Goal: Task Accomplishment & Management: Use online tool/utility

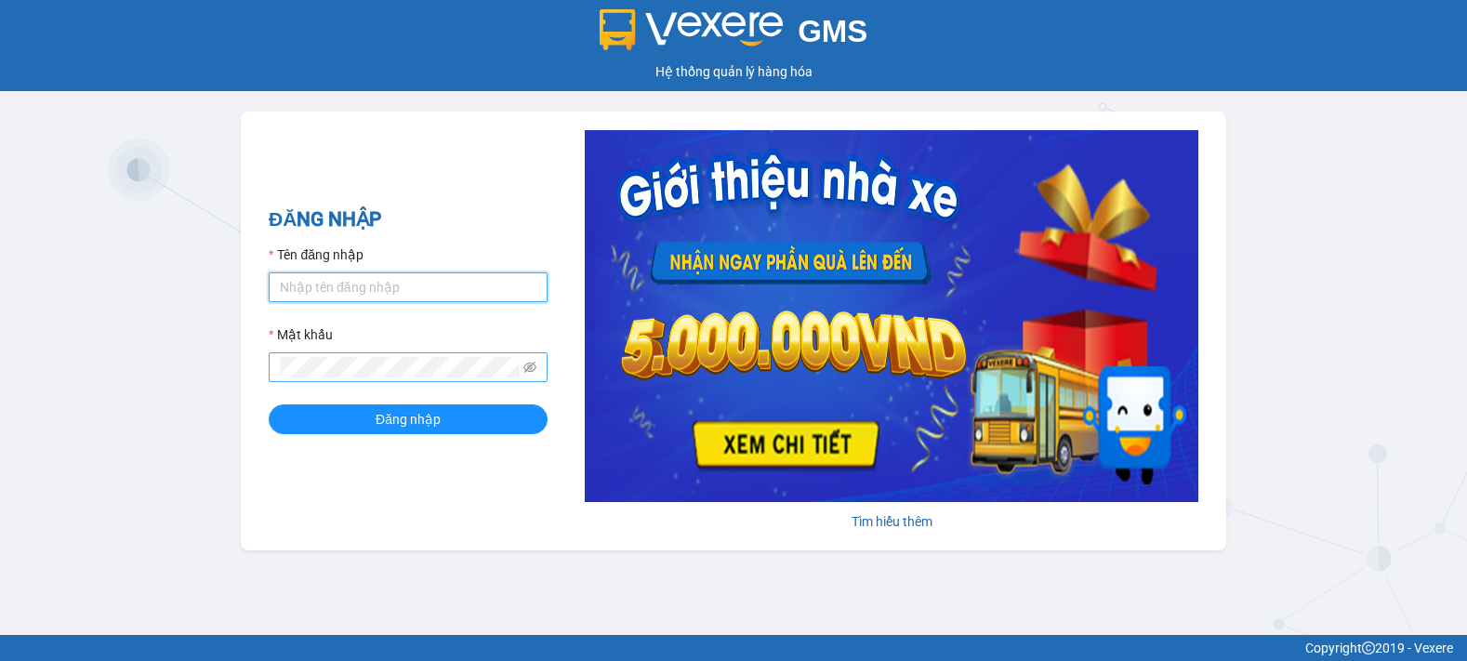
type input "tinh.hhg"
click at [432, 571] on div "GMS Hệ thống quản lý hàng hóa ĐĂNG NHẬP Tên đăng nhập tinh.hhg Mật khẩu Đăng nh…" at bounding box center [733, 317] width 1467 height 635
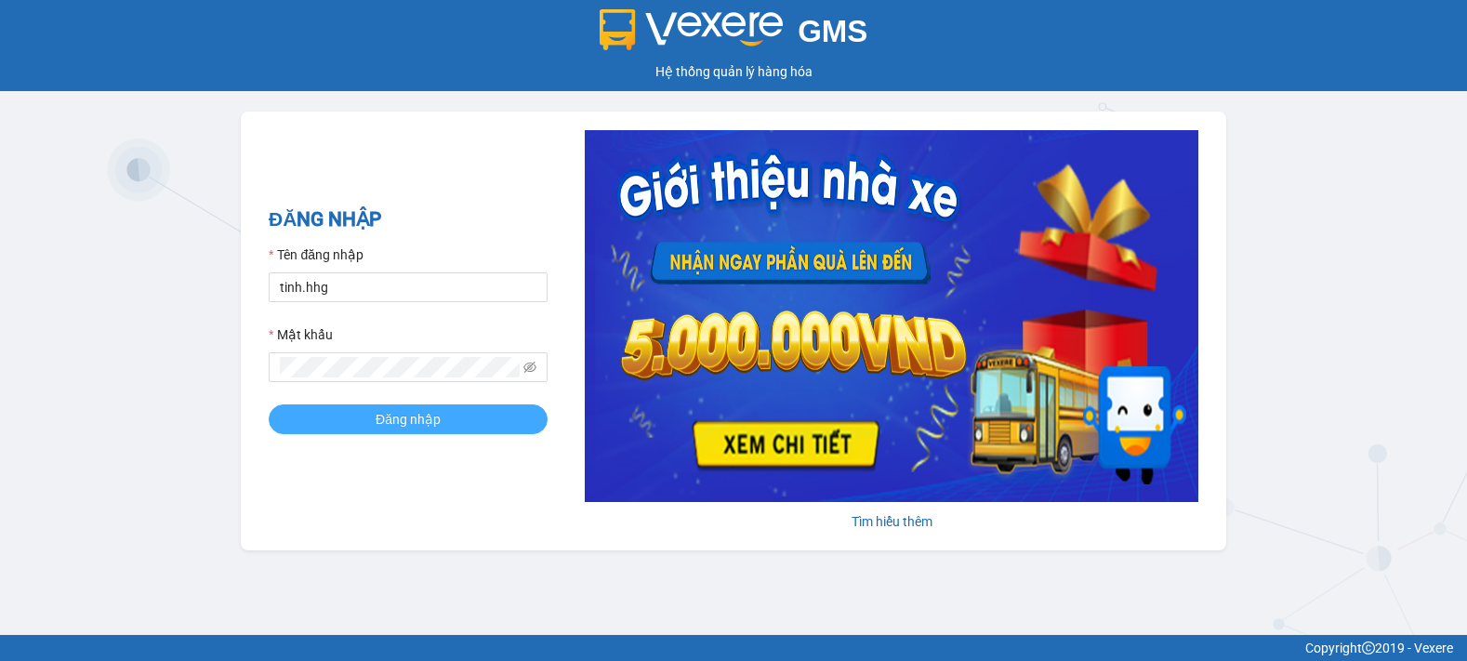
click at [387, 417] on span "Đăng nhập" at bounding box center [408, 419] width 65 height 20
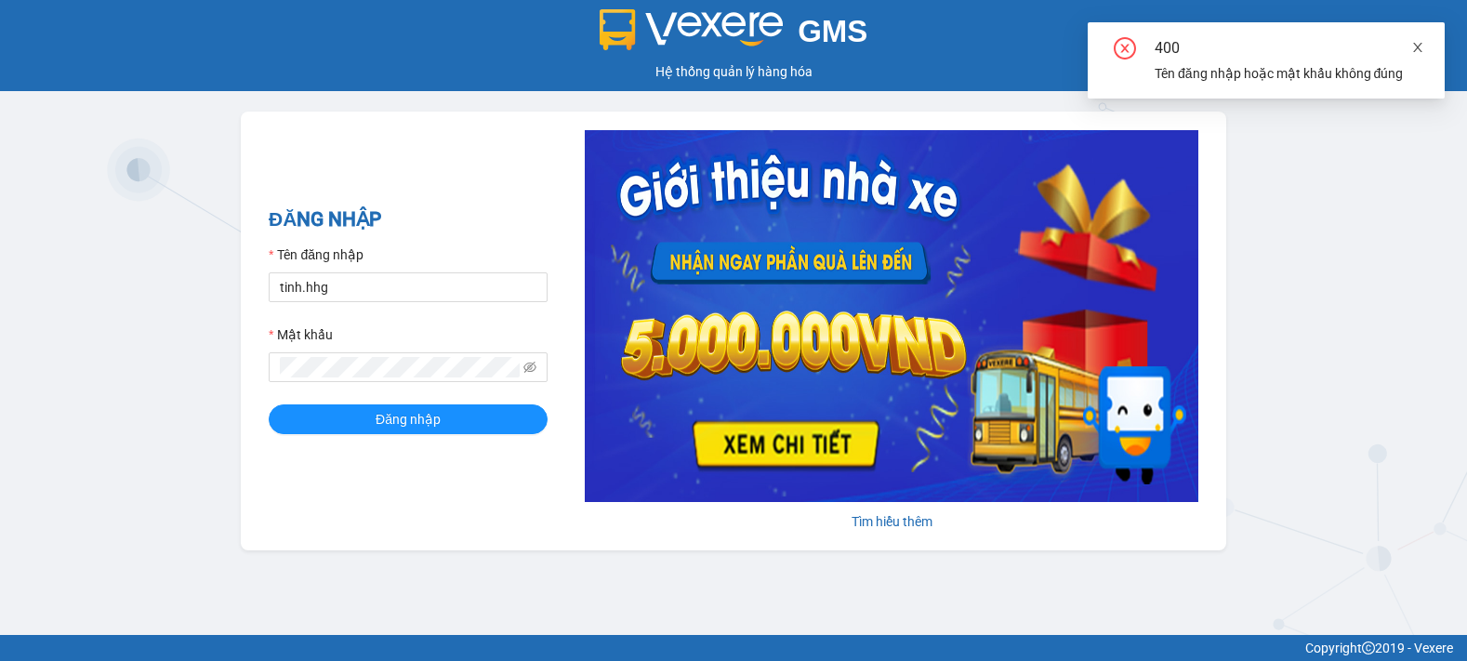
click at [1422, 45] on icon "close" at bounding box center [1418, 47] width 13 height 13
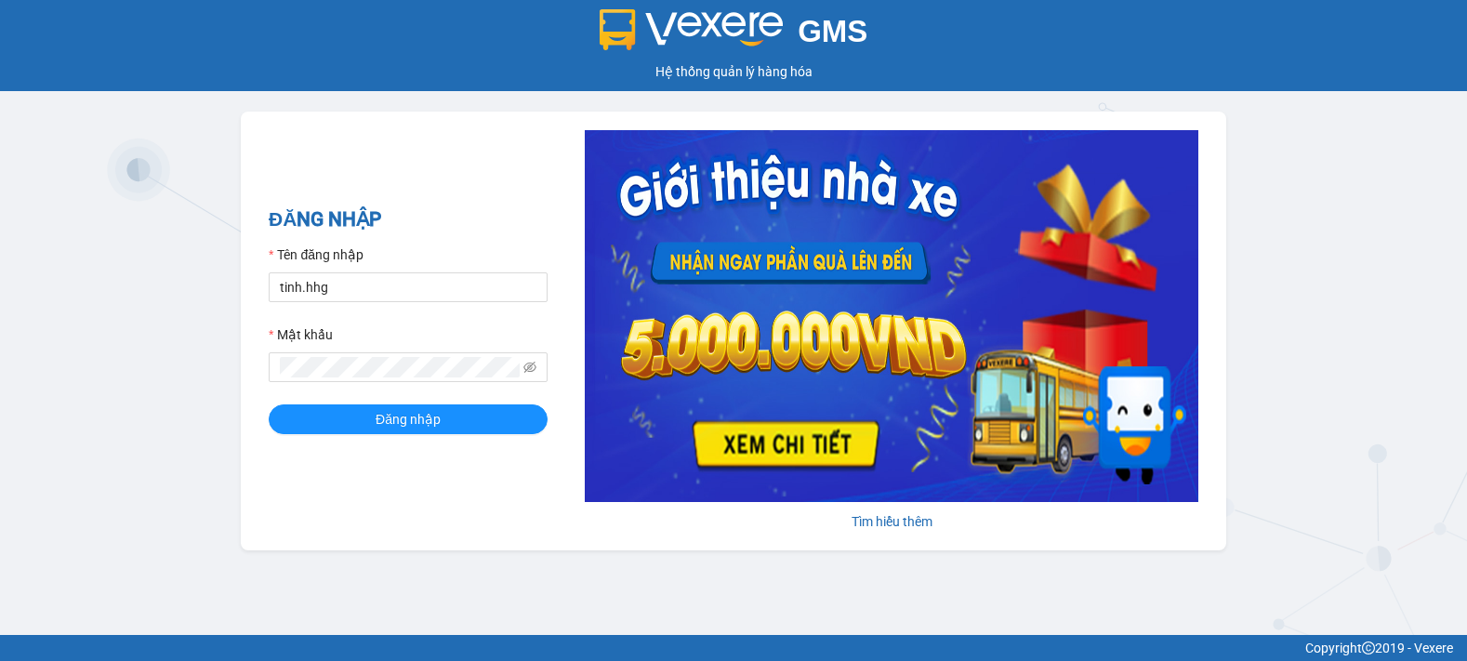
click at [438, 534] on div "ĐĂNG NHẬP Tên đăng nhập tinh.hhg Mật khẩu Đăng nhập Tìm hiểu thêm" at bounding box center [734, 331] width 986 height 439
click at [400, 423] on span "Đăng nhập" at bounding box center [408, 419] width 65 height 20
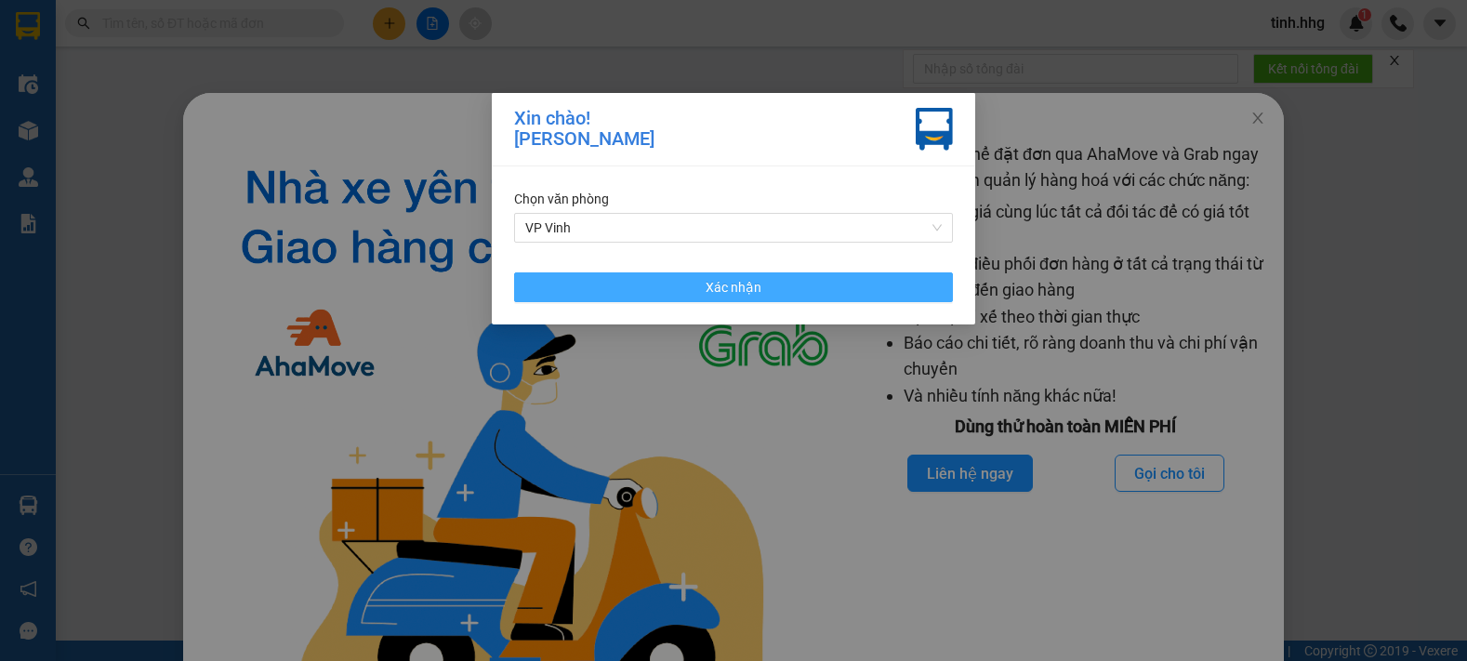
click at [737, 291] on span "Xác nhận" at bounding box center [734, 287] width 56 height 20
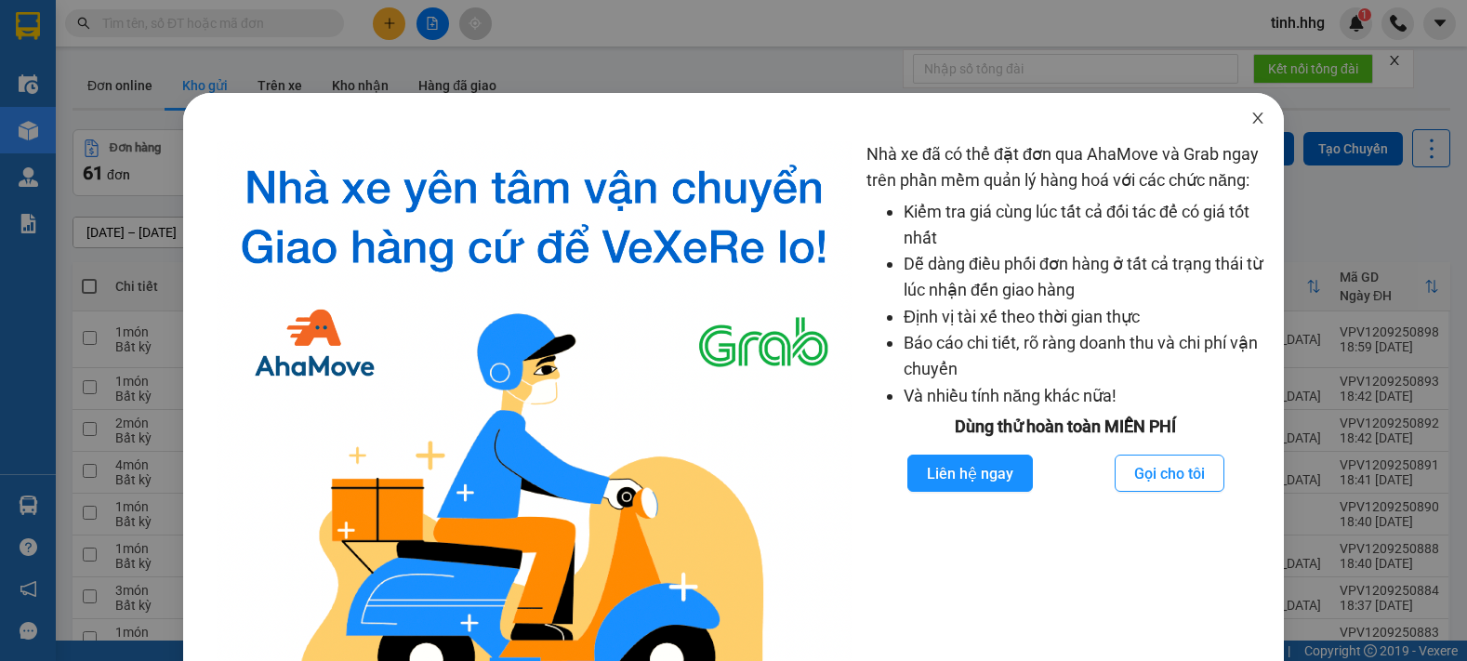
click at [1253, 115] on icon "close" at bounding box center [1258, 118] width 15 height 15
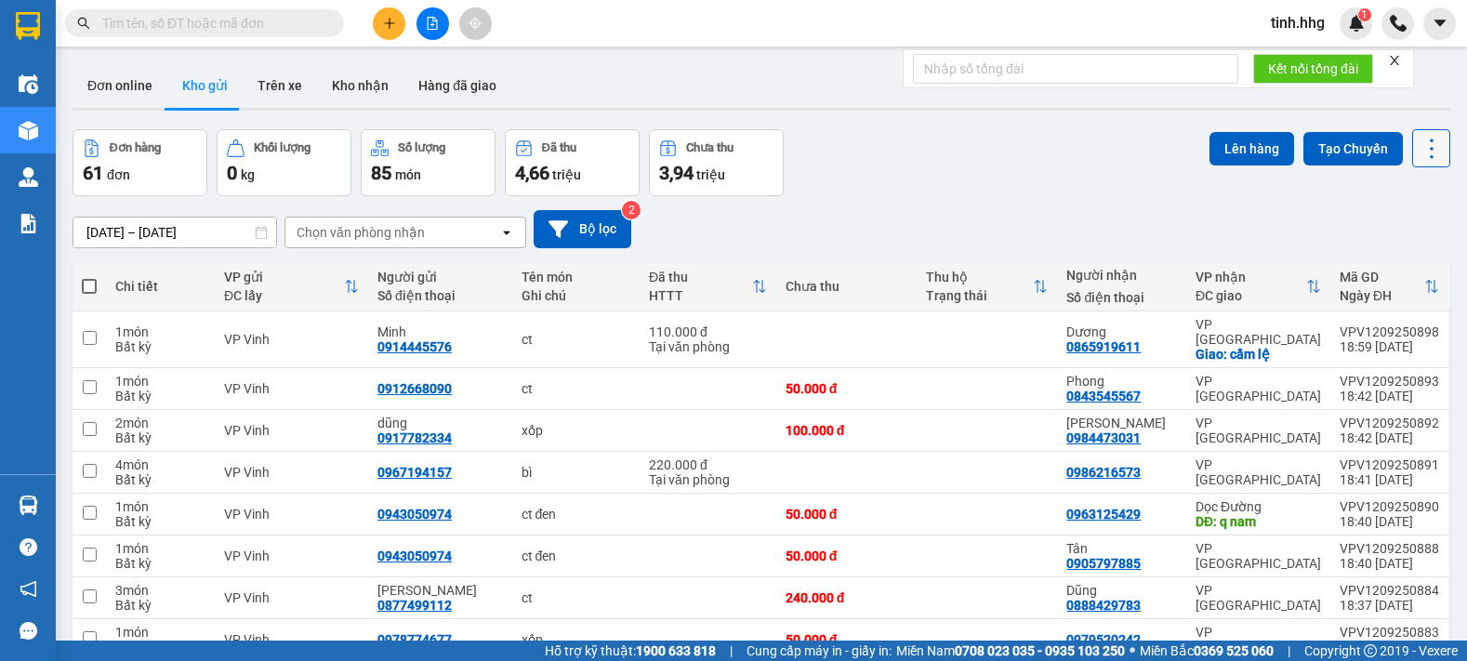
click at [1419, 152] on icon at bounding box center [1432, 149] width 26 height 26
click at [1395, 269] on span "Làm mới" at bounding box center [1391, 266] width 51 height 19
click at [195, 221] on input "[DATE] – [DATE]" at bounding box center [174, 233] width 203 height 30
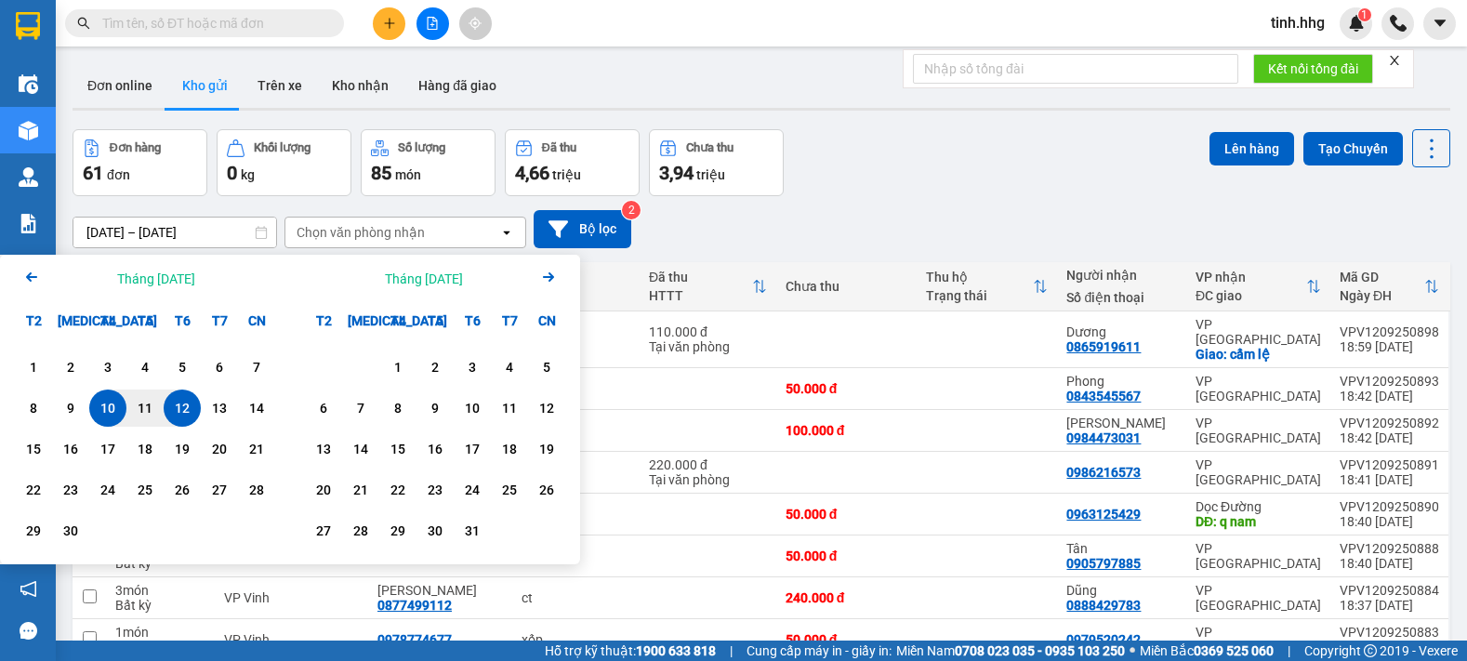
click at [190, 407] on div "12" at bounding box center [182, 408] width 26 height 22
type input "[DATE] – [DATE]"
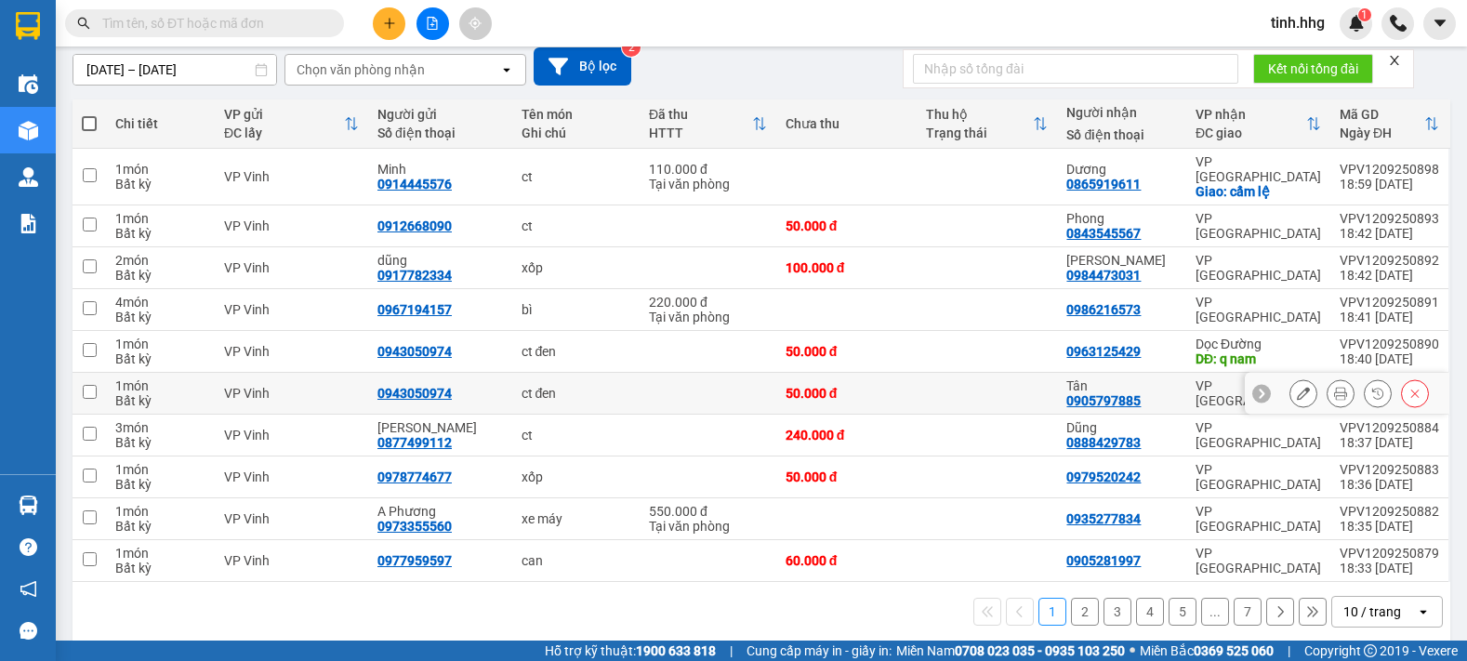
scroll to position [166, 0]
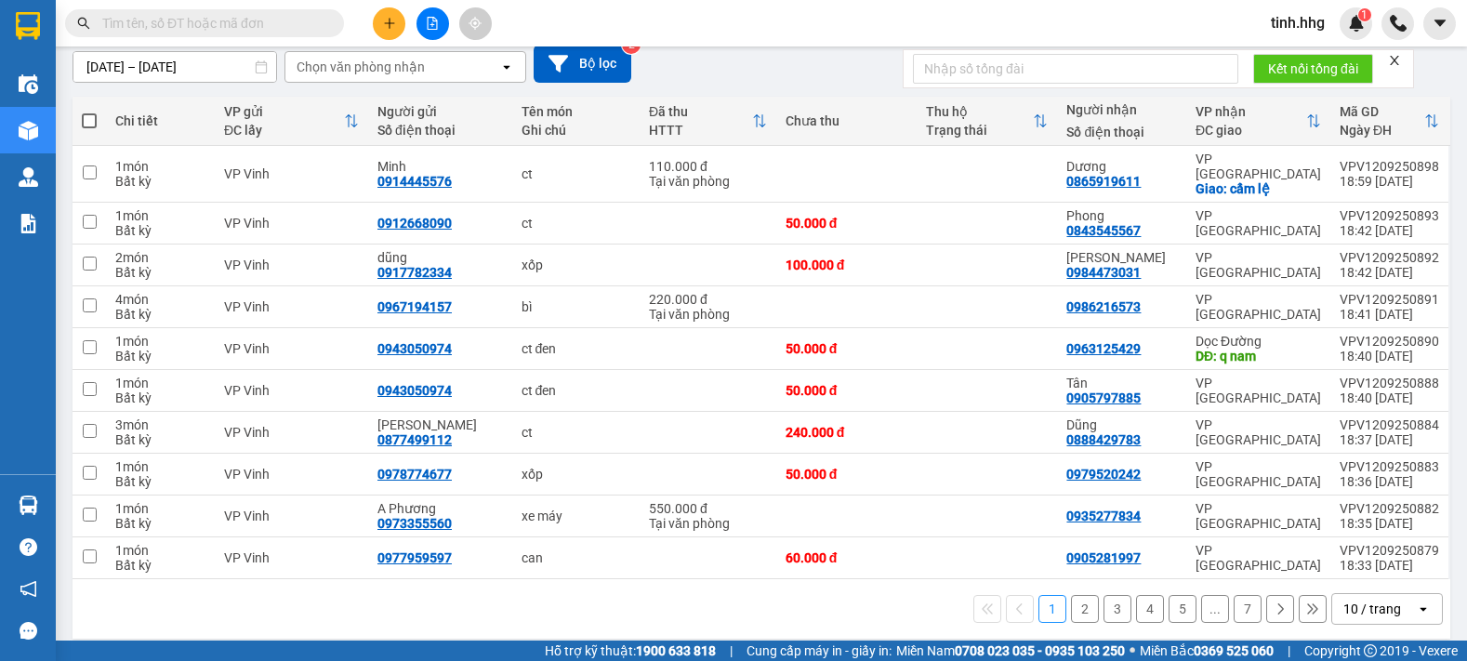
click at [1416, 594] on div "open" at bounding box center [1429, 609] width 26 height 30
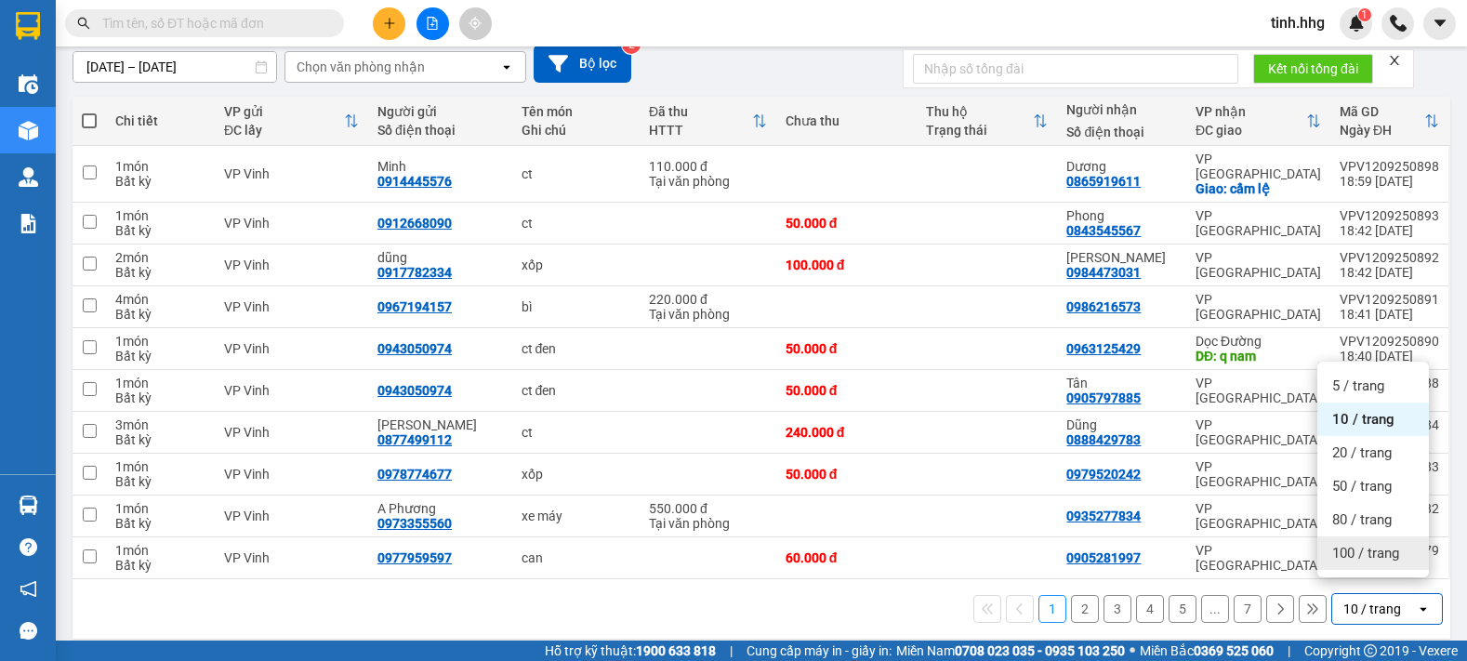
click at [1383, 550] on span "100 / trang" at bounding box center [1366, 553] width 67 height 19
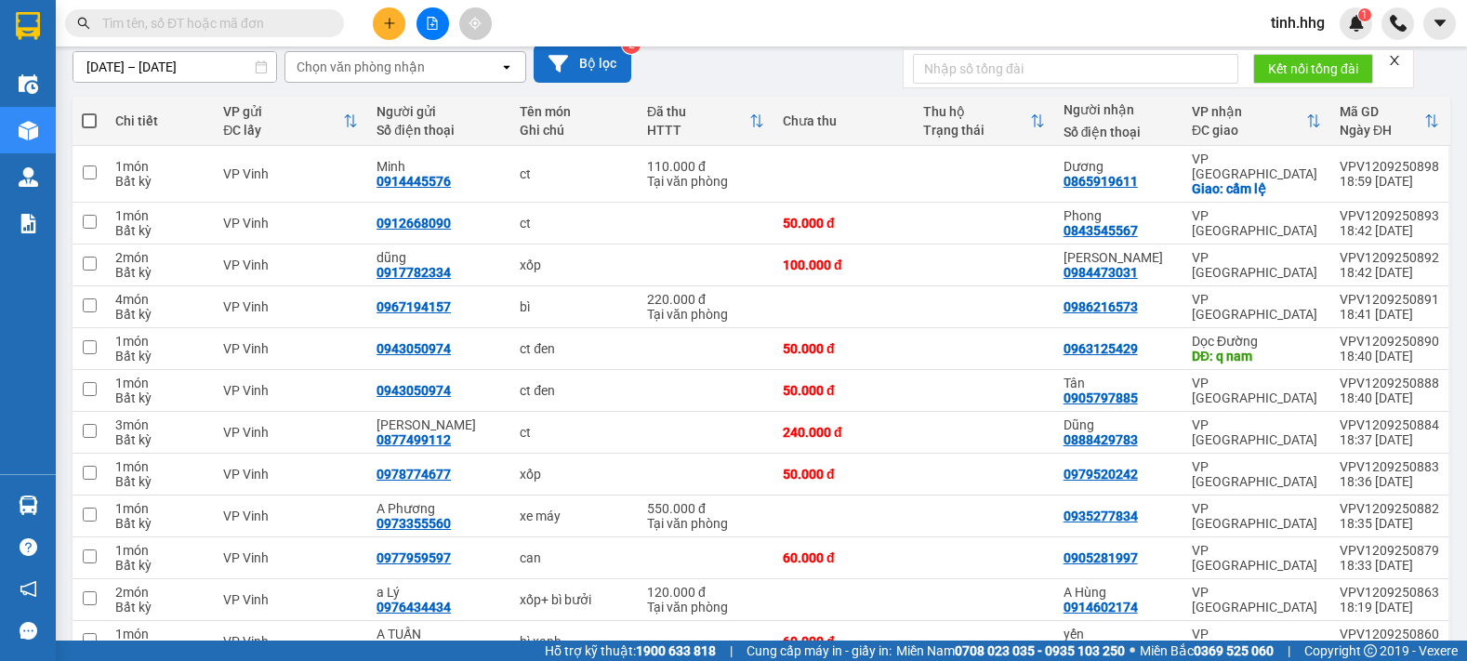
click at [583, 59] on button "Bộ lọc" at bounding box center [583, 64] width 98 height 38
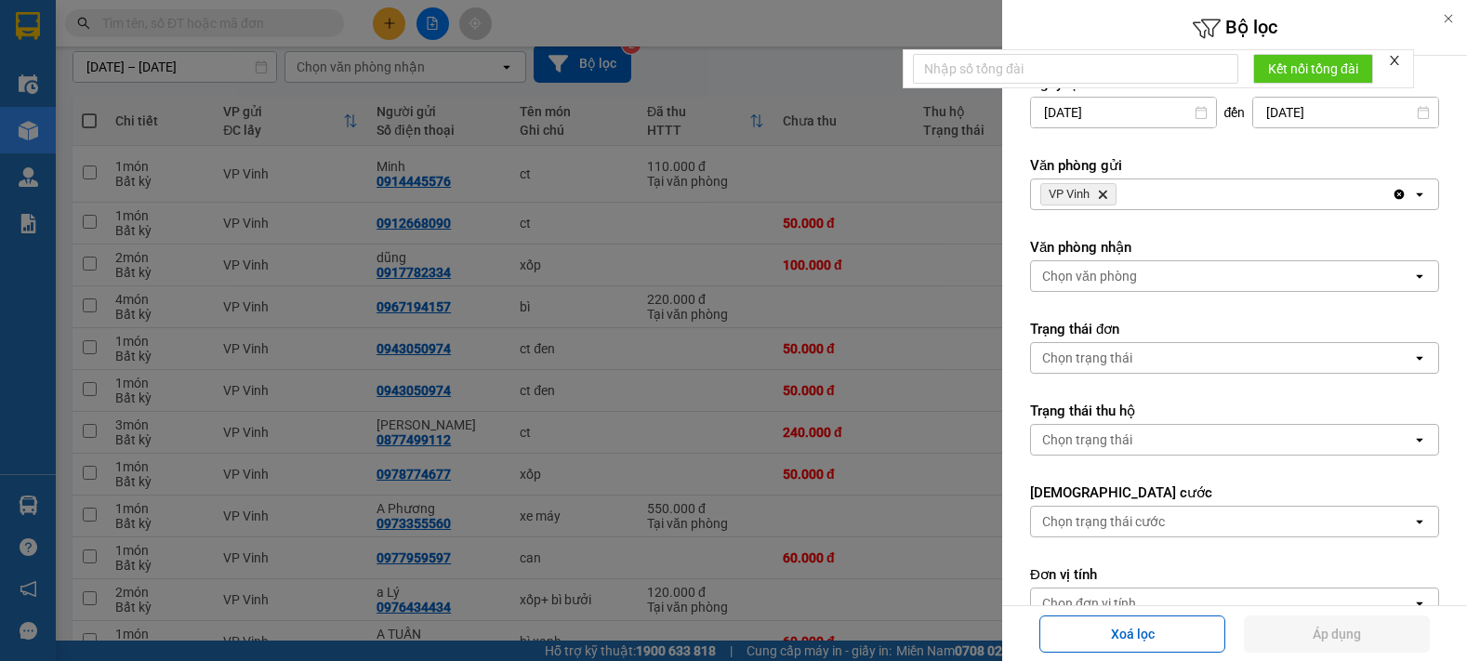
click at [1393, 59] on icon "close" at bounding box center [1394, 60] width 13 height 13
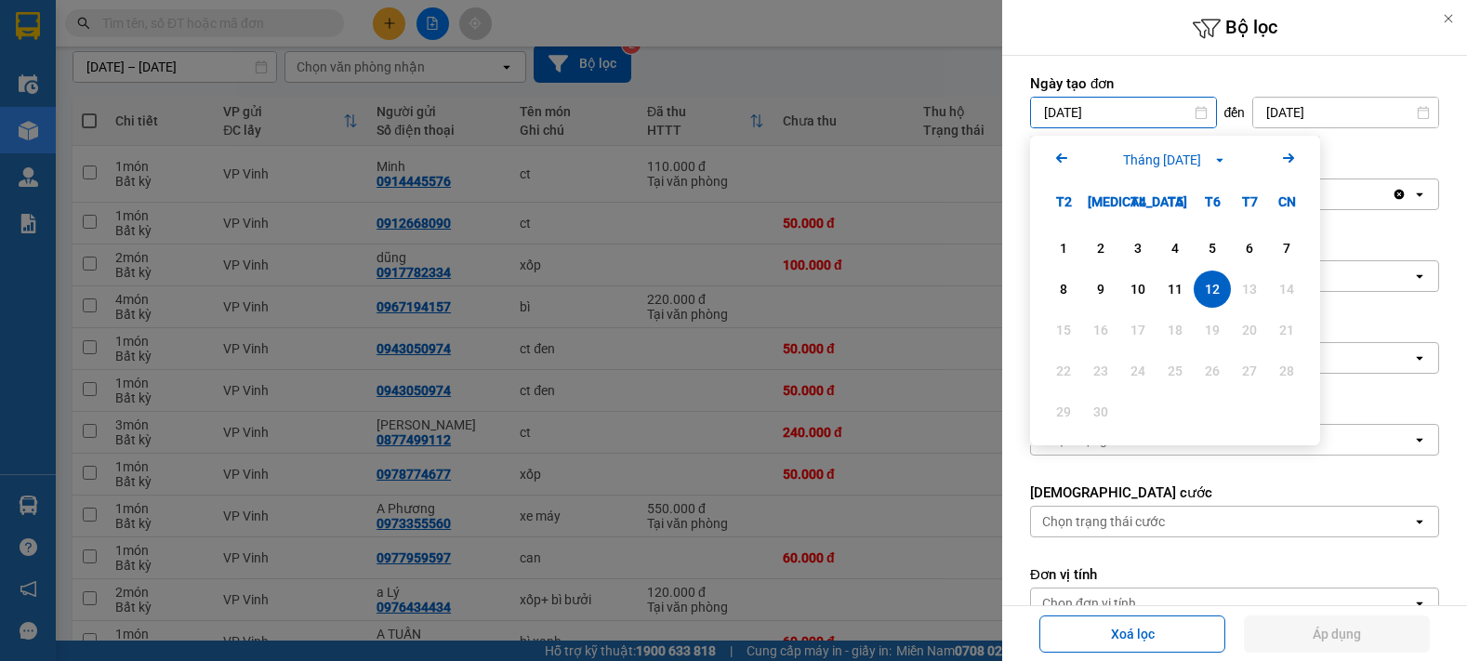
click at [1413, 397] on form "Ngày tạo đơn [DATE] Press the down arrow key to interact with the calendar and …" at bounding box center [1234, 443] width 409 height 738
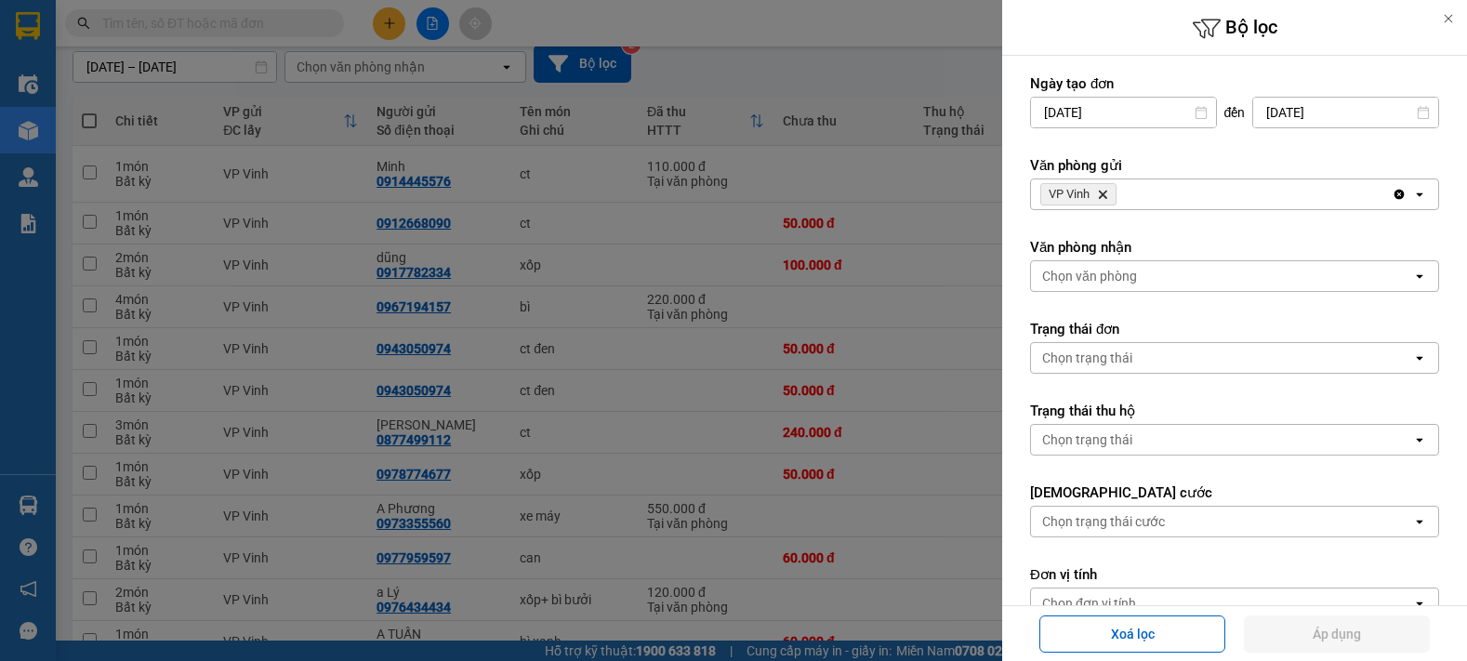
click at [1150, 182] on div "VP Vinh Delete" at bounding box center [1211, 194] width 361 height 30
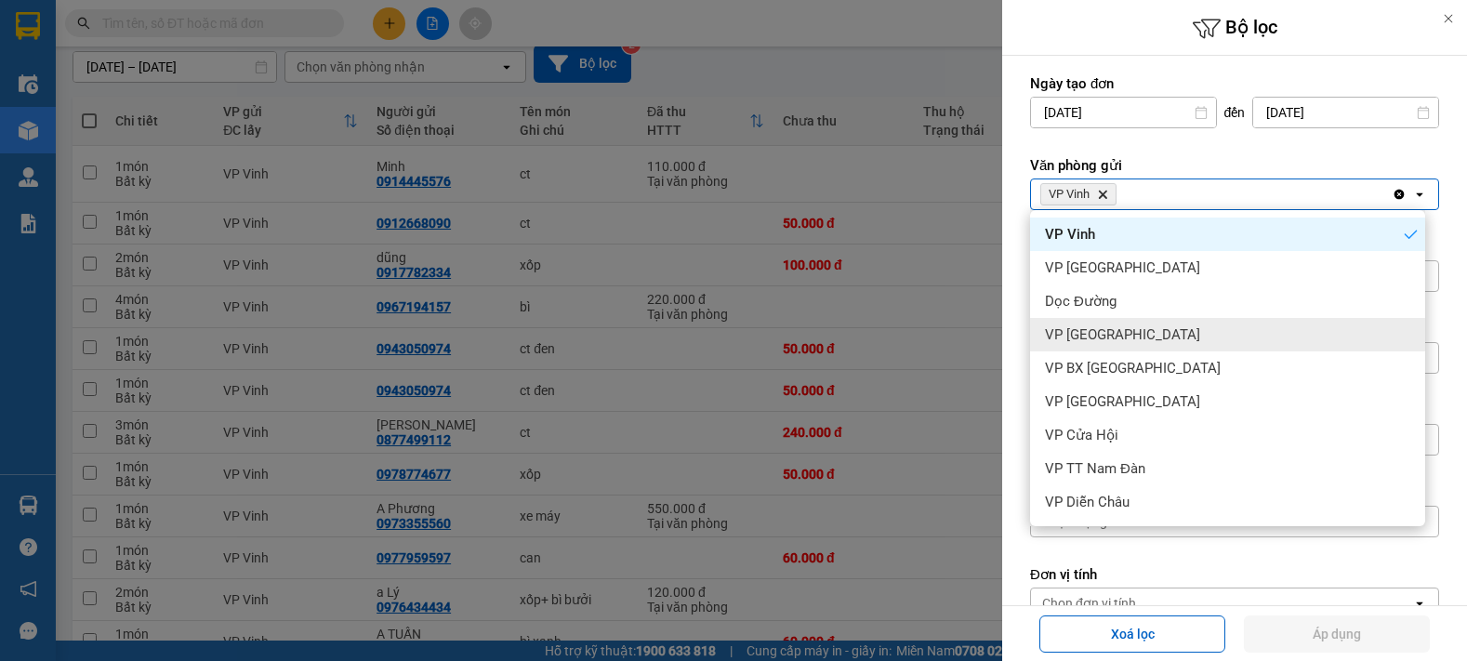
click at [1165, 336] on div "VP [GEOGRAPHIC_DATA]" at bounding box center [1227, 334] width 395 height 33
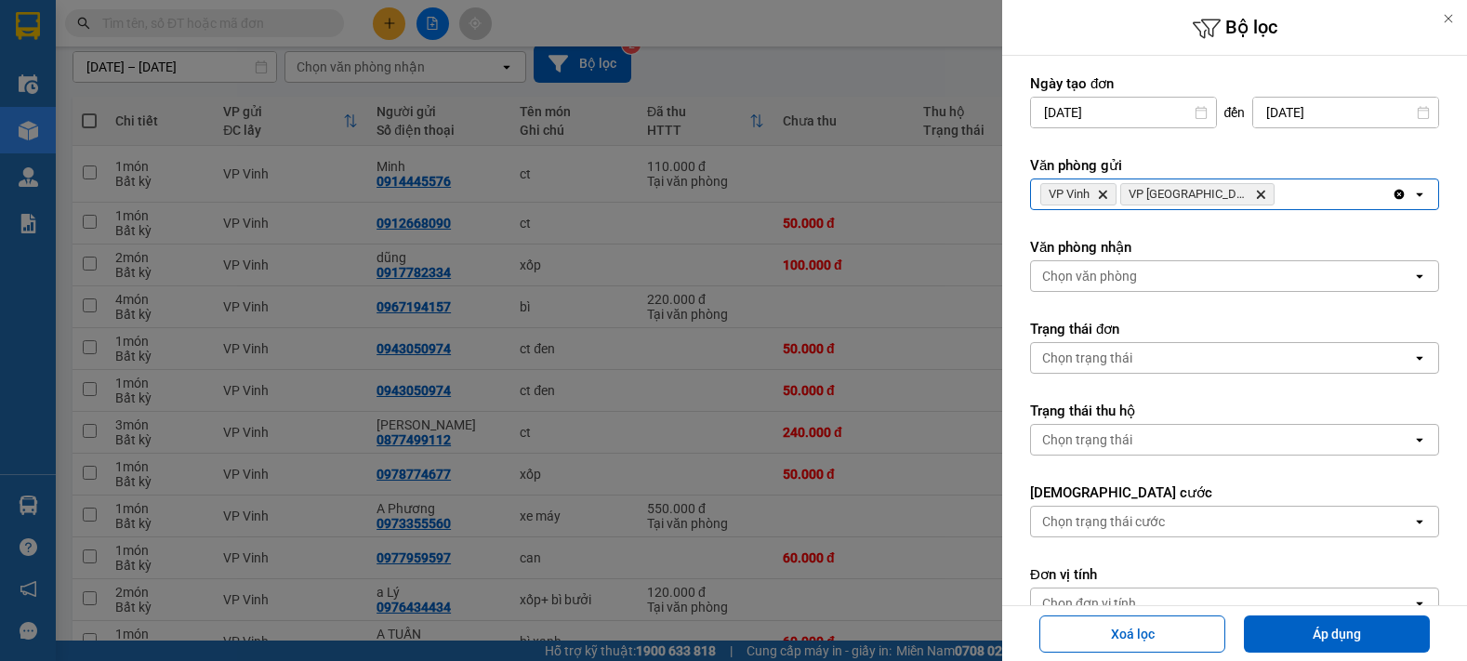
click at [1246, 200] on div "VP Vinh Delete VP Can Lộc Delete" at bounding box center [1211, 194] width 361 height 30
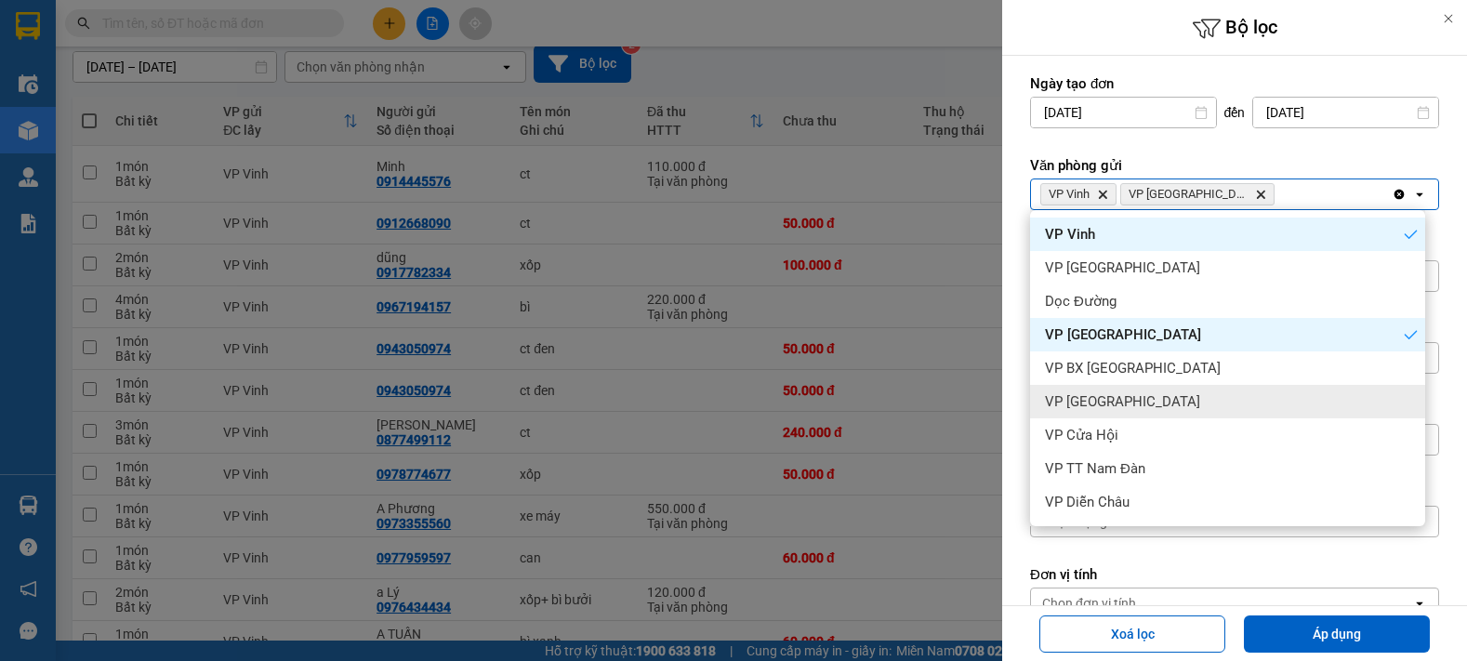
click at [1149, 398] on span "VP [GEOGRAPHIC_DATA]" at bounding box center [1122, 401] width 155 height 19
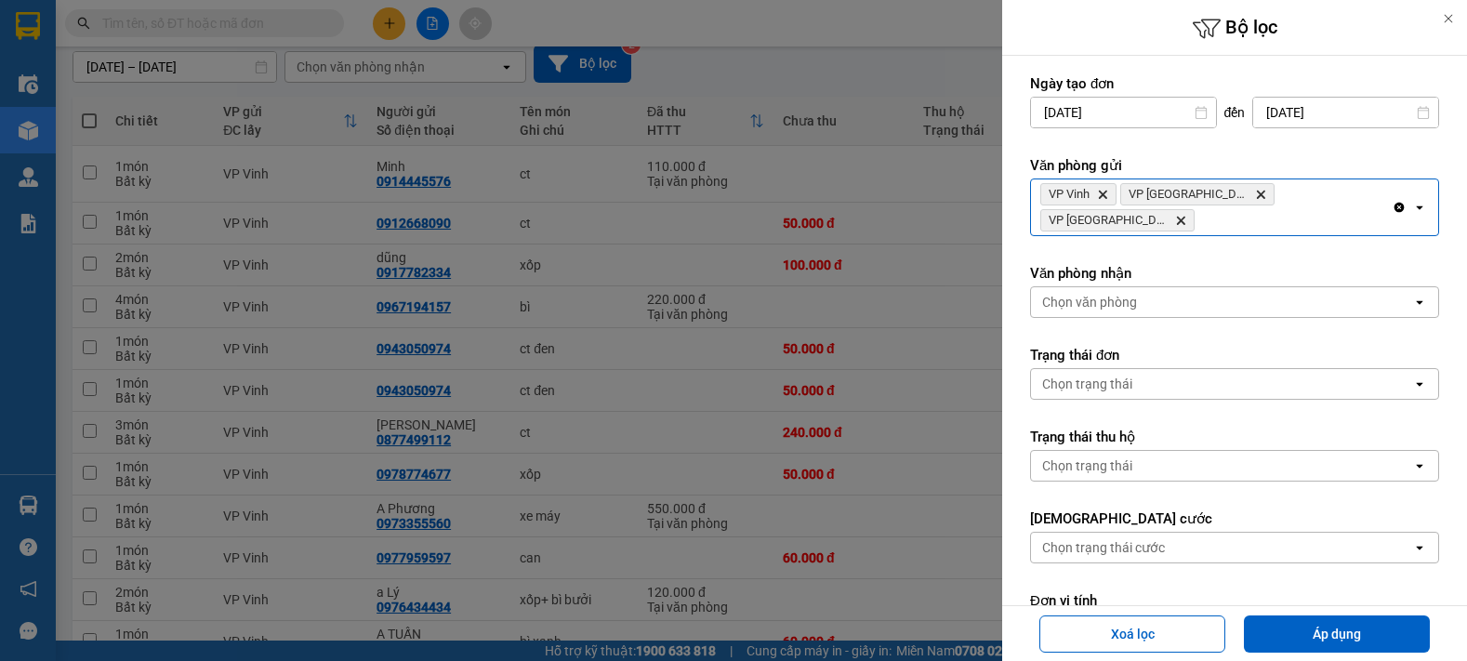
click at [1361, 192] on div "VP Vinh Delete VP Can Lộc Delete VP Cầu [GEOGRAPHIC_DATA] Delete" at bounding box center [1211, 207] width 361 height 56
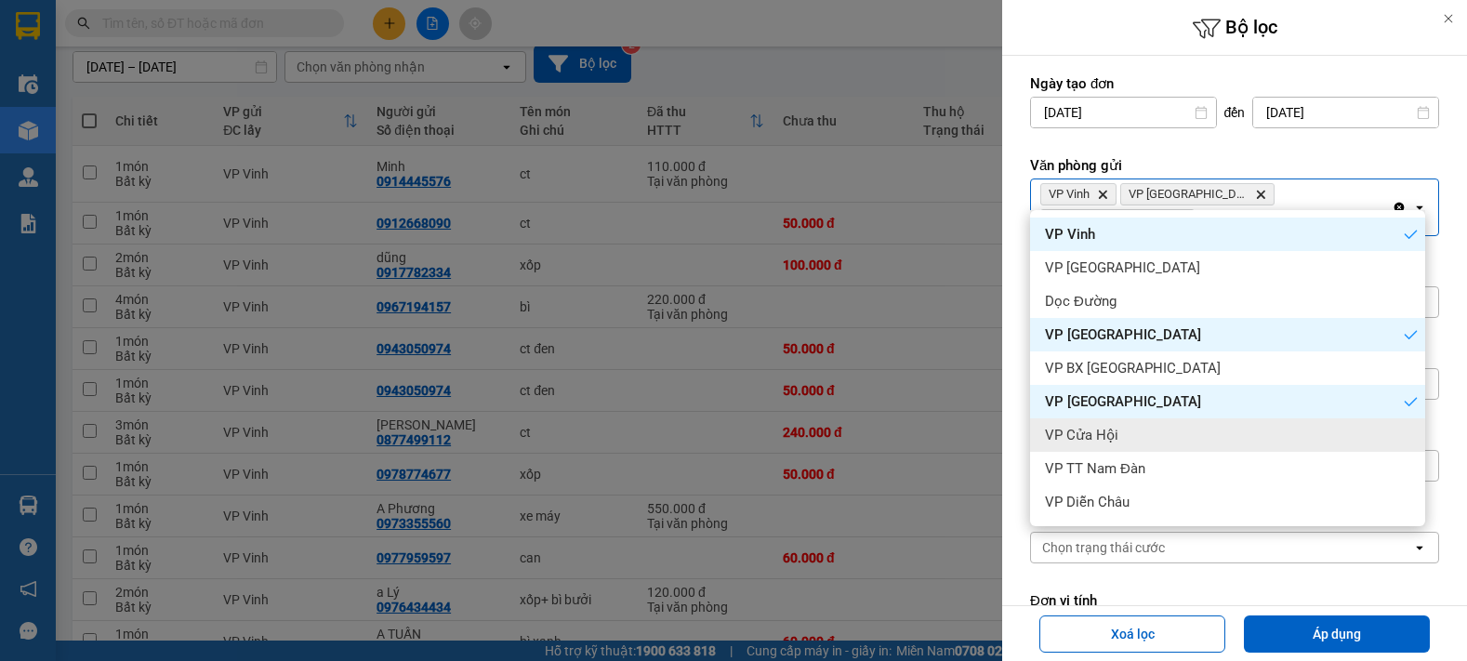
click at [1135, 438] on div "VP Cửa Hội" at bounding box center [1227, 434] width 395 height 33
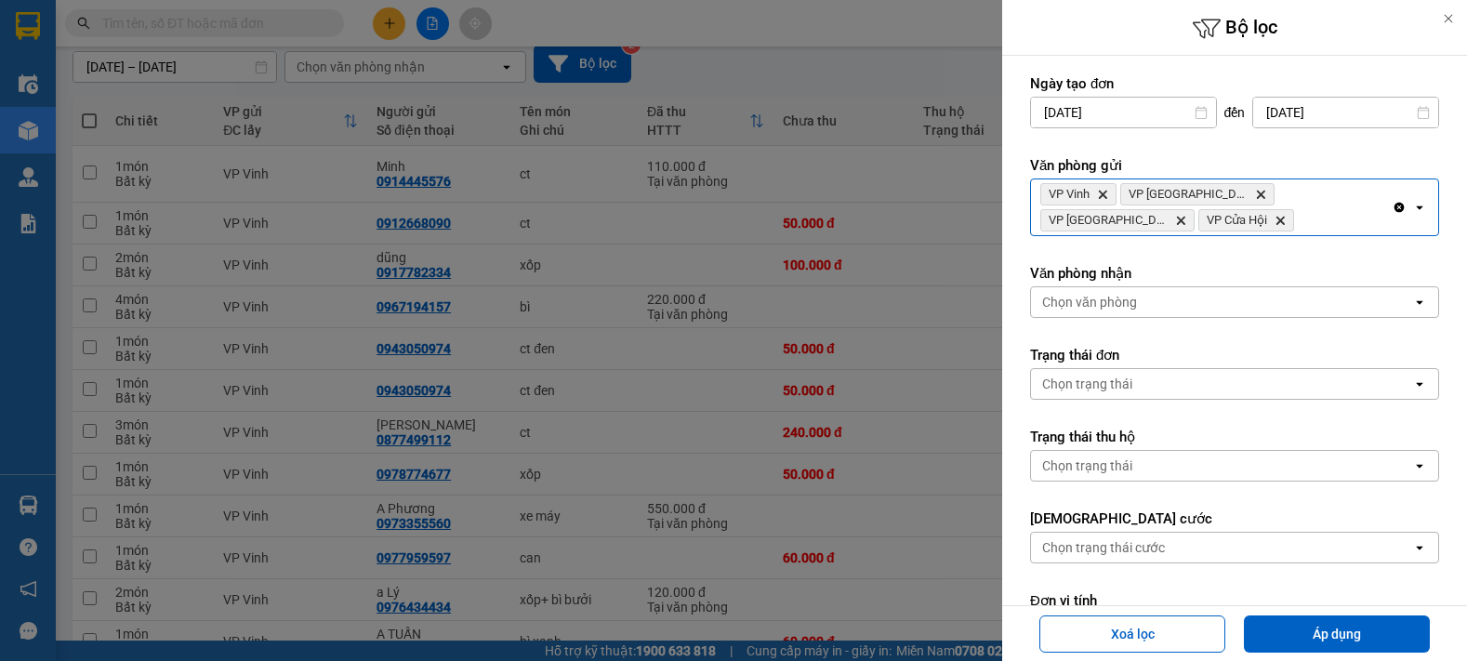
click at [1218, 221] on div "VP Vinh Delete VP Can Lộc Delete VP Cầu [GEOGRAPHIC_DATA] Delete VP Cửa Hội Del…" at bounding box center [1211, 207] width 361 height 56
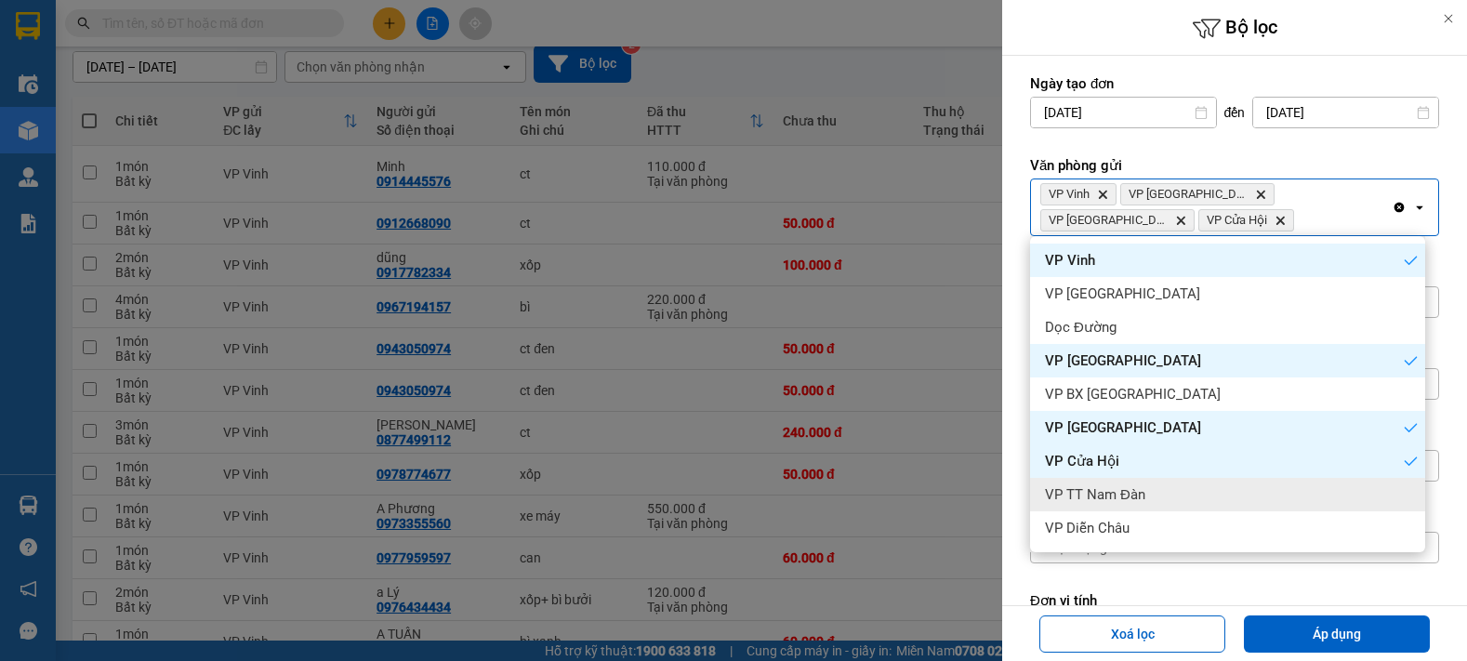
click at [1162, 492] on div "VP TT Nam Đàn" at bounding box center [1227, 494] width 395 height 33
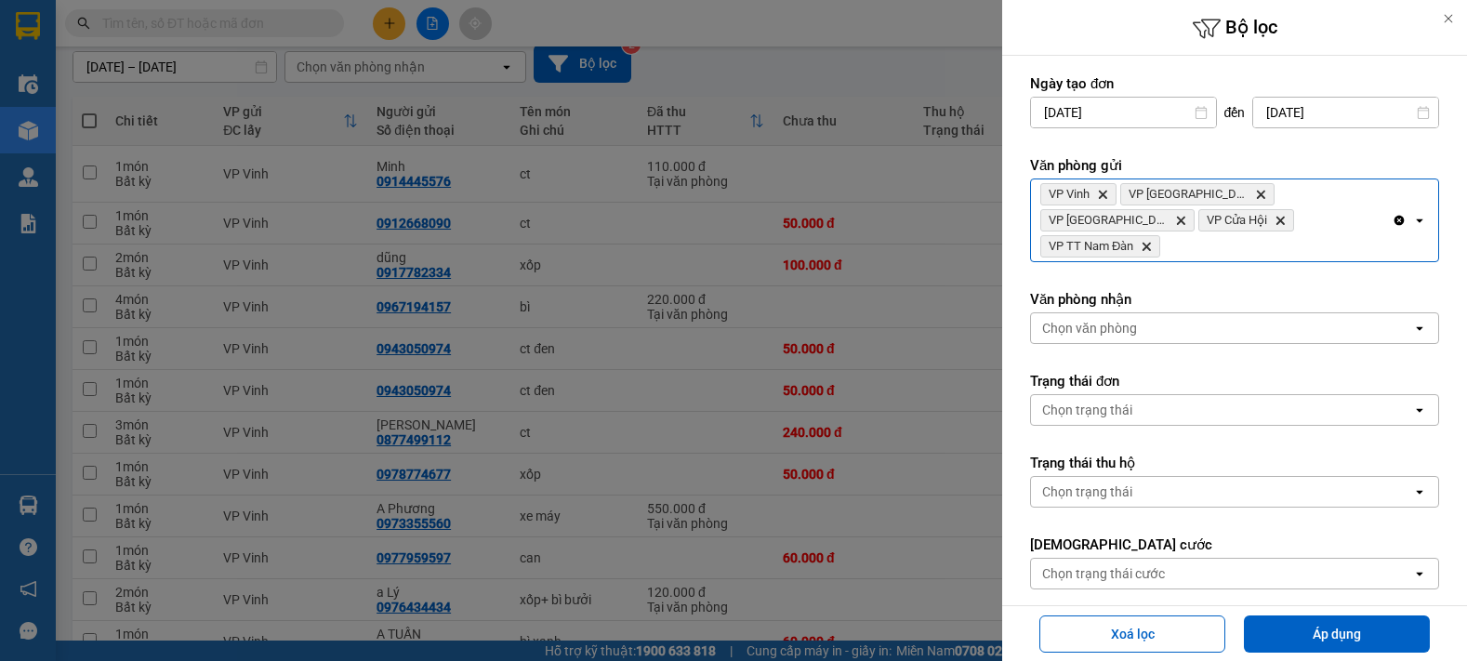
click at [1312, 228] on div "VP Vinh Delete VP Can Lộc Delete VP Cầu [GEOGRAPHIC_DATA] Delete VP Cửa Hội Del…" at bounding box center [1211, 220] width 361 height 82
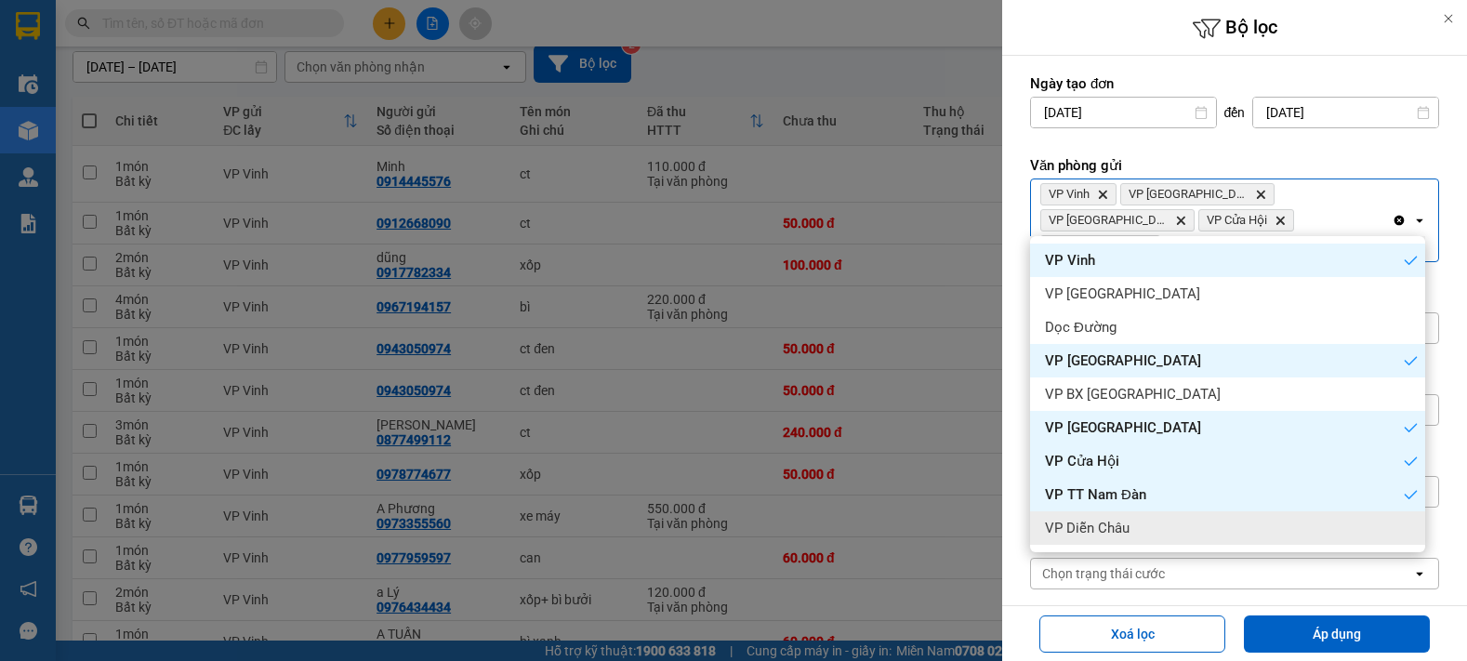
click at [1130, 526] on div "VP Diễn Châu" at bounding box center [1227, 527] width 395 height 33
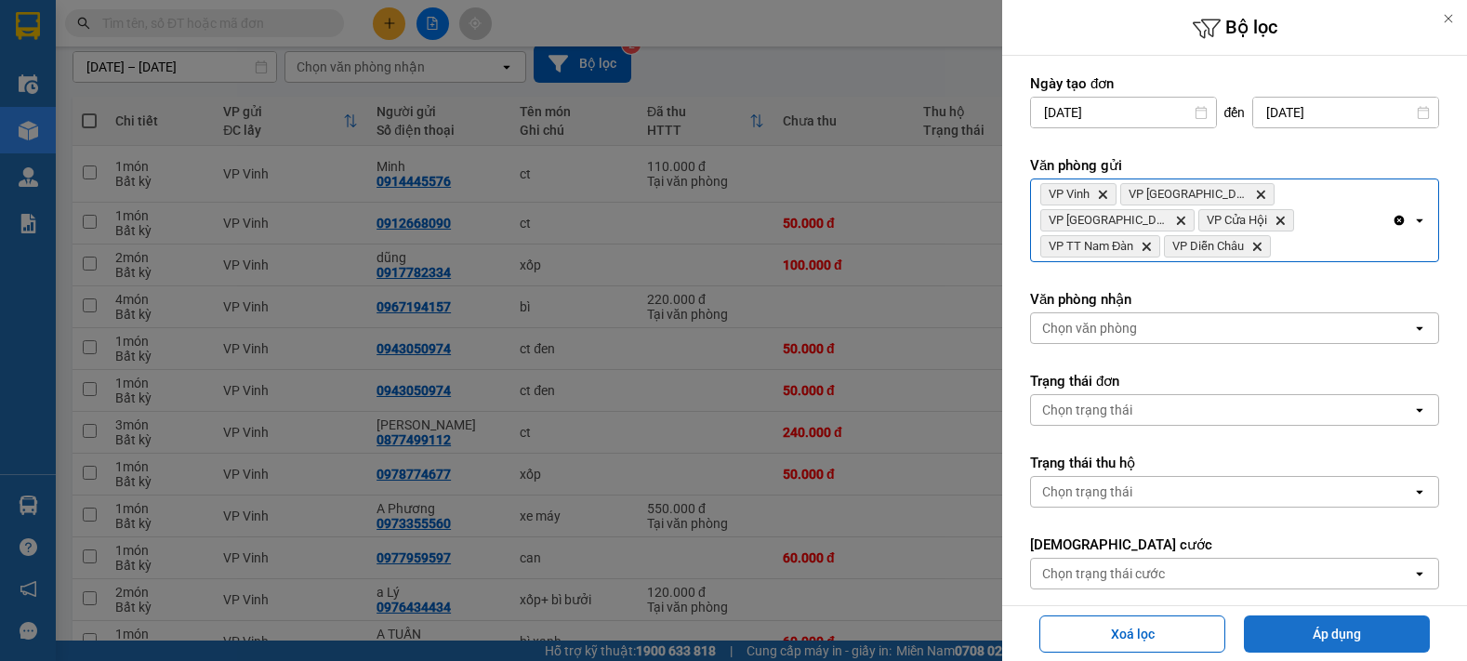
click at [1316, 631] on button "Áp dụng" at bounding box center [1337, 634] width 186 height 37
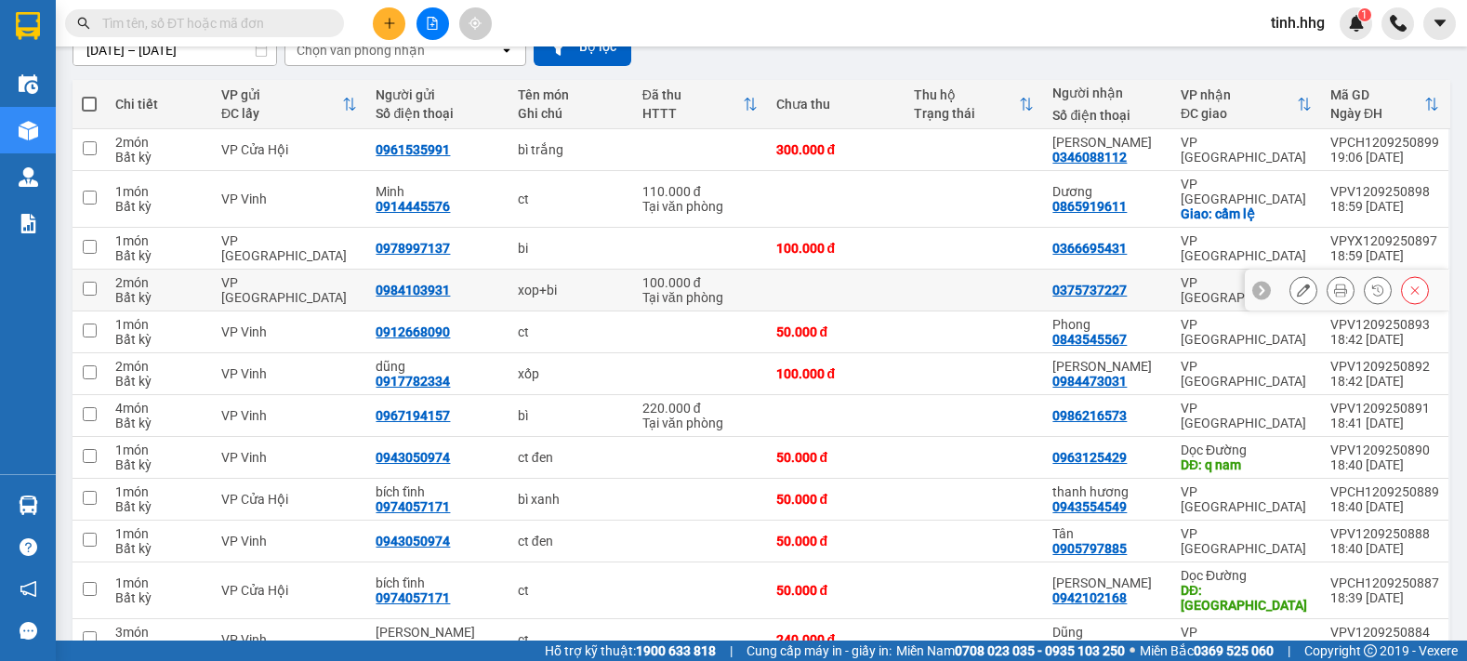
scroll to position [0, 0]
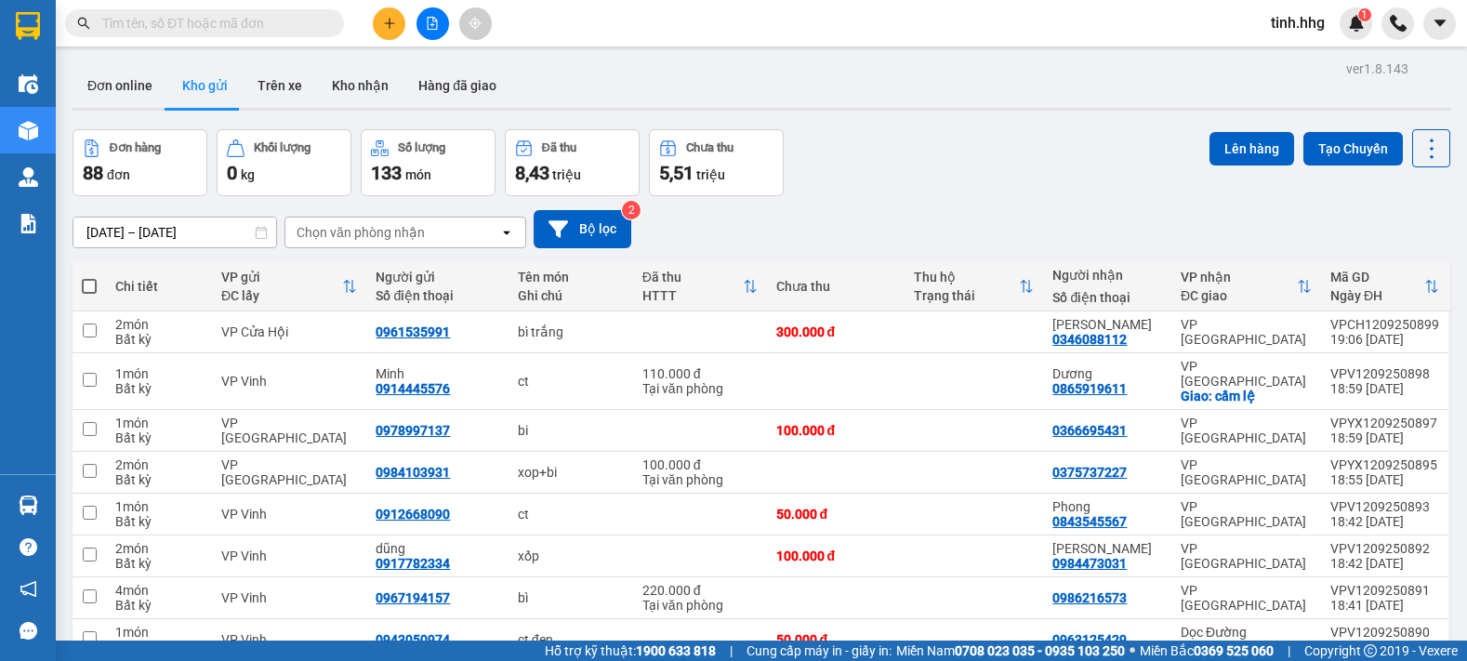
click at [507, 231] on icon "open" at bounding box center [506, 232] width 15 height 15
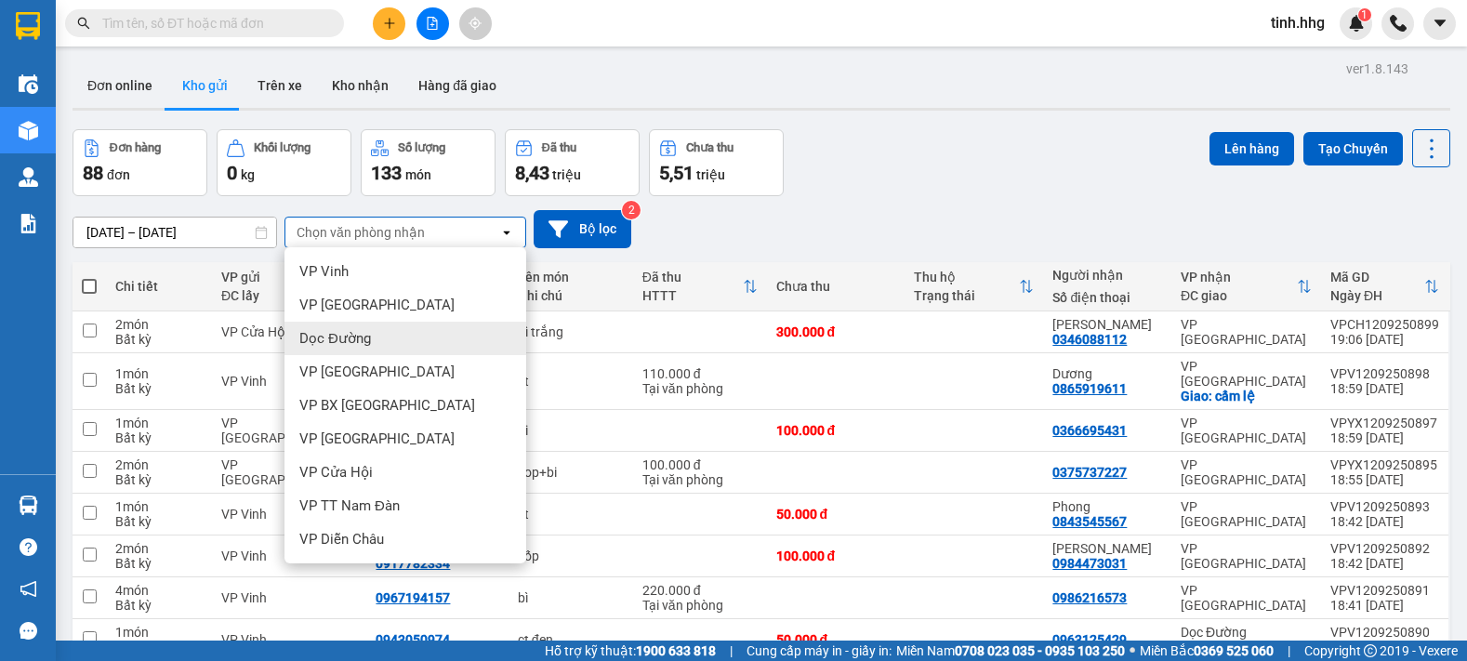
click at [376, 334] on div "Dọc Đường" at bounding box center [406, 338] width 242 height 33
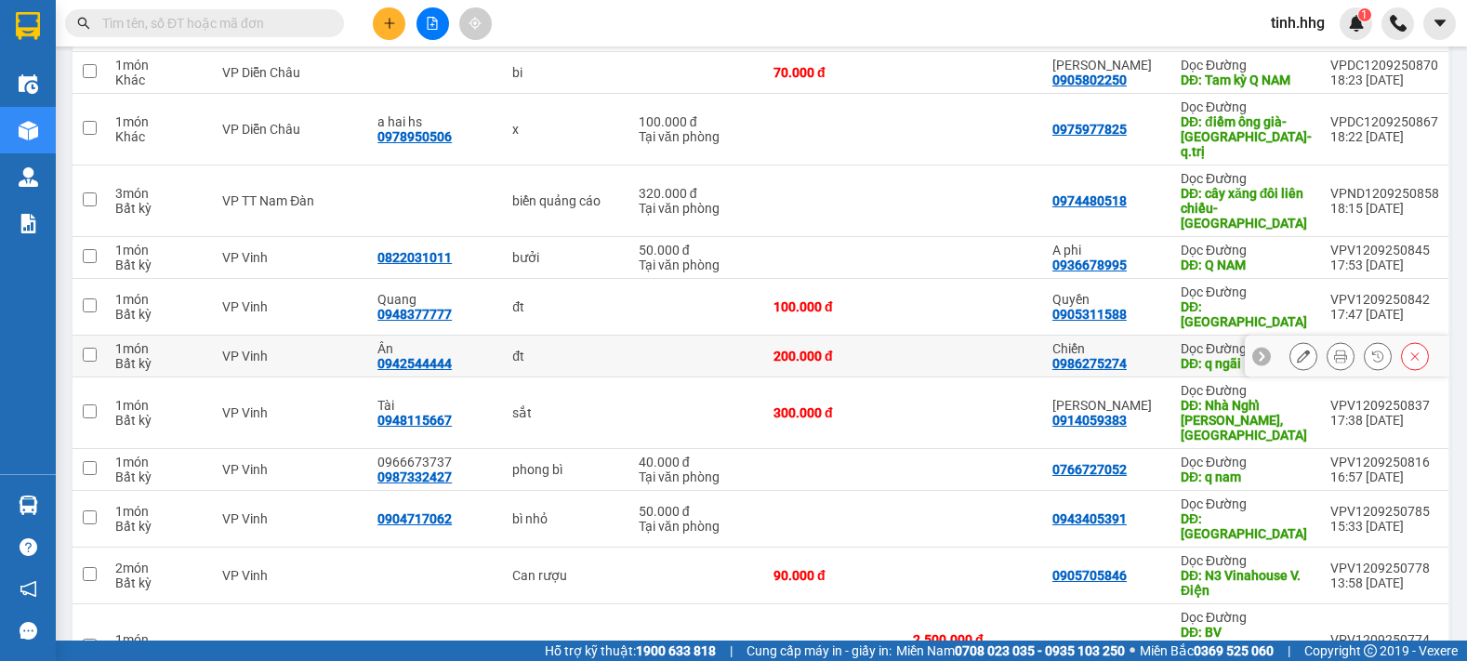
scroll to position [93, 0]
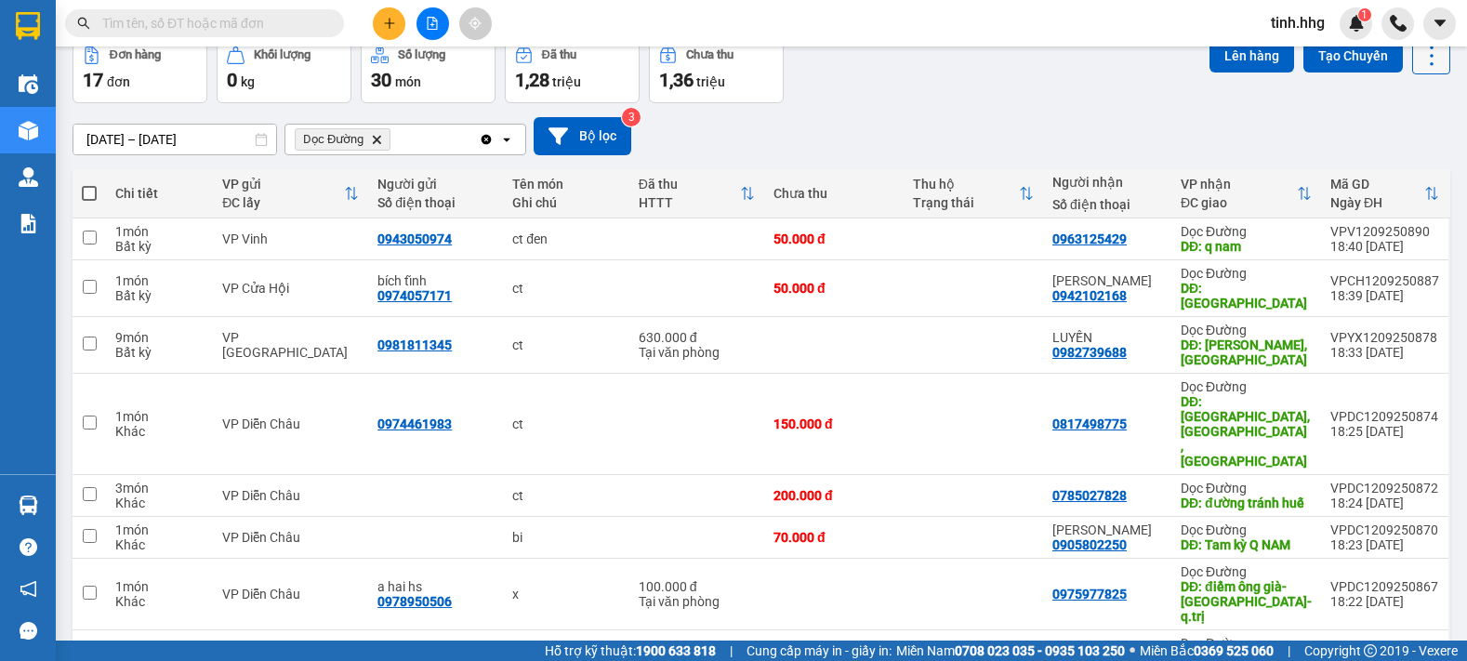
click at [1420, 65] on icon at bounding box center [1432, 56] width 26 height 26
click at [1402, 174] on span "Làm mới" at bounding box center [1391, 173] width 51 height 19
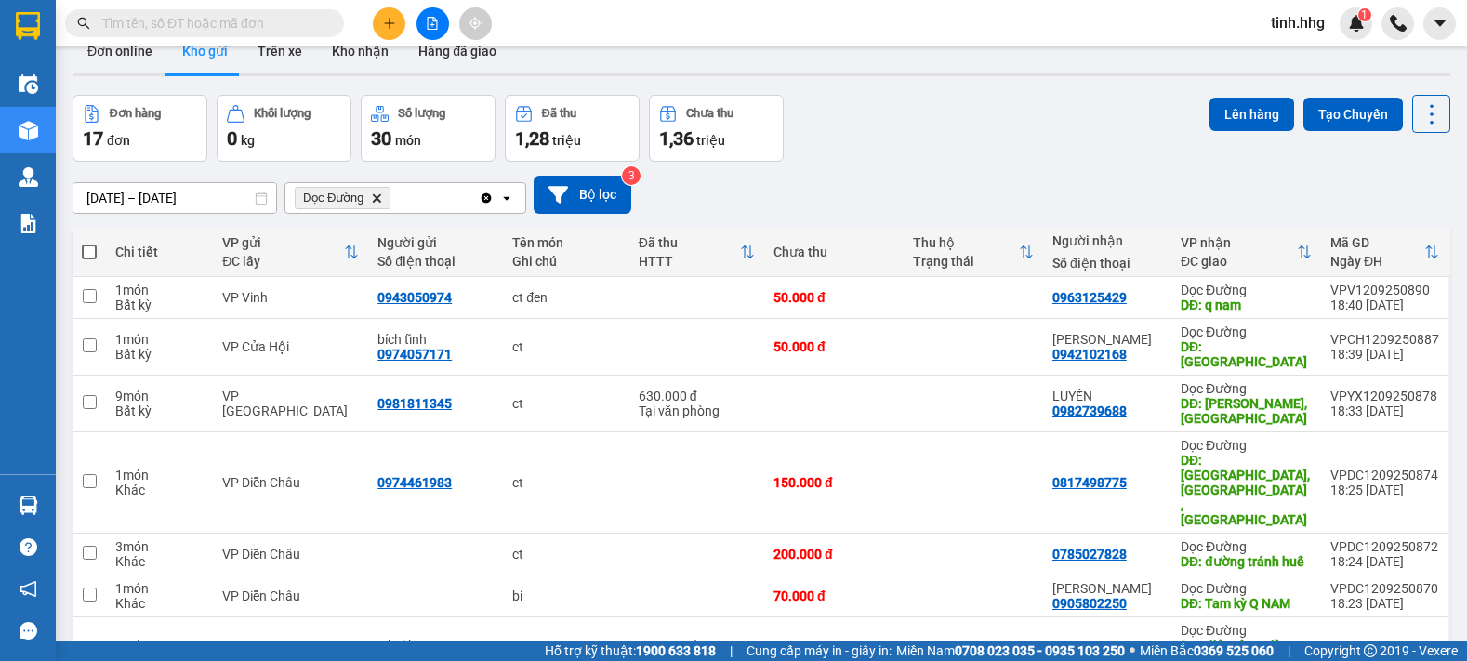
scroll to position [0, 0]
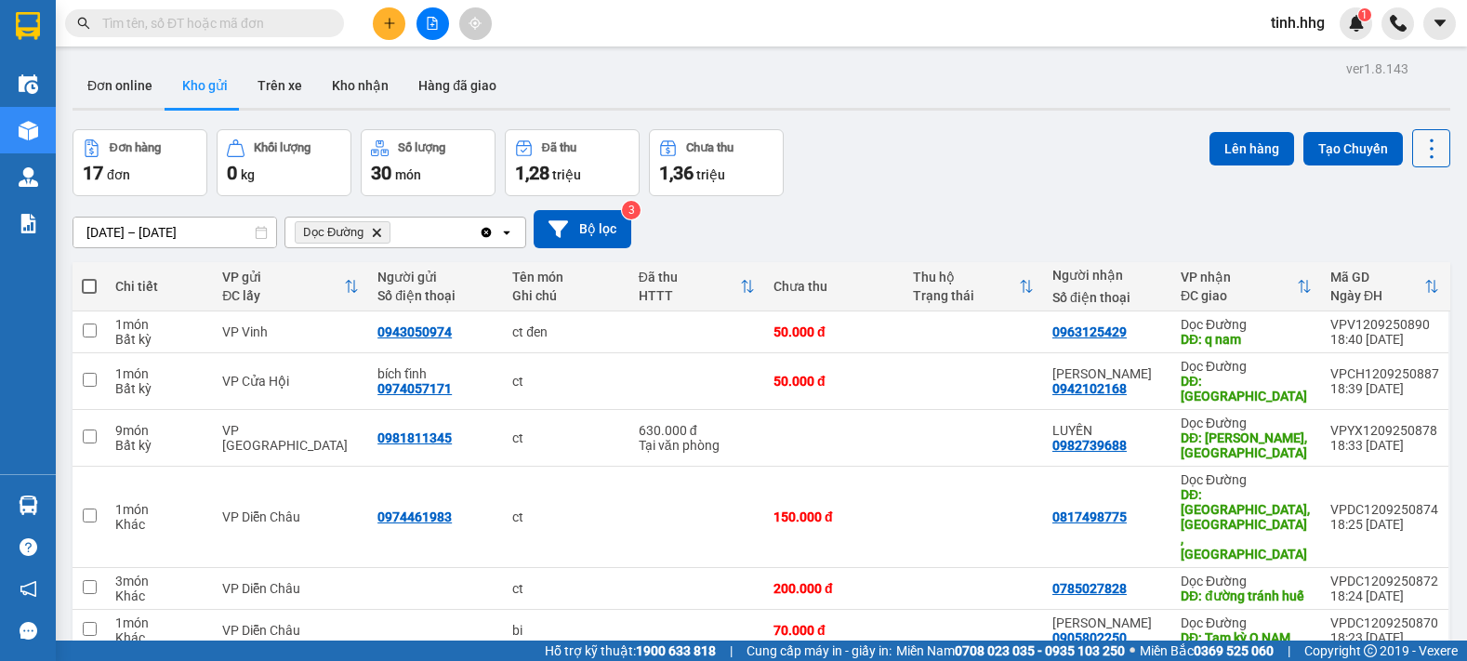
click at [1419, 148] on icon at bounding box center [1432, 149] width 26 height 26
click at [1403, 262] on span "Làm mới" at bounding box center [1391, 266] width 51 height 19
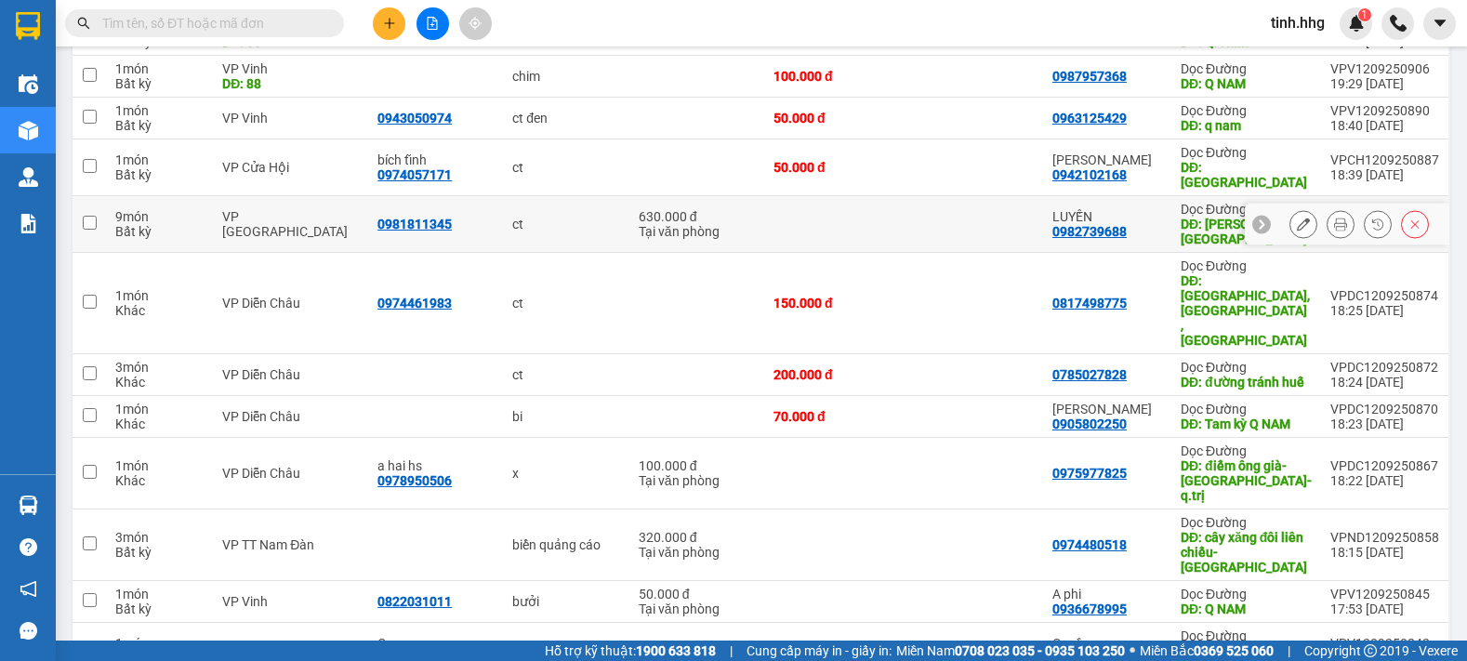
scroll to position [93, 0]
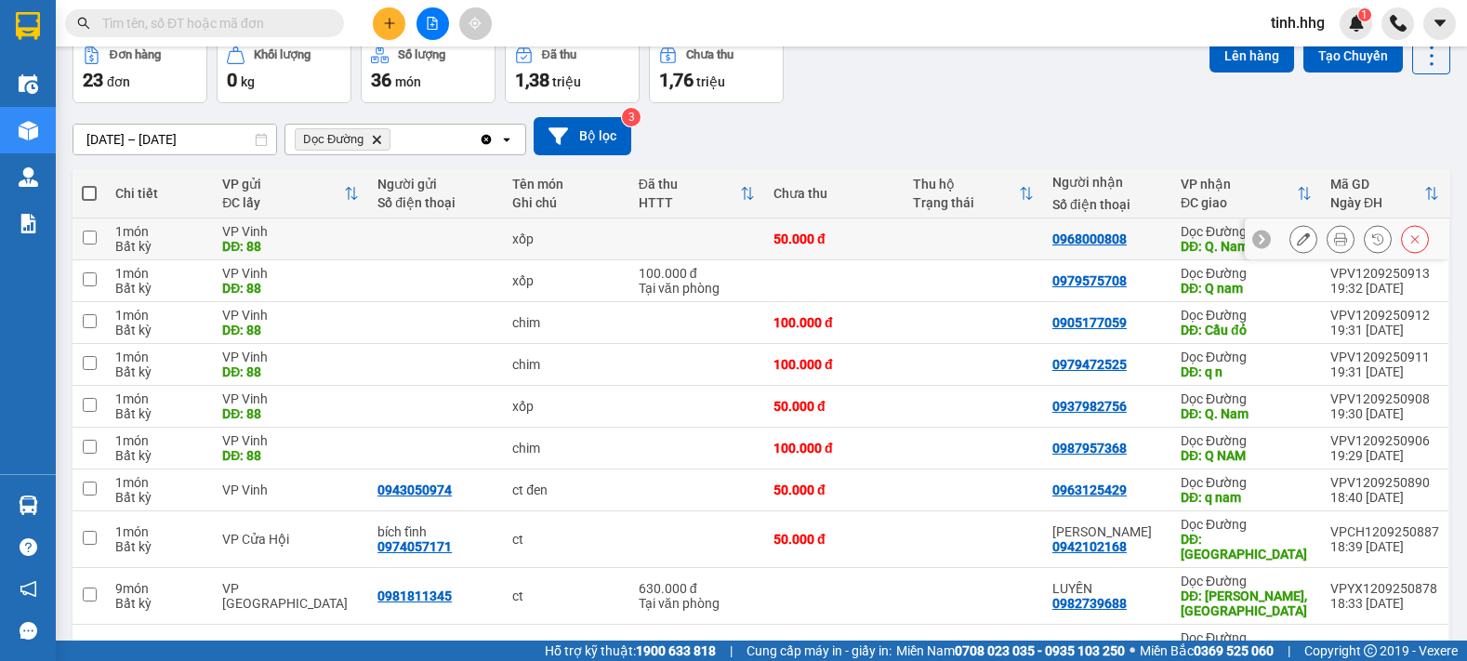
click at [93, 236] on input "checkbox" at bounding box center [90, 238] width 14 height 14
checkbox input "true"
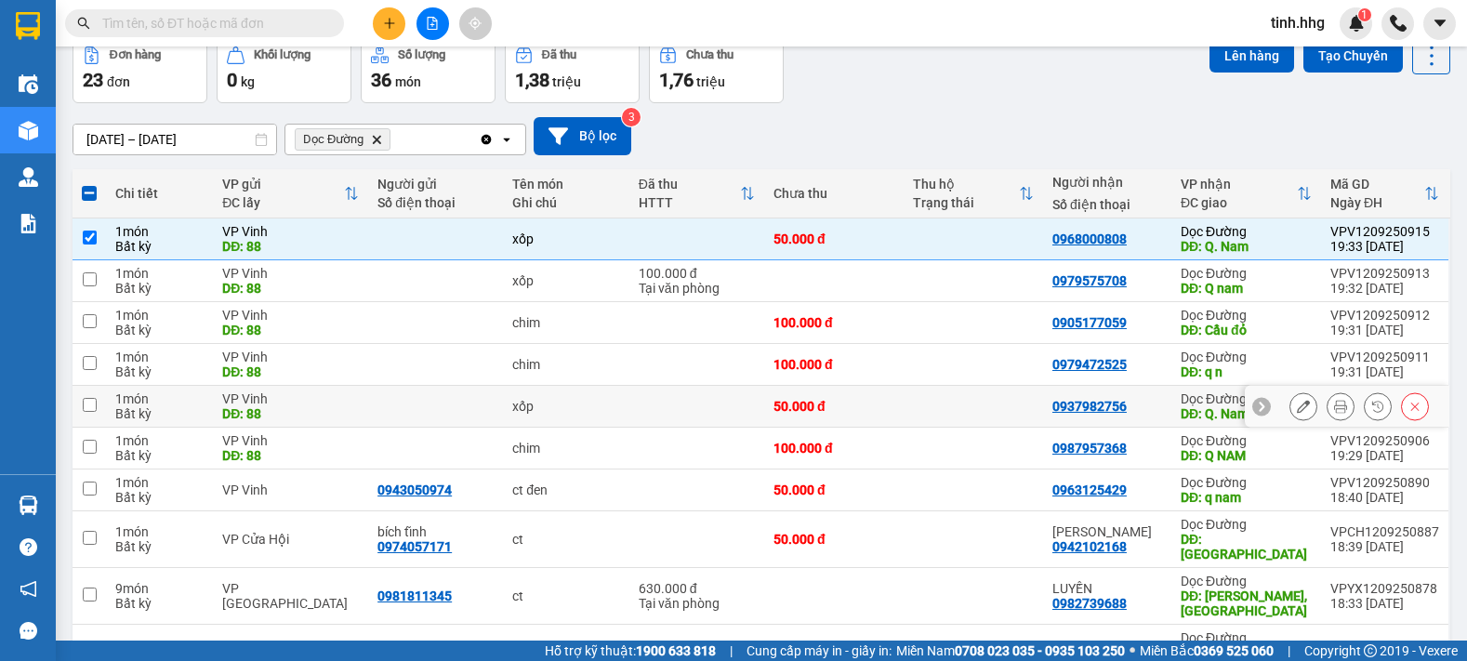
scroll to position [186, 0]
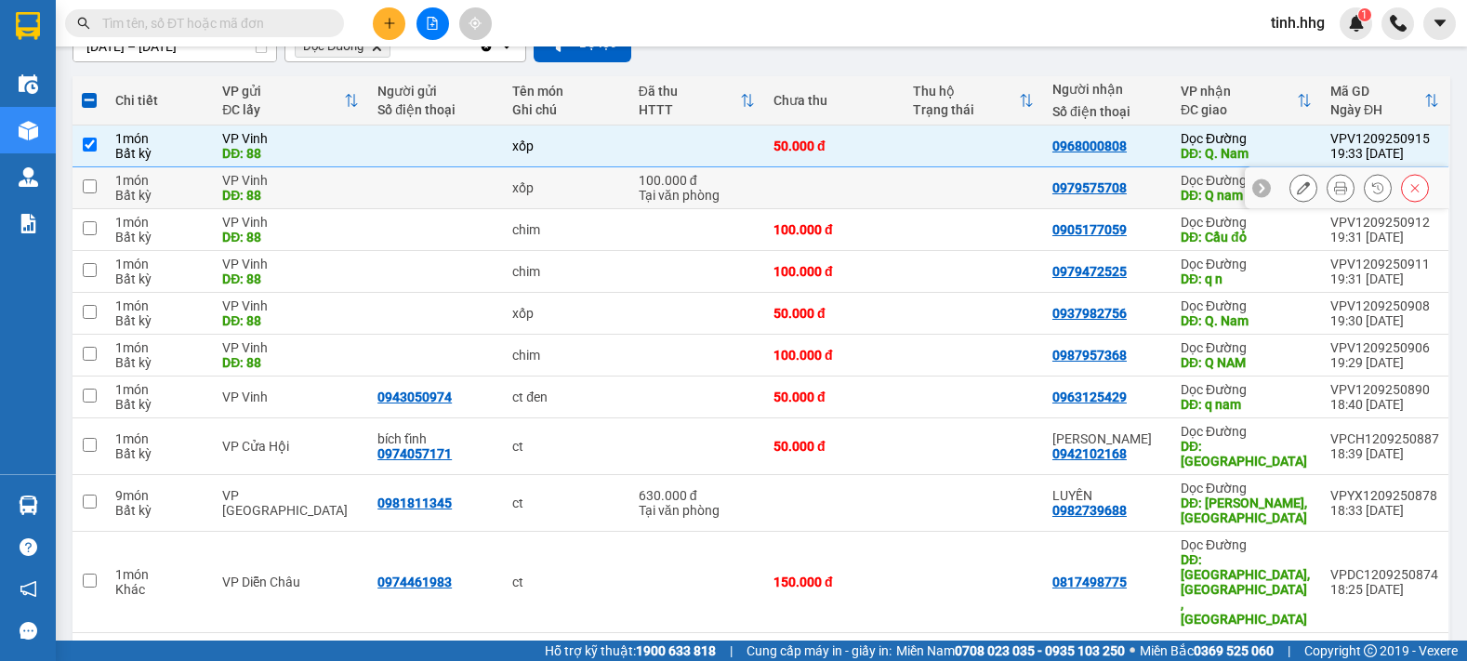
drag, startPoint x: 94, startPoint y: 185, endPoint x: 184, endPoint y: 222, distance: 97.6
click at [94, 184] on input "checkbox" at bounding box center [90, 186] width 14 height 14
checkbox input "true"
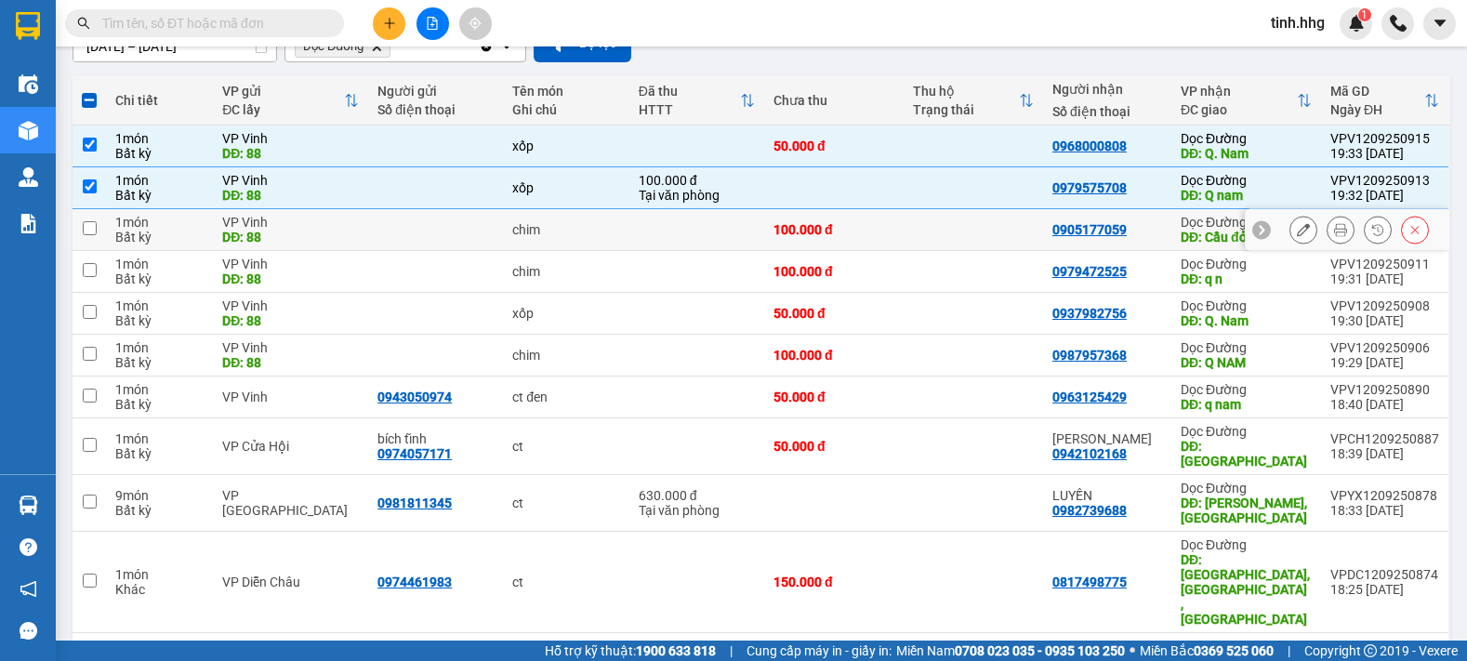
click at [85, 230] on input "checkbox" at bounding box center [90, 228] width 14 height 14
checkbox input "true"
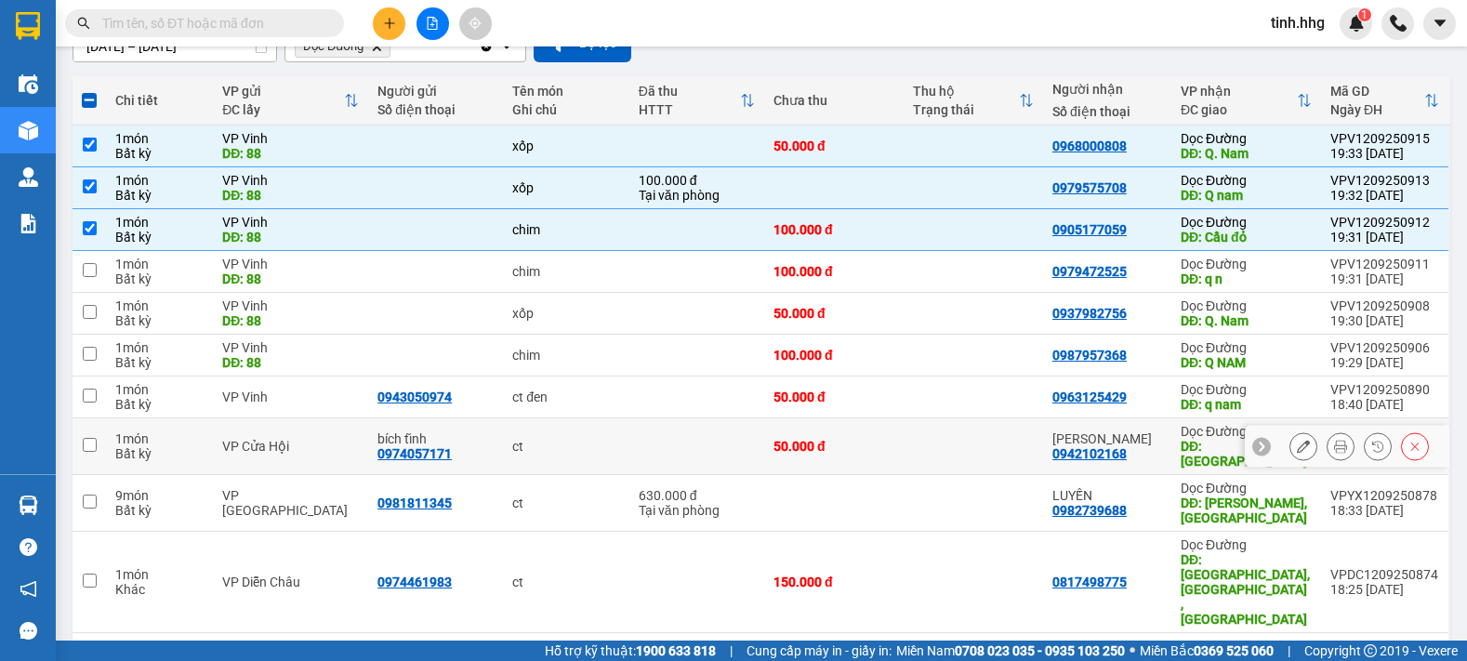
scroll to position [279, 0]
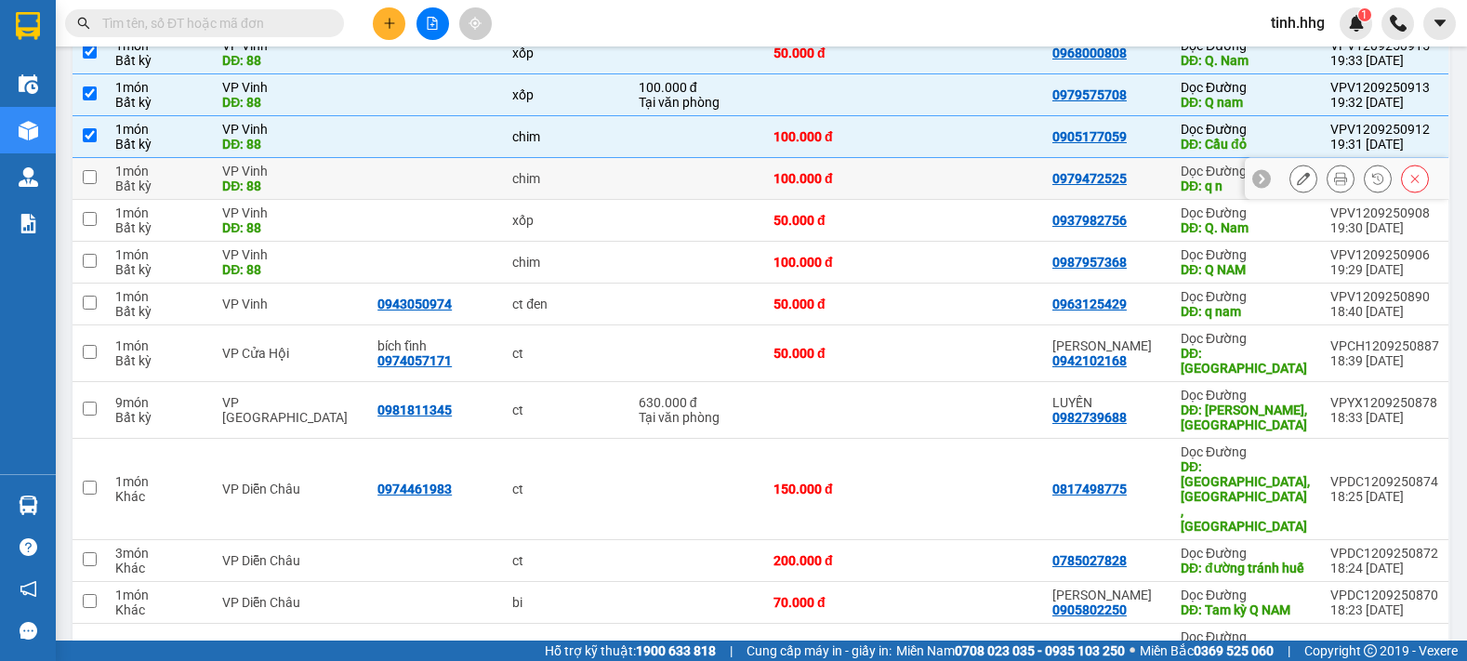
click at [87, 178] on input "checkbox" at bounding box center [90, 177] width 14 height 14
checkbox input "true"
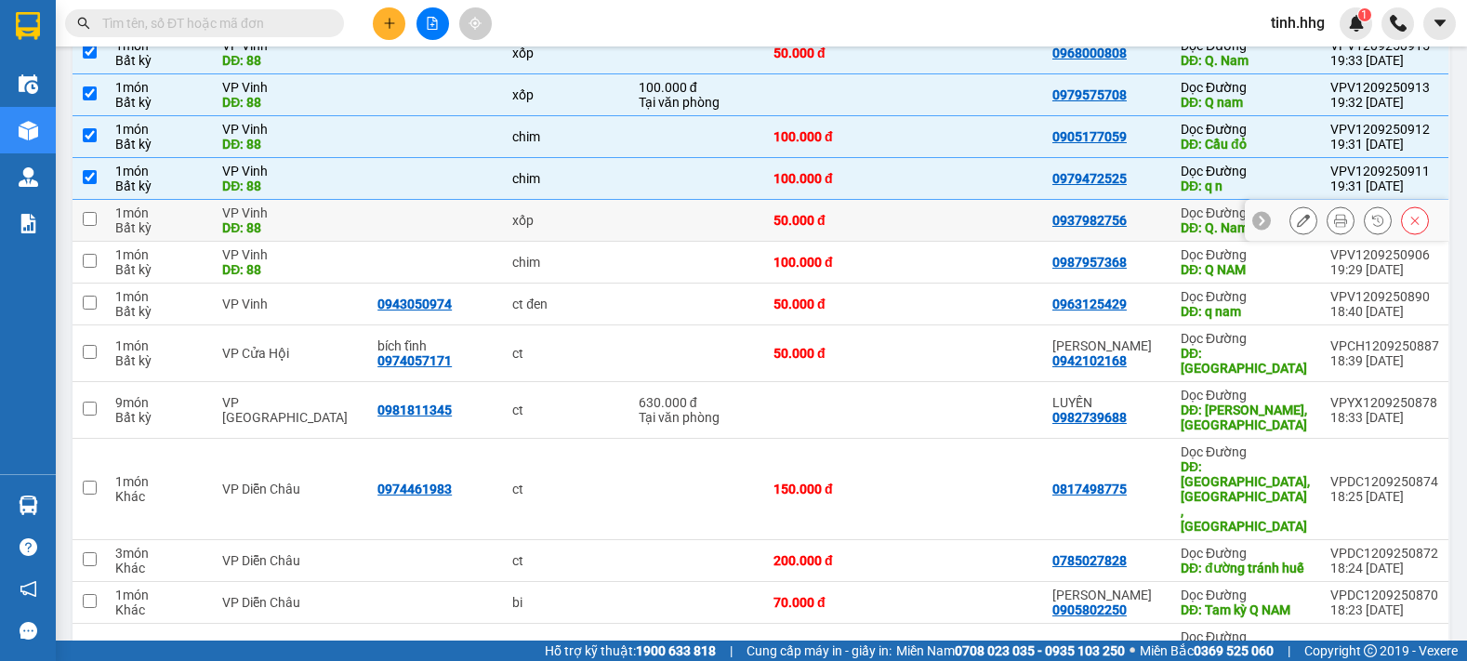
click at [89, 219] on input "checkbox" at bounding box center [90, 219] width 14 height 14
checkbox input "true"
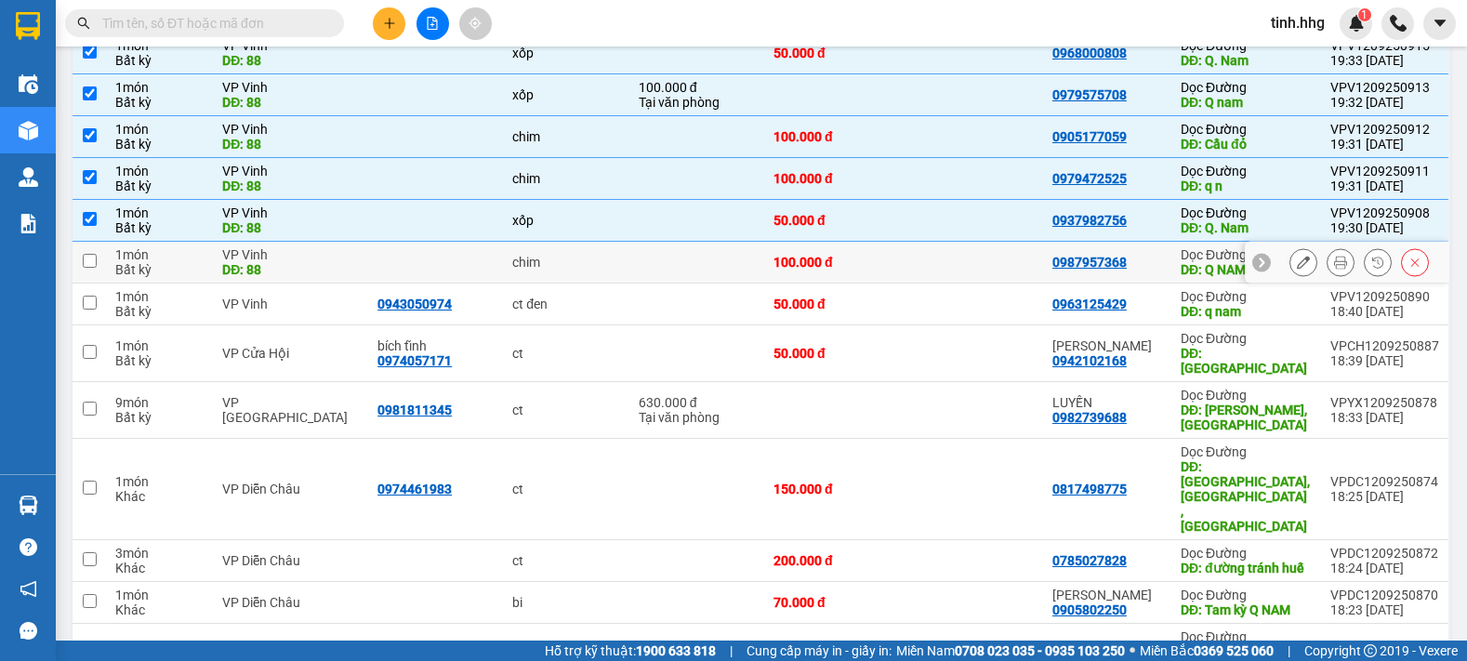
click at [89, 259] on input "checkbox" at bounding box center [90, 261] width 14 height 14
checkbox input "true"
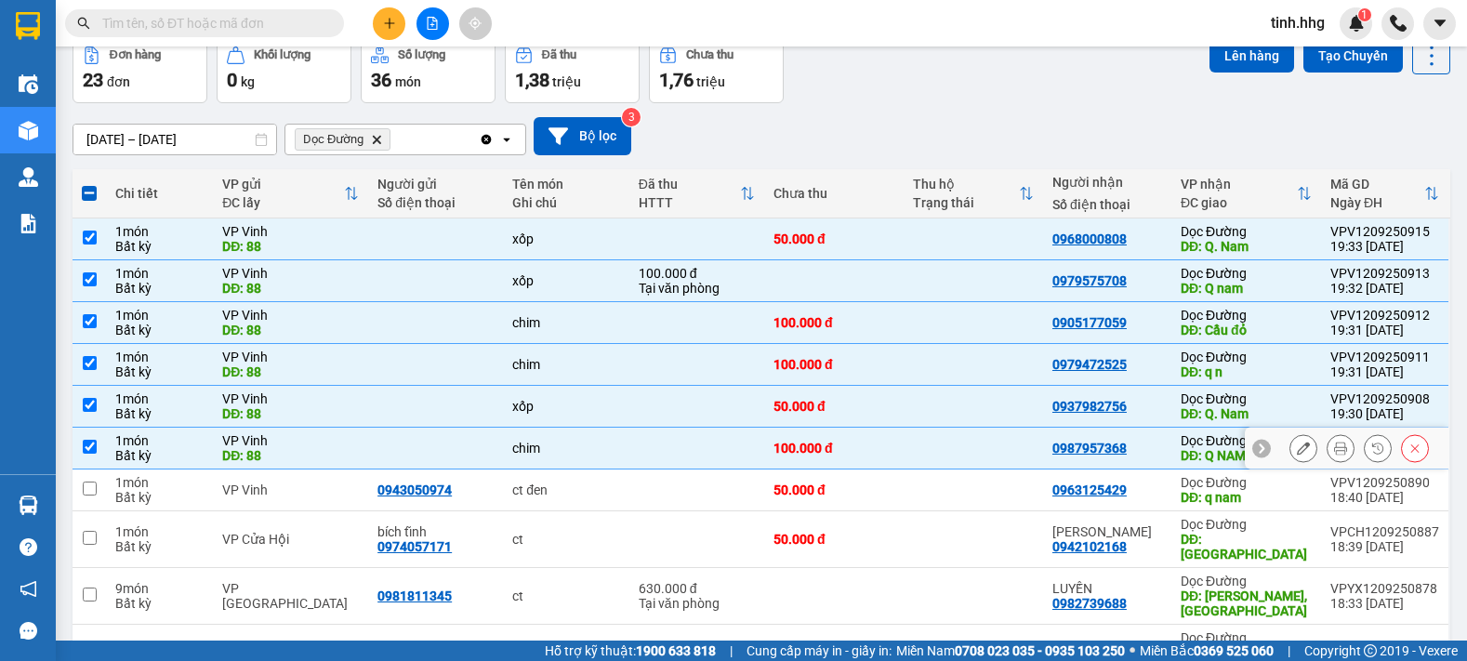
scroll to position [372, 0]
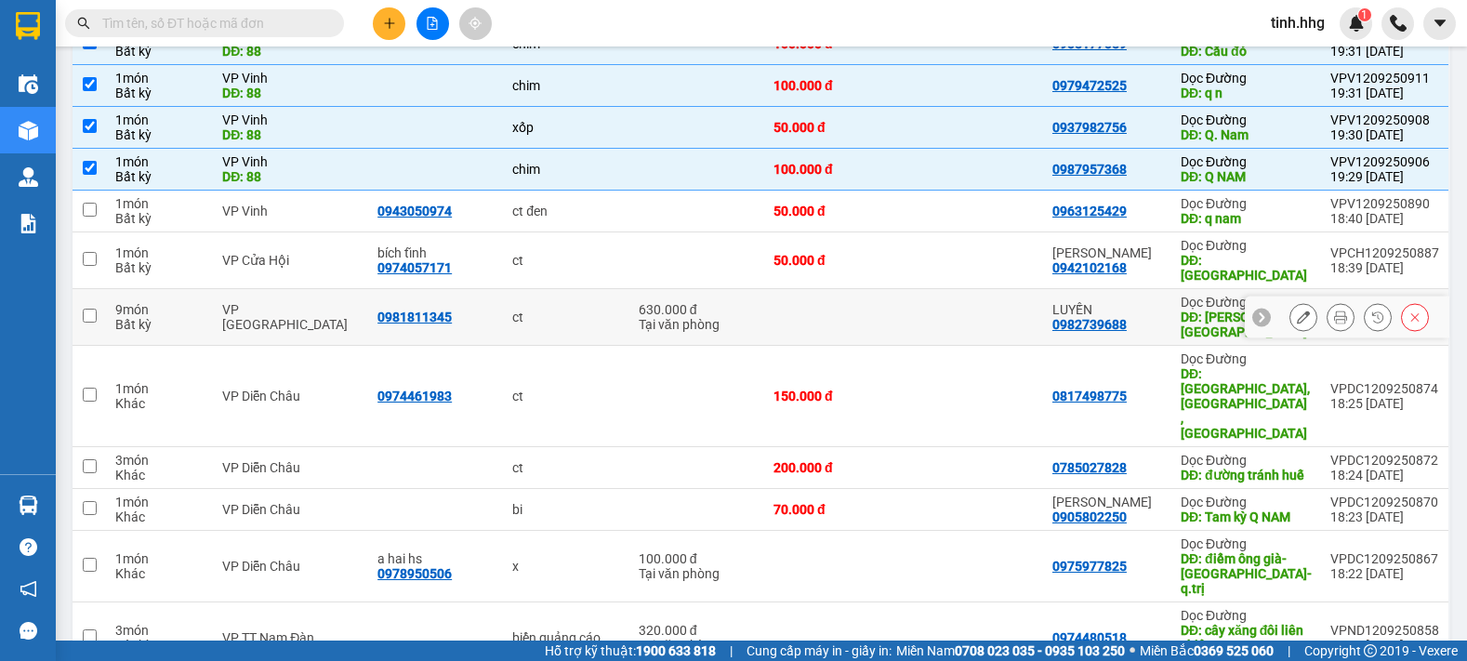
click at [90, 309] on input "checkbox" at bounding box center [90, 316] width 14 height 14
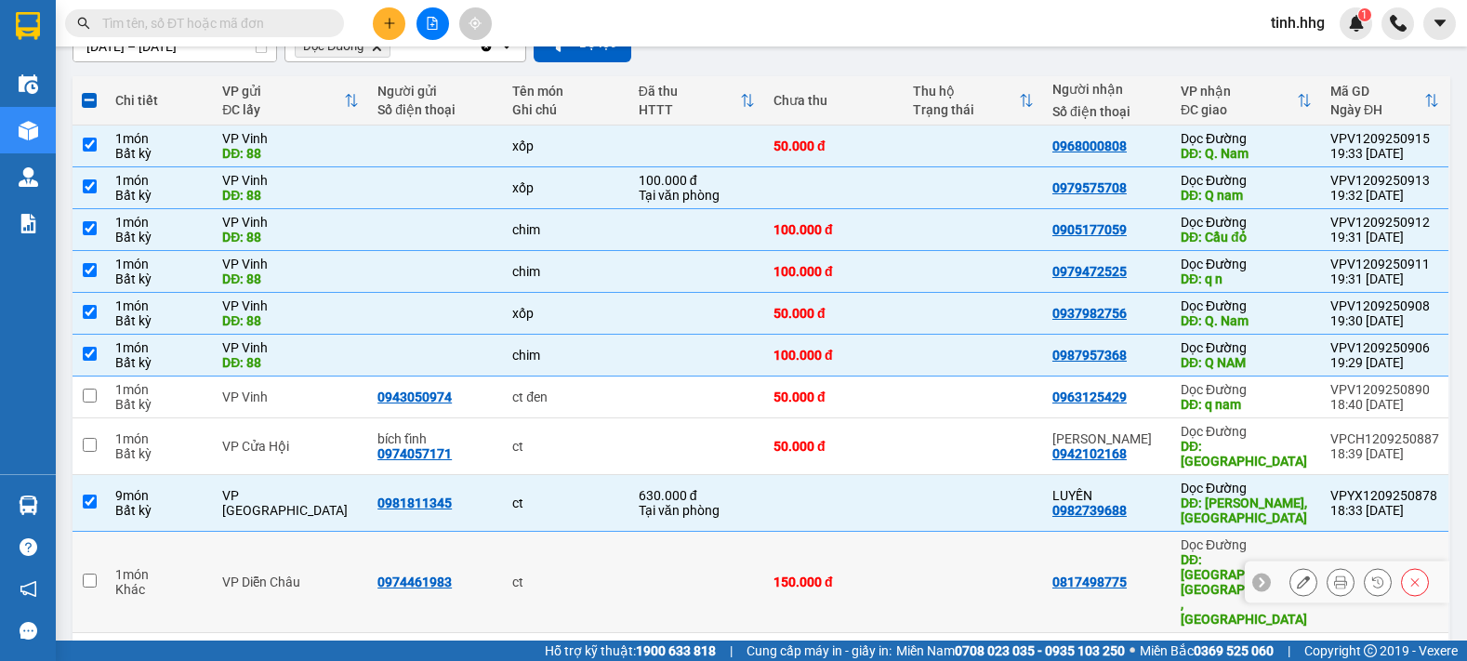
scroll to position [279, 0]
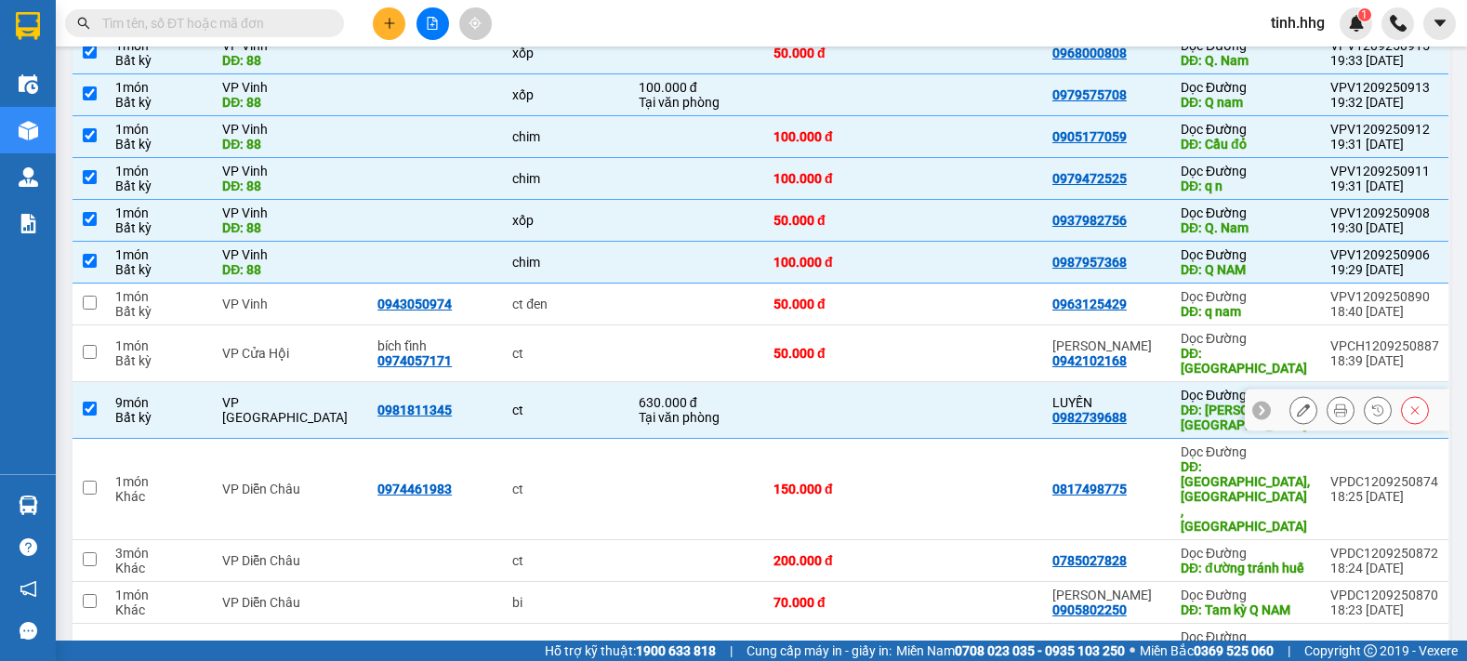
click at [93, 402] on input "checkbox" at bounding box center [90, 409] width 14 height 14
checkbox input "false"
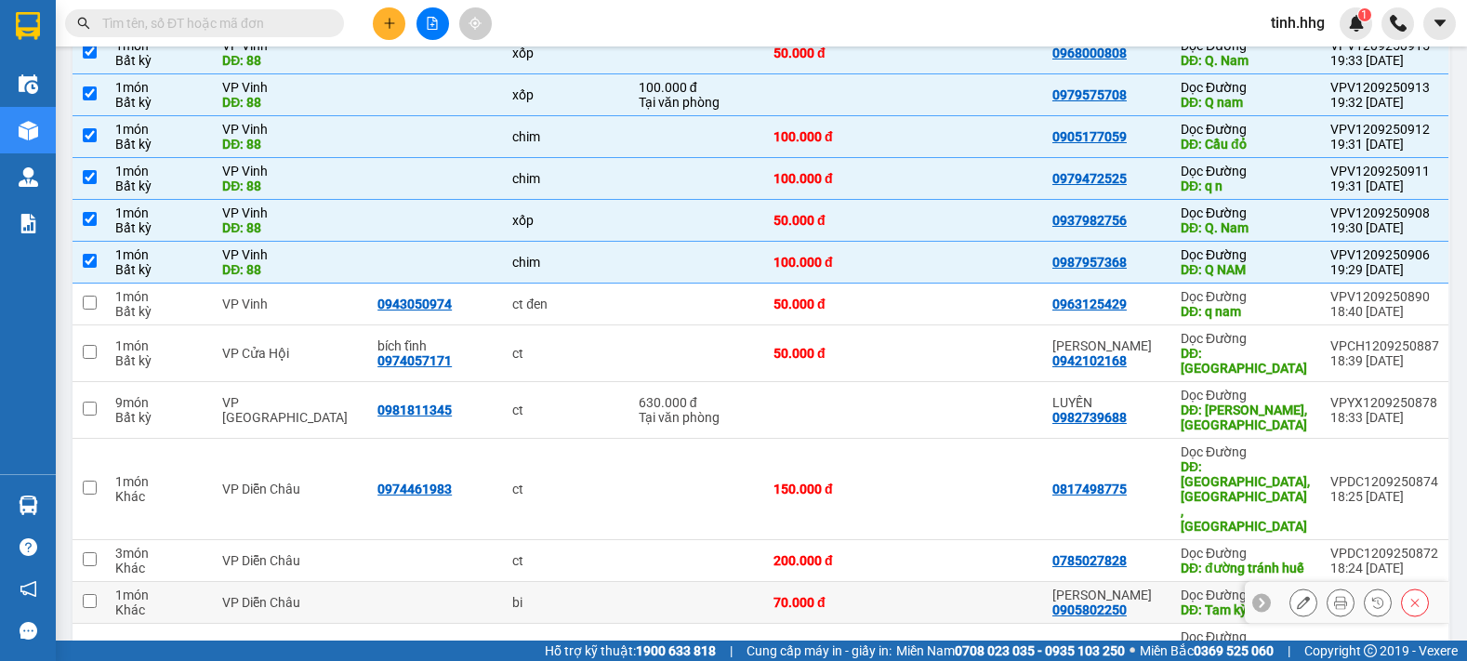
scroll to position [93, 0]
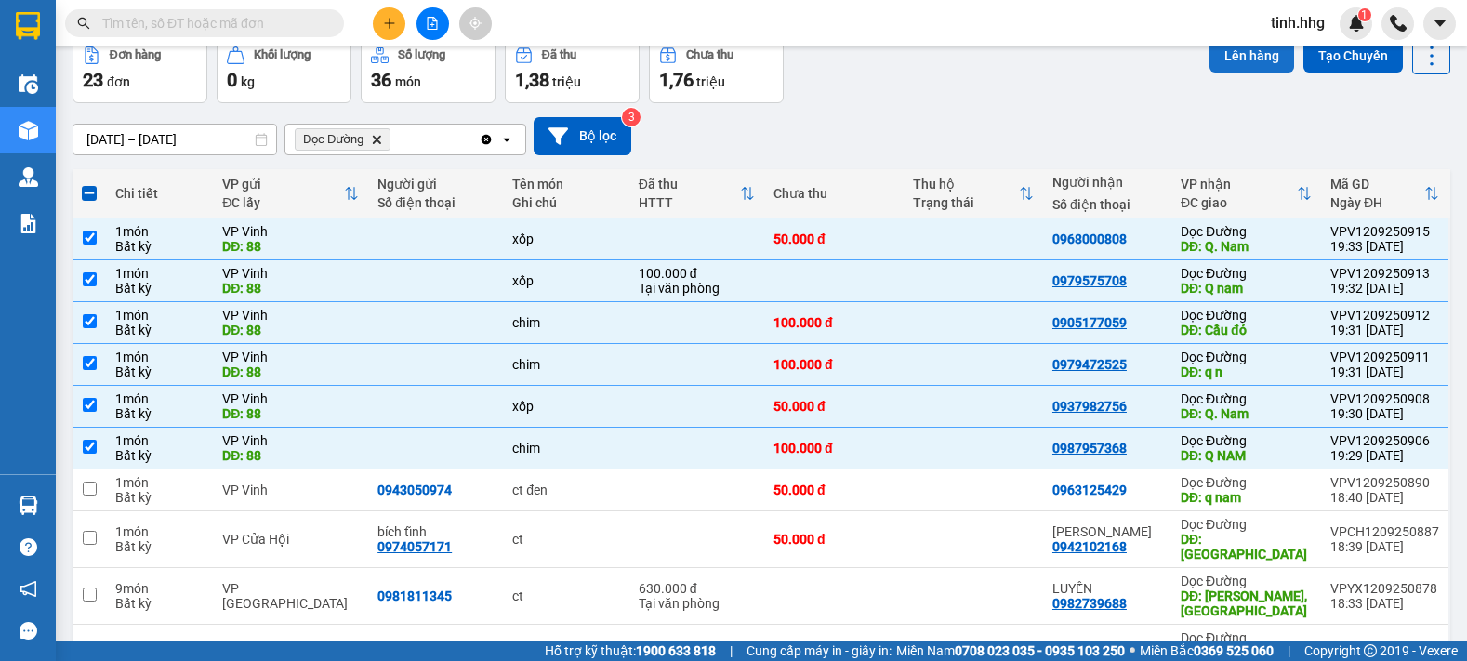
click at [1241, 60] on button "Lên hàng" at bounding box center [1252, 55] width 85 height 33
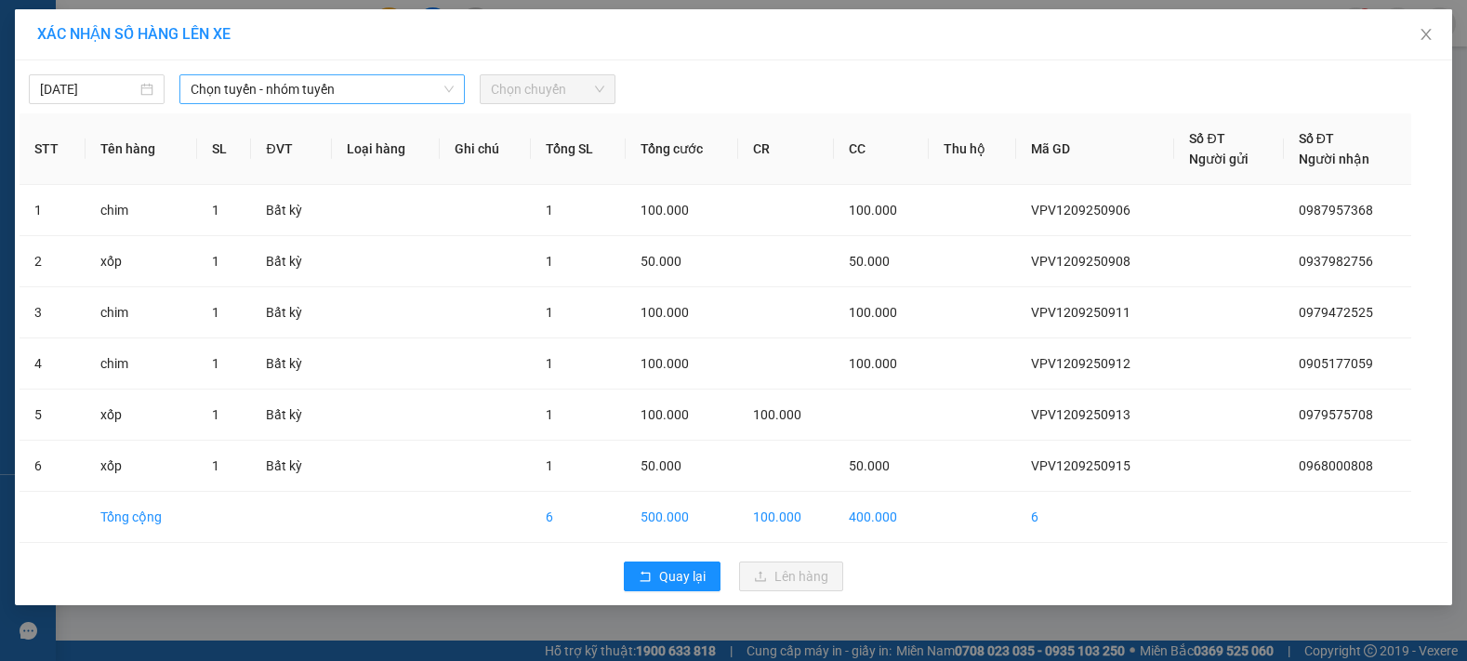
click at [297, 90] on span "Chọn tuyến - nhóm tuyến" at bounding box center [322, 89] width 263 height 28
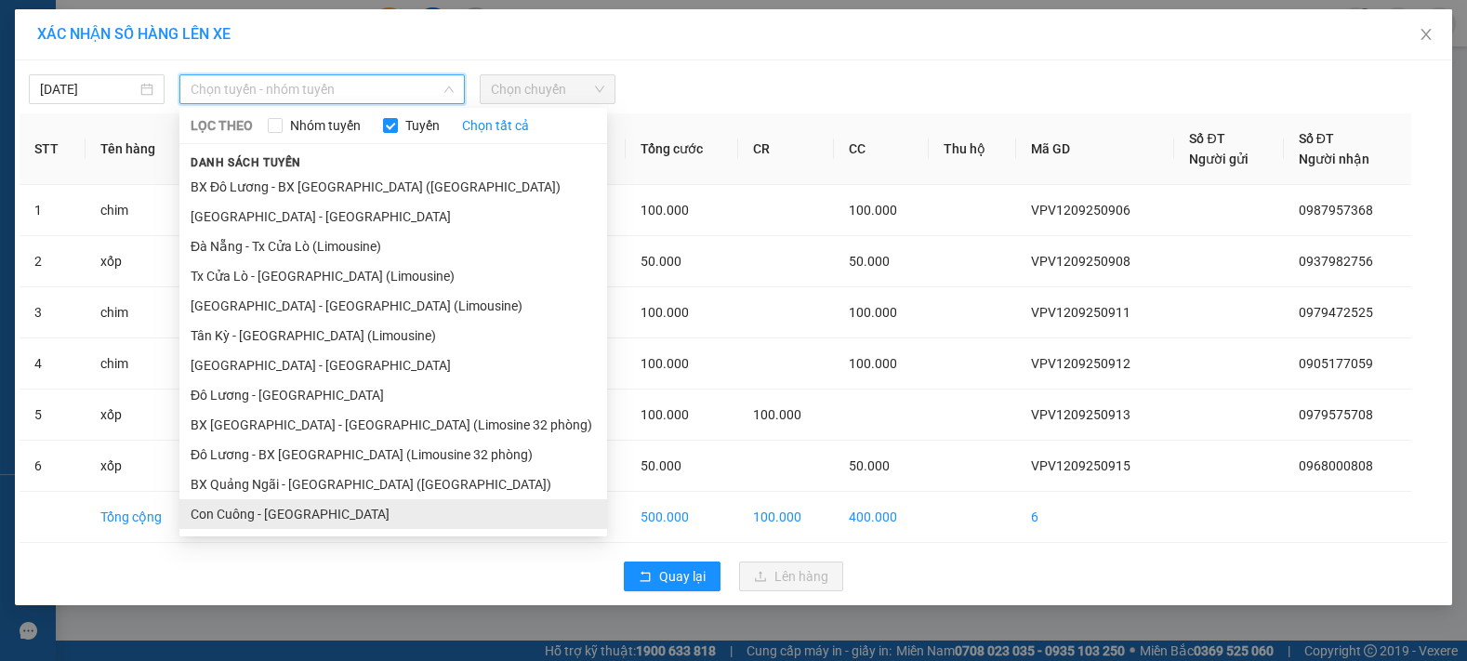
click at [274, 512] on li "Con Cuông - [GEOGRAPHIC_DATA]" at bounding box center [393, 514] width 428 height 30
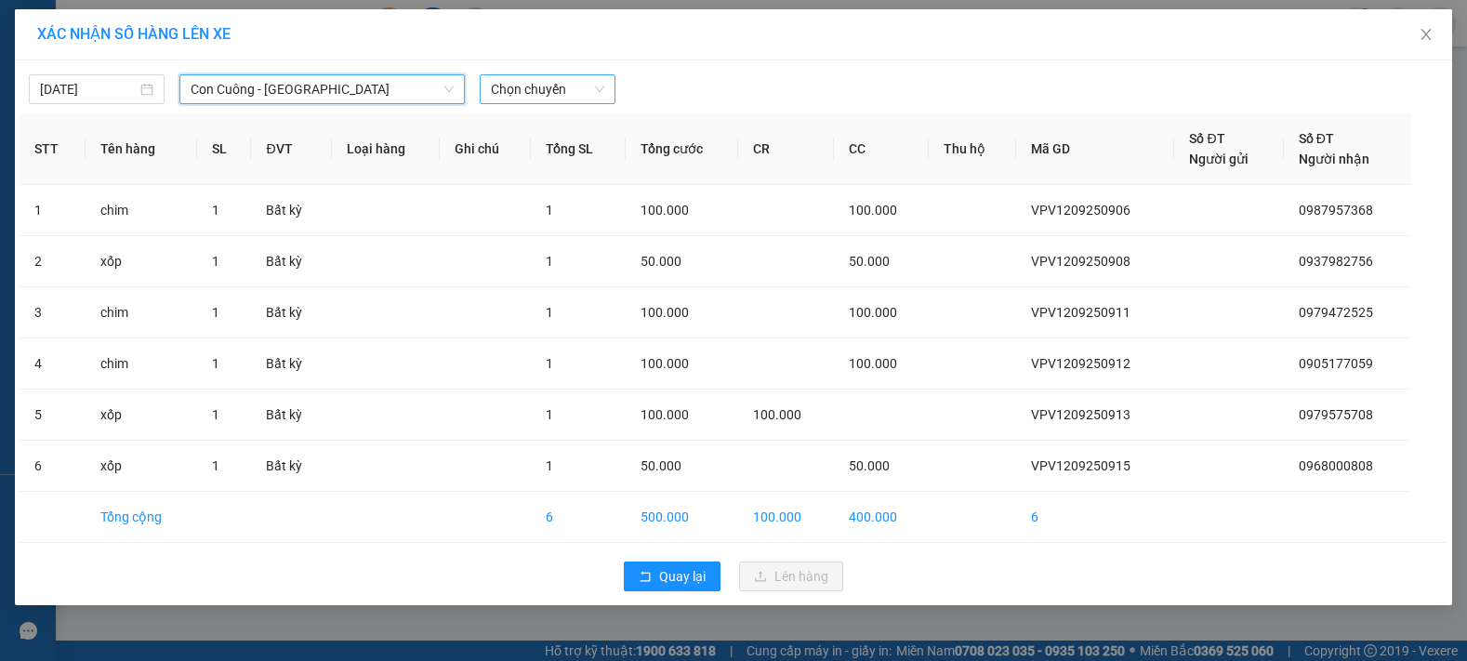
click at [547, 86] on span "Chọn chuyến" at bounding box center [547, 89] width 113 height 28
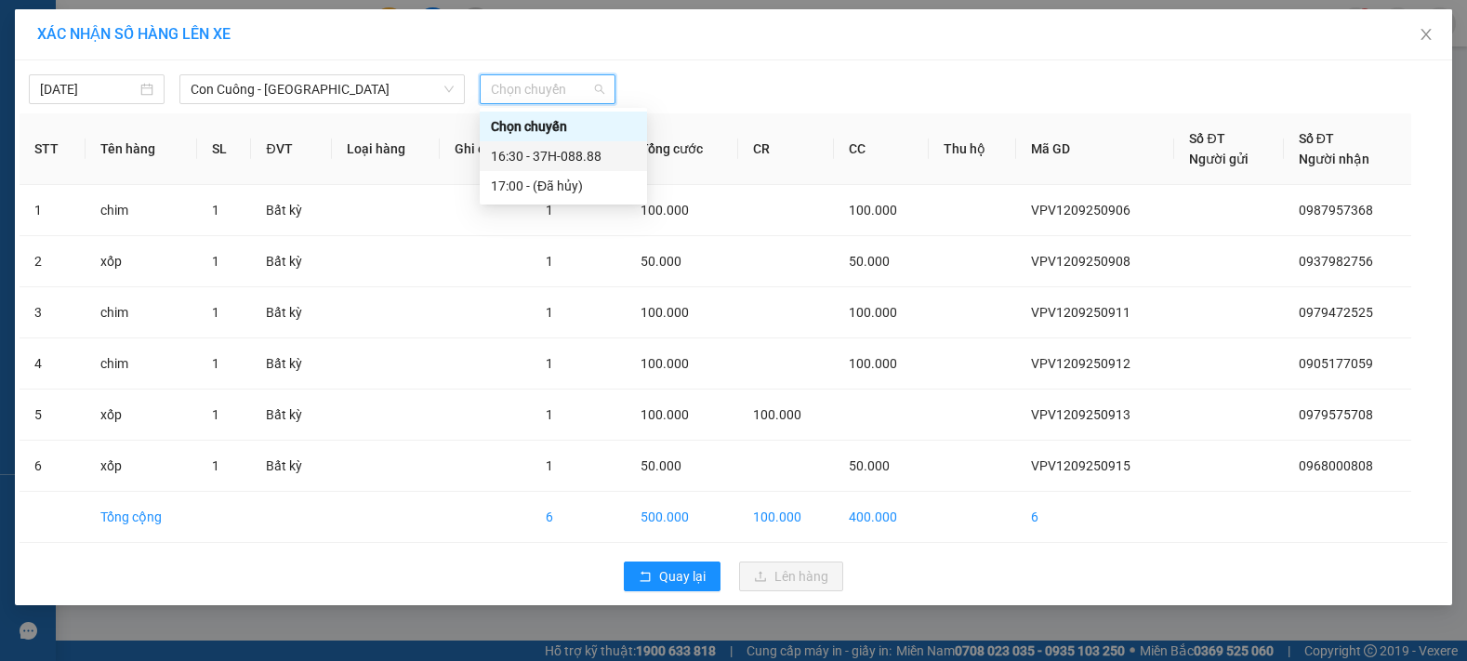
click at [569, 159] on div "16:30 - 37H-088.88" at bounding box center [563, 156] width 145 height 20
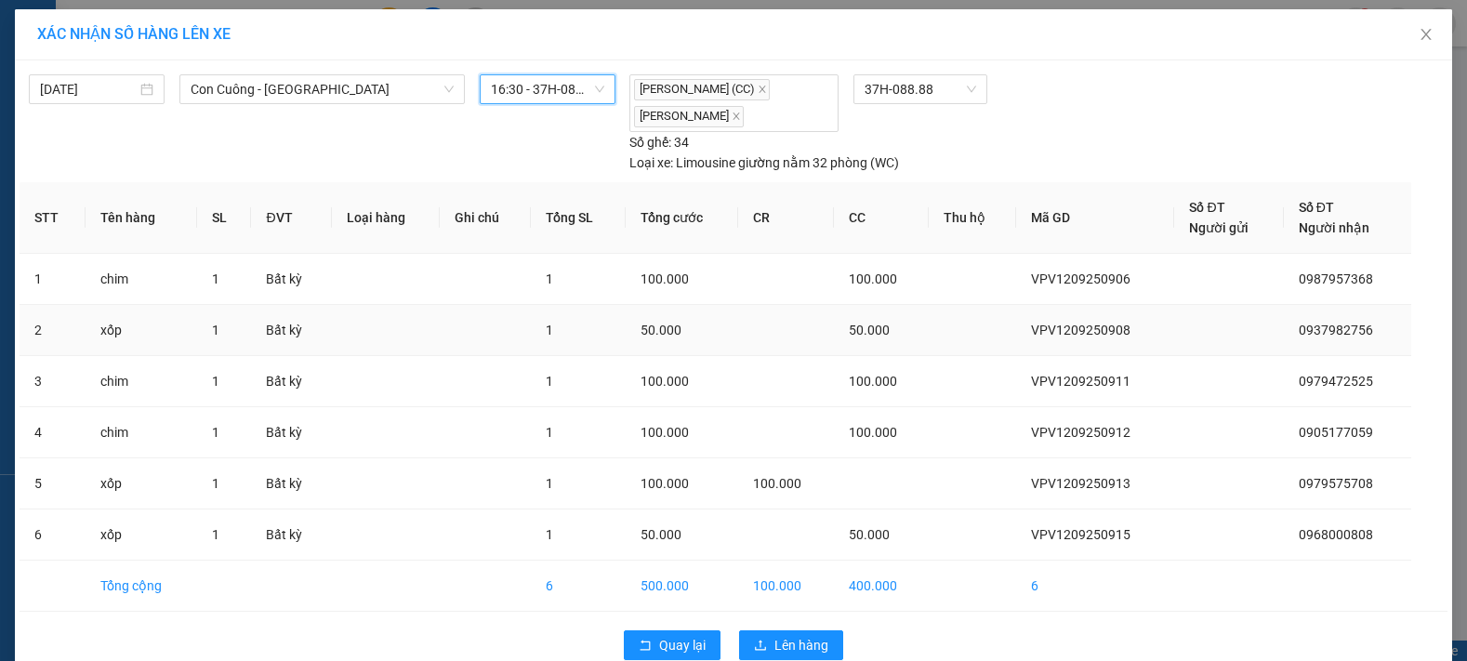
scroll to position [35, 0]
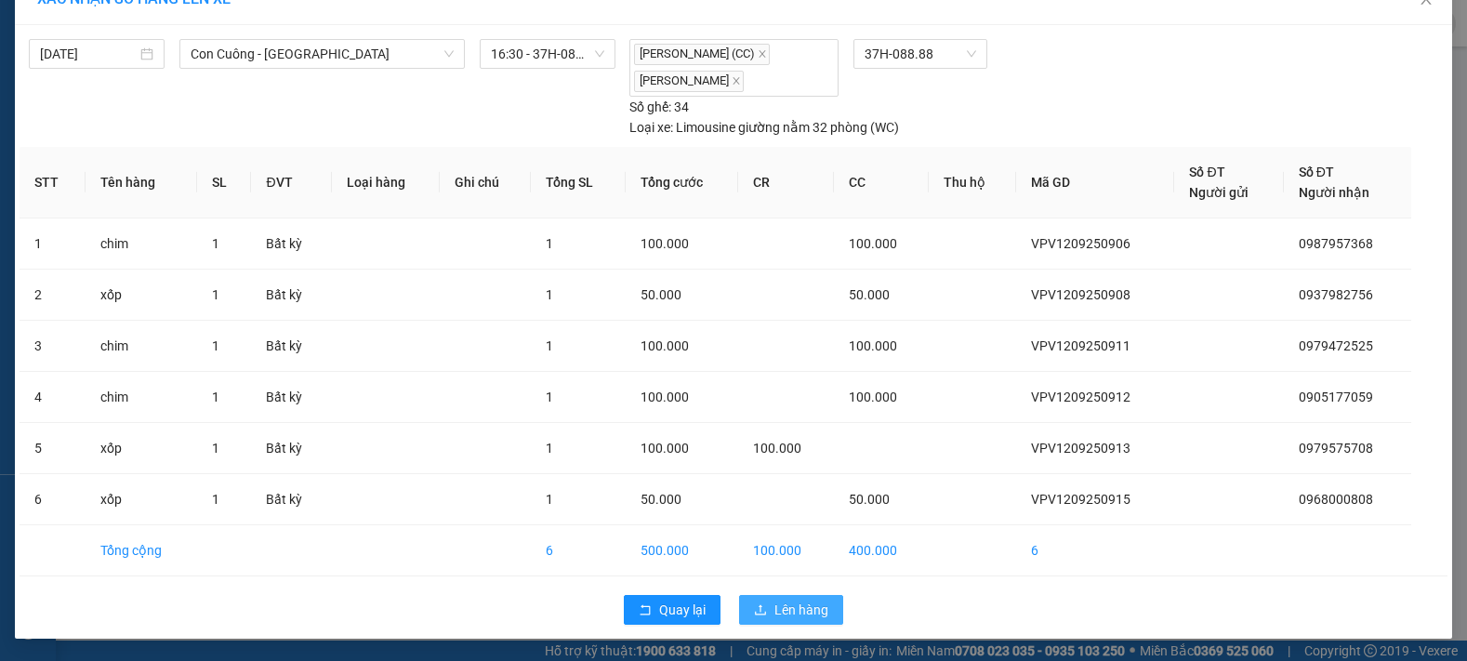
click at [793, 612] on span "Lên hàng" at bounding box center [802, 610] width 54 height 20
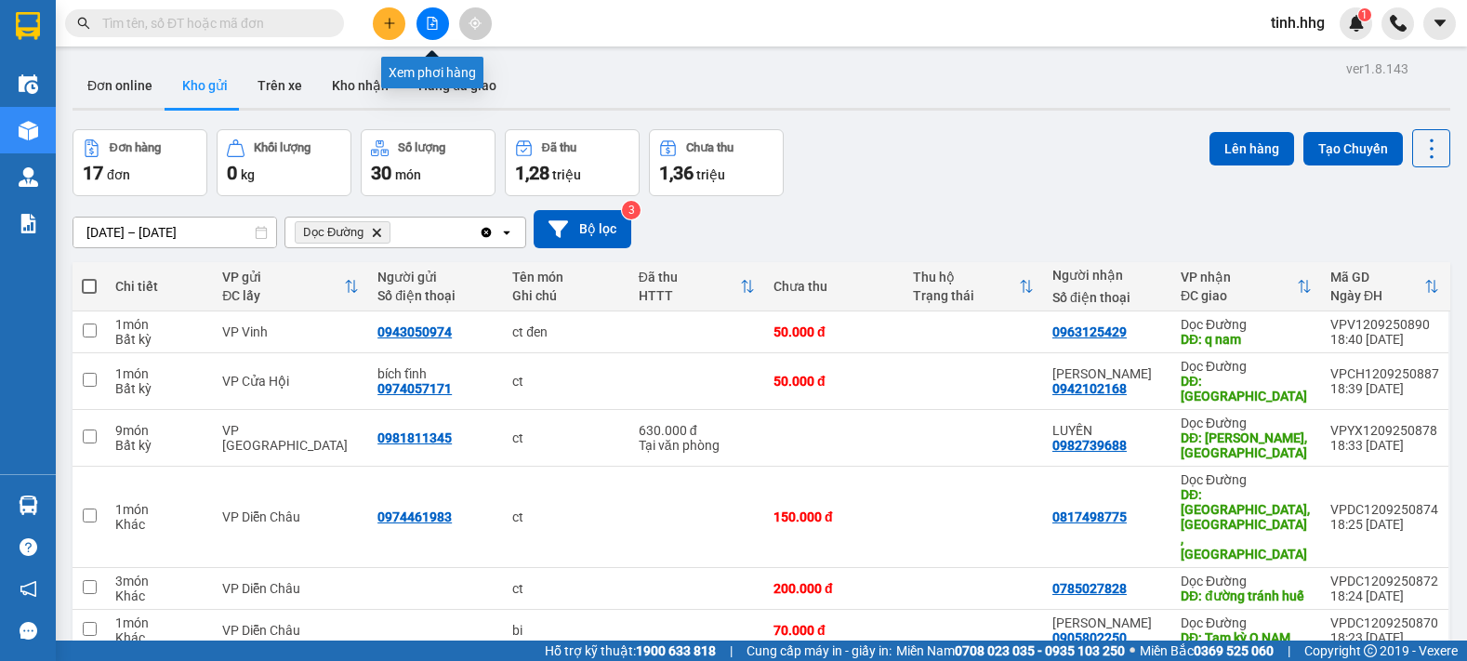
click at [427, 20] on icon "file-add" at bounding box center [432, 23] width 13 height 13
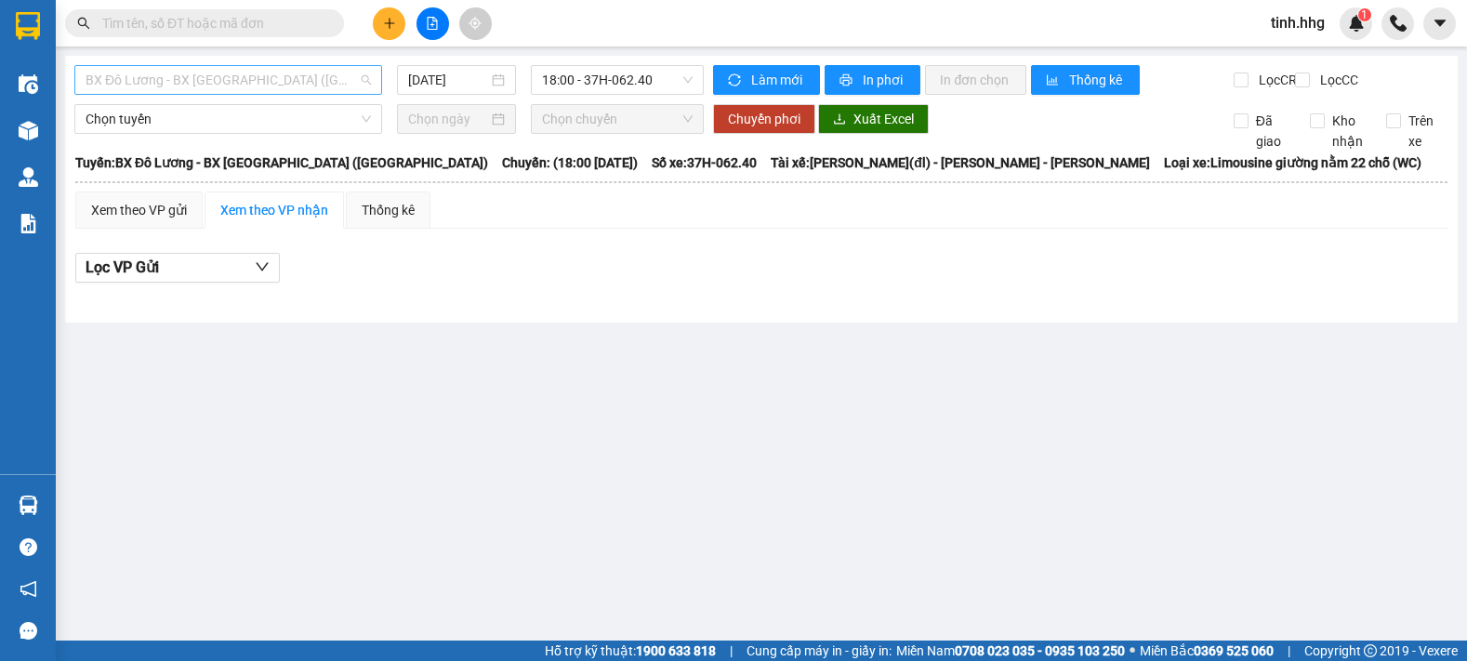
click at [349, 84] on span "BX Đô Lương - BX [GEOGRAPHIC_DATA] ([GEOGRAPHIC_DATA])" at bounding box center [228, 80] width 285 height 28
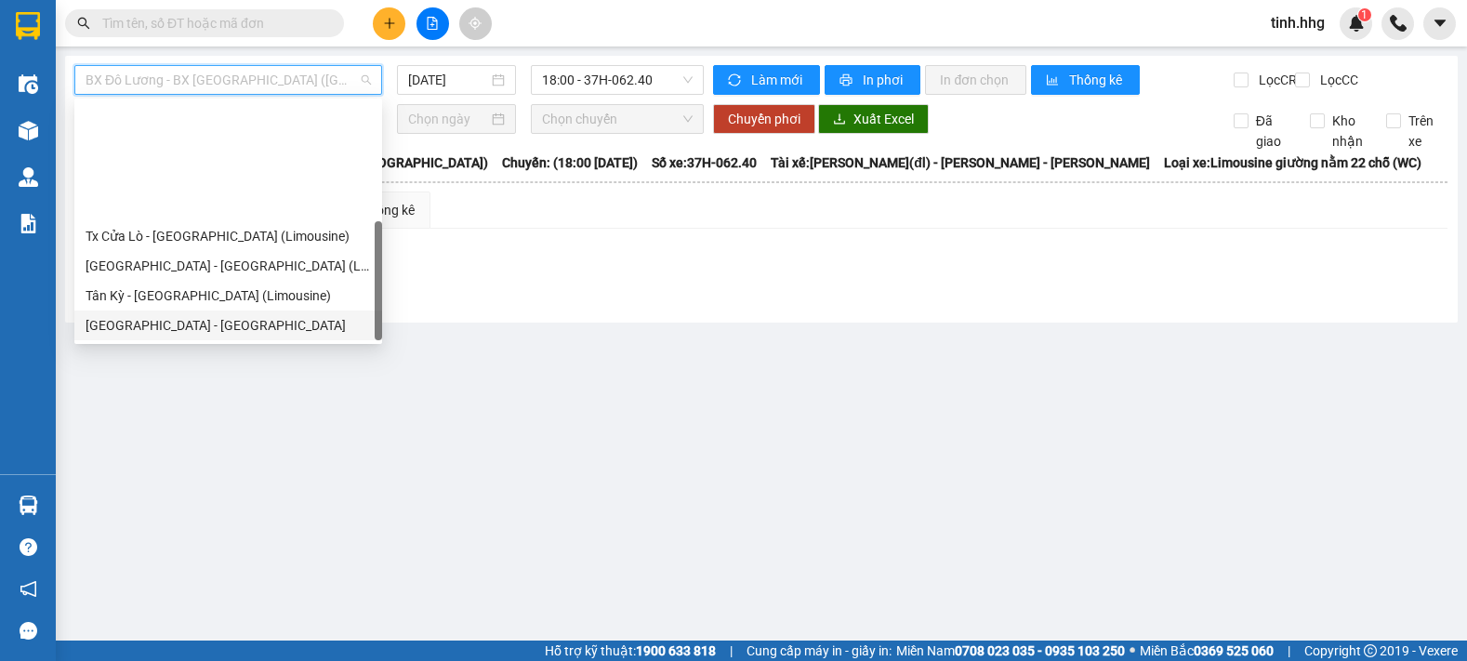
scroll to position [149, 0]
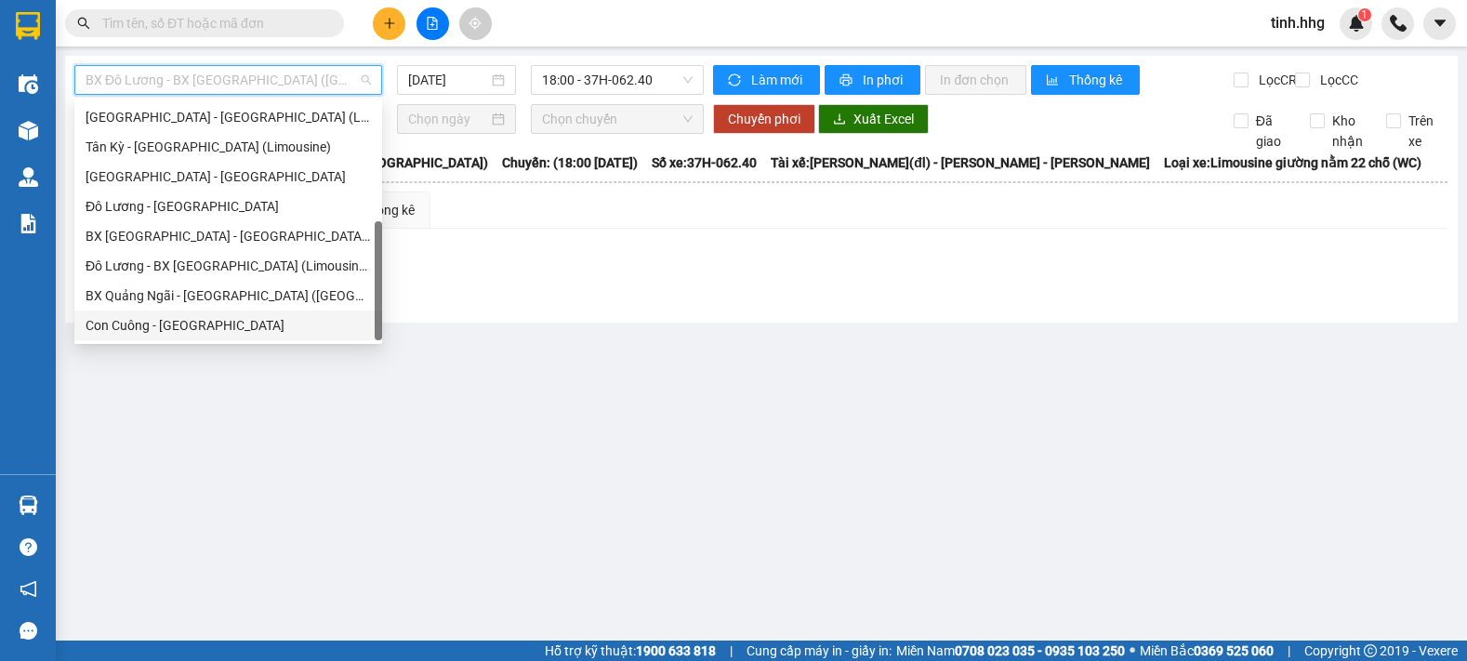
click at [210, 327] on div "Con Cuông - [GEOGRAPHIC_DATA]" at bounding box center [228, 325] width 285 height 20
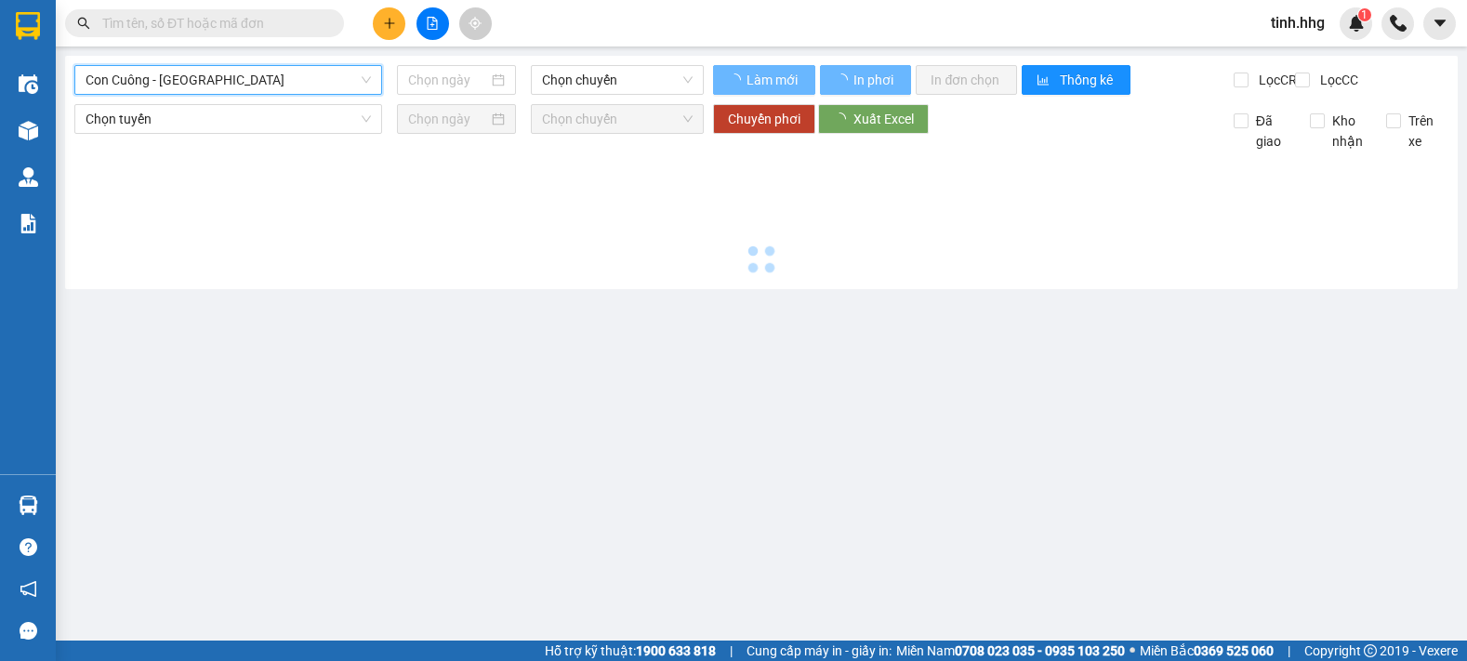
type input "[DATE]"
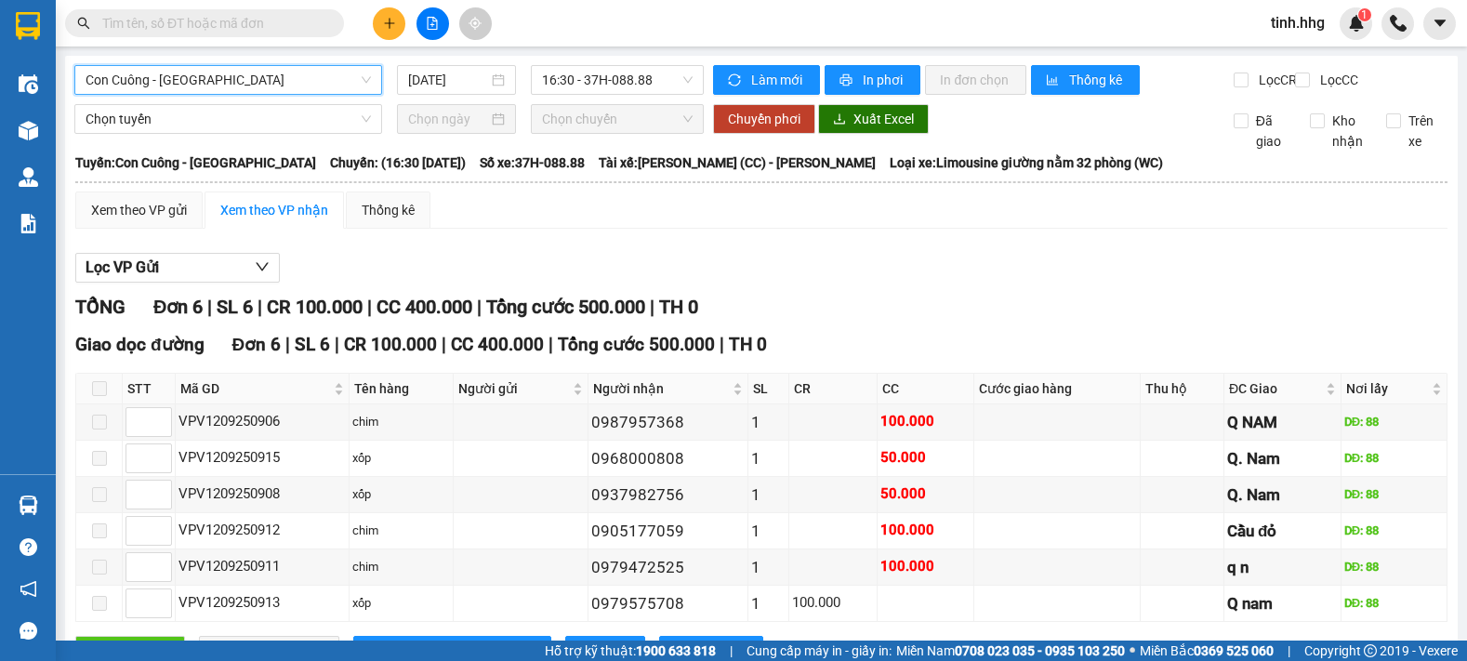
scroll to position [93, 0]
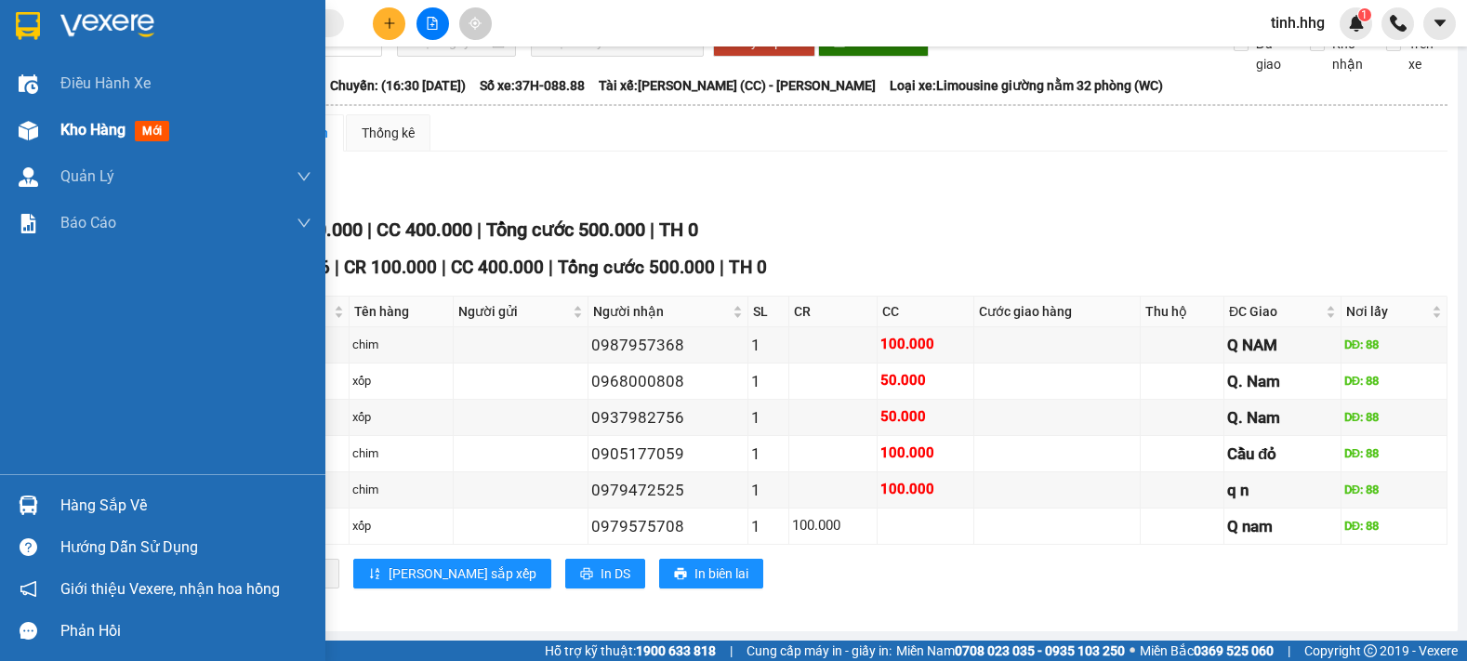
click at [87, 125] on span "Kho hàng" at bounding box center [92, 130] width 65 height 18
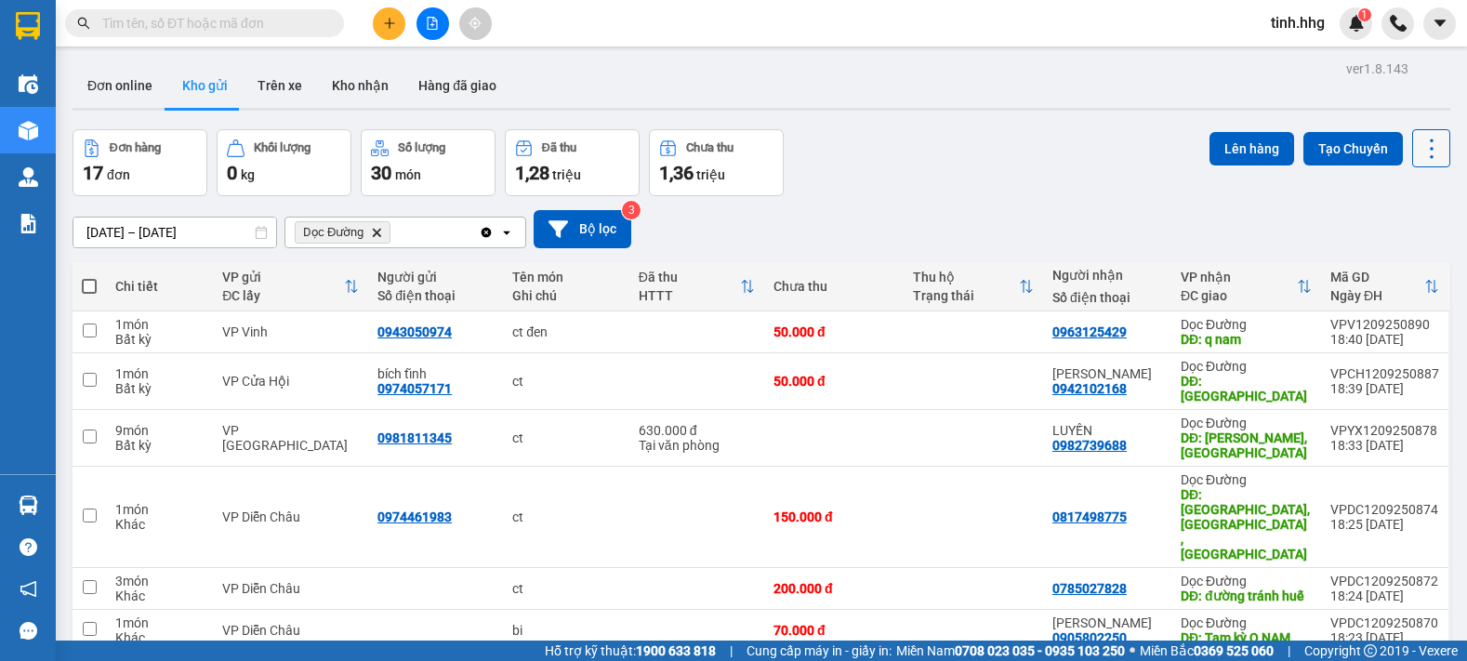
click at [1421, 147] on icon at bounding box center [1432, 149] width 26 height 26
click at [1404, 272] on span "Làm mới" at bounding box center [1391, 266] width 51 height 19
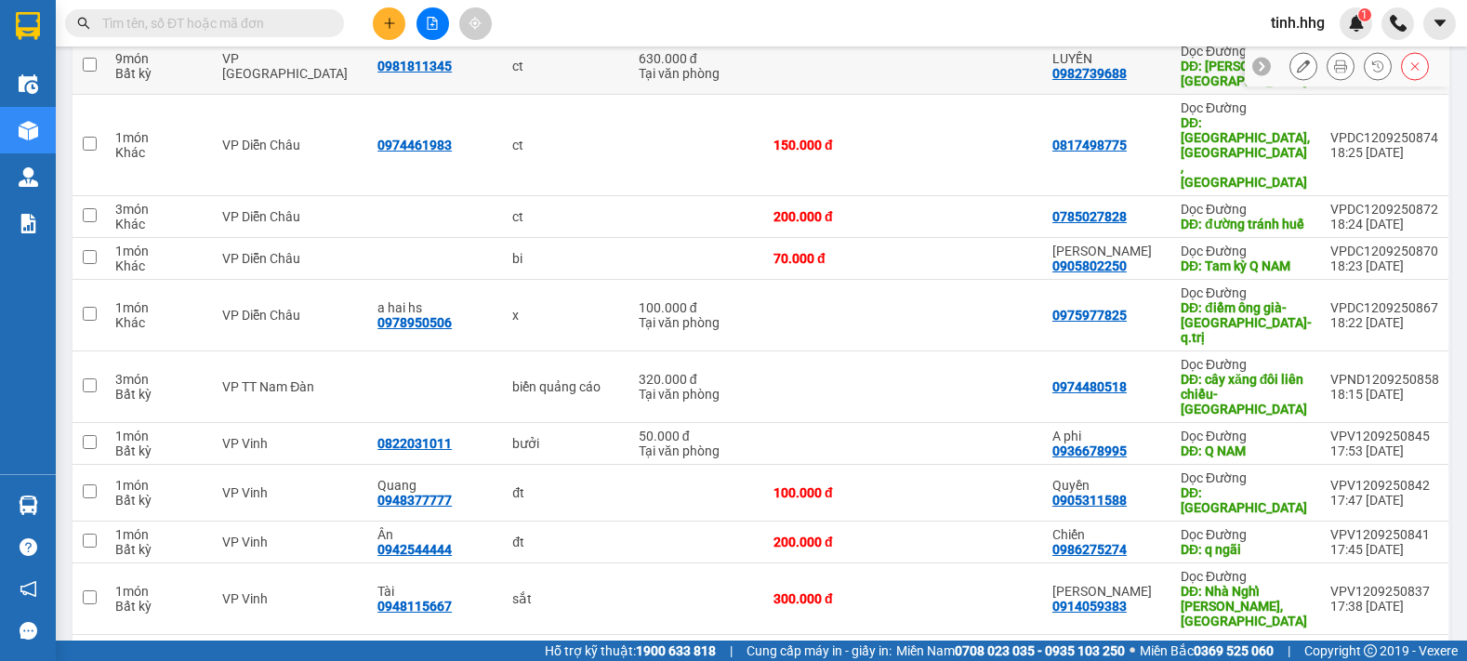
scroll to position [465, 0]
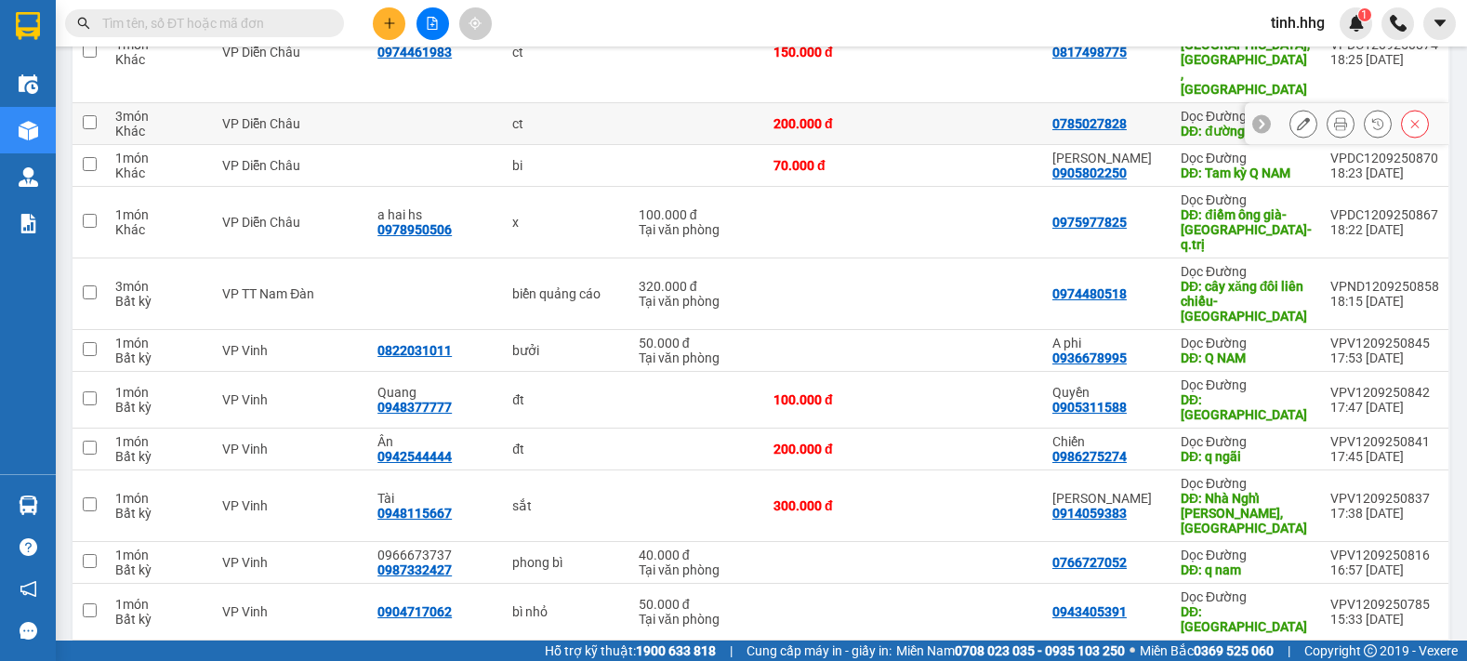
click at [93, 115] on input "checkbox" at bounding box center [90, 122] width 14 height 14
checkbox input "true"
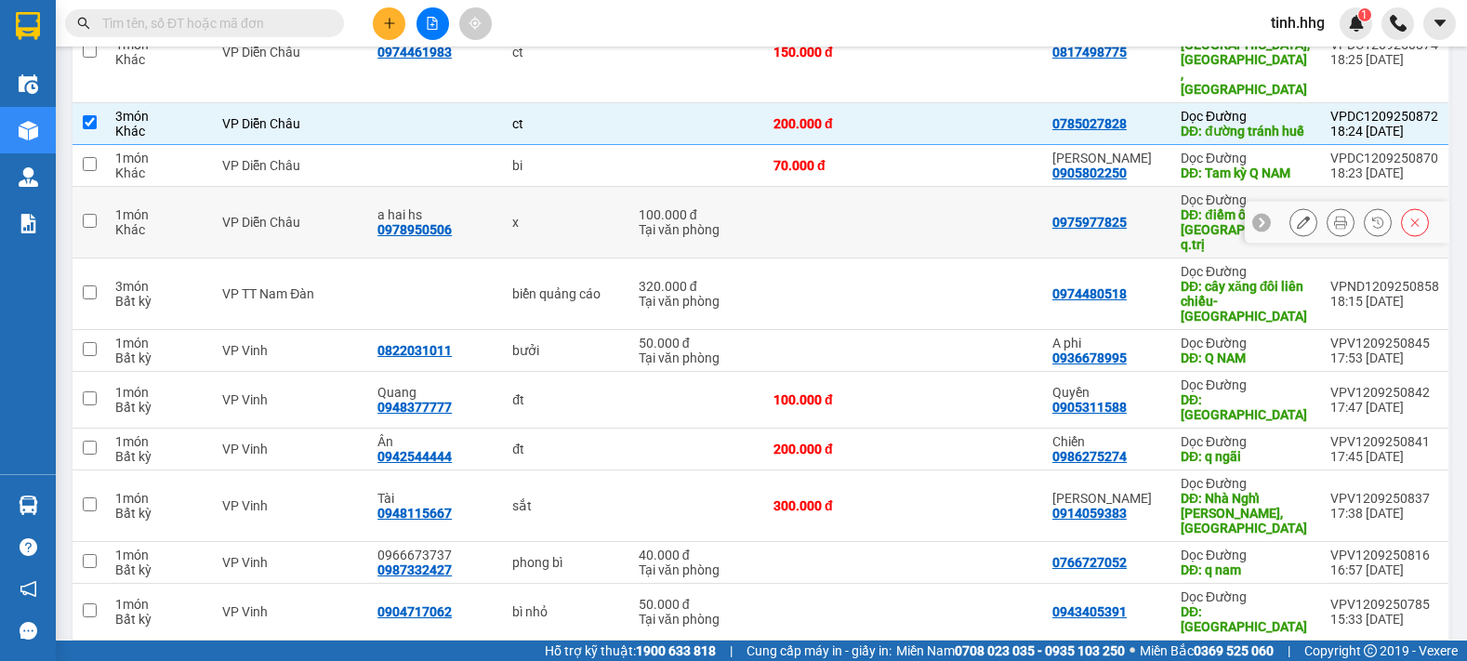
click at [86, 214] on input "checkbox" at bounding box center [90, 221] width 14 height 14
checkbox input "true"
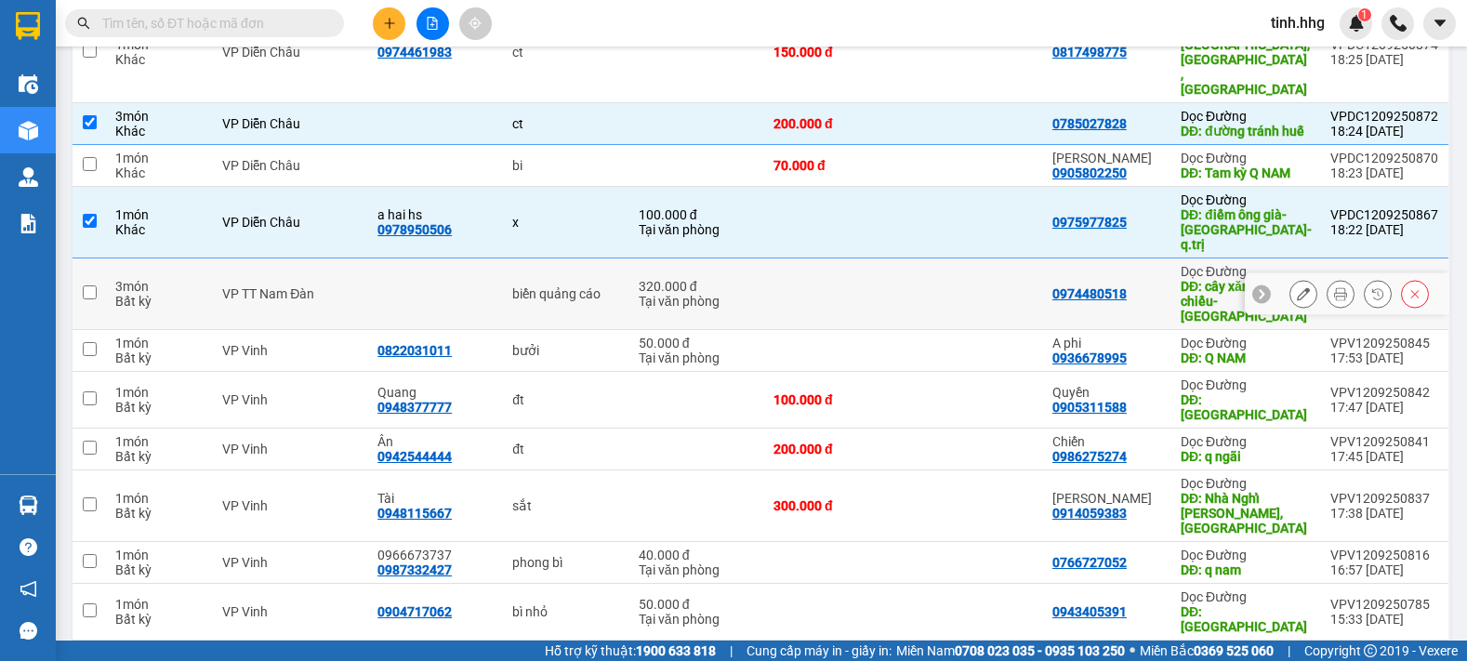
click at [90, 285] on input "checkbox" at bounding box center [90, 292] width 14 height 14
checkbox input "true"
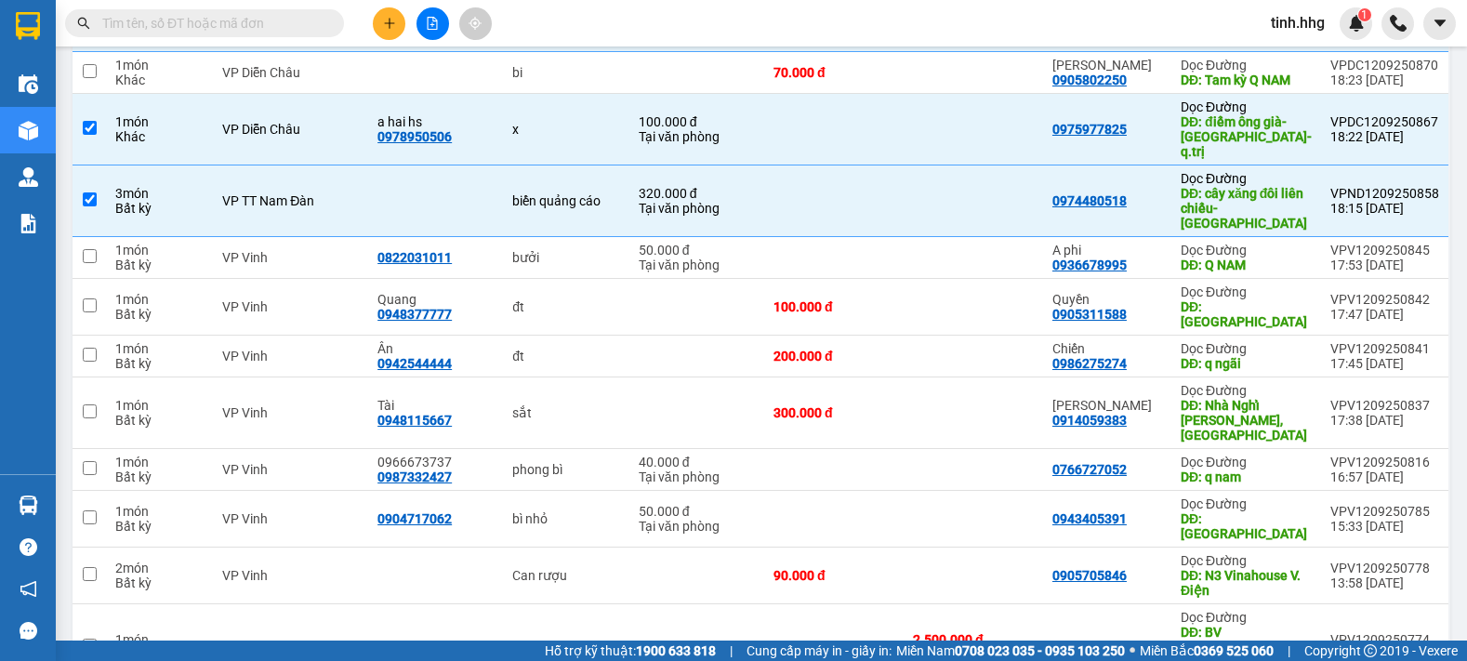
scroll to position [186, 0]
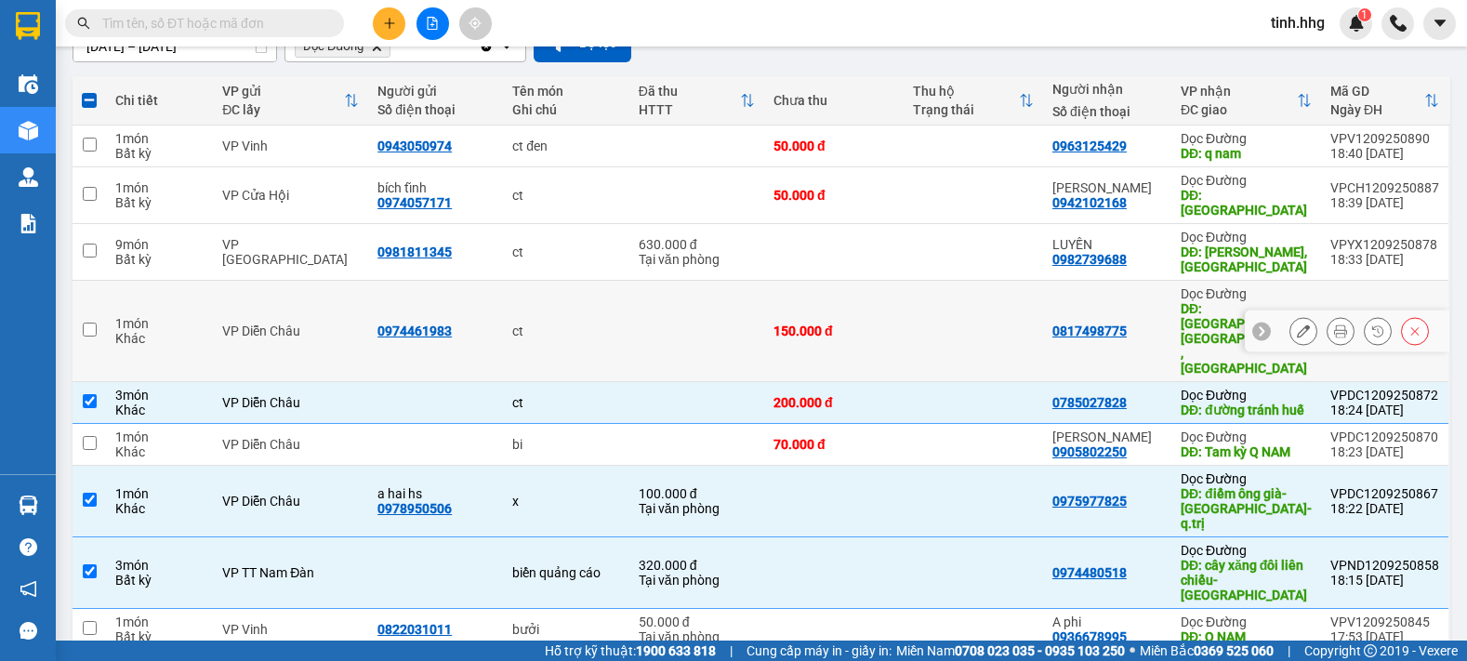
click at [89, 323] on input "checkbox" at bounding box center [90, 330] width 14 height 14
checkbox input "true"
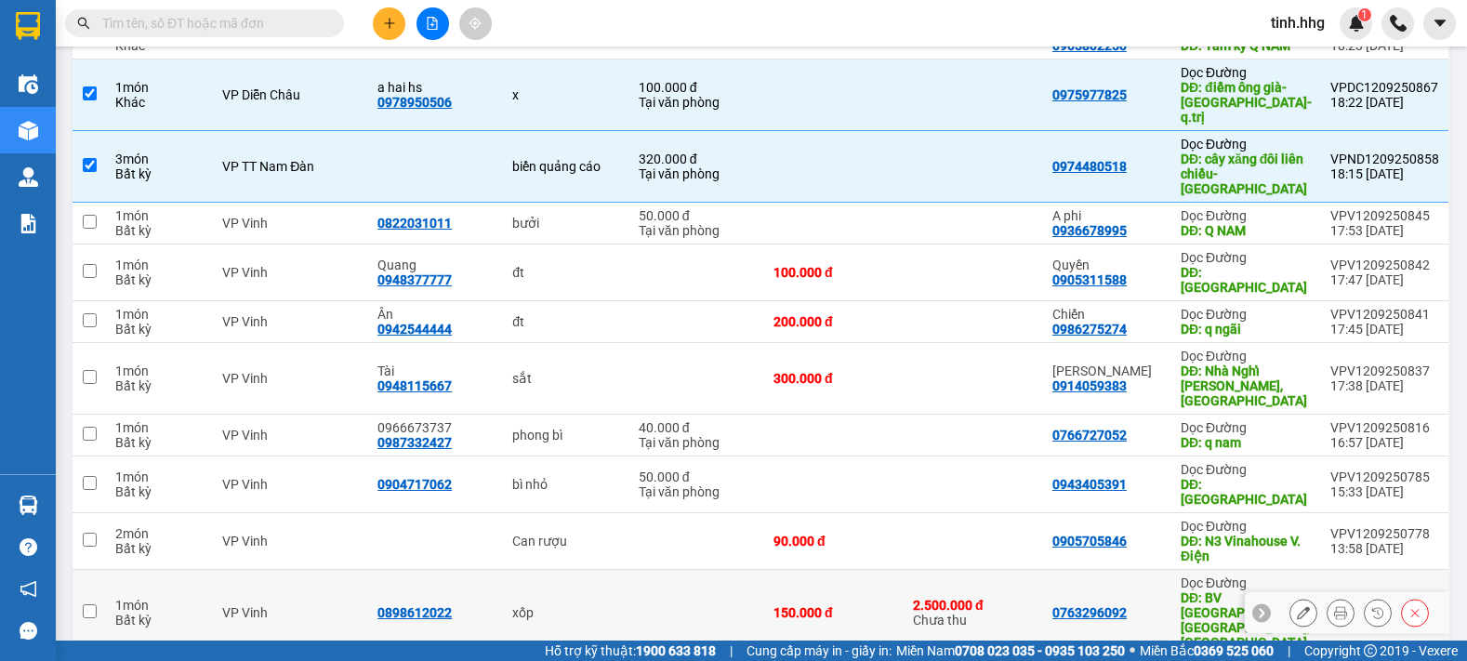
scroll to position [34, 0]
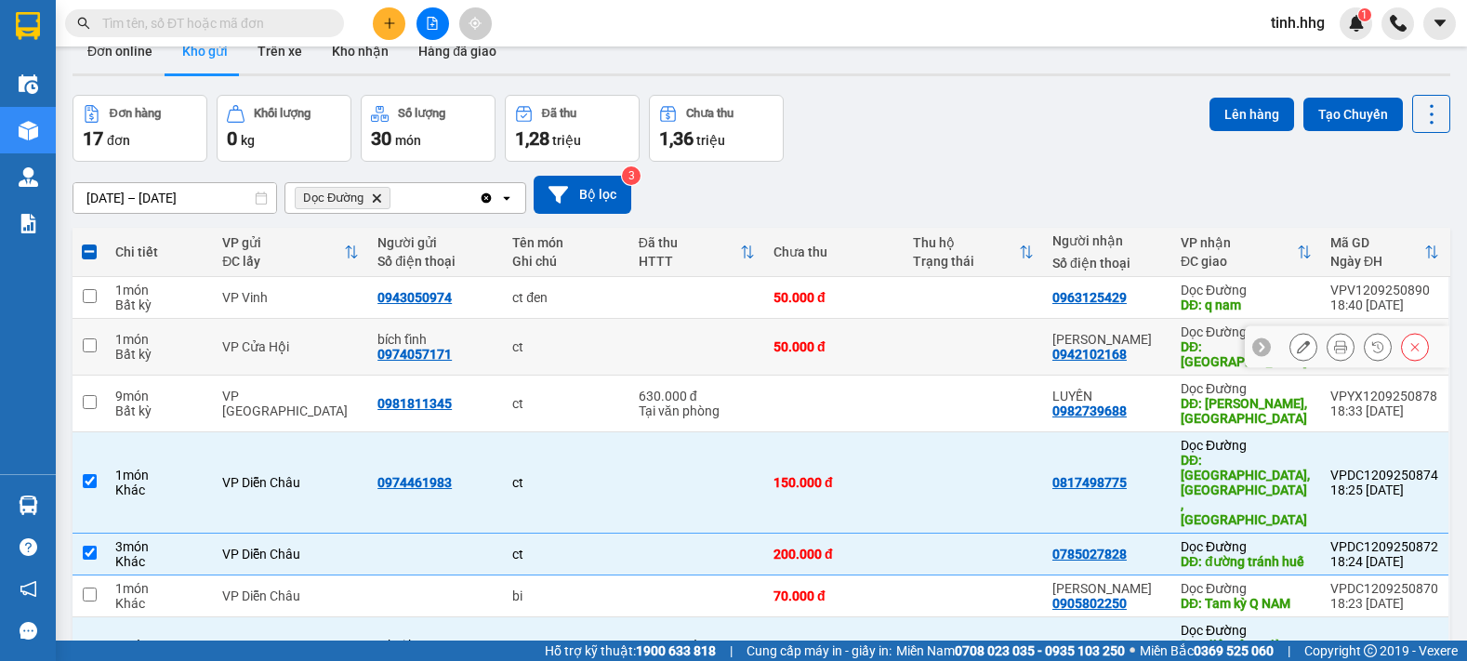
click at [93, 339] on input "checkbox" at bounding box center [90, 346] width 14 height 14
checkbox input "true"
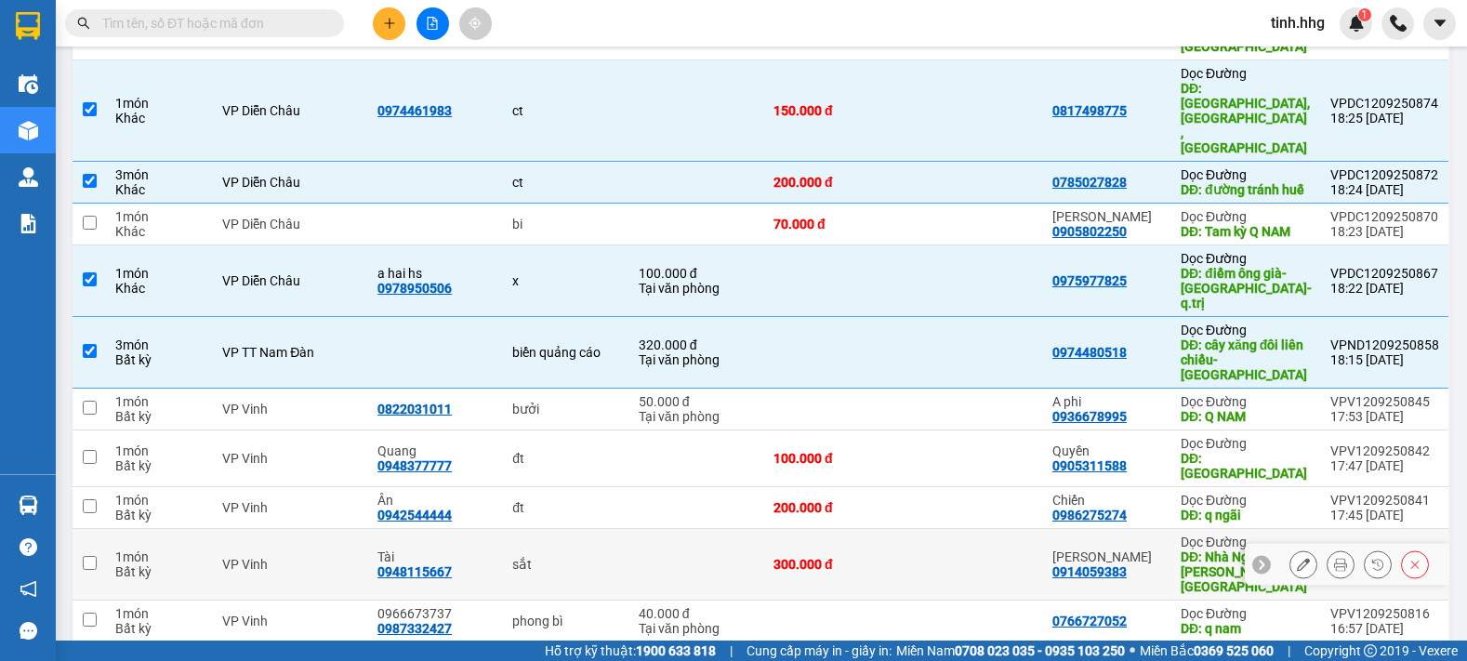
scroll to position [0, 0]
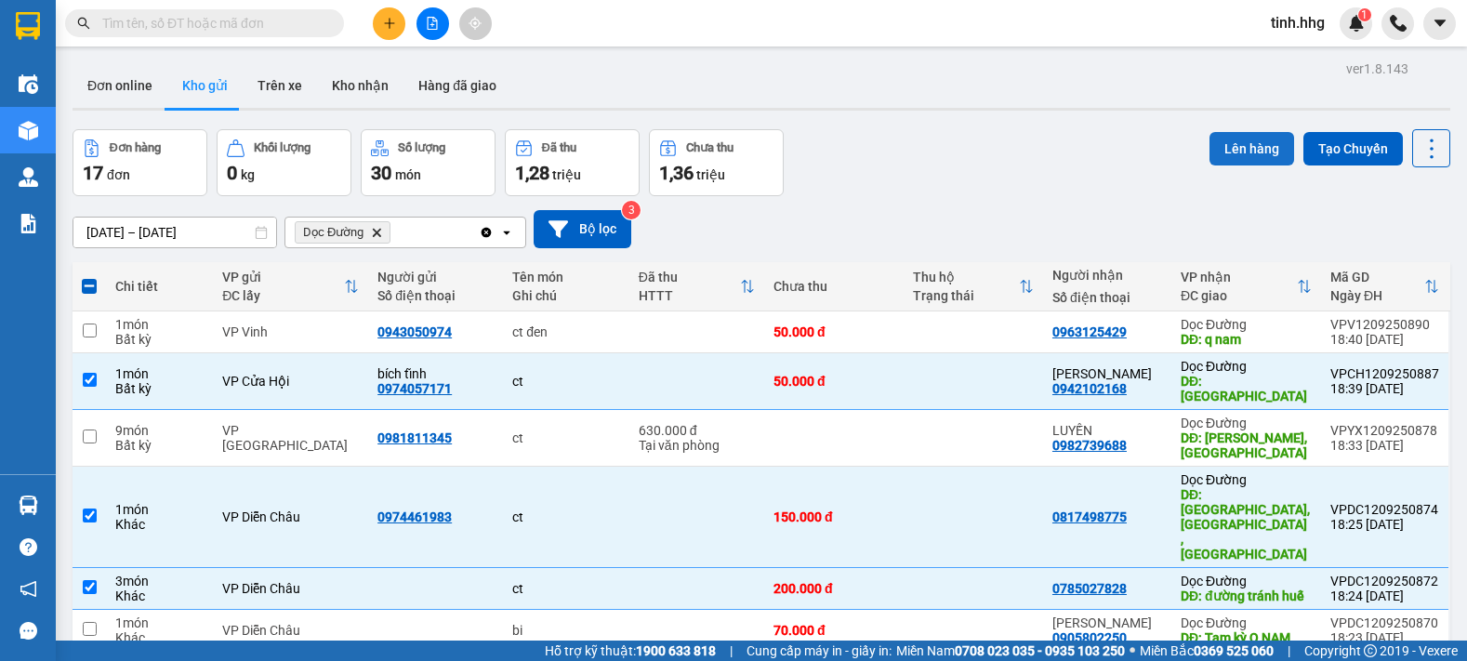
click at [1254, 151] on button "Lên hàng" at bounding box center [1252, 148] width 85 height 33
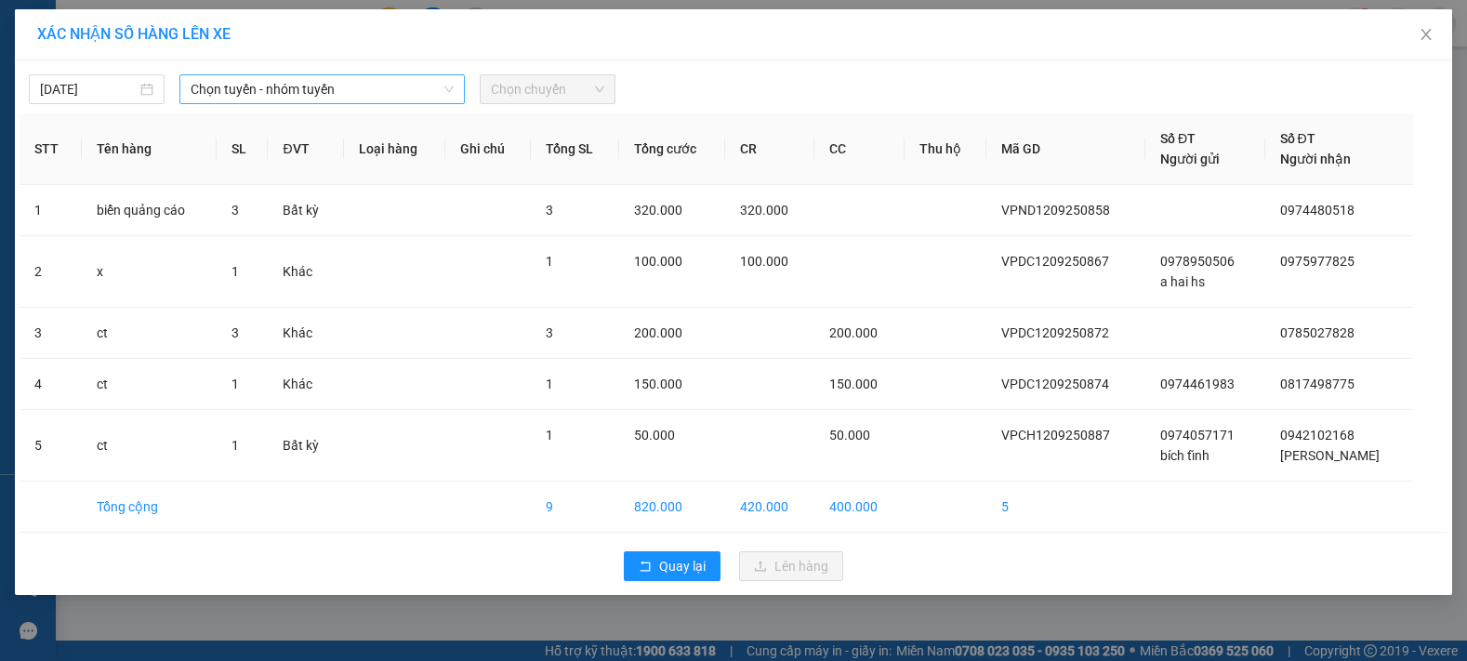
click at [369, 93] on span "Chọn tuyến - nhóm tuyến" at bounding box center [322, 89] width 263 height 28
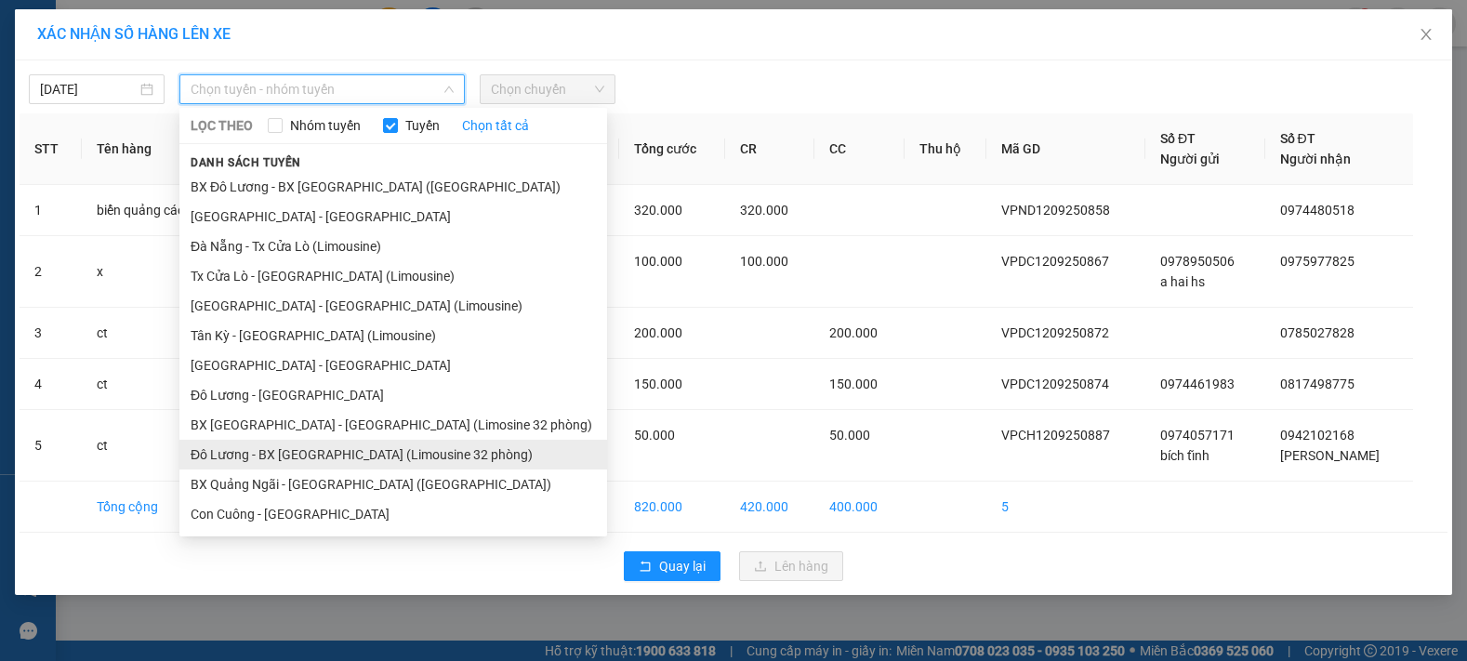
click at [272, 450] on li "Đô Lương - BX [GEOGRAPHIC_DATA] (Limousine 32 phòng)" at bounding box center [393, 455] width 428 height 30
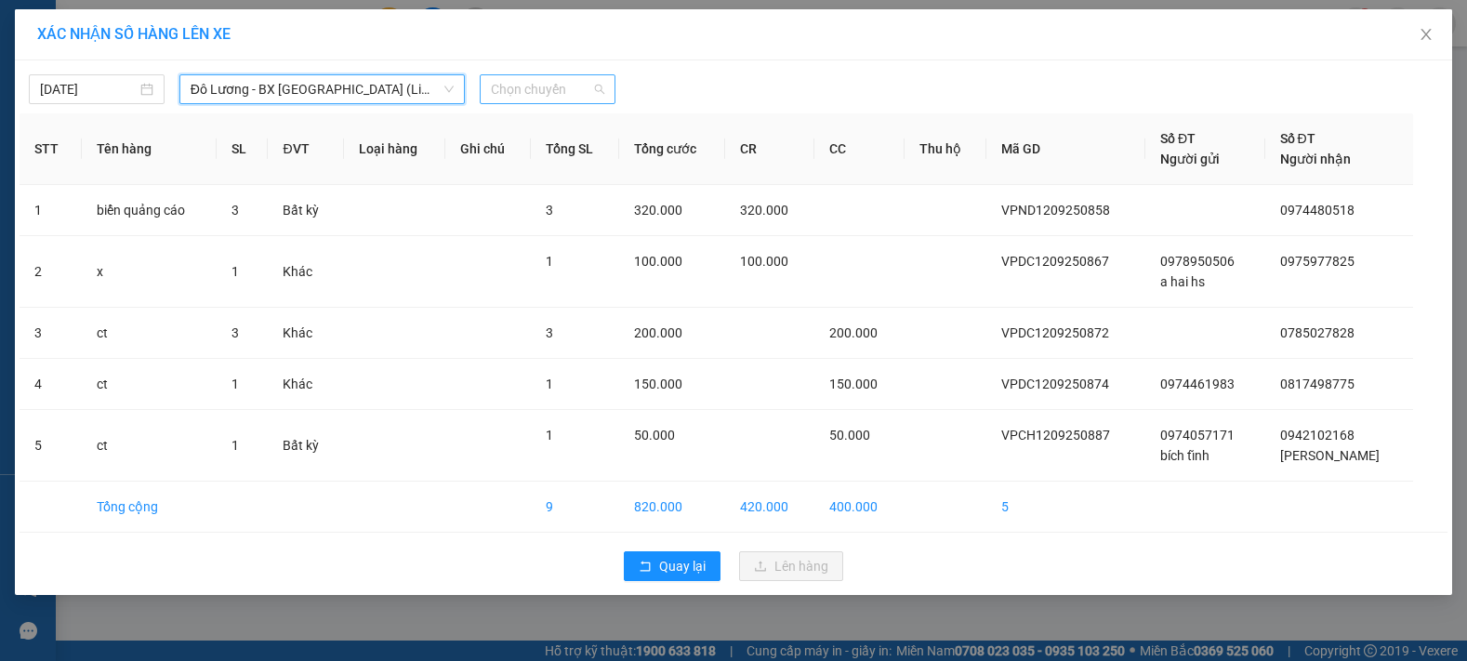
click at [586, 89] on span "Chọn chuyến" at bounding box center [547, 89] width 113 height 28
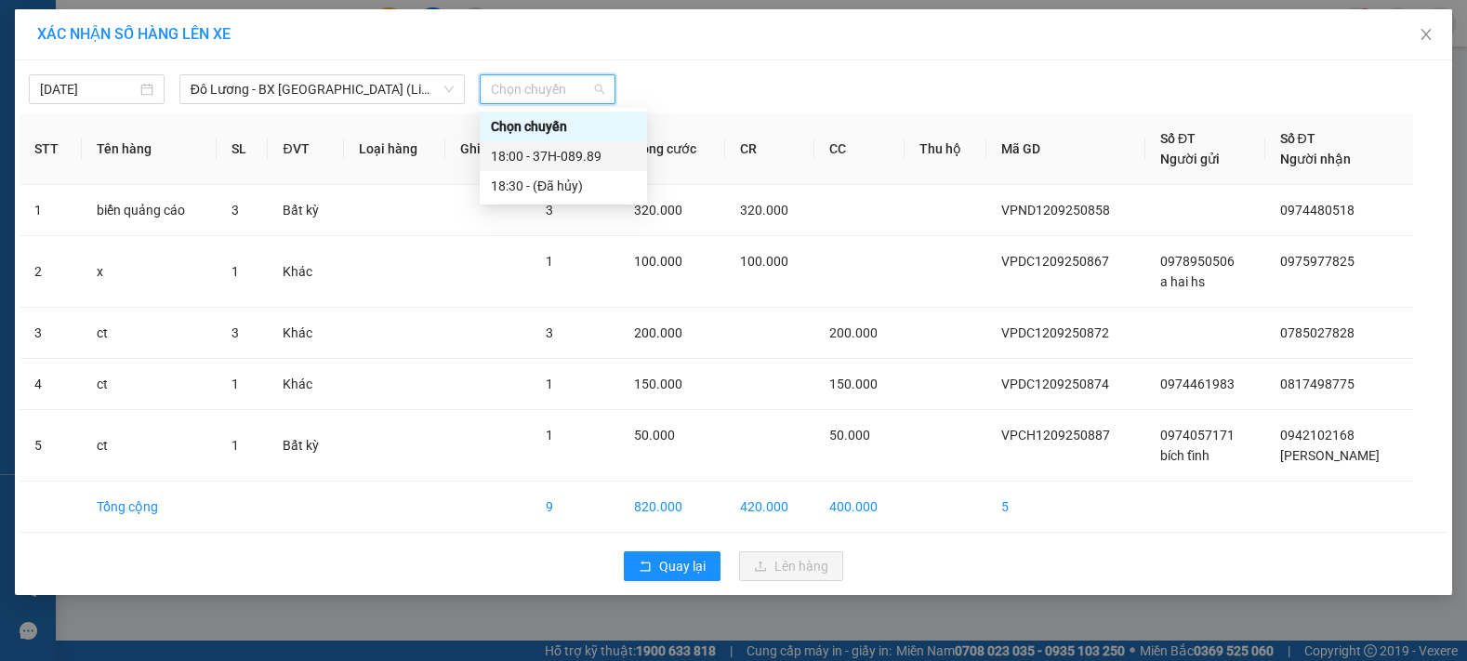
click at [575, 157] on div "18:00 - 37H-089.89" at bounding box center [563, 156] width 145 height 20
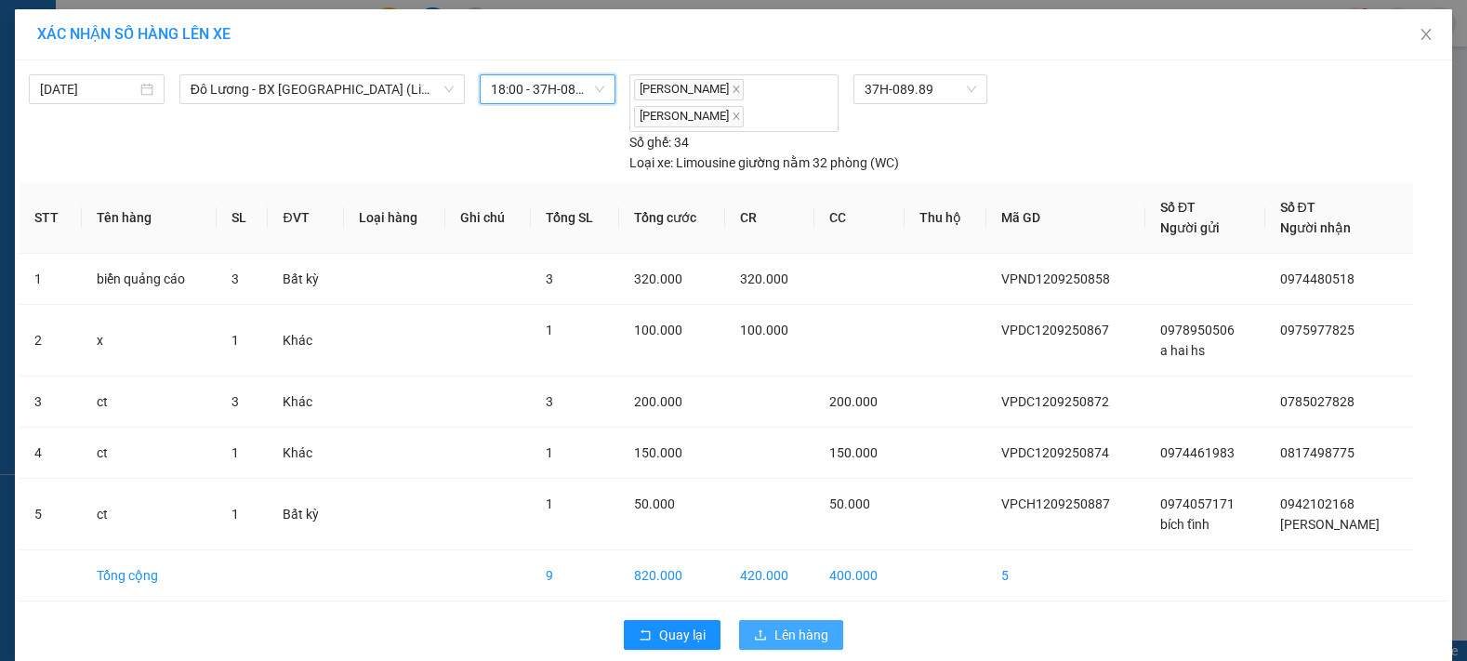
click at [791, 631] on span "Lên hàng" at bounding box center [802, 635] width 54 height 20
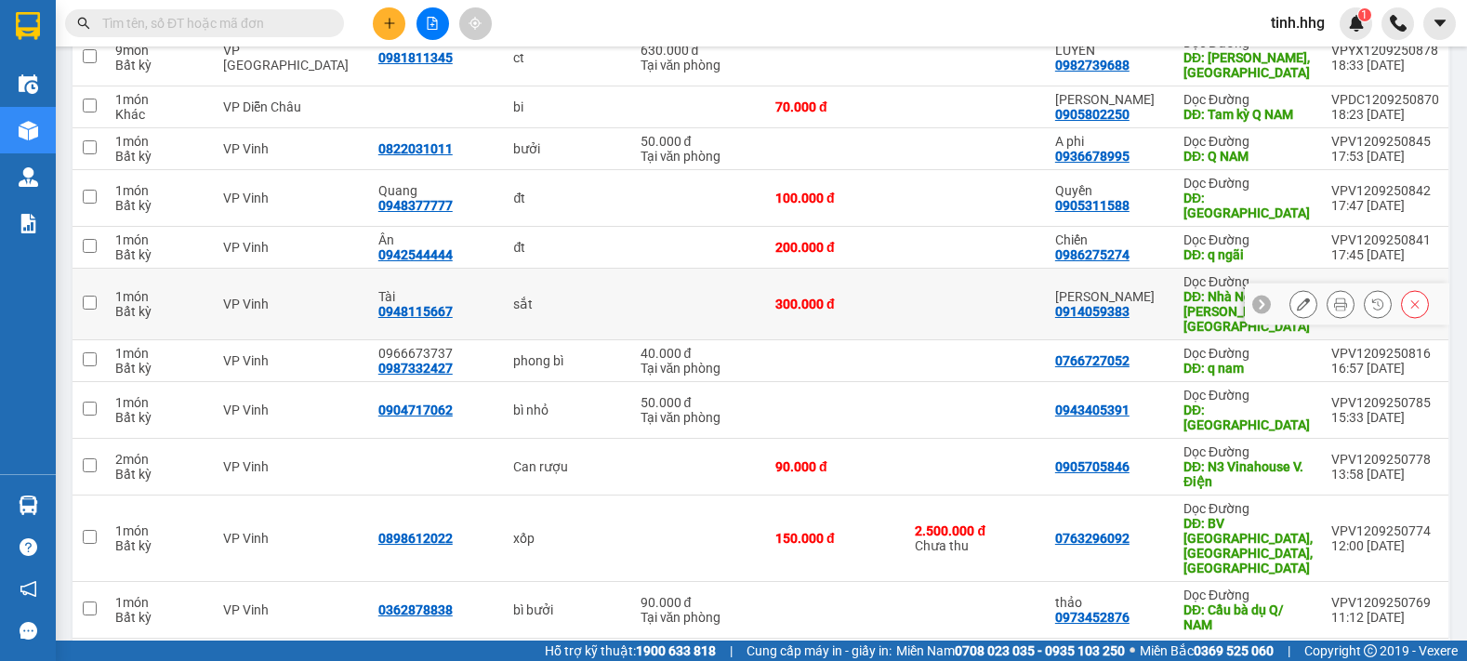
scroll to position [138, 0]
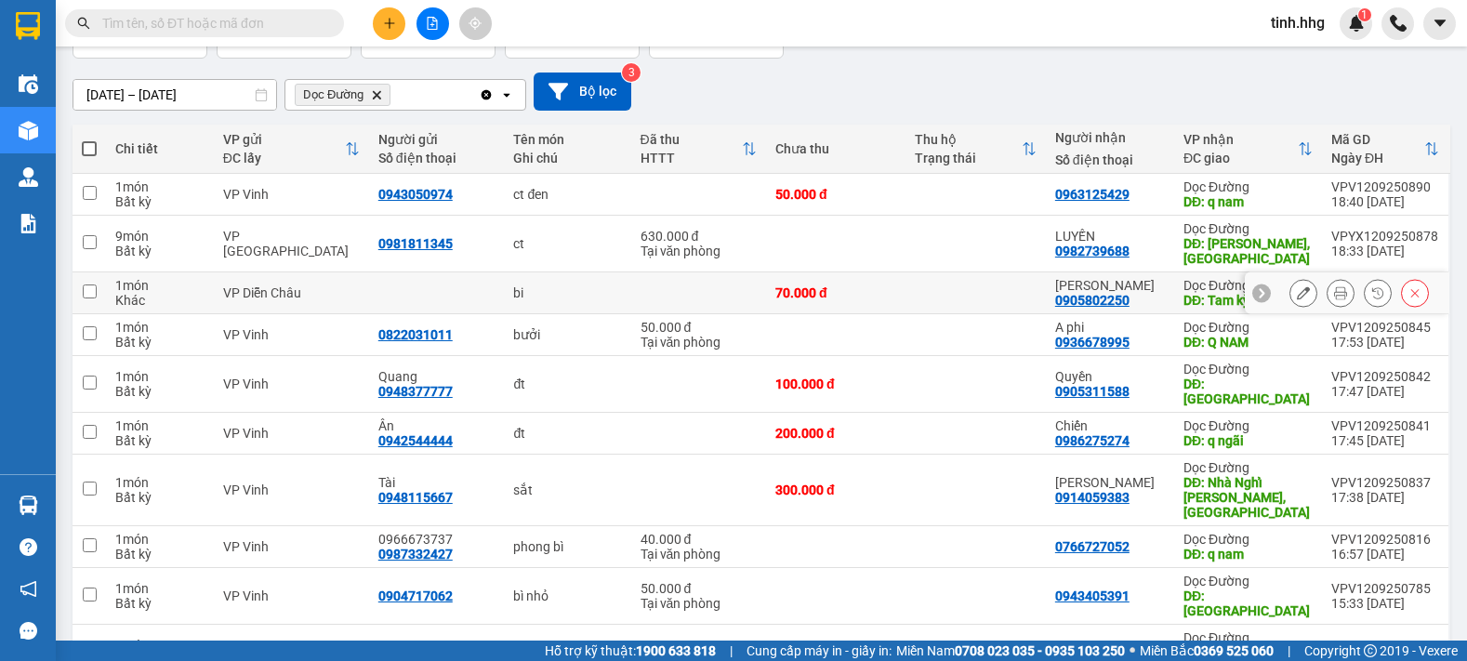
click at [91, 292] on input "checkbox" at bounding box center [90, 292] width 14 height 14
checkbox input "true"
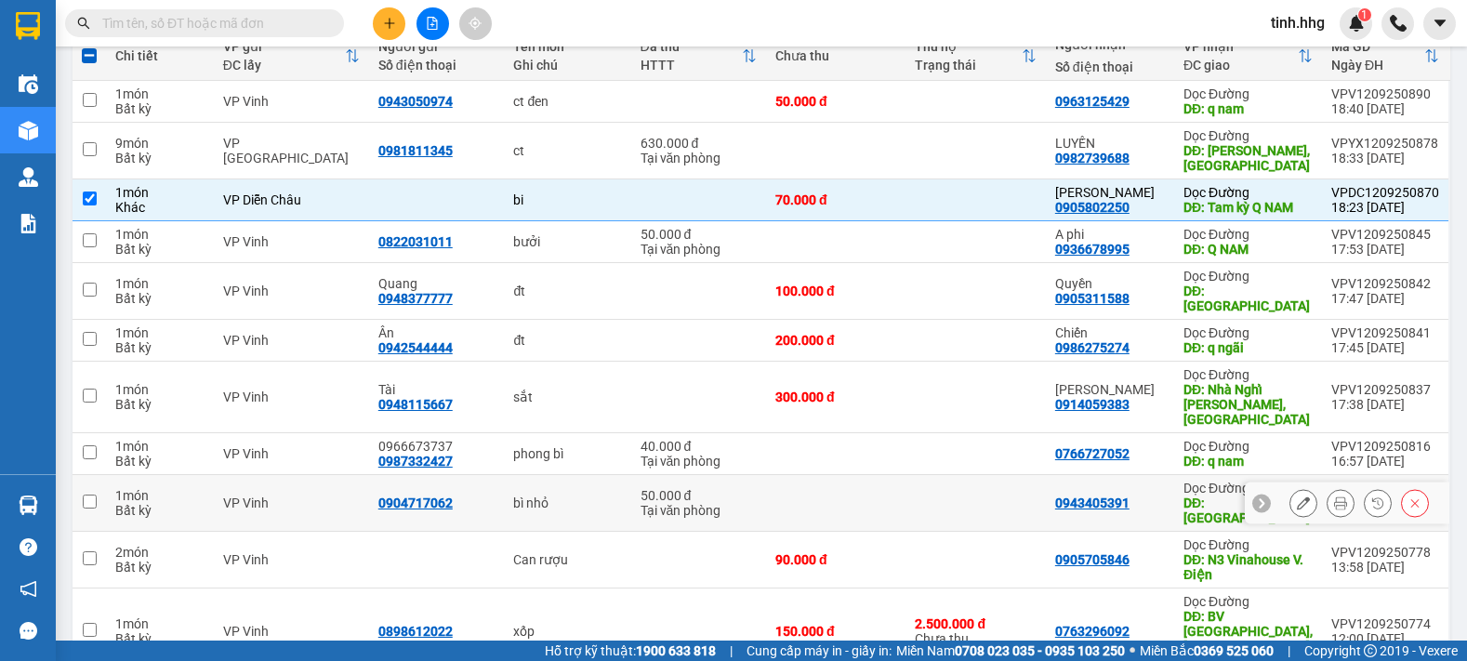
scroll to position [0, 0]
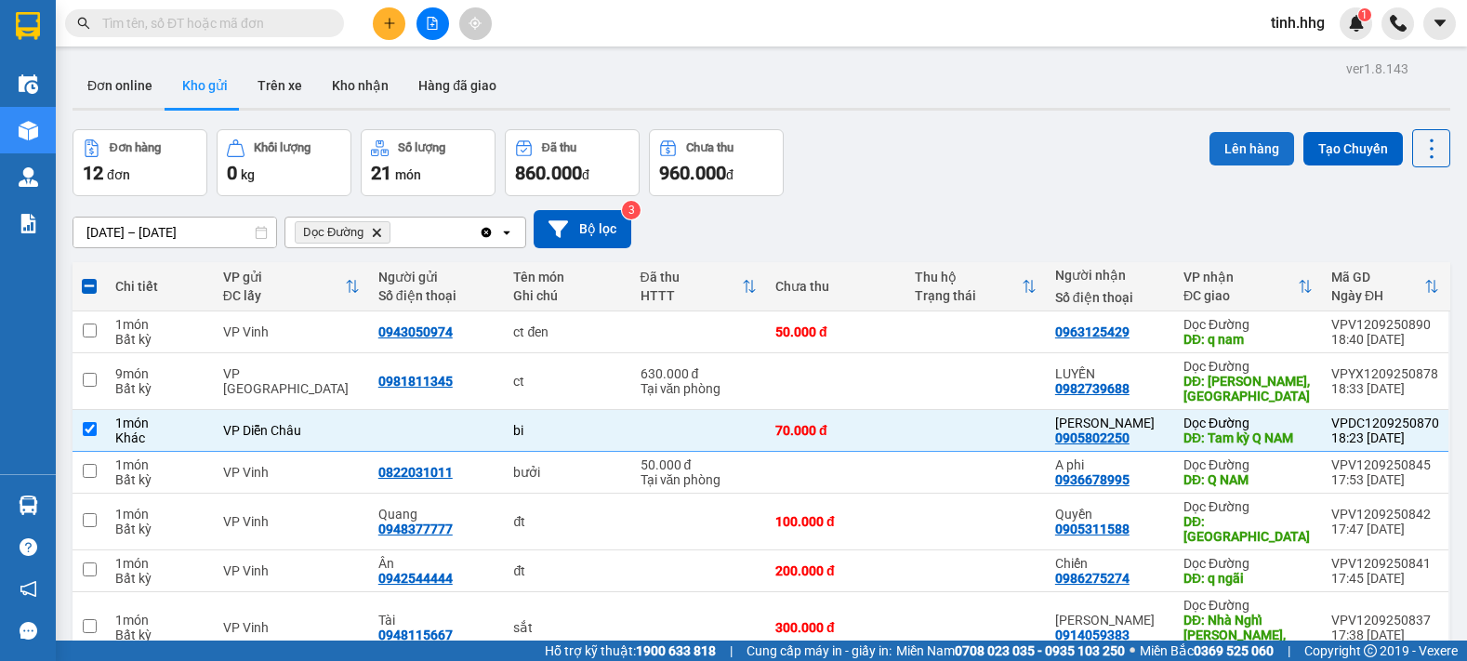
click at [1223, 143] on button "Lên hàng" at bounding box center [1252, 148] width 85 height 33
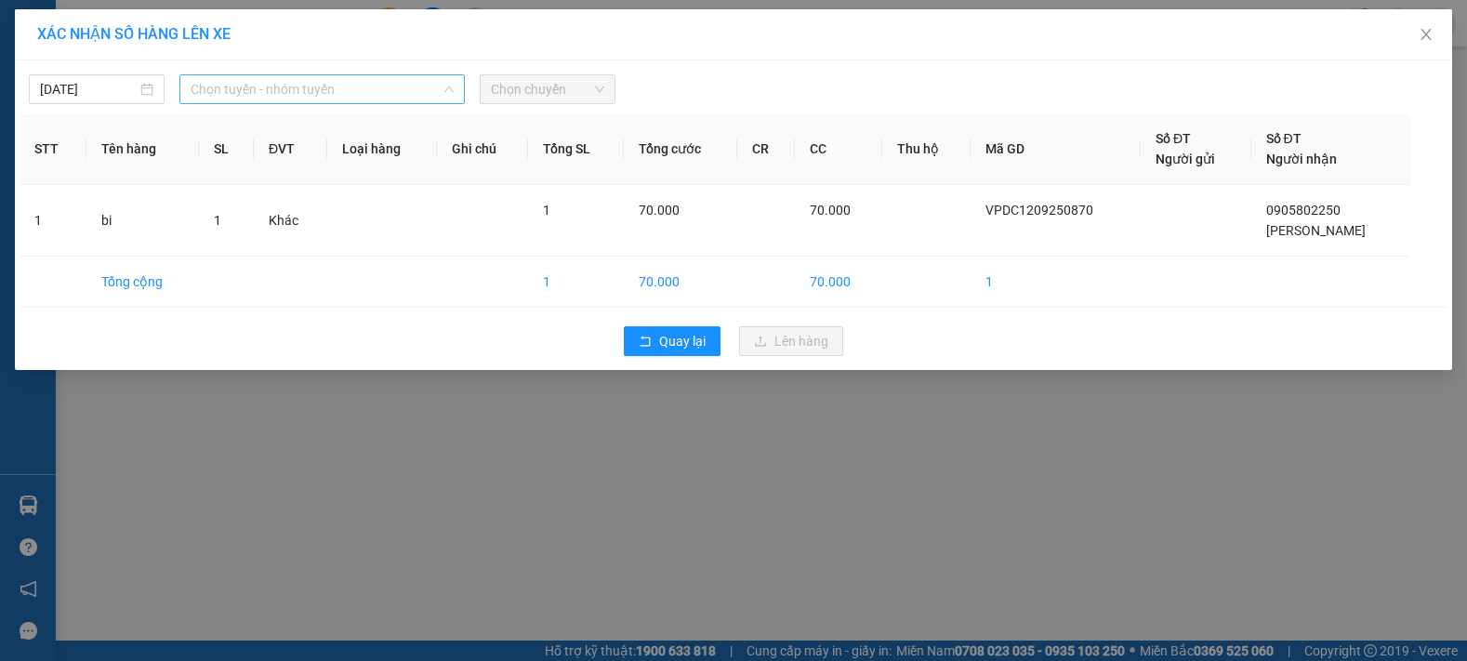
click at [308, 81] on span "Chọn tuyến - nhóm tuyến" at bounding box center [322, 89] width 263 height 28
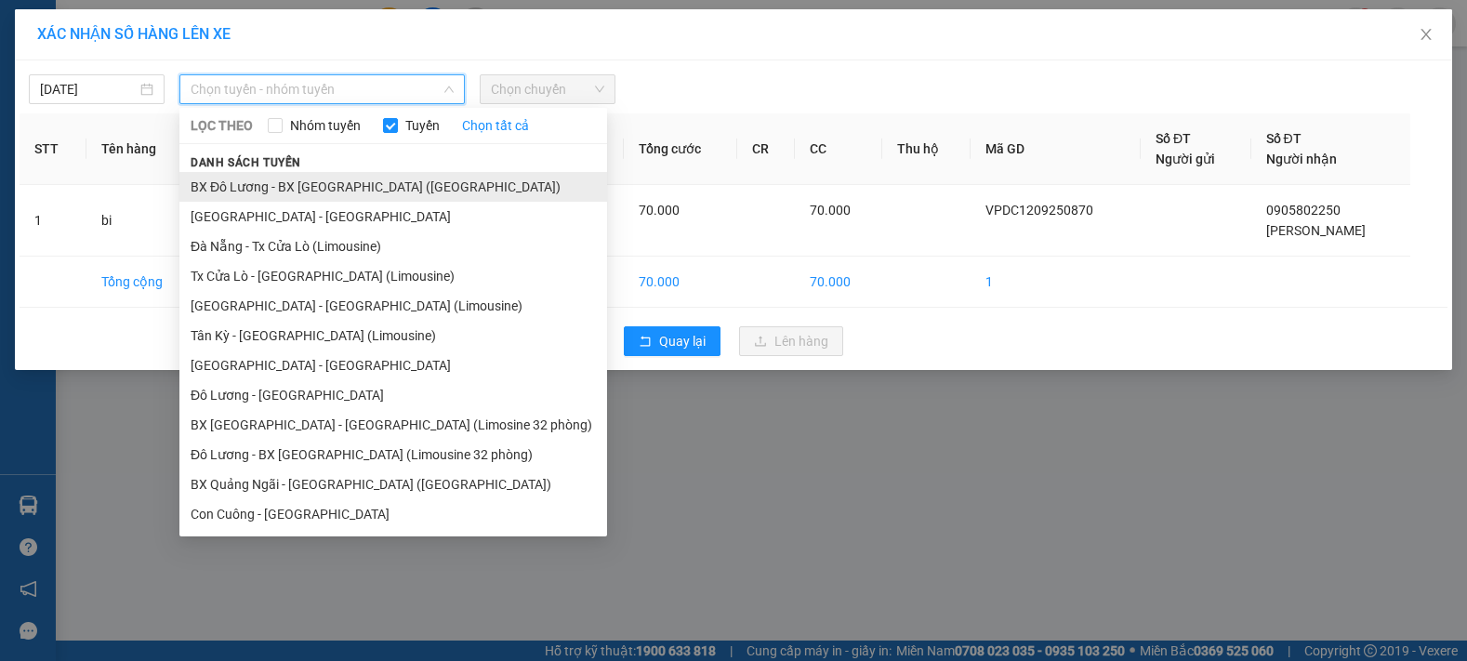
click at [274, 186] on li "BX Đô Lương - BX [GEOGRAPHIC_DATA] ([GEOGRAPHIC_DATA])" at bounding box center [393, 187] width 428 height 30
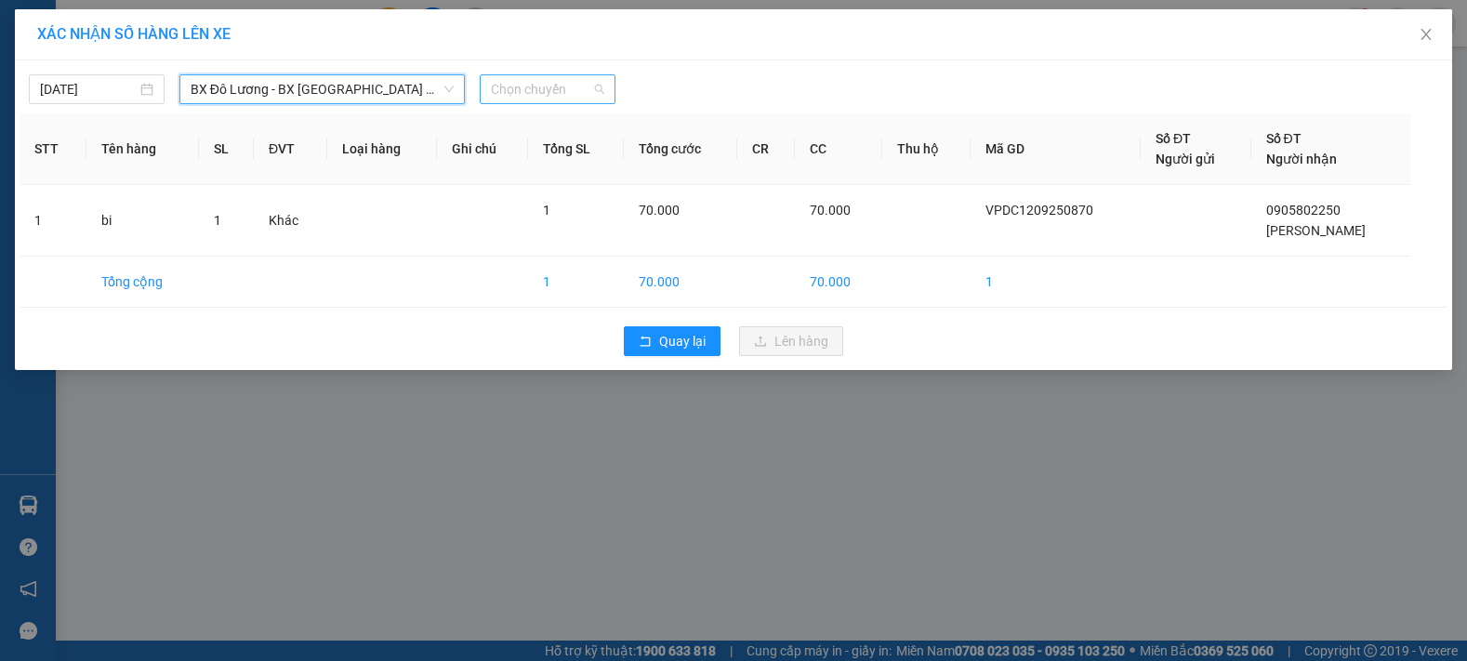
click at [554, 91] on span "Chọn chuyến" at bounding box center [547, 89] width 113 height 28
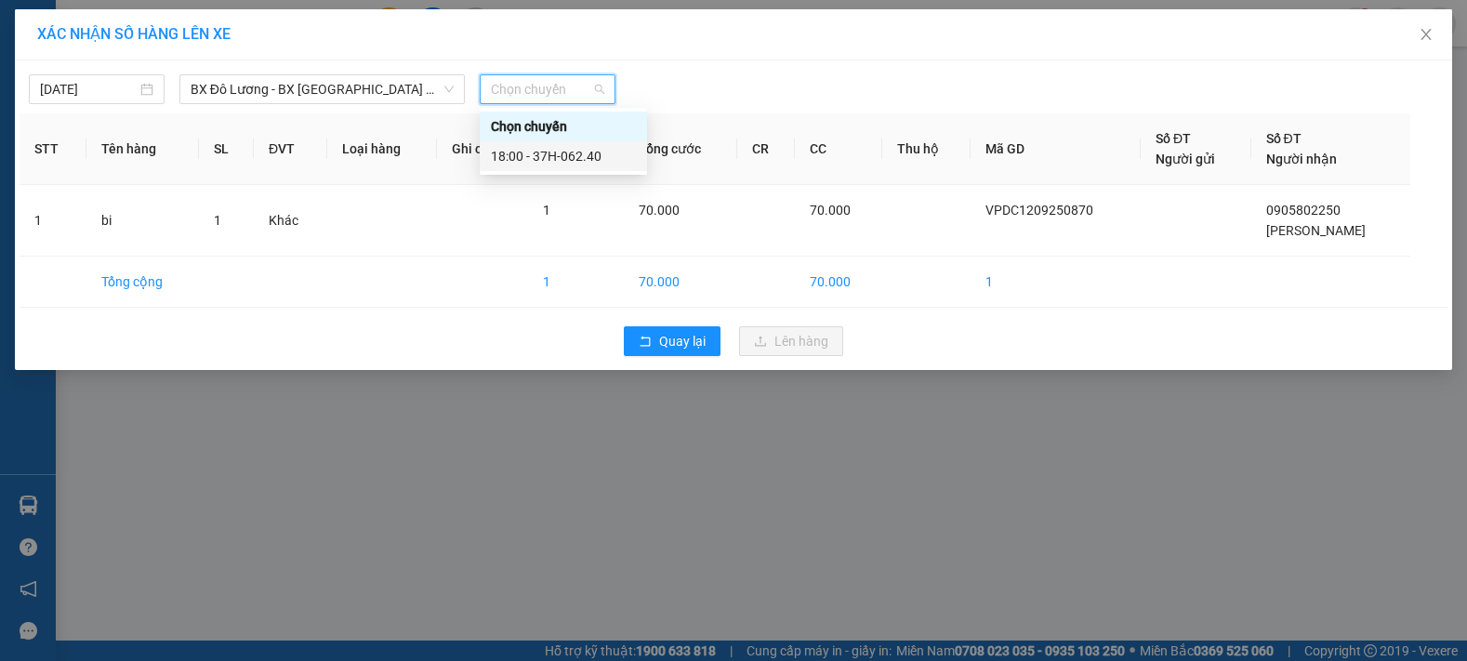
click at [567, 154] on div "18:00 - 37H-062.40" at bounding box center [563, 156] width 145 height 20
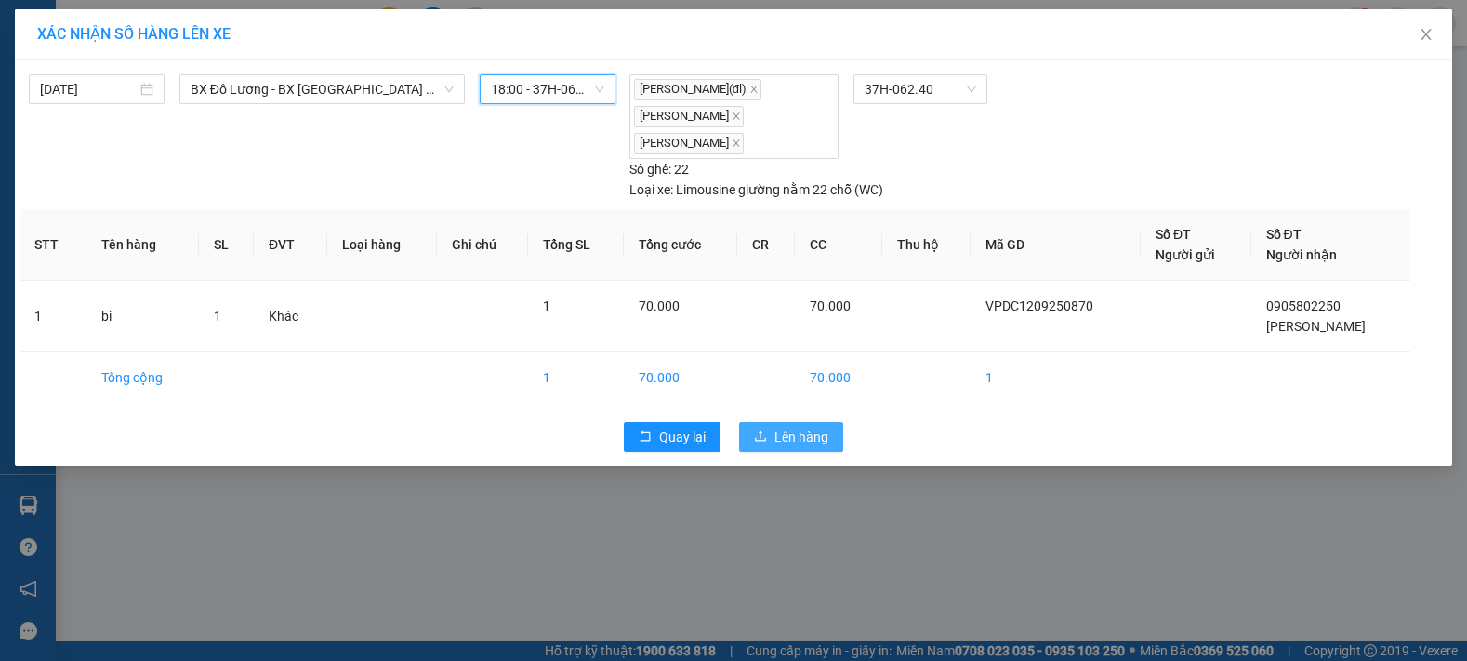
click at [797, 436] on span "Lên hàng" at bounding box center [802, 437] width 54 height 20
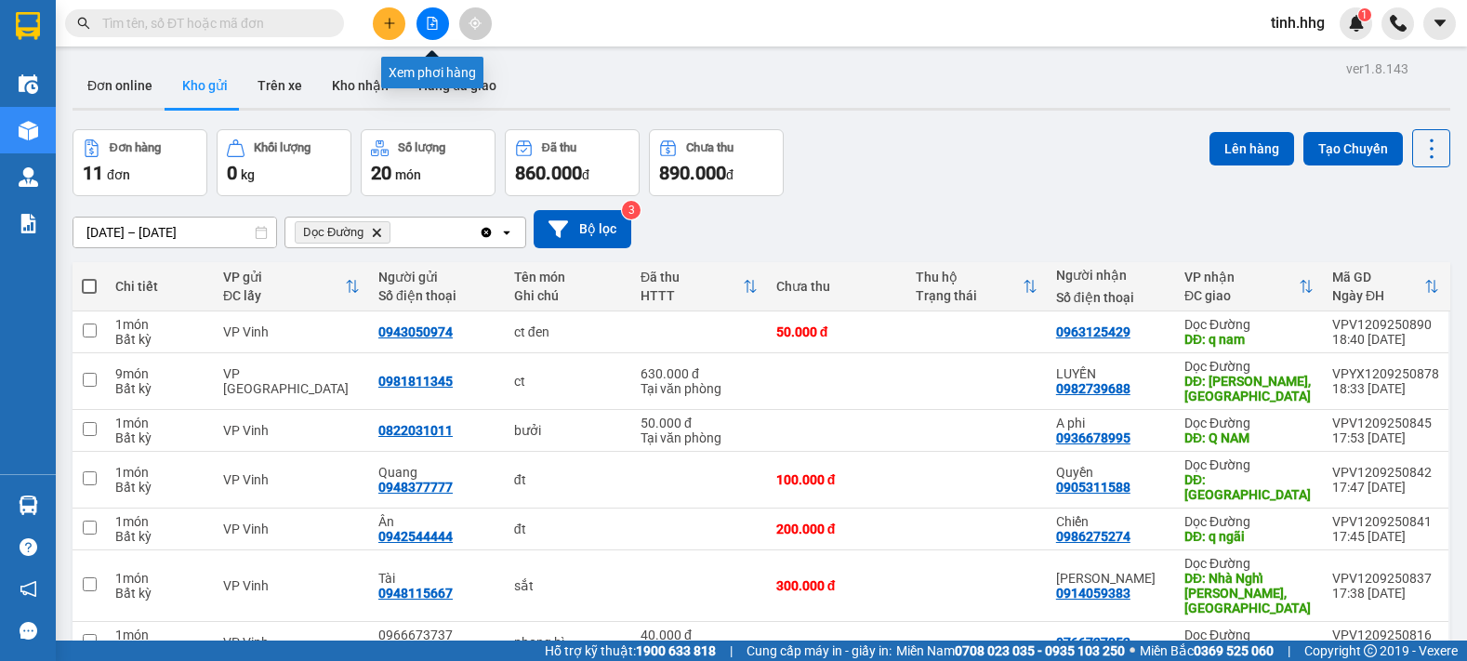
click at [432, 24] on icon "file-add" at bounding box center [433, 23] width 10 height 13
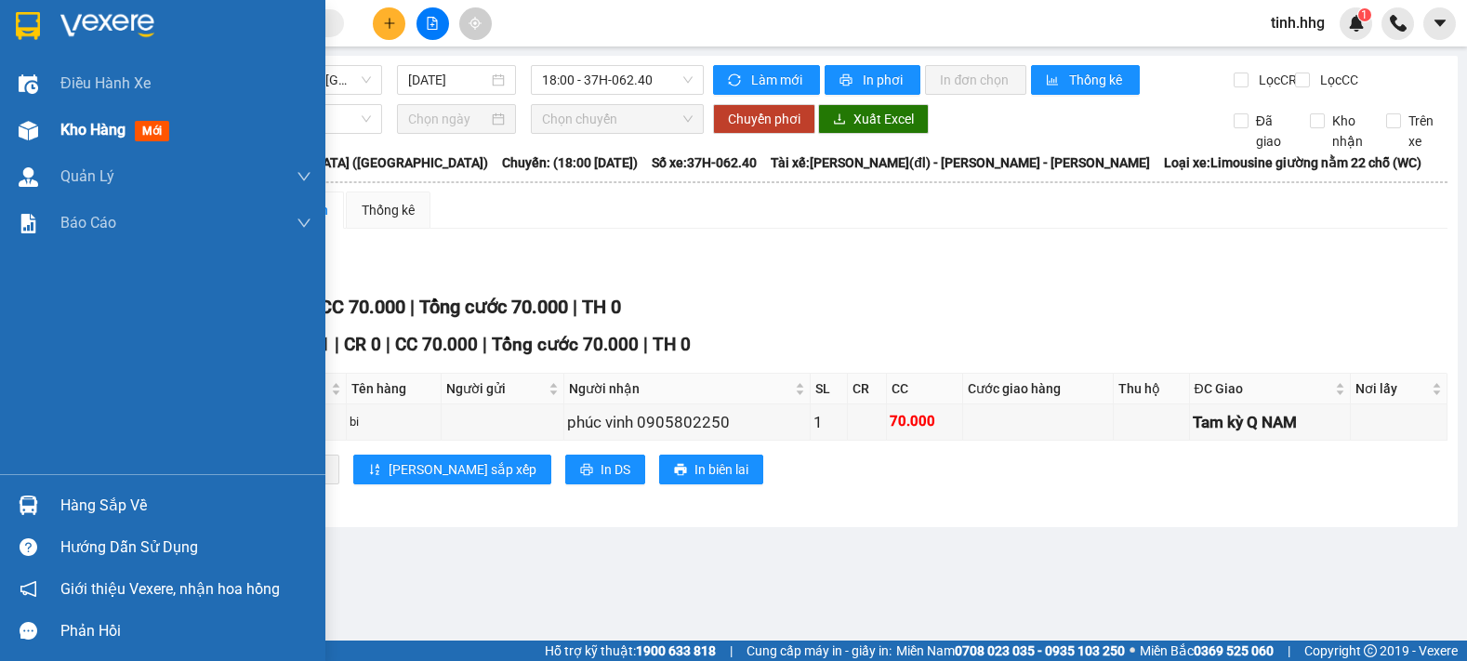
click at [94, 132] on span "Kho hàng" at bounding box center [92, 130] width 65 height 18
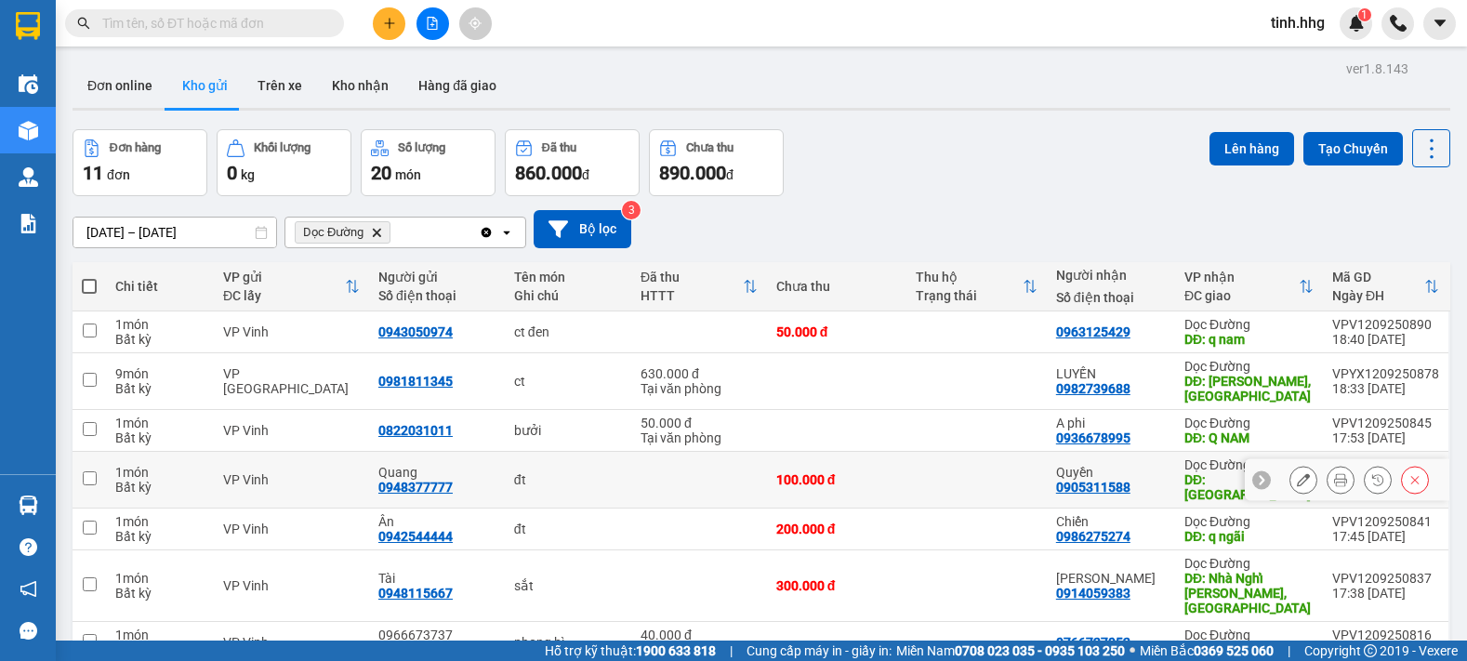
scroll to position [93, 0]
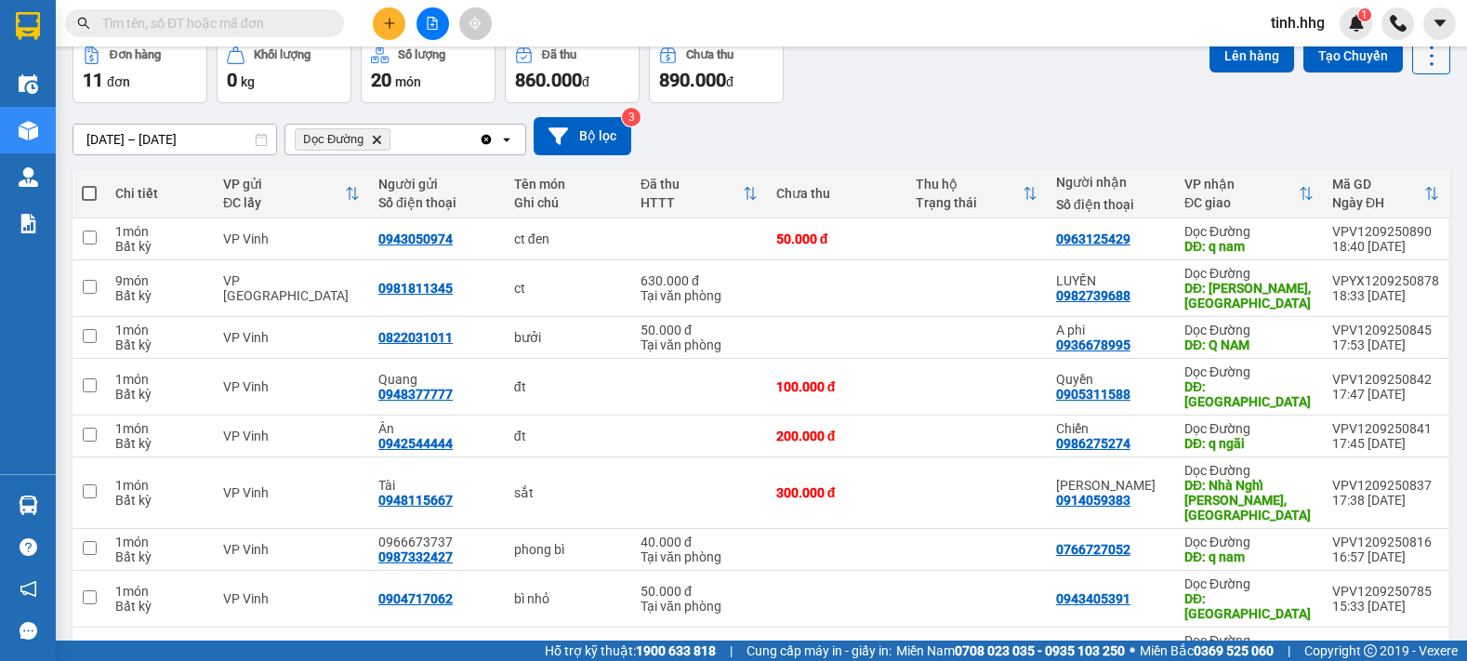
click at [1419, 65] on icon at bounding box center [1432, 56] width 26 height 26
click at [1391, 173] on span "Làm mới" at bounding box center [1391, 173] width 51 height 19
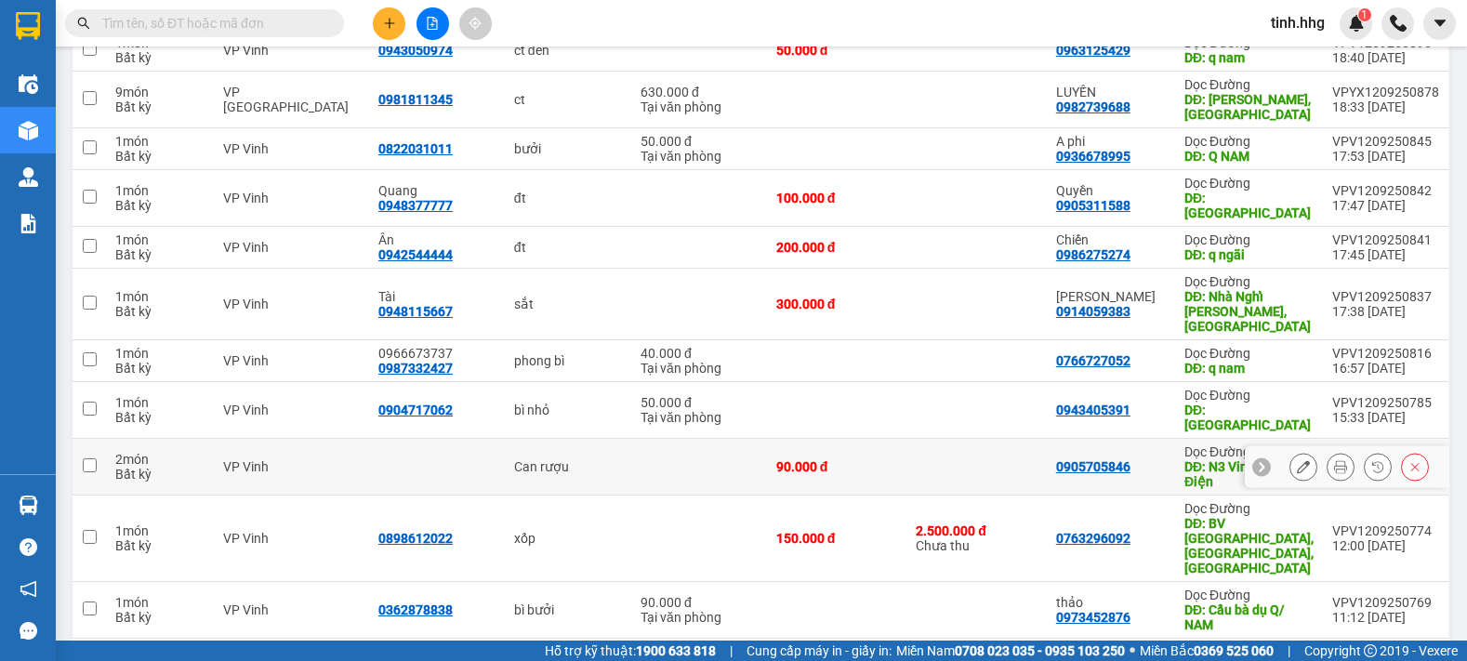
scroll to position [0, 0]
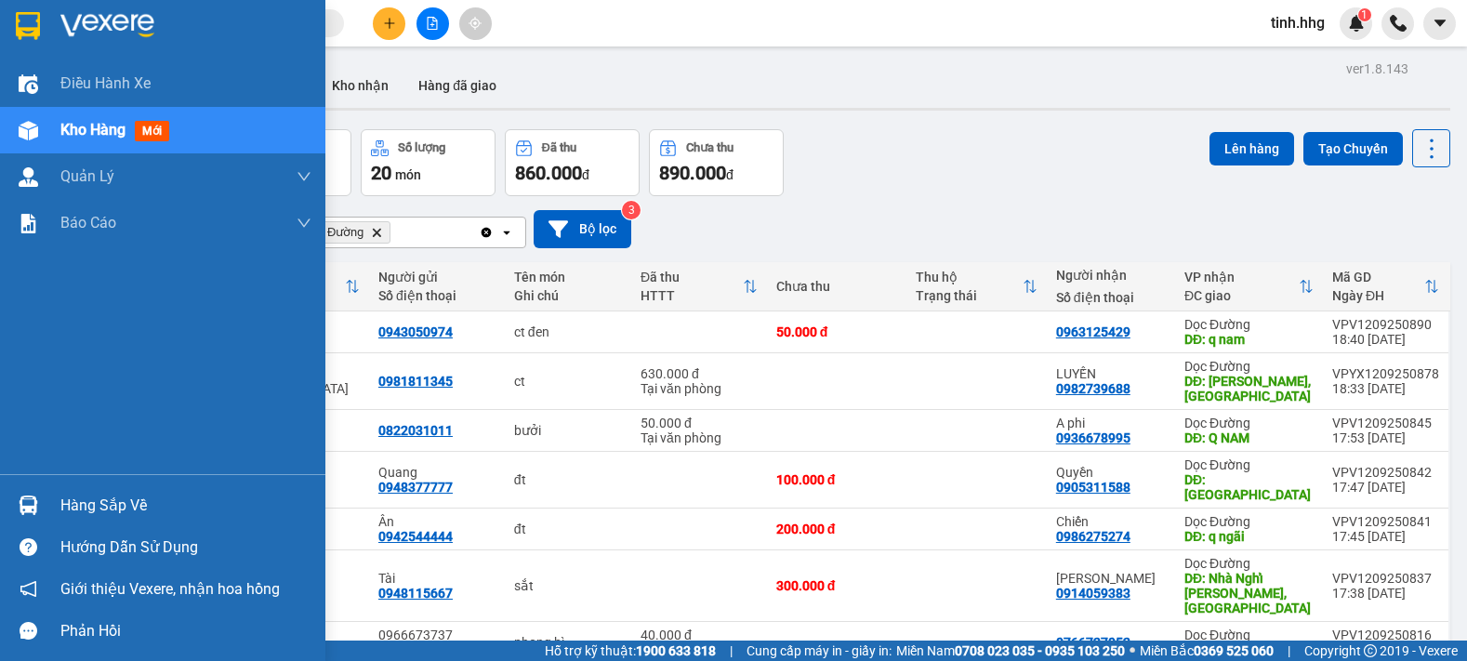
click at [73, 129] on span "Kho hàng" at bounding box center [92, 130] width 65 height 18
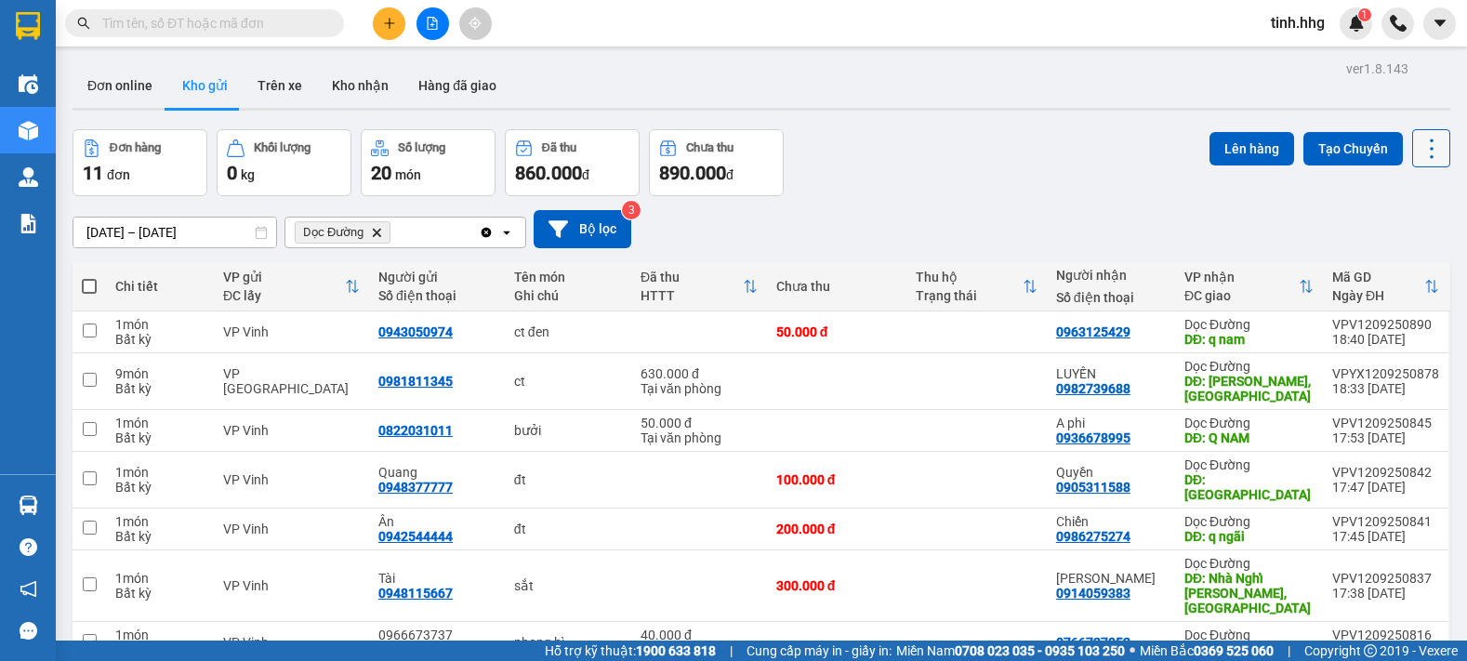
click at [1419, 147] on icon at bounding box center [1432, 149] width 26 height 26
click at [1397, 269] on span "Làm mới" at bounding box center [1391, 266] width 51 height 19
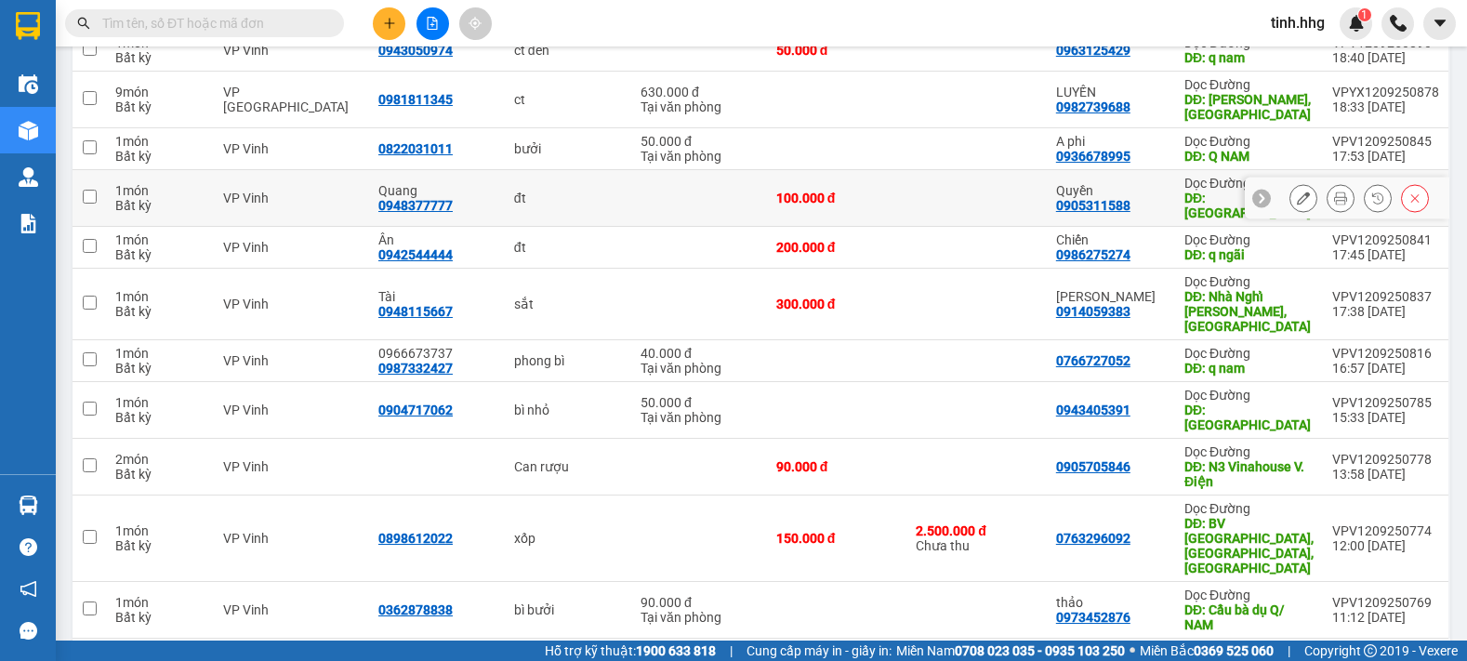
scroll to position [3, 0]
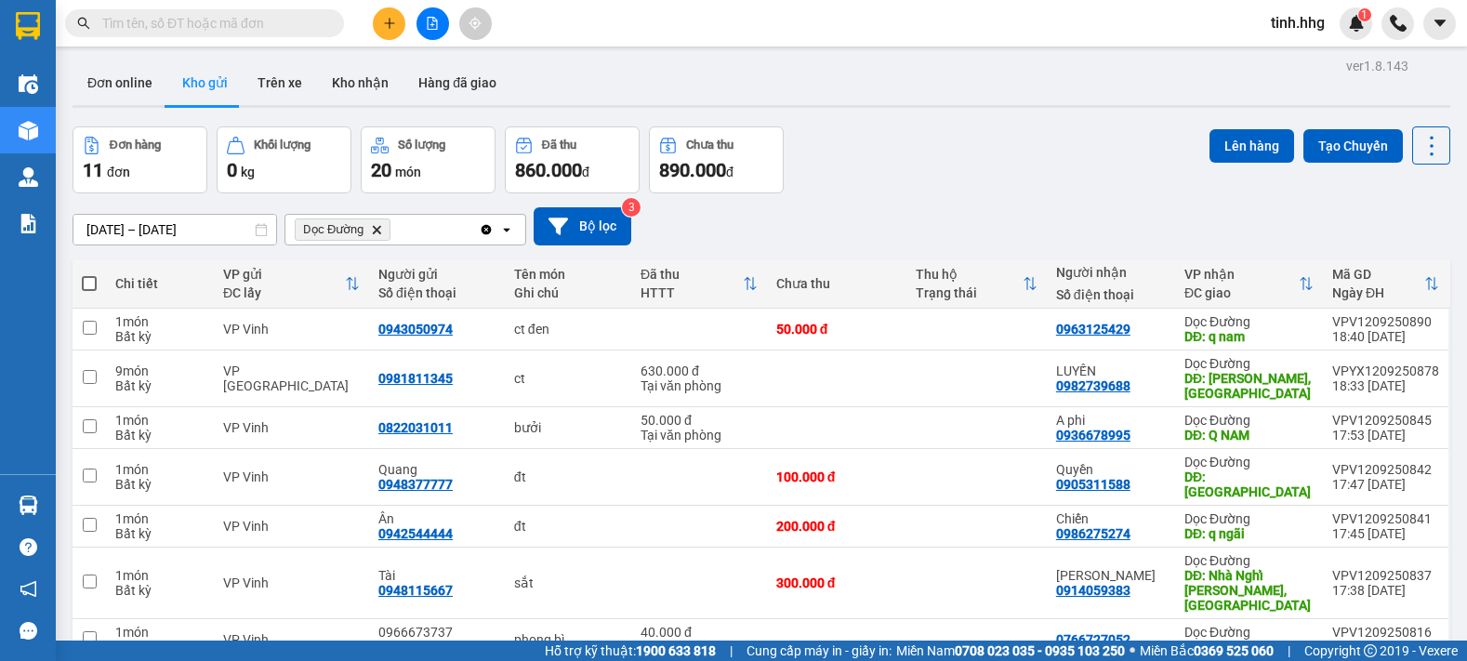
click at [375, 228] on icon "Dọc Đường, close by backspace" at bounding box center [377, 229] width 8 height 8
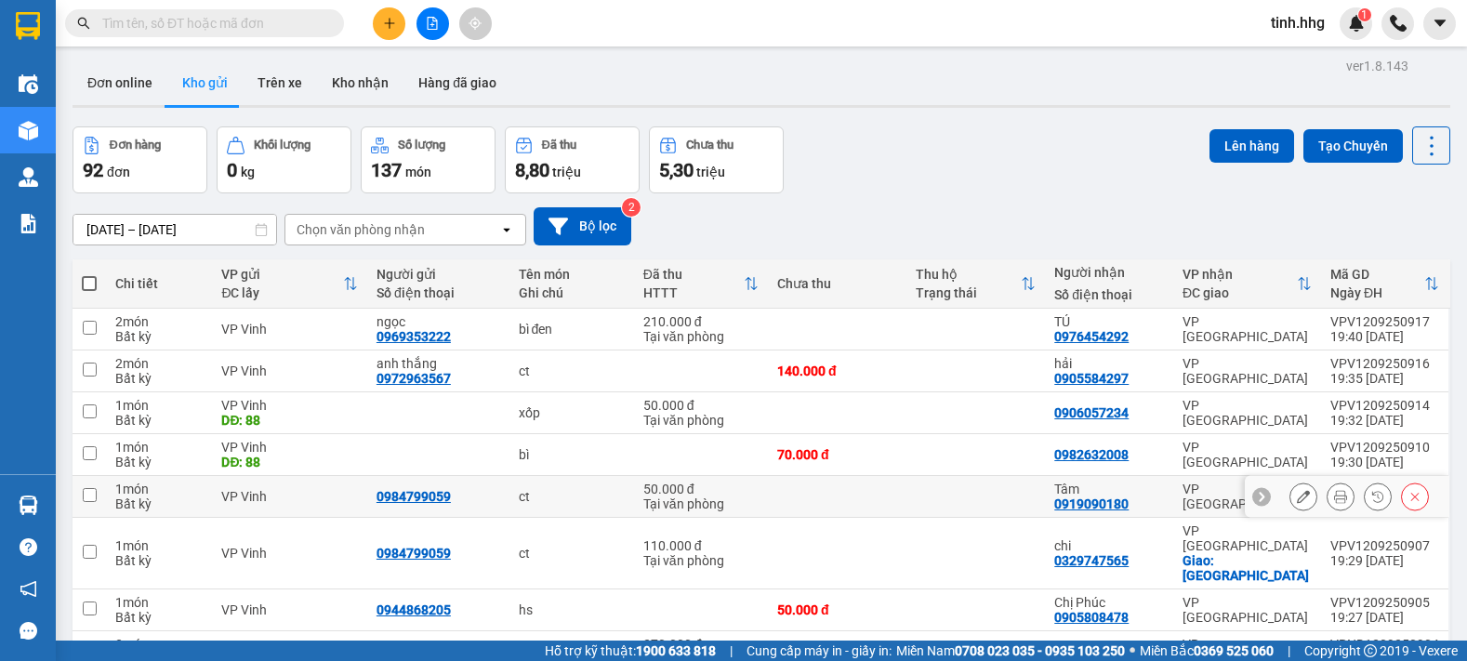
scroll to position [0, 0]
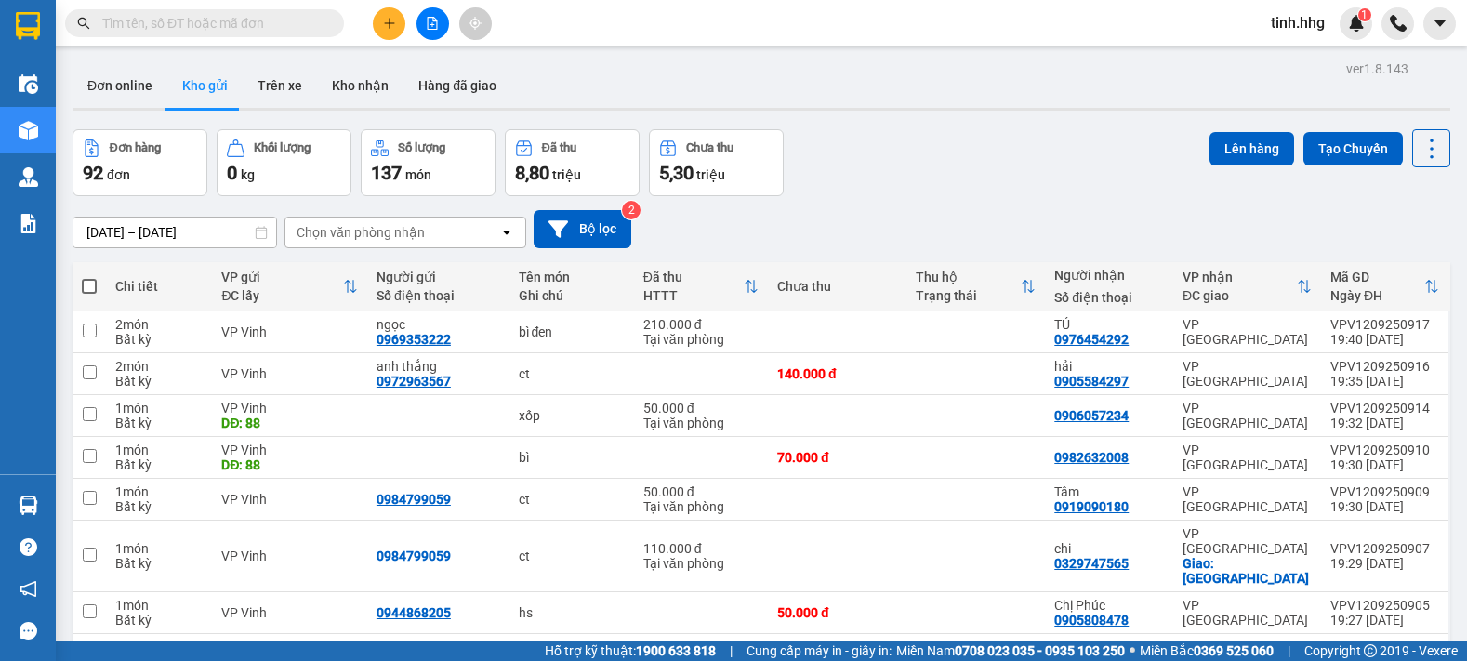
click at [450, 238] on div "Chọn văn phòng nhận" at bounding box center [392, 233] width 214 height 30
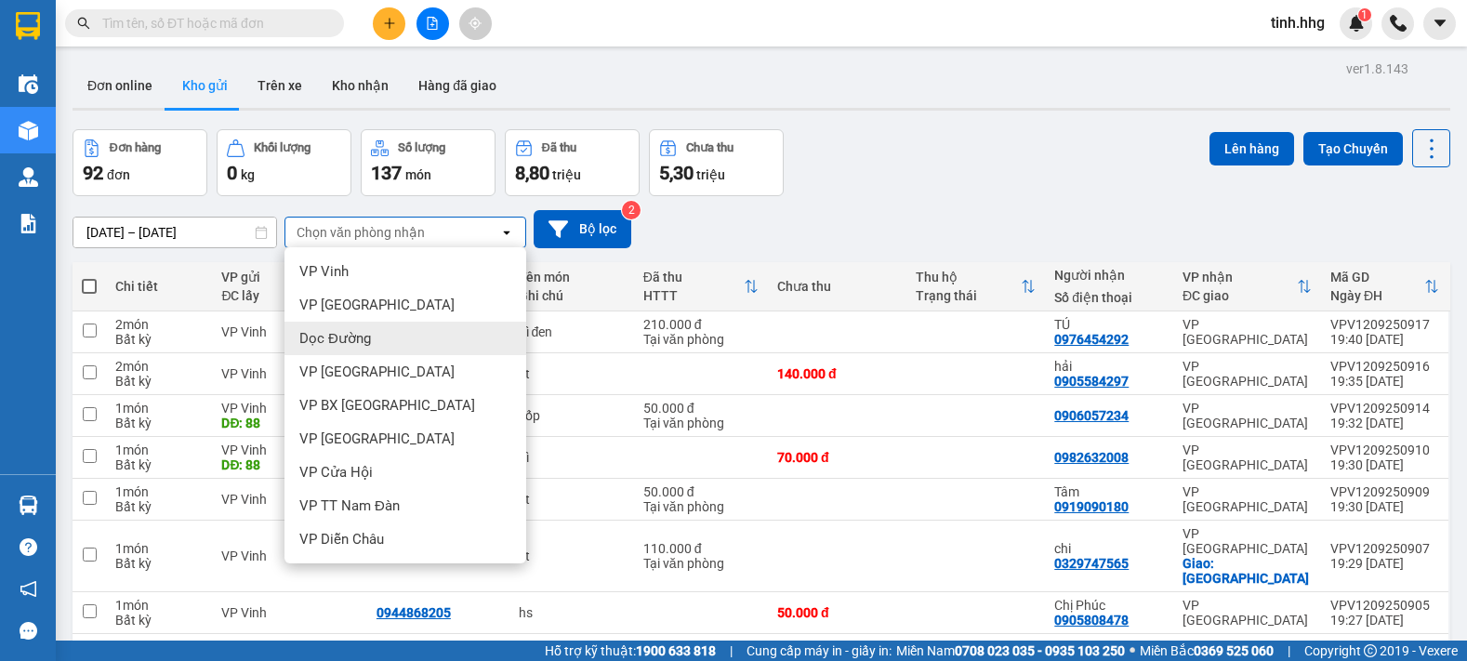
click at [335, 336] on span "Dọc Đường" at bounding box center [335, 338] width 72 height 19
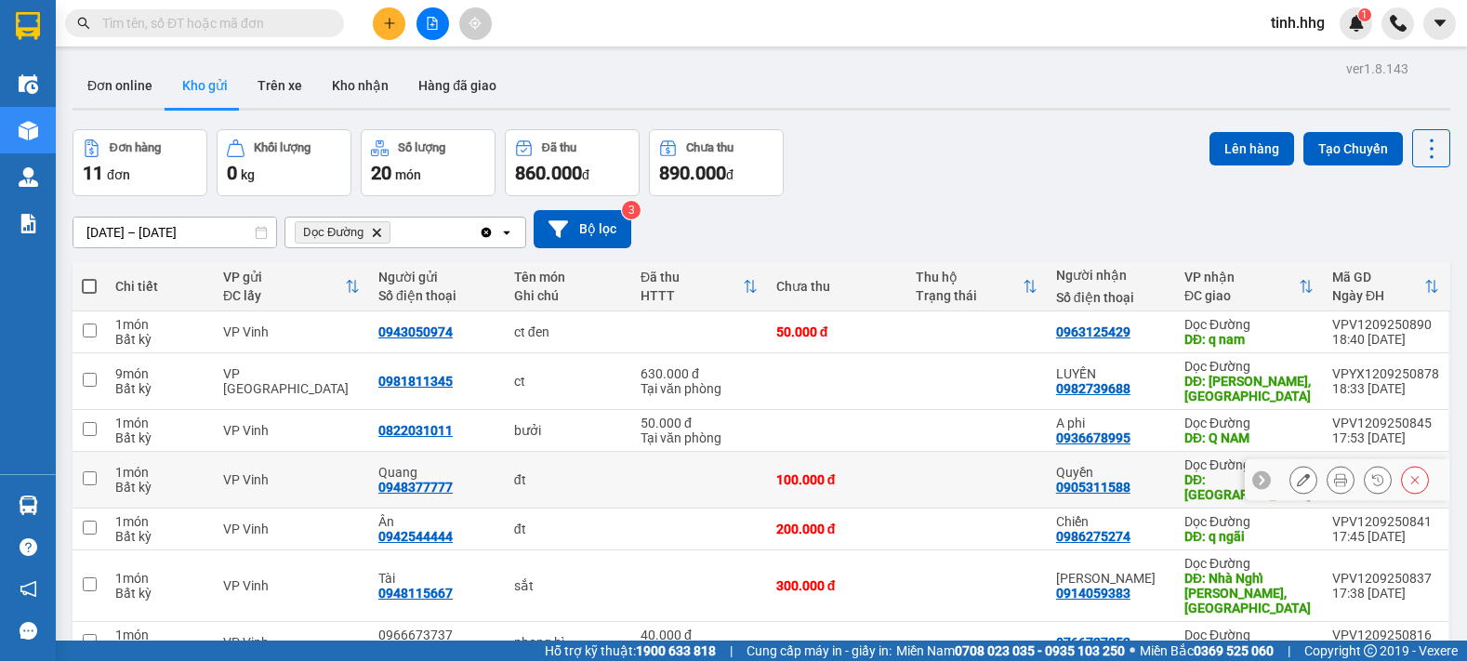
scroll to position [282, 0]
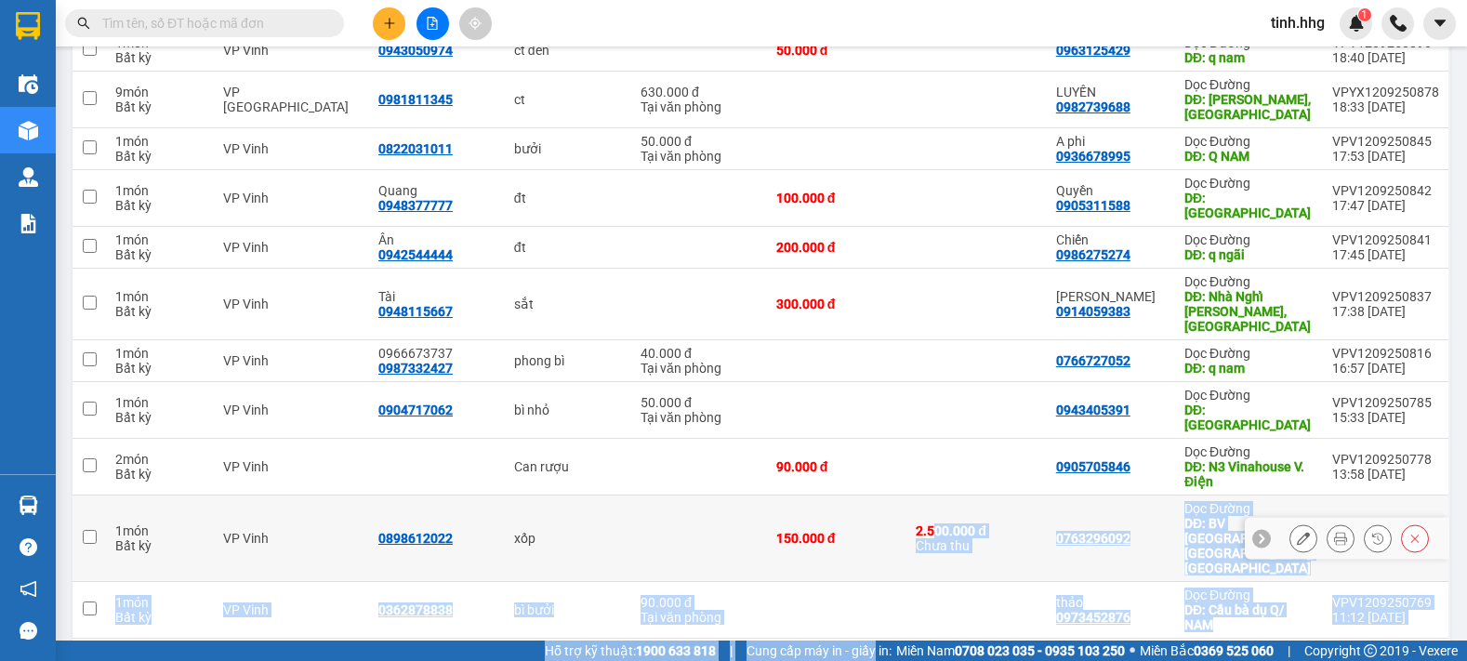
drag, startPoint x: 940, startPoint y: 473, endPoint x: 835, endPoint y: 697, distance: 246.7
click at [835, 660] on html "Kết quả tìm kiếm ( 0 ) Bộ lọc No Data tinh.hhg 1 Điều hành xe Kho hàng mới Quản…" at bounding box center [733, 330] width 1467 height 661
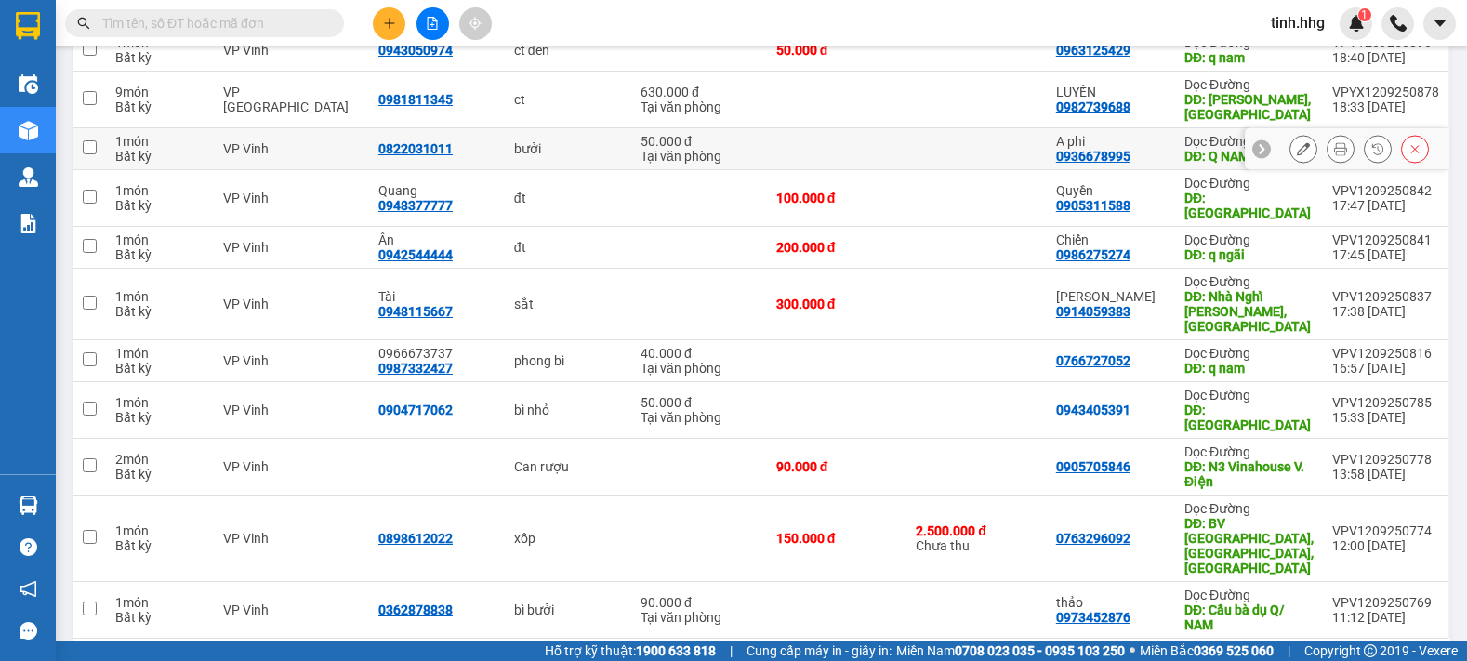
click at [989, 166] on td at bounding box center [976, 149] width 139 height 42
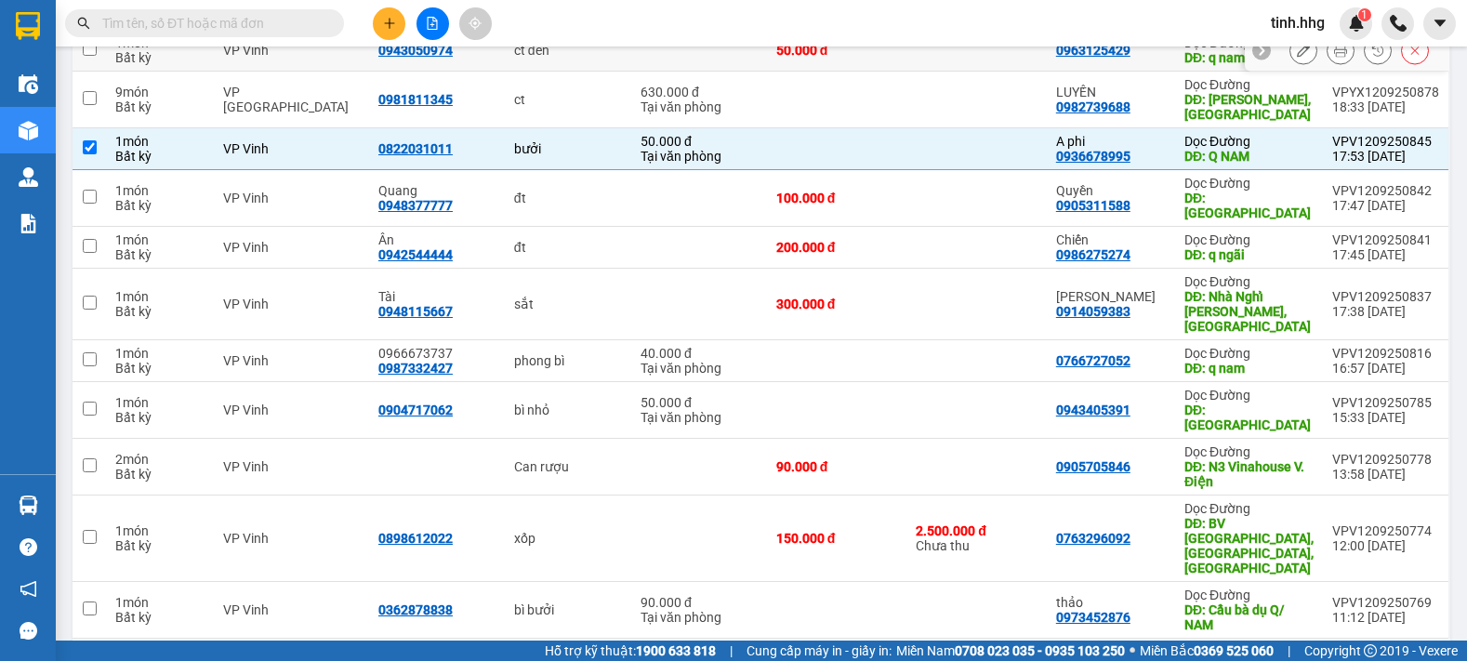
scroll to position [0, 0]
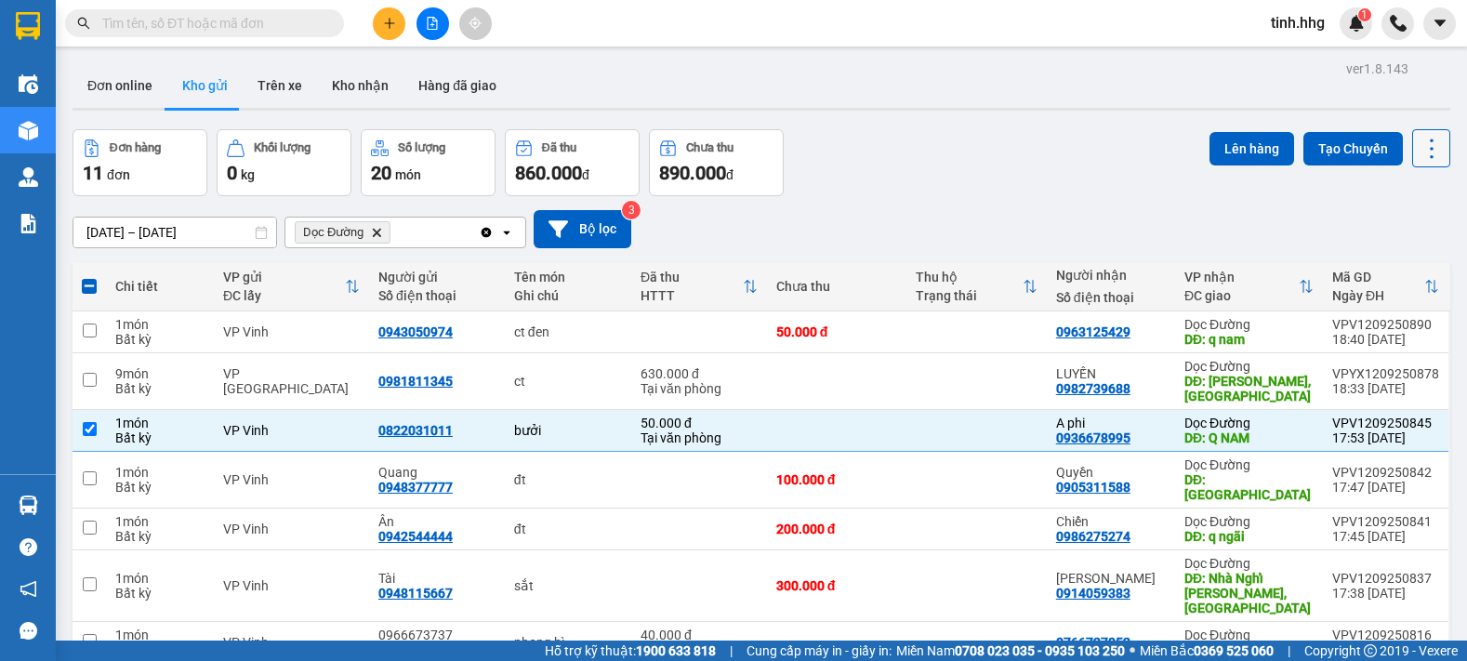
click at [1421, 150] on icon at bounding box center [1432, 149] width 26 height 26
click at [1401, 267] on span "Làm mới" at bounding box center [1391, 266] width 51 height 19
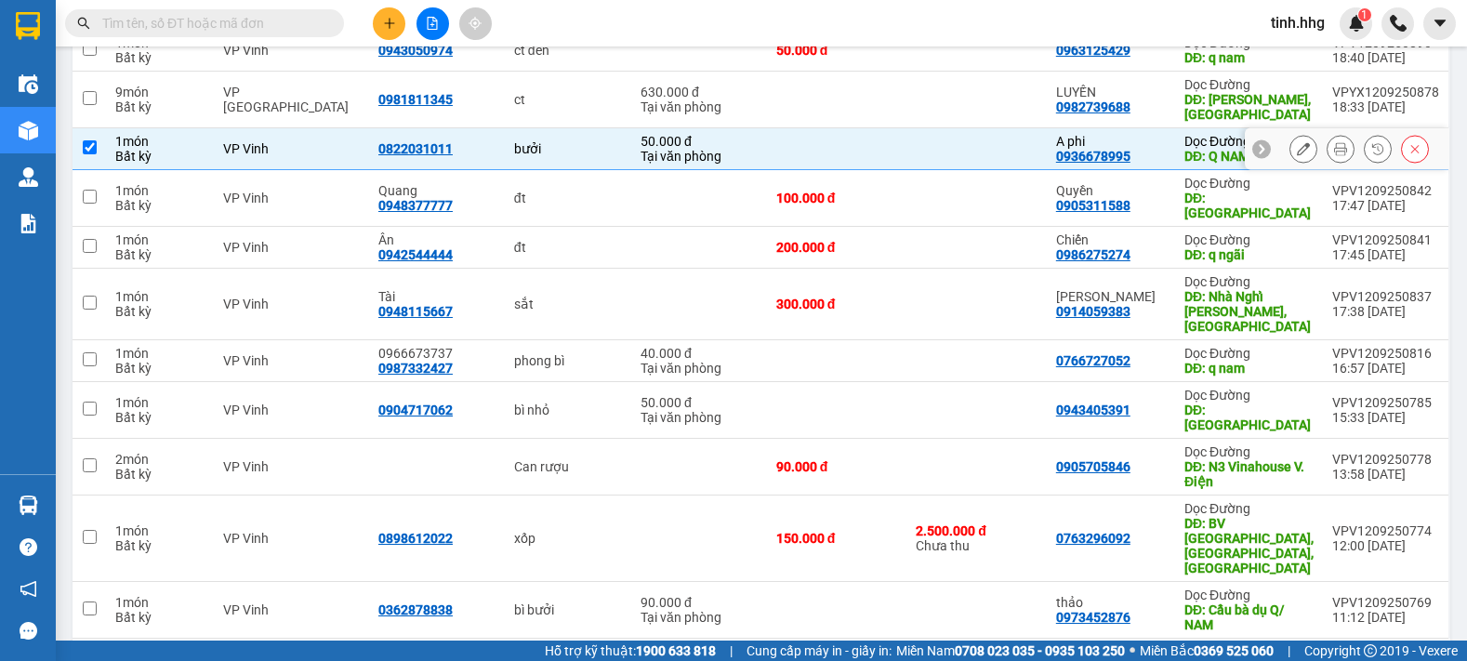
click at [86, 147] on input "checkbox" at bounding box center [90, 147] width 14 height 14
checkbox input "false"
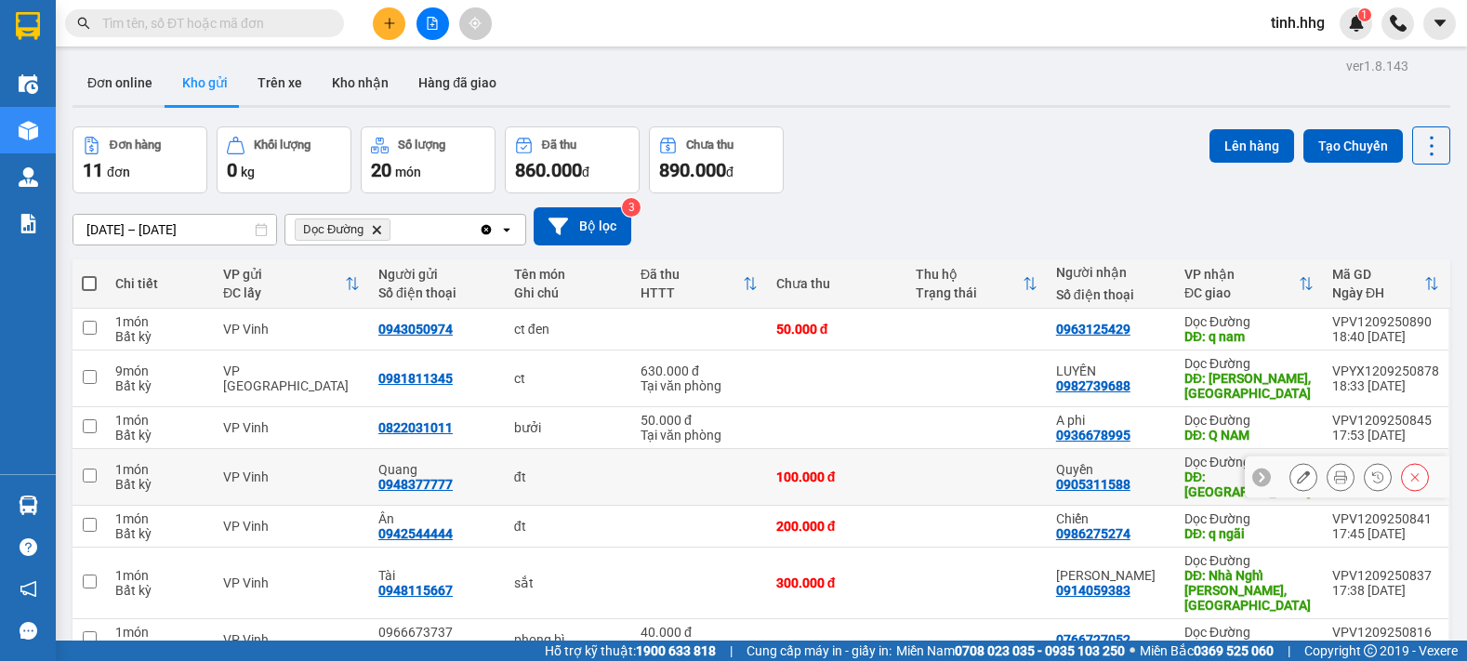
scroll to position [189, 0]
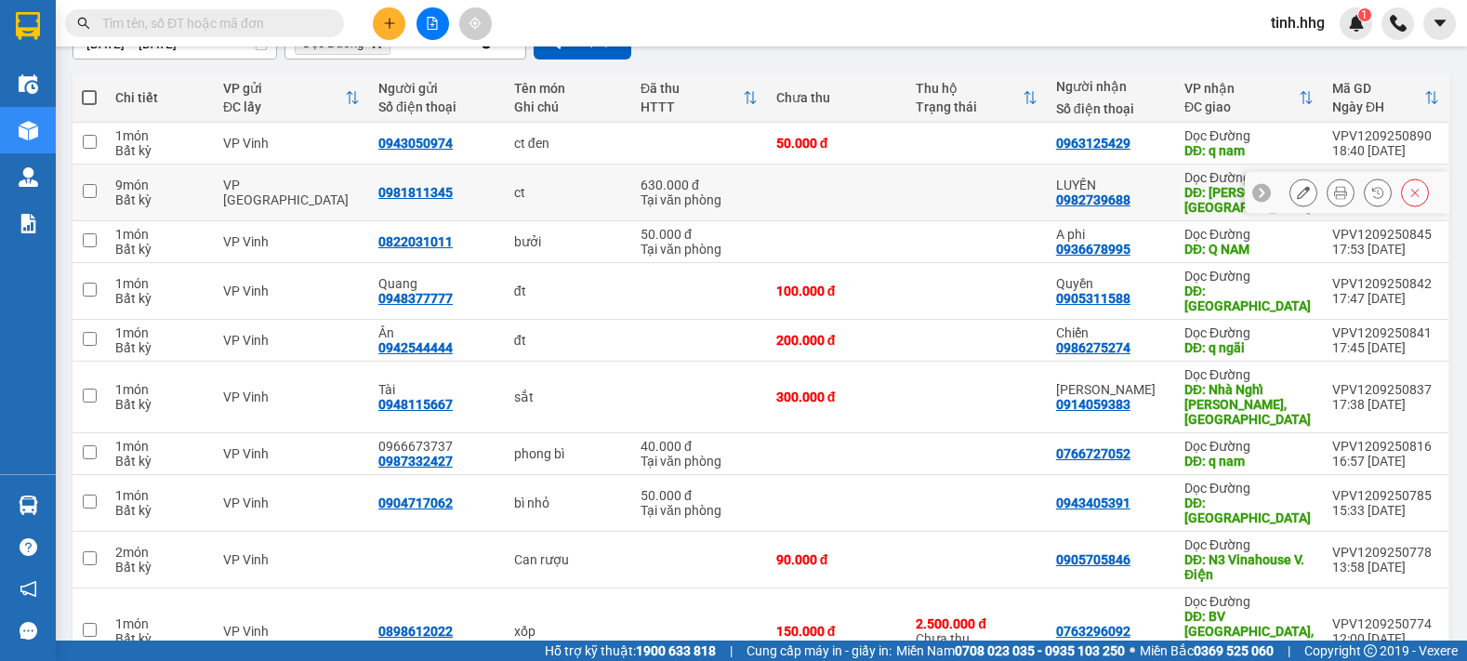
click at [90, 191] on input "checkbox" at bounding box center [90, 191] width 14 height 14
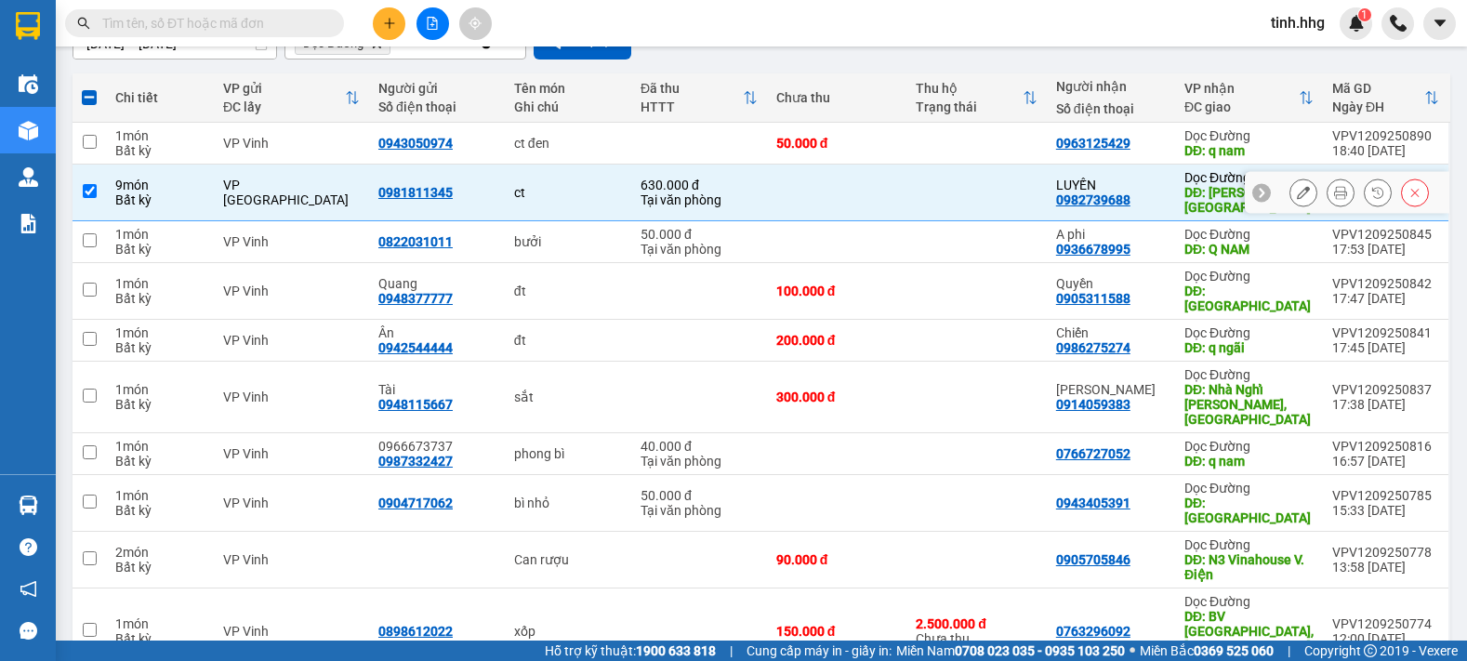
click at [91, 190] on input "checkbox" at bounding box center [90, 191] width 14 height 14
checkbox input "false"
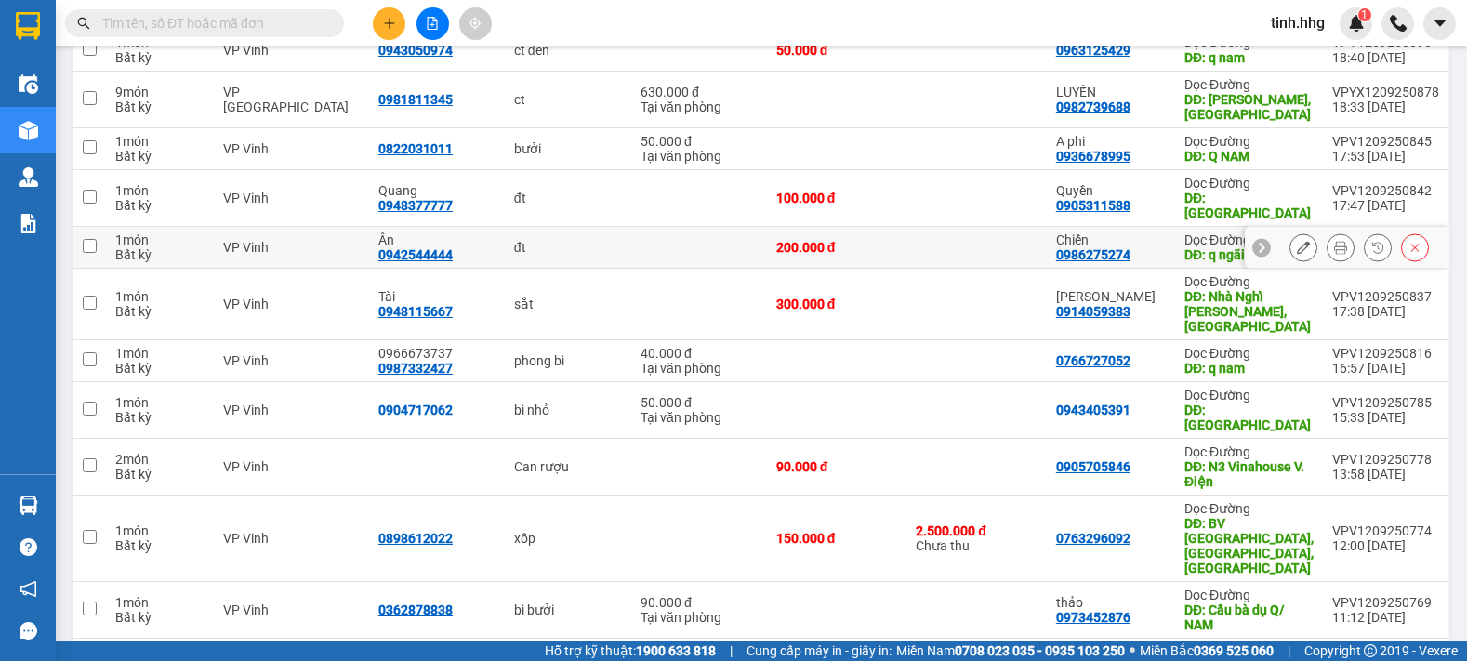
scroll to position [3, 0]
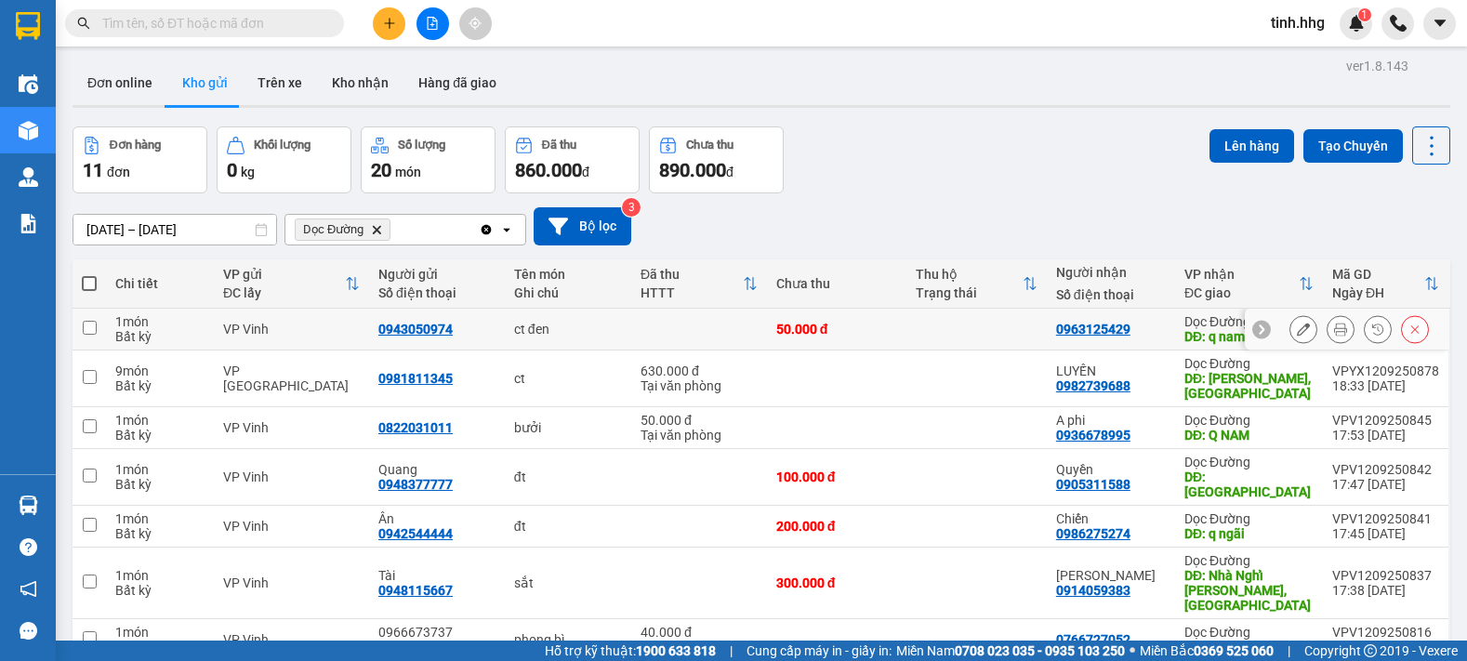
click at [91, 327] on input "checkbox" at bounding box center [90, 328] width 14 height 14
checkbox input "true"
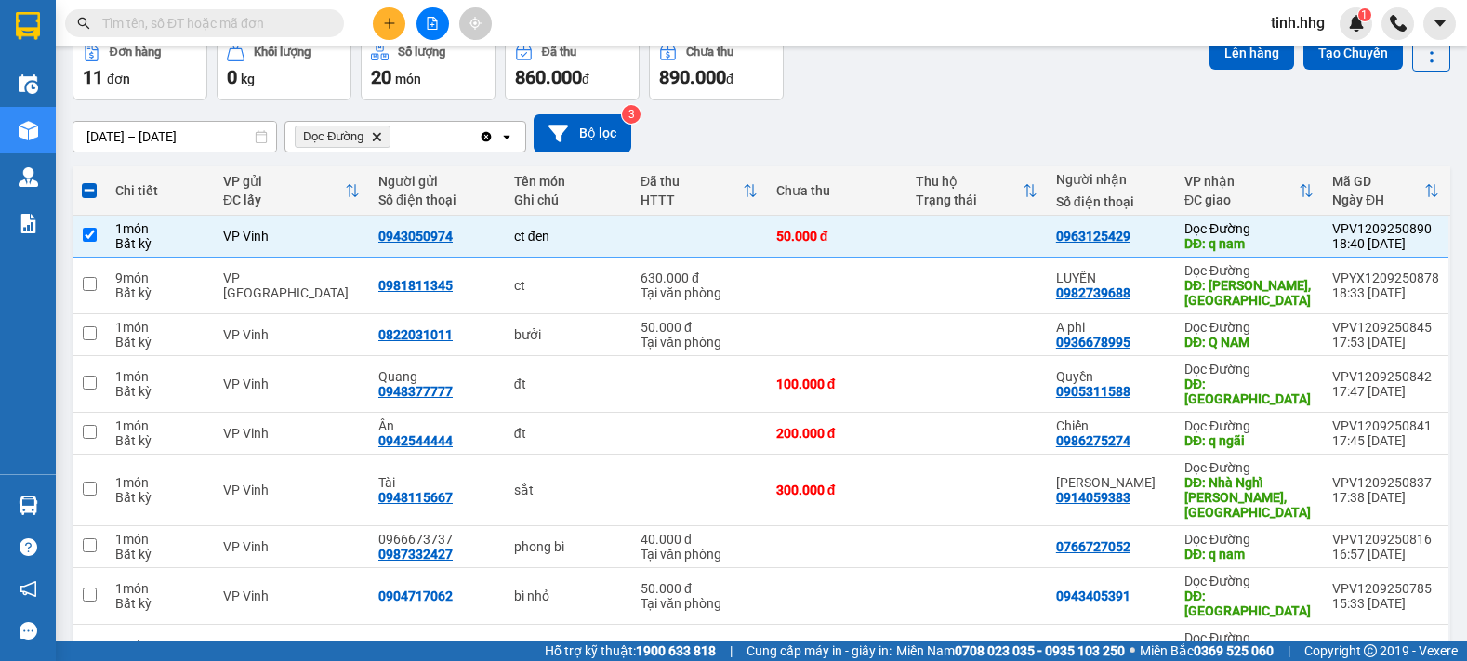
scroll to position [189, 0]
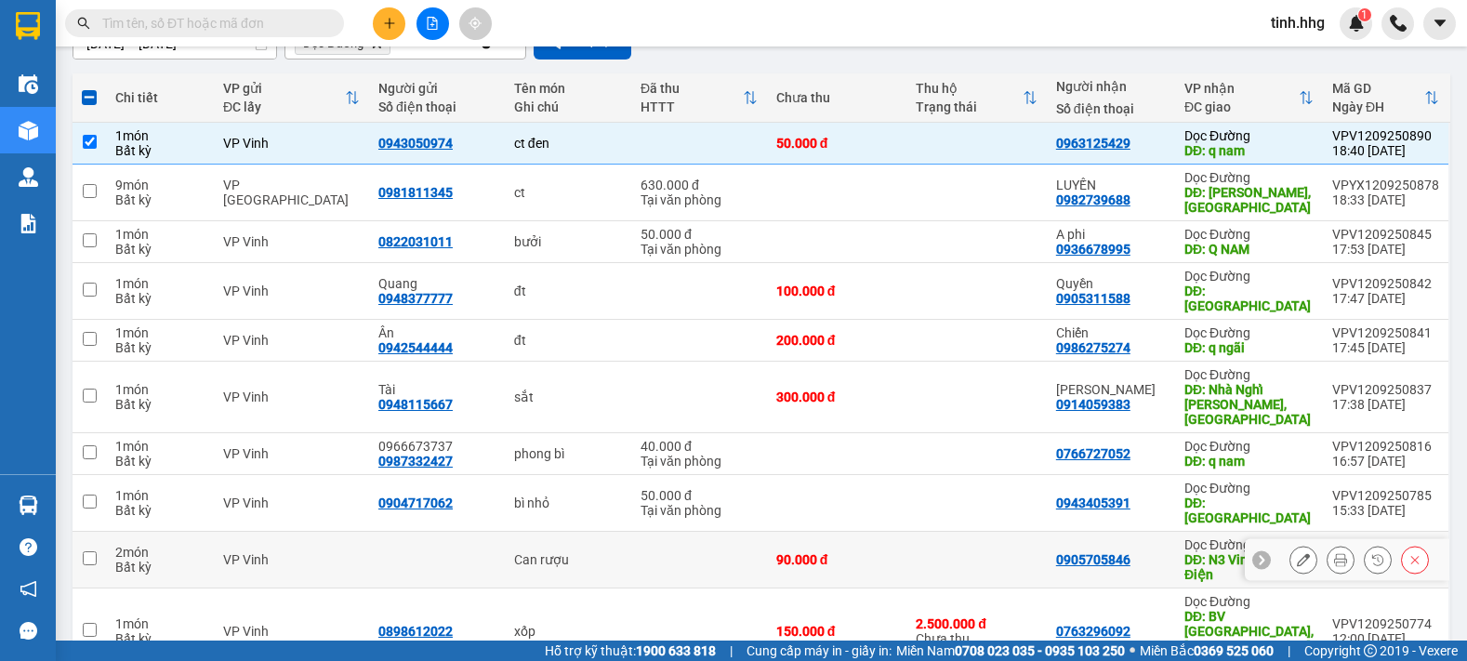
click at [83, 551] on input "checkbox" at bounding box center [90, 558] width 14 height 14
checkbox input "true"
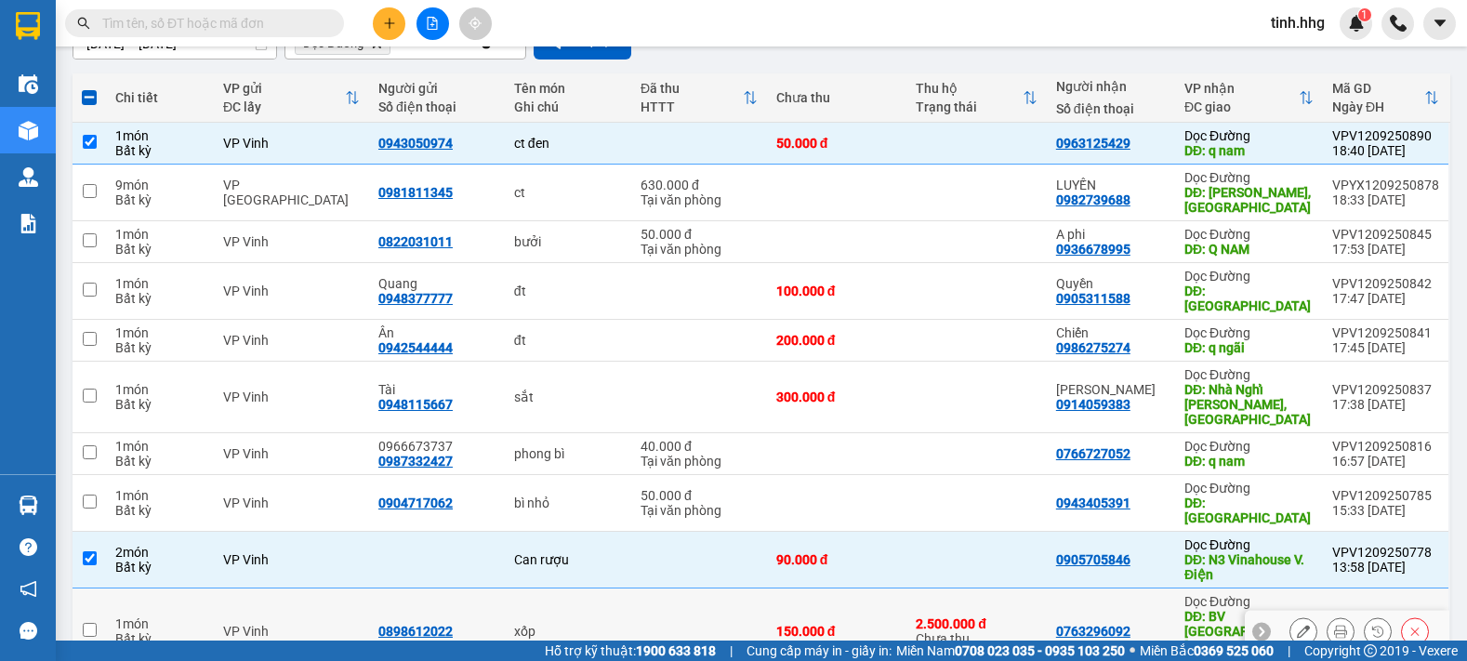
click at [94, 623] on input "checkbox" at bounding box center [90, 630] width 14 height 14
checkbox input "true"
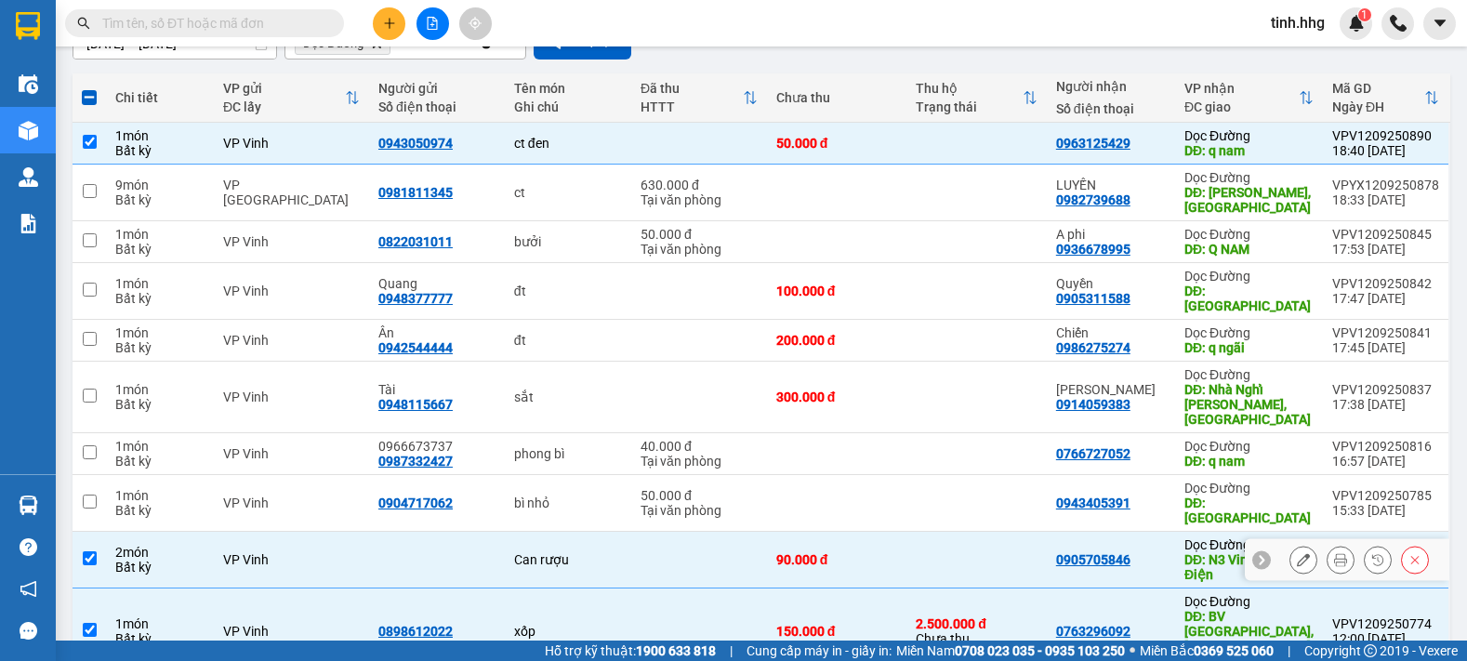
scroll to position [282, 0]
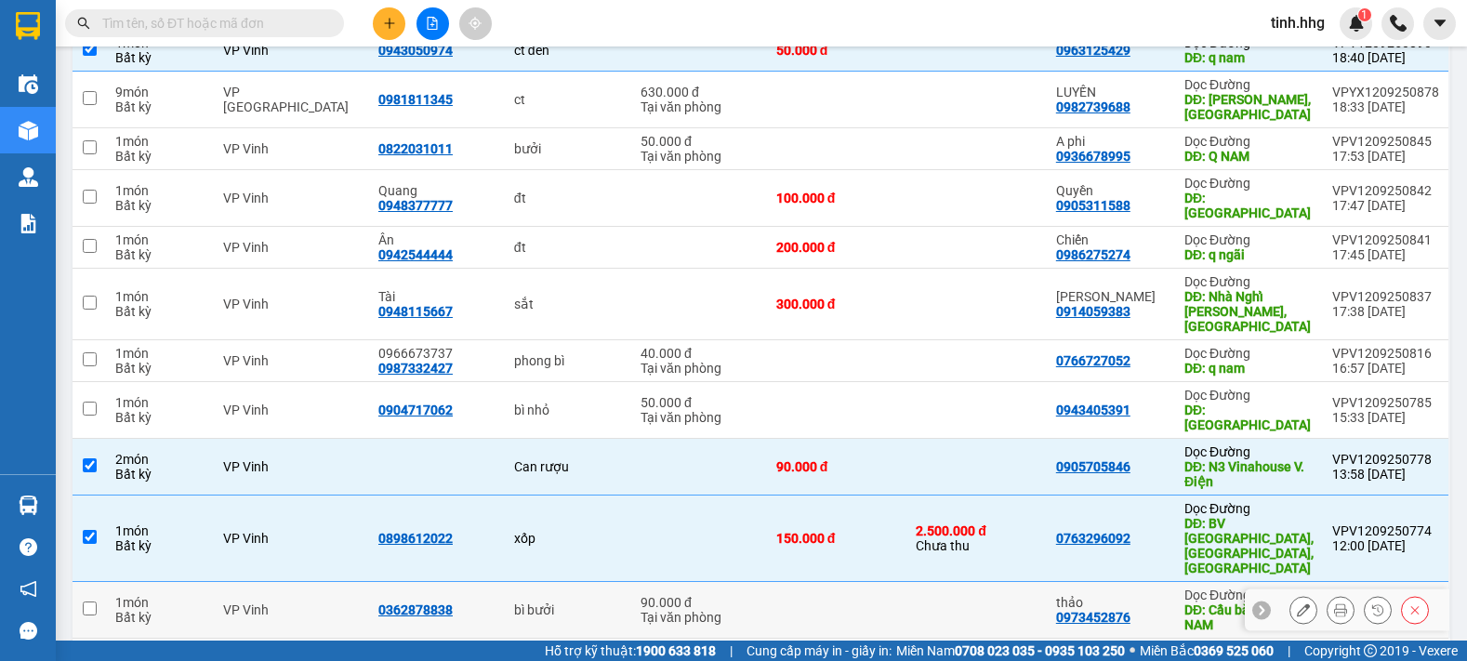
click at [88, 602] on input "checkbox" at bounding box center [90, 609] width 14 height 14
checkbox input "true"
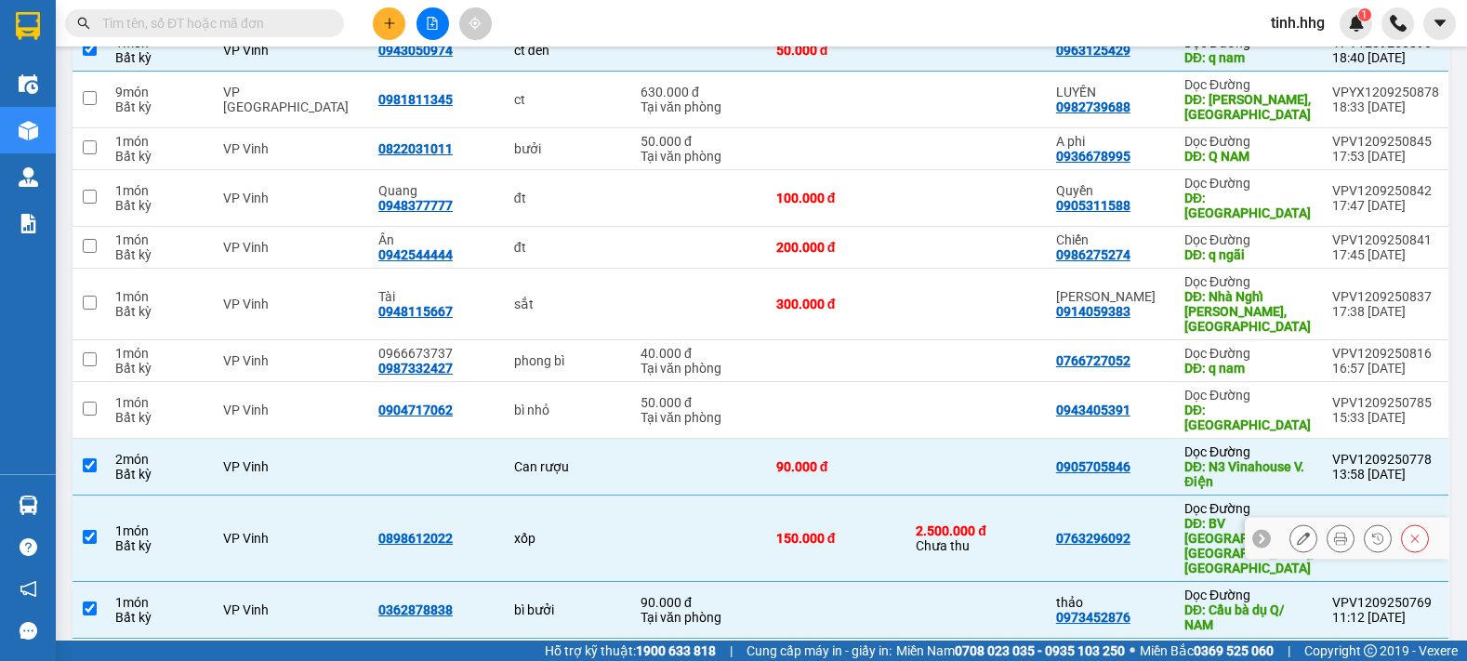
scroll to position [0, 0]
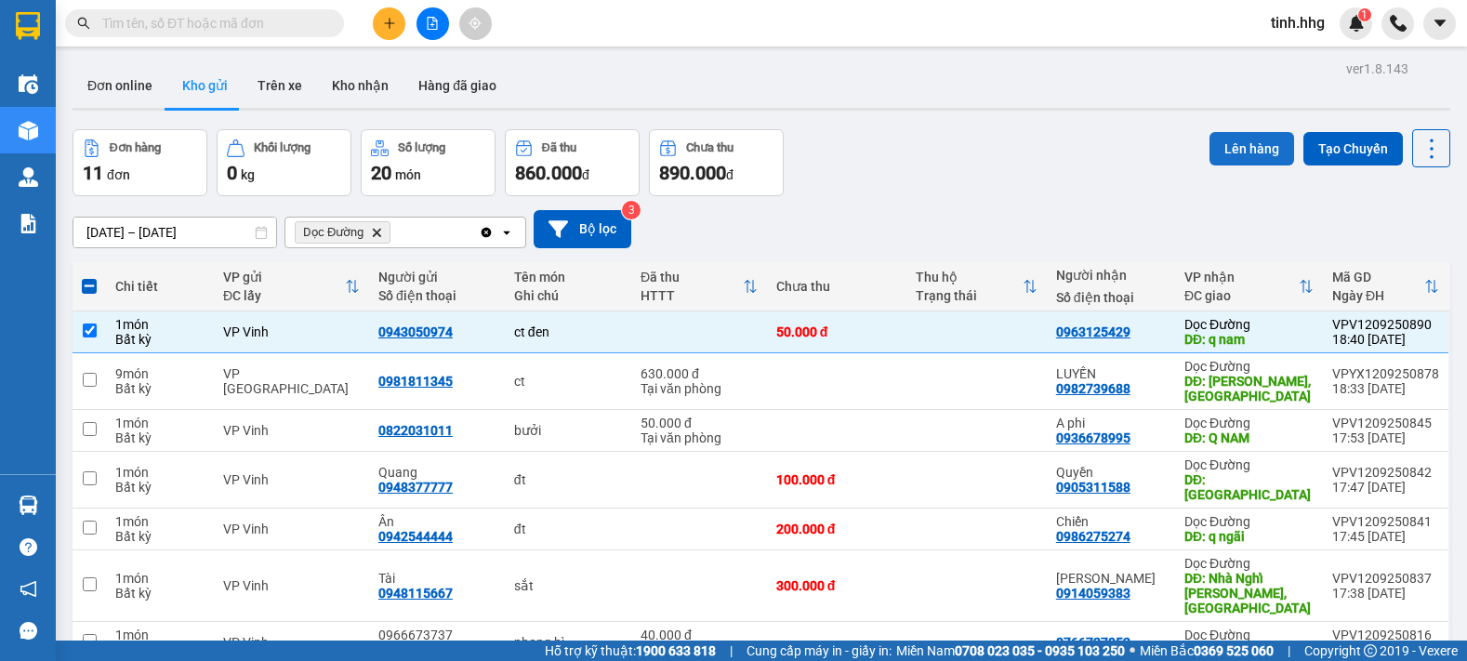
click at [1259, 140] on button "Lên hàng" at bounding box center [1252, 148] width 85 height 33
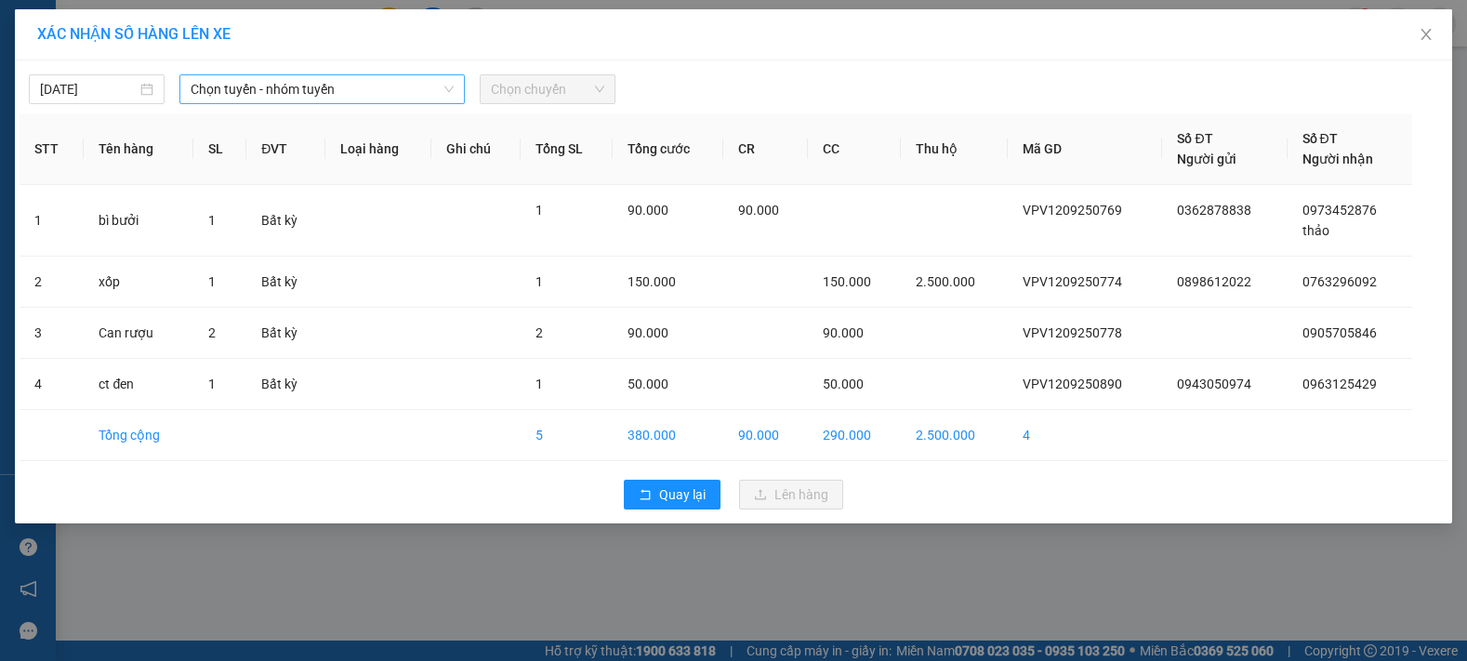
click at [387, 89] on span "Chọn tuyến - nhóm tuyến" at bounding box center [322, 89] width 263 height 28
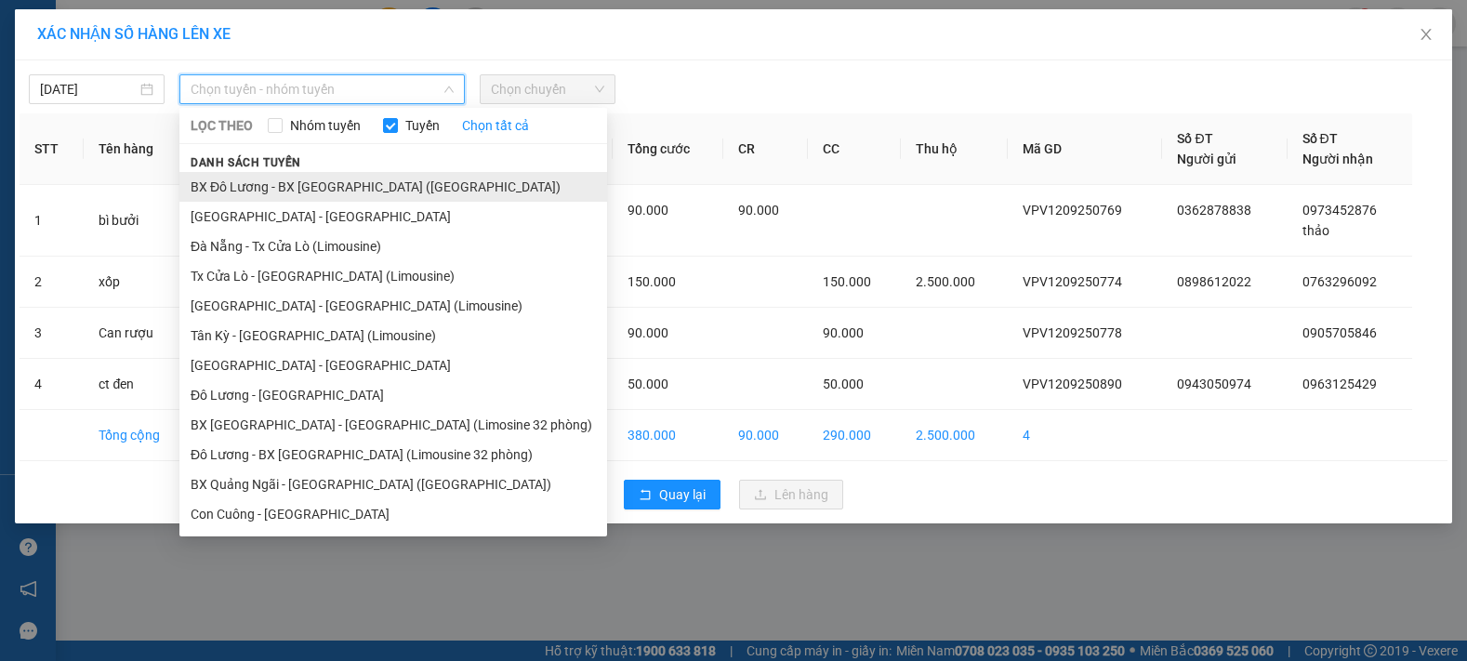
click at [282, 186] on li "BX Đô Lương - BX [GEOGRAPHIC_DATA] ([GEOGRAPHIC_DATA])" at bounding box center [393, 187] width 428 height 30
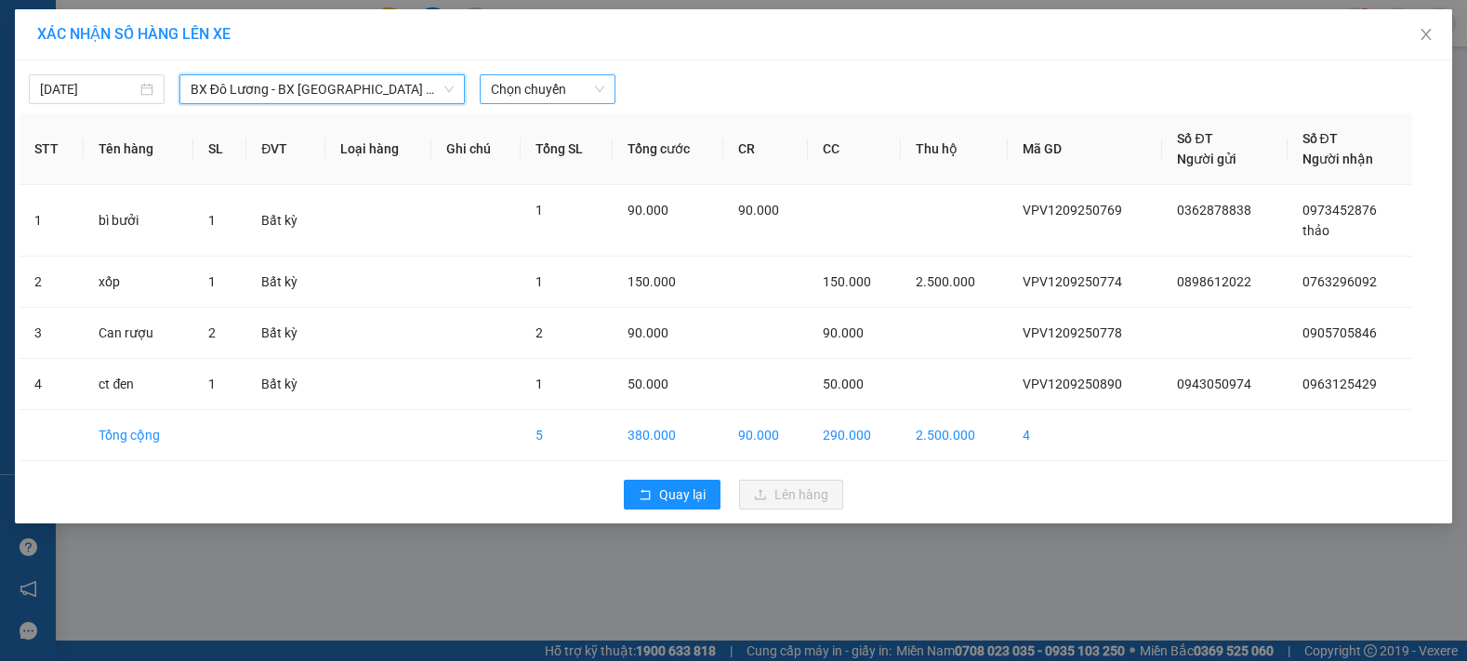
click at [540, 94] on span "Chọn chuyến" at bounding box center [547, 89] width 113 height 28
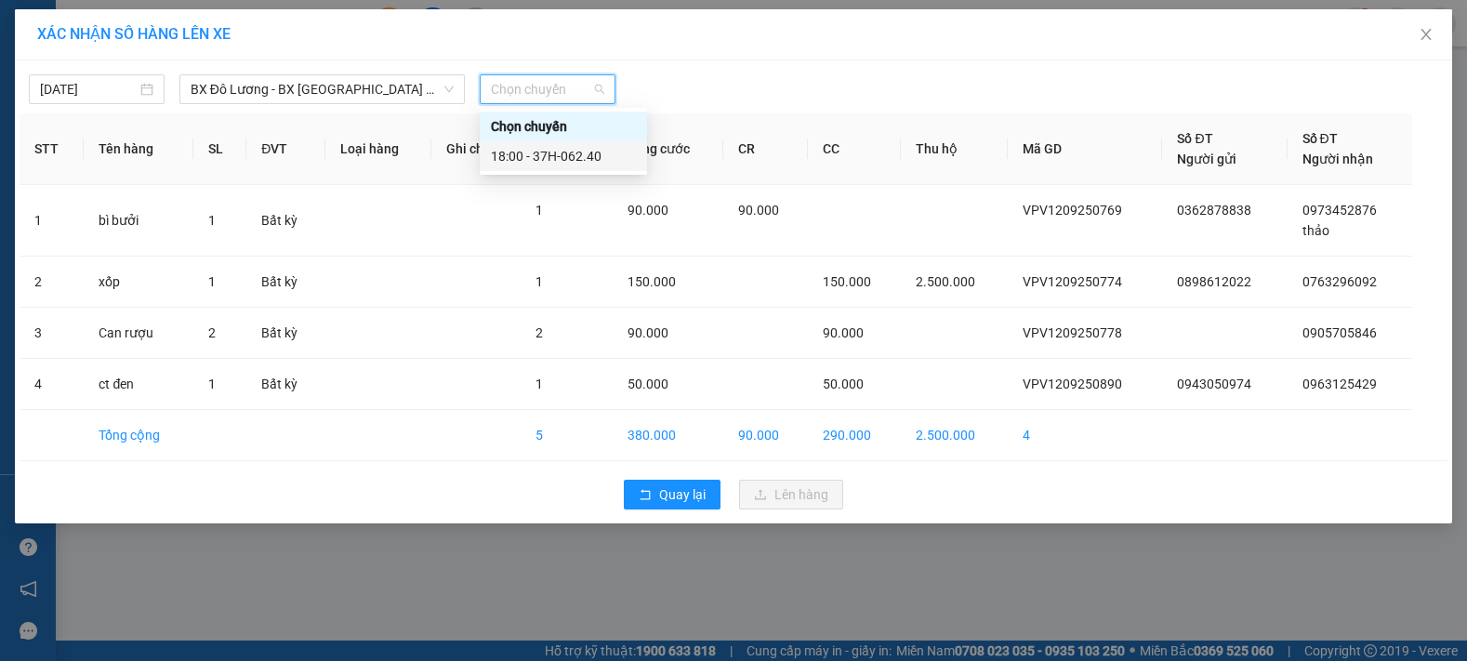
click at [577, 154] on div "18:00 - 37H-062.40" at bounding box center [563, 156] width 145 height 20
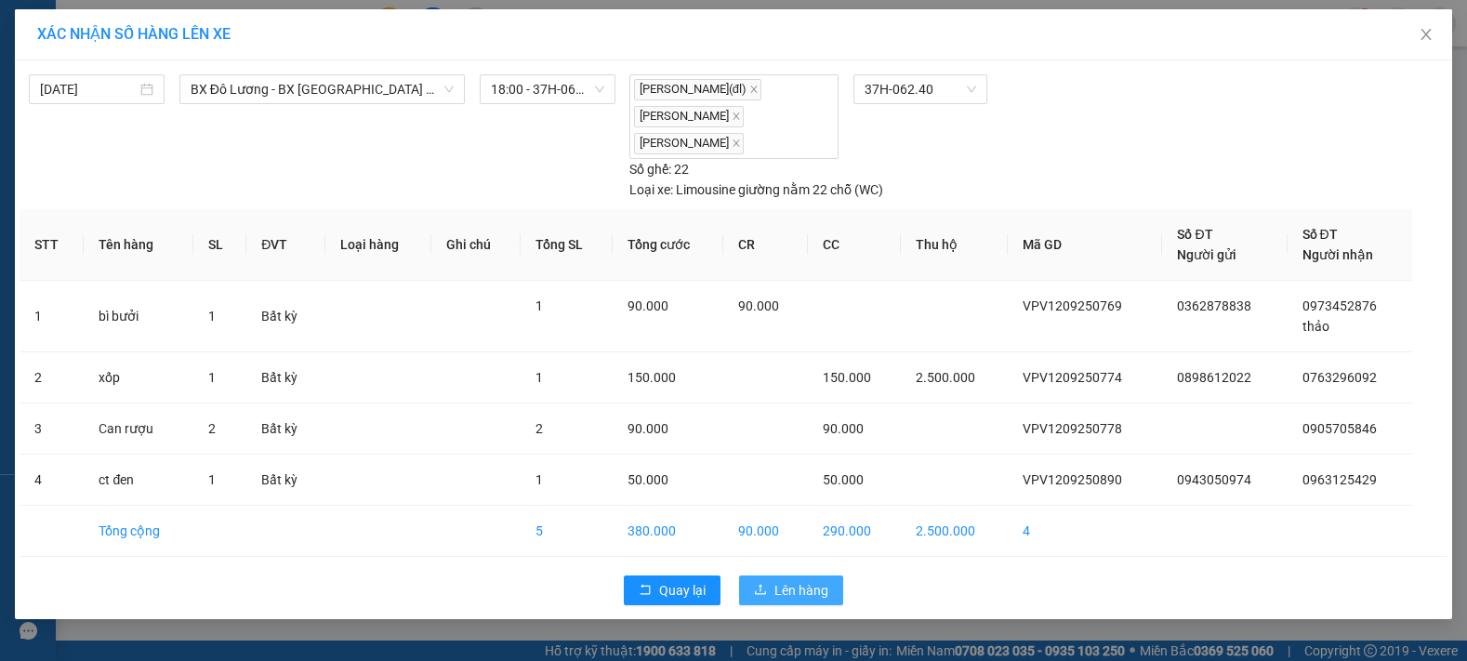
click at [799, 584] on span "Lên hàng" at bounding box center [802, 590] width 54 height 20
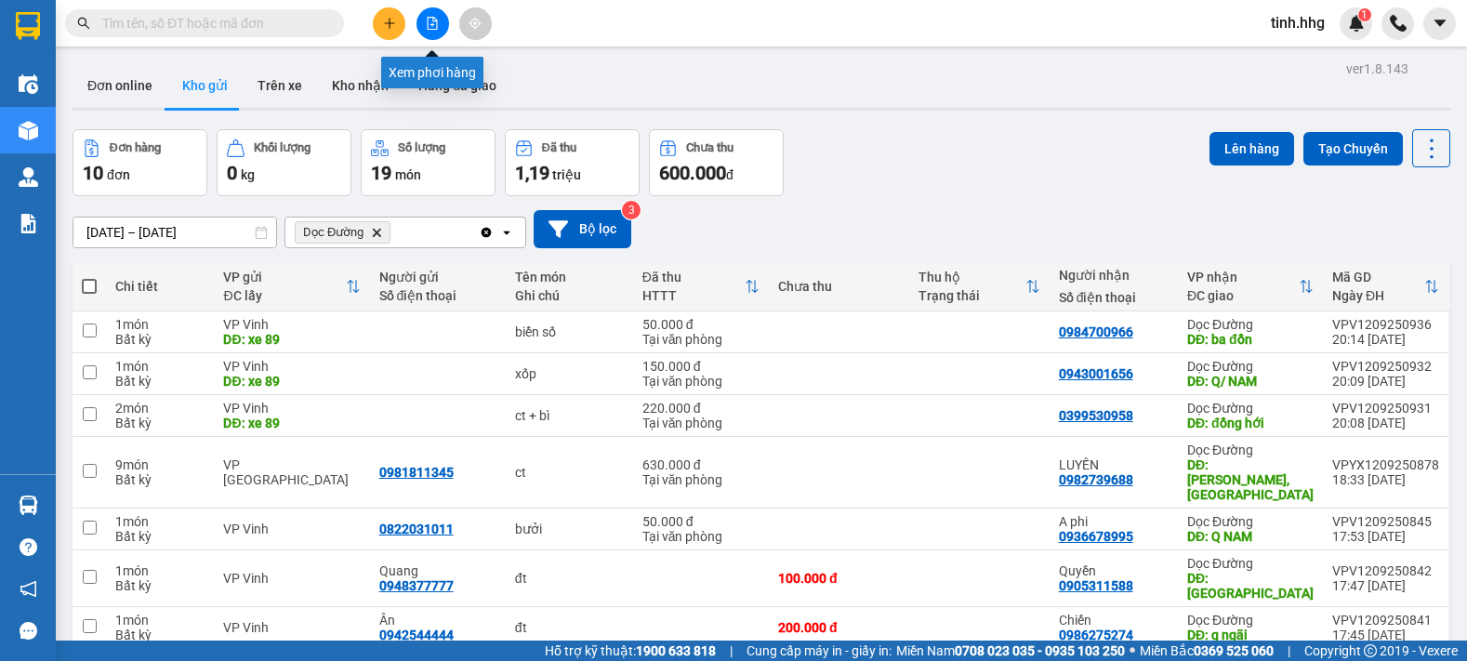
click at [426, 20] on icon "file-add" at bounding box center [432, 23] width 13 height 13
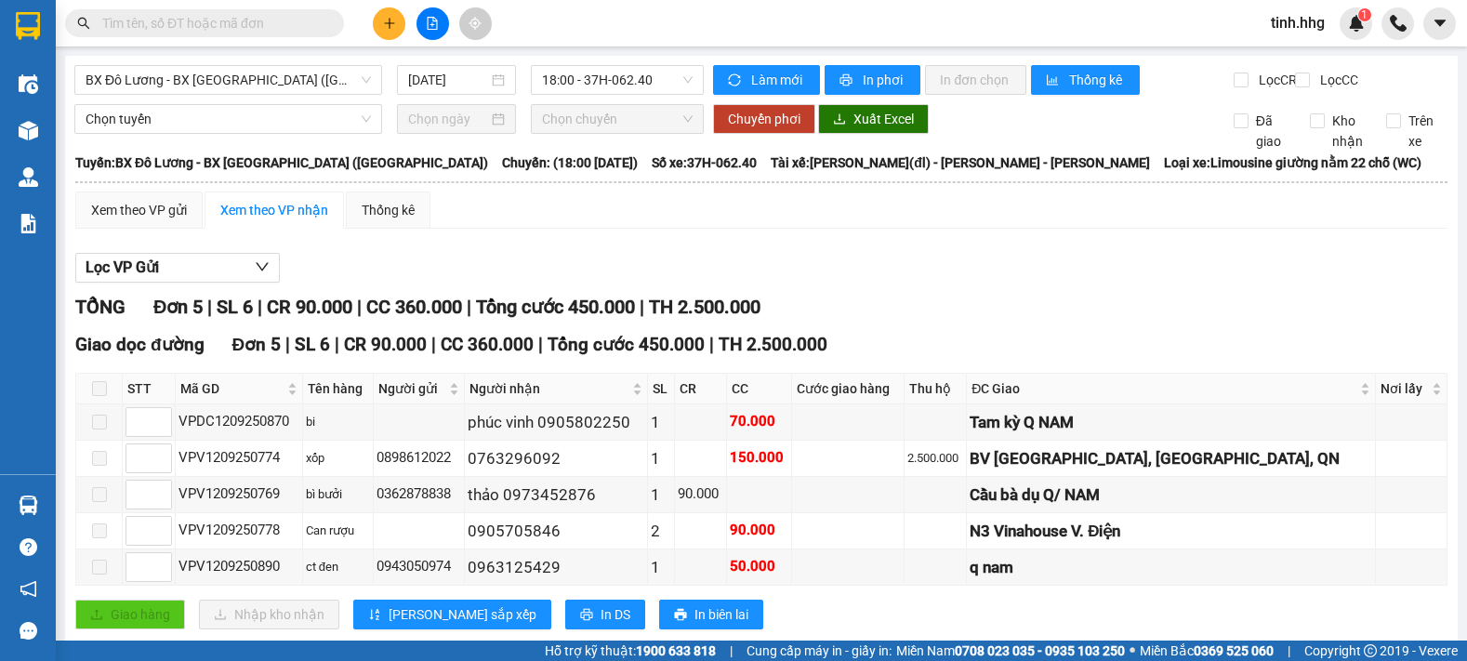
click at [433, 30] on button at bounding box center [433, 23] width 33 height 33
click at [258, 77] on span "BX Đô Lương - BX [GEOGRAPHIC_DATA] ([GEOGRAPHIC_DATA])" at bounding box center [228, 80] width 285 height 28
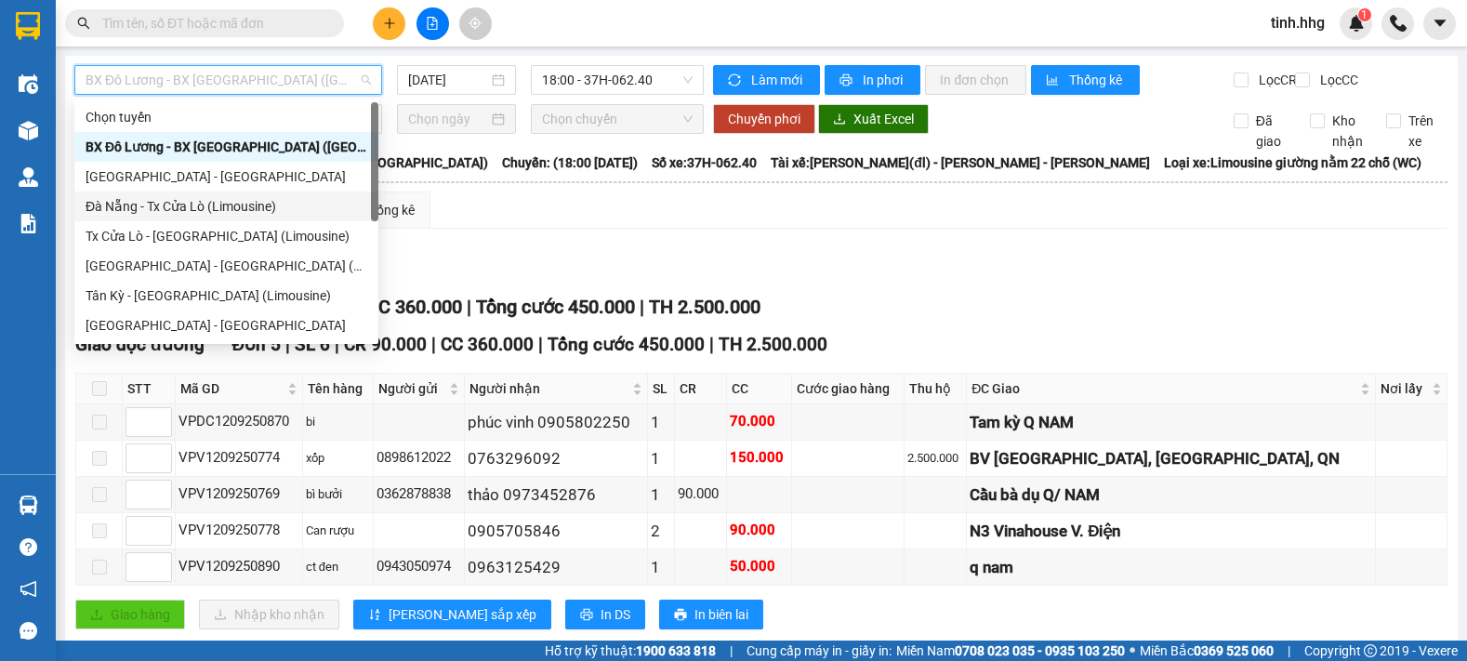
scroll to position [149, 0]
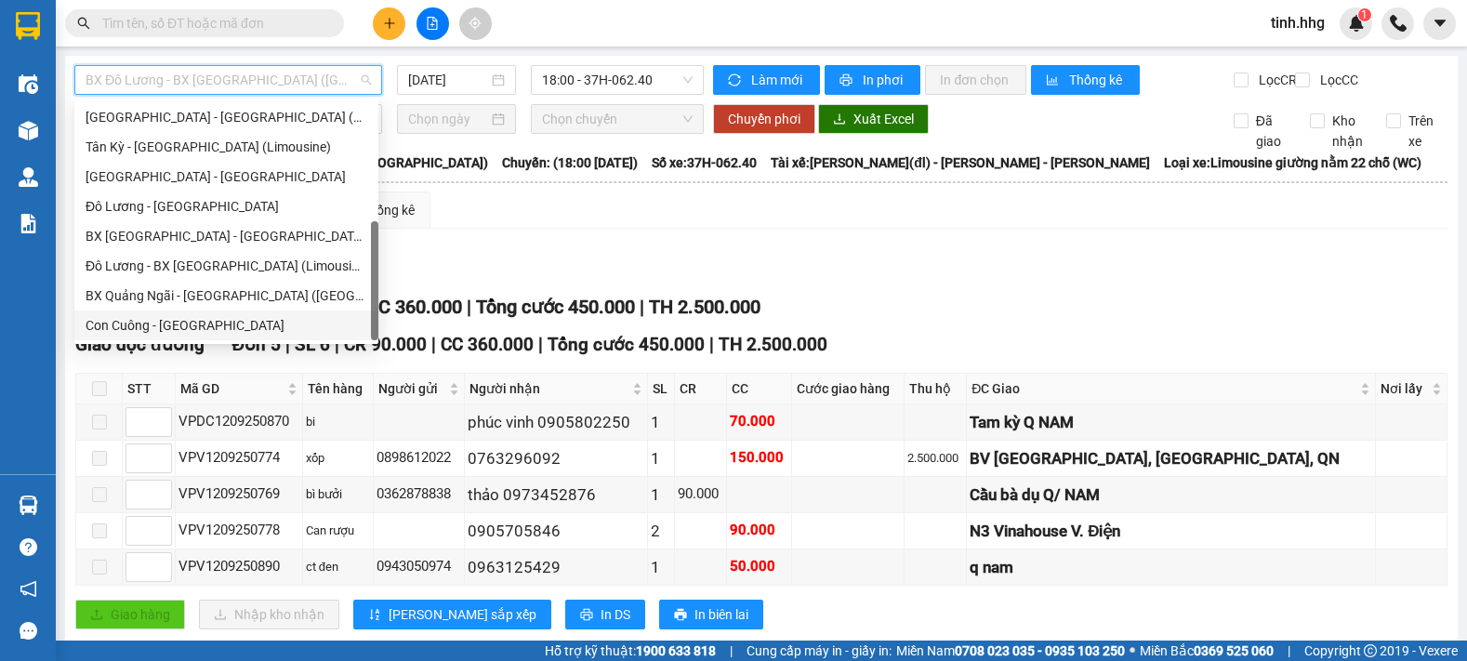
click at [197, 324] on div "Con Cuông - [GEOGRAPHIC_DATA]" at bounding box center [227, 325] width 282 height 20
type input "[DATE]"
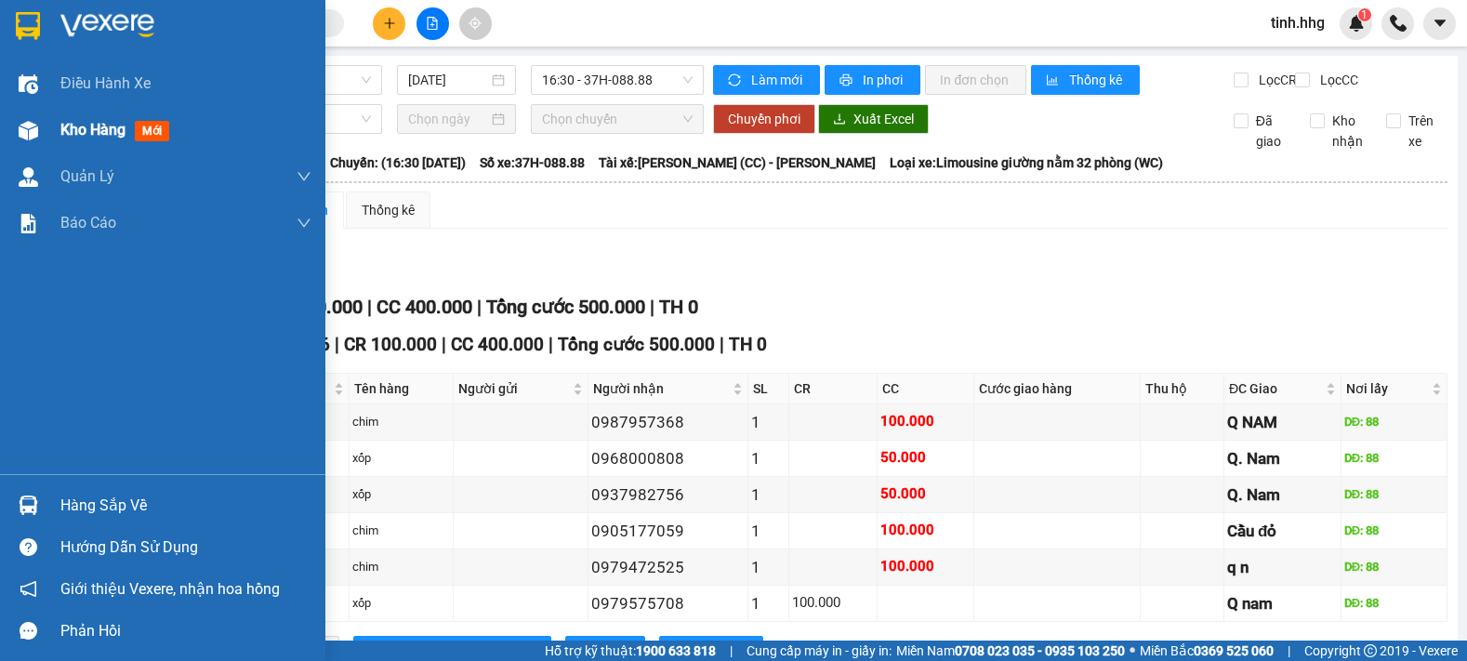
click at [73, 132] on span "Kho hàng" at bounding box center [92, 130] width 65 height 18
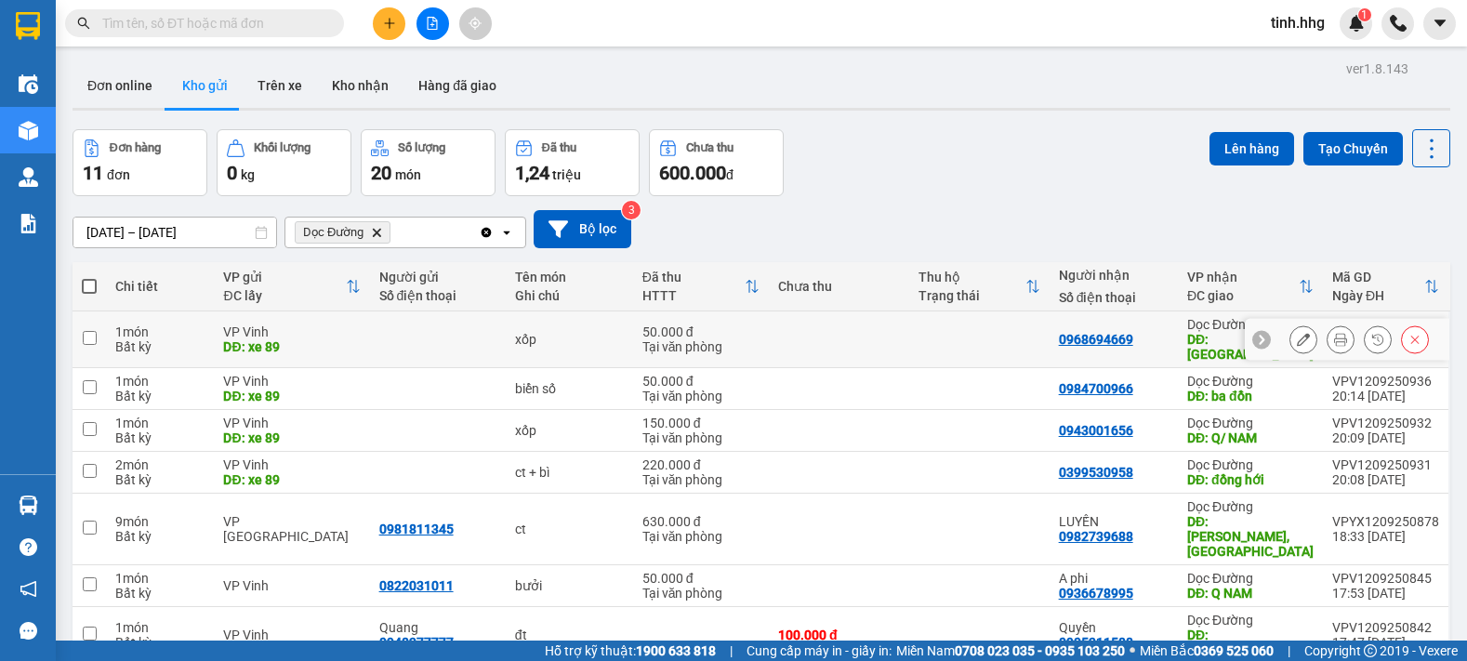
click at [97, 326] on td at bounding box center [89, 340] width 33 height 57
checkbox input "true"
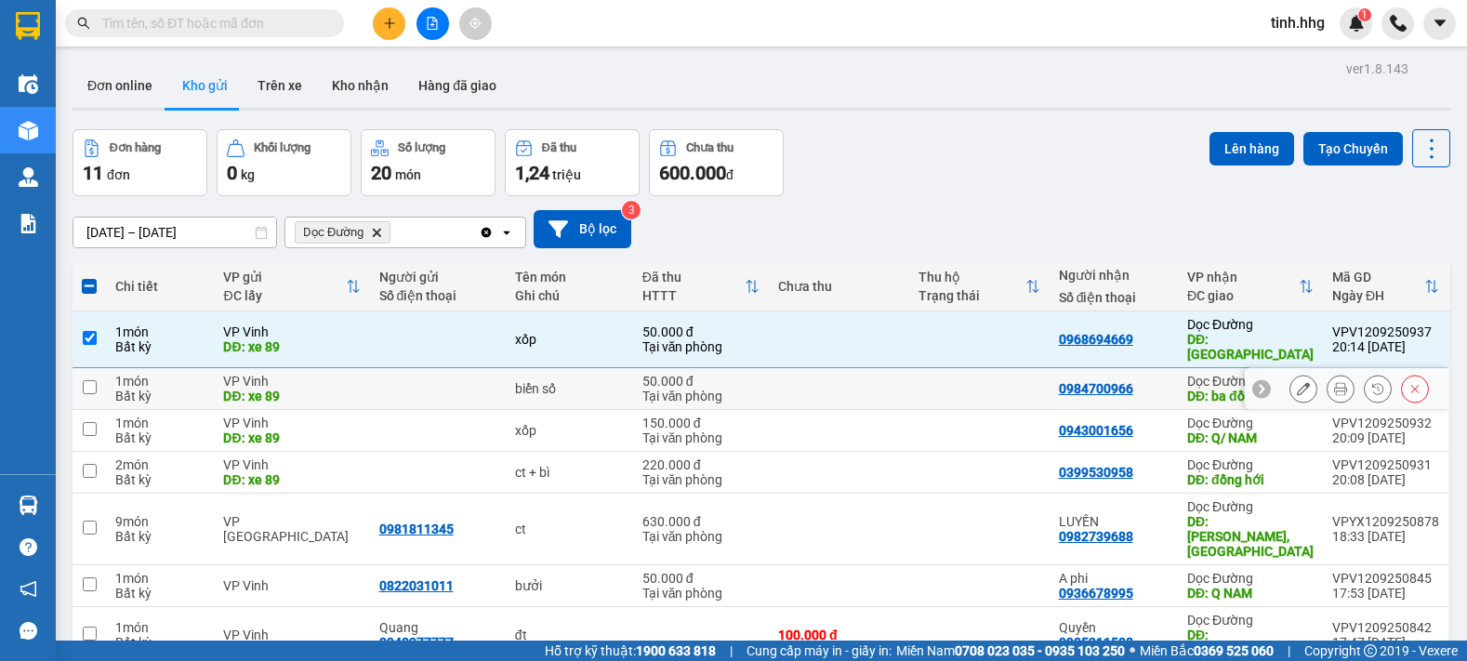
click at [87, 380] on input "checkbox" at bounding box center [90, 387] width 14 height 14
checkbox input "true"
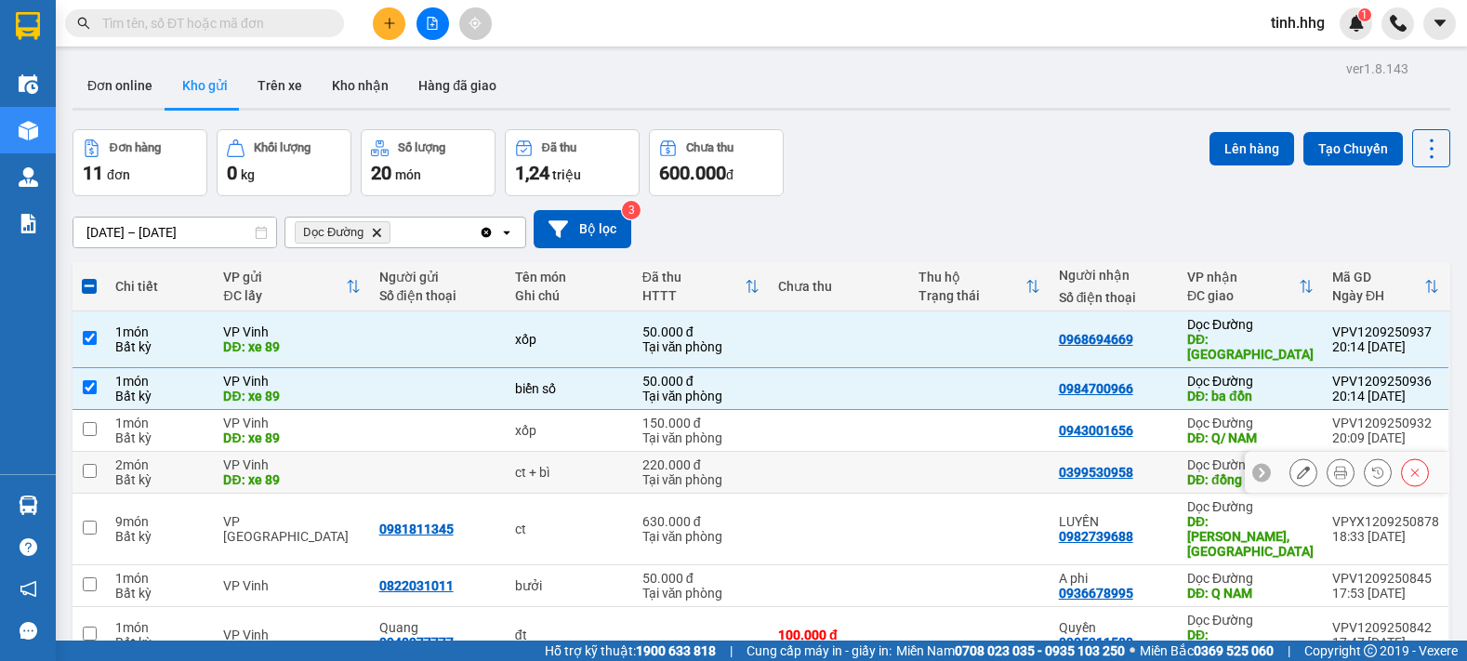
click at [83, 464] on input "checkbox" at bounding box center [90, 471] width 14 height 14
checkbox input "true"
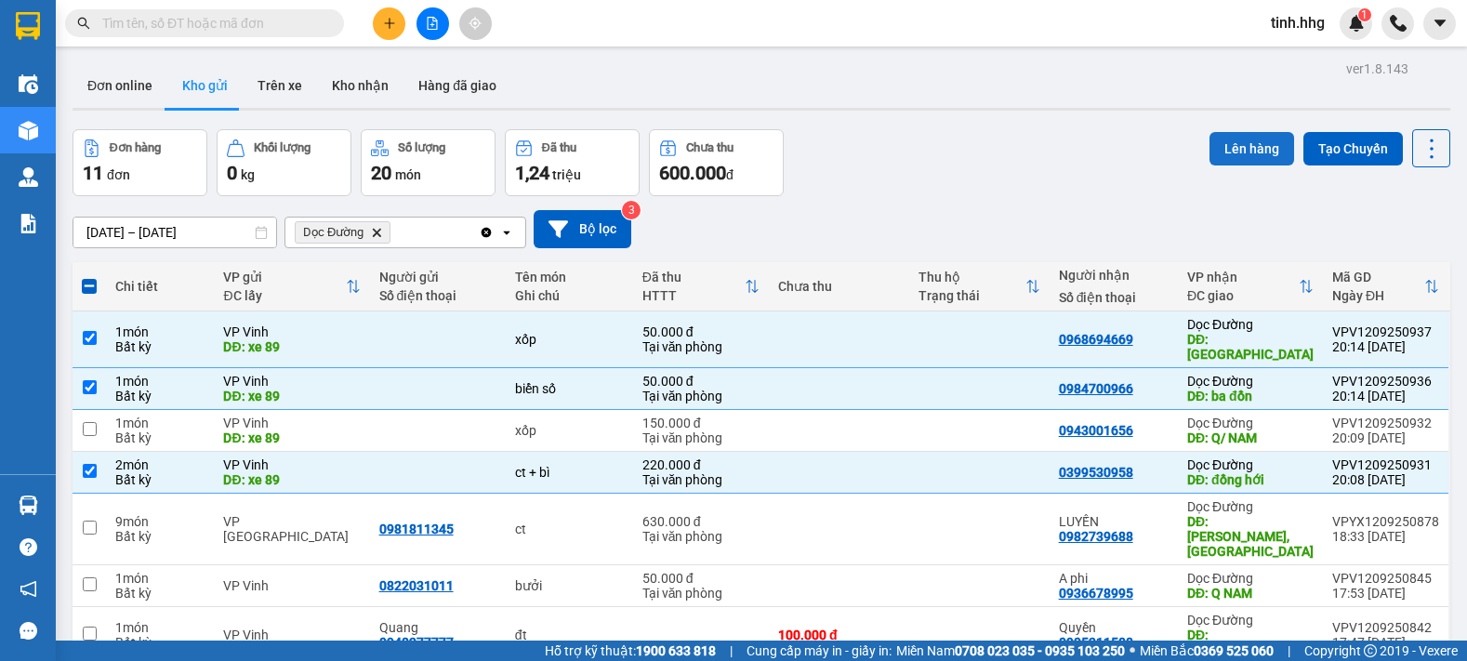
click at [1228, 144] on button "Lên hàng" at bounding box center [1252, 148] width 85 height 33
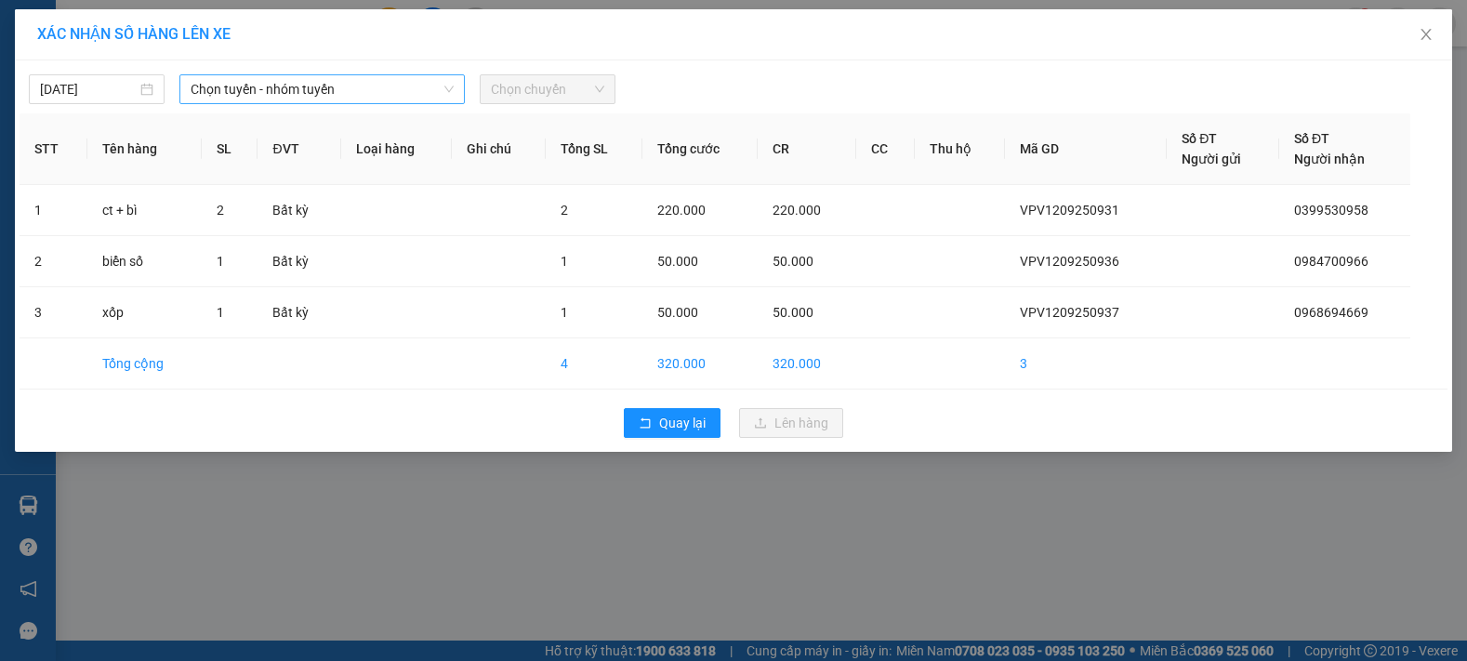
click at [329, 84] on span "Chọn tuyến - nhóm tuyến" at bounding box center [322, 89] width 263 height 28
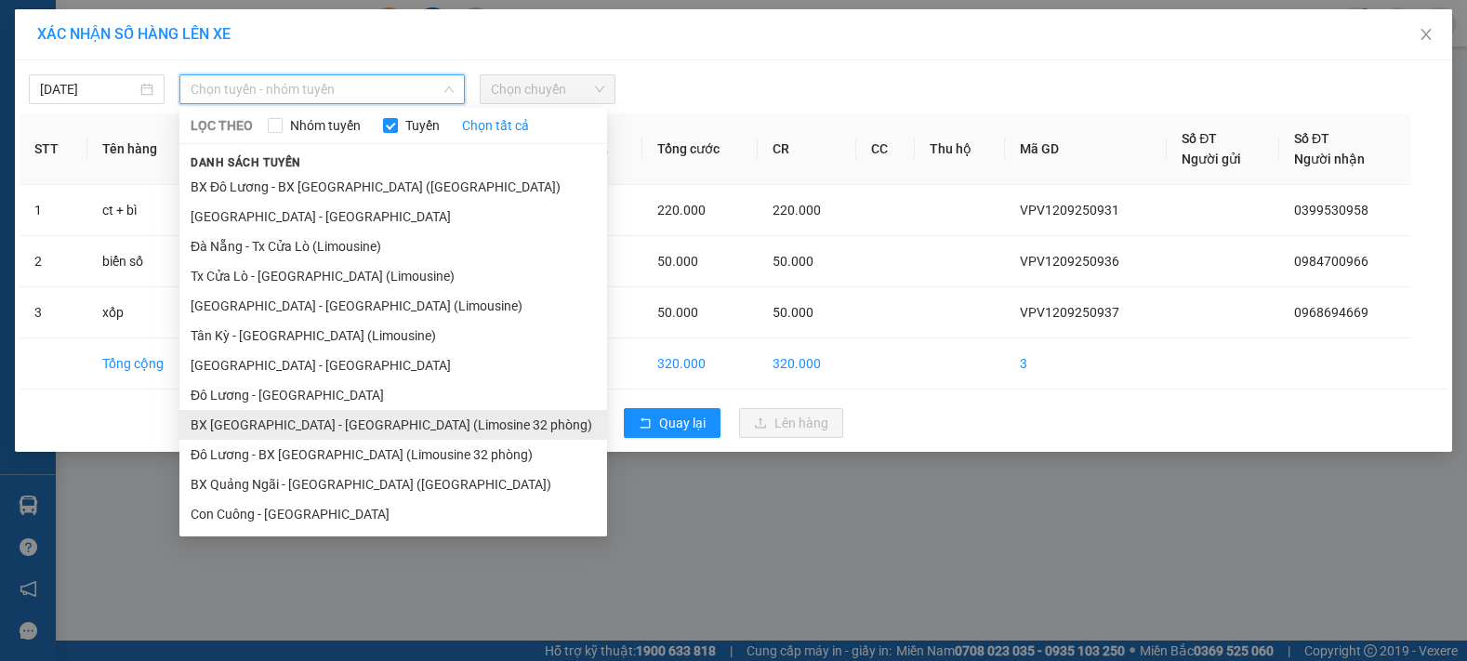
click at [350, 422] on li "BX [GEOGRAPHIC_DATA] - [GEOGRAPHIC_DATA] (Limosine 32 phòng)" at bounding box center [393, 425] width 428 height 30
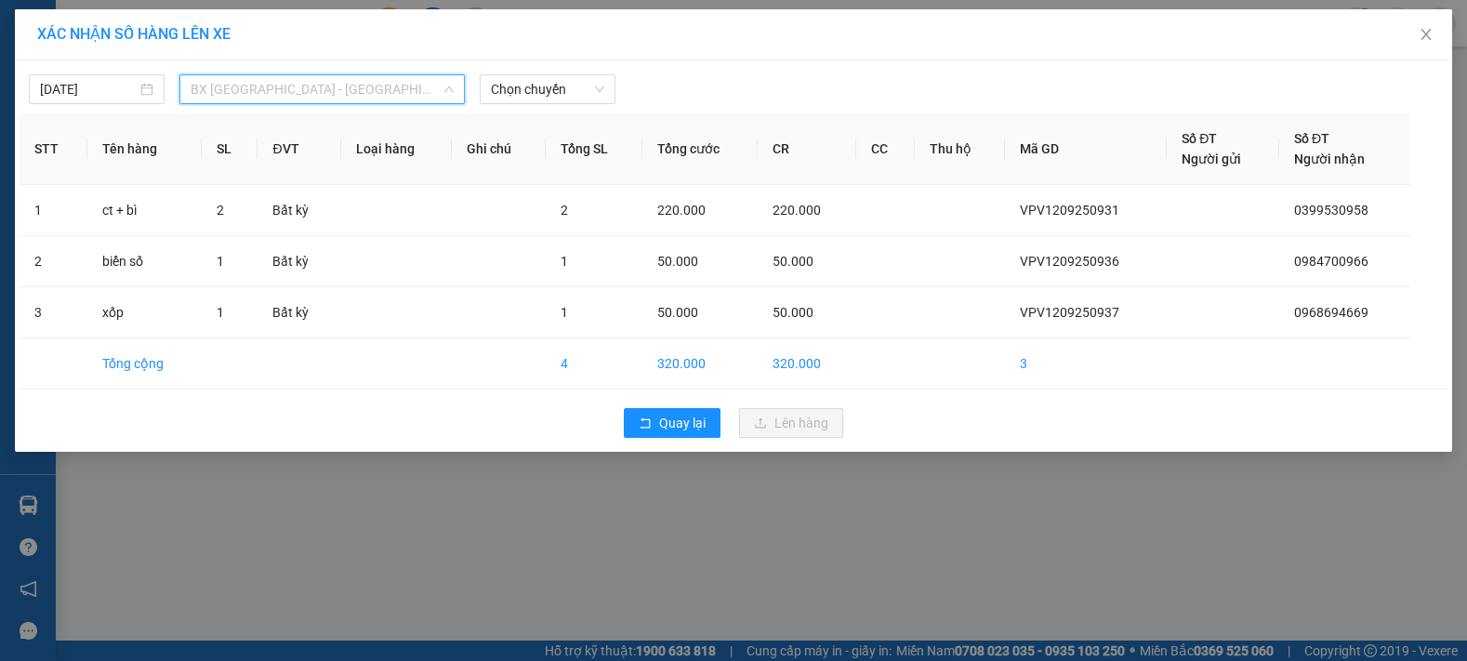
click at [435, 92] on span "BX [GEOGRAPHIC_DATA] - [GEOGRAPHIC_DATA] (Limosine 32 phòng)" at bounding box center [322, 89] width 263 height 28
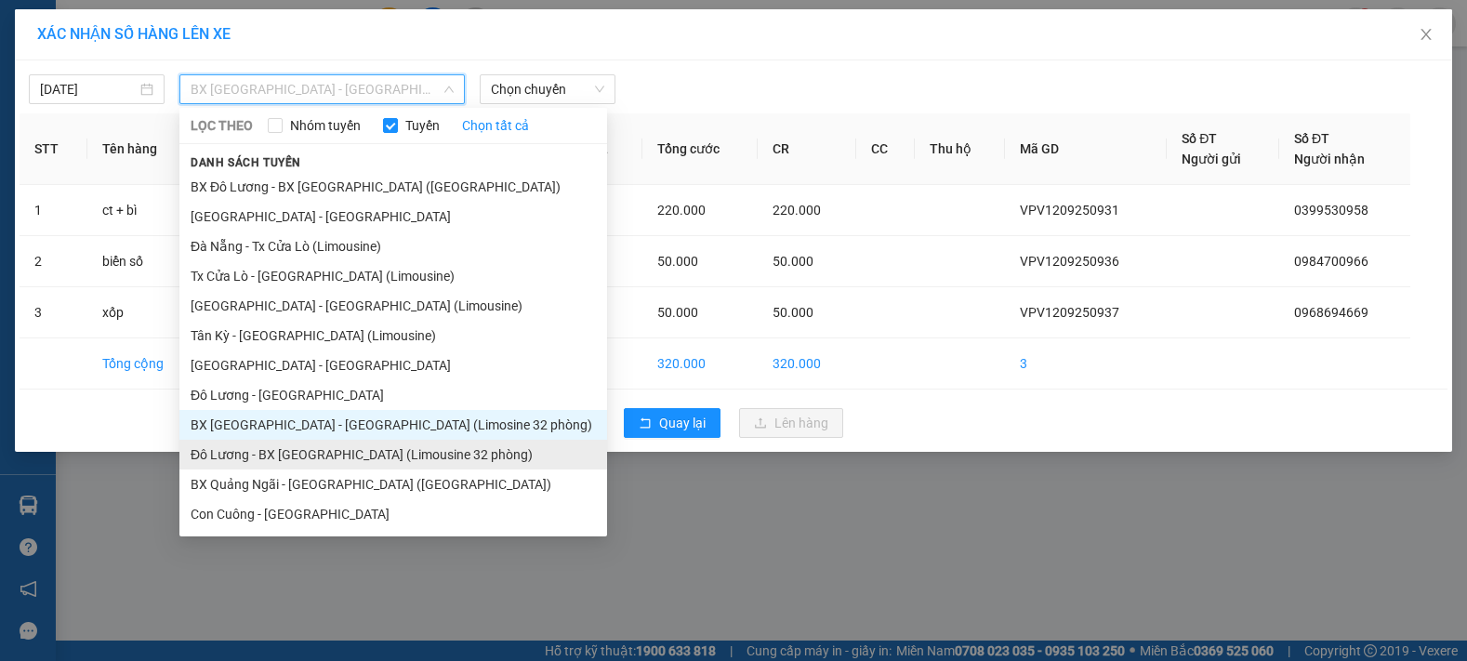
click at [312, 456] on li "Đô Lương - BX [GEOGRAPHIC_DATA] (Limousine 32 phòng)" at bounding box center [393, 455] width 428 height 30
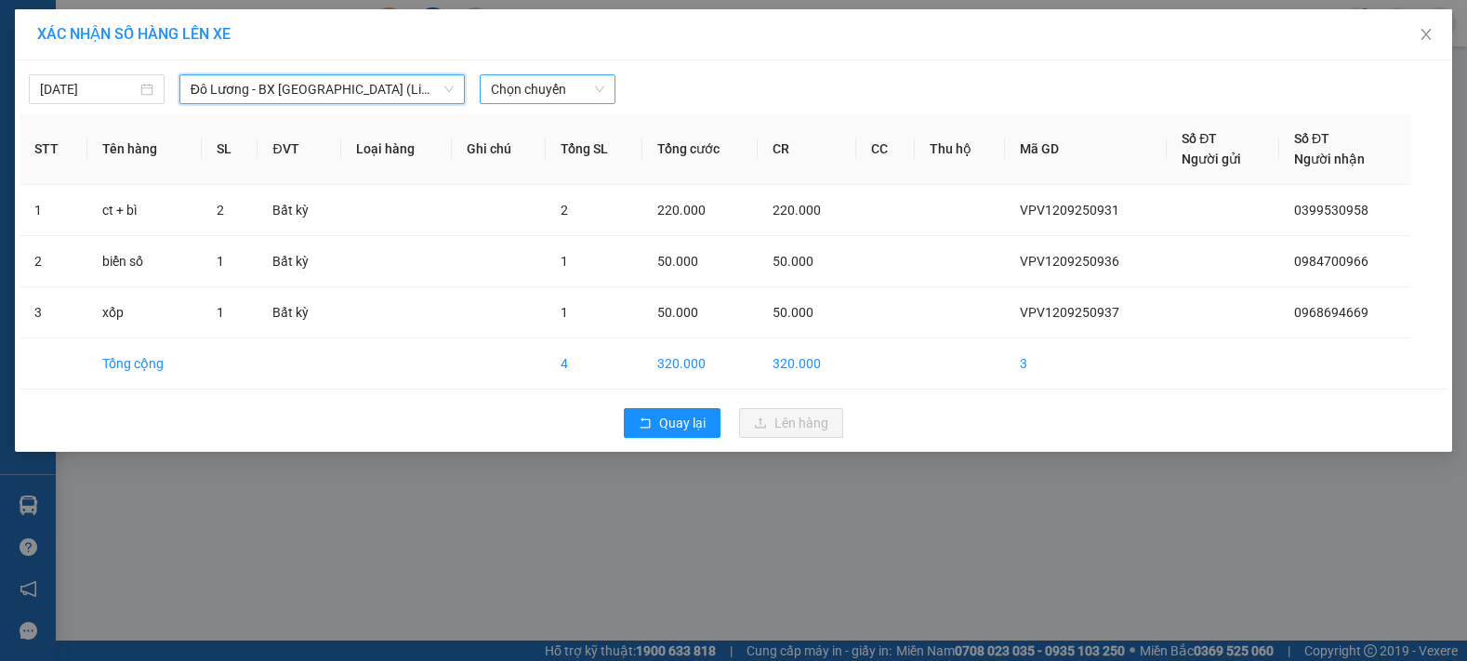
click at [585, 85] on span "Chọn chuyến" at bounding box center [547, 89] width 113 height 28
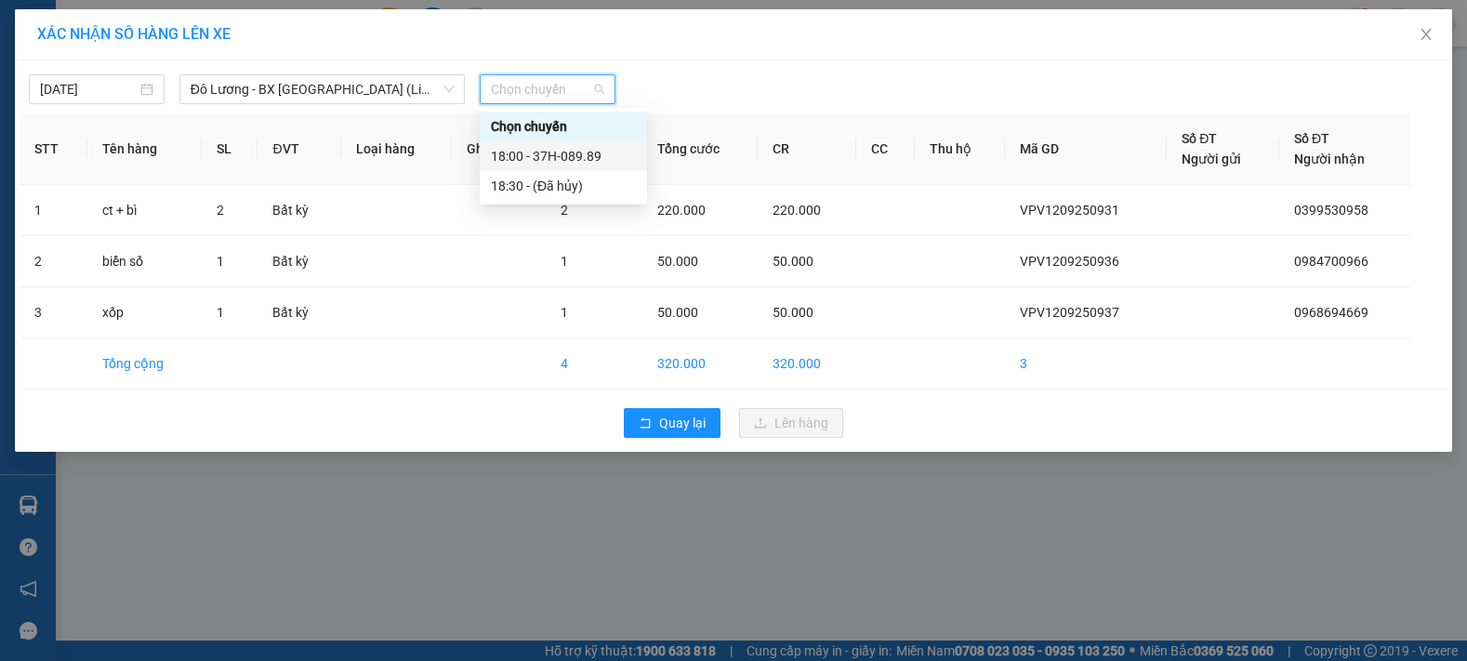
click at [572, 153] on div "18:00 - 37H-089.89" at bounding box center [563, 156] width 145 height 20
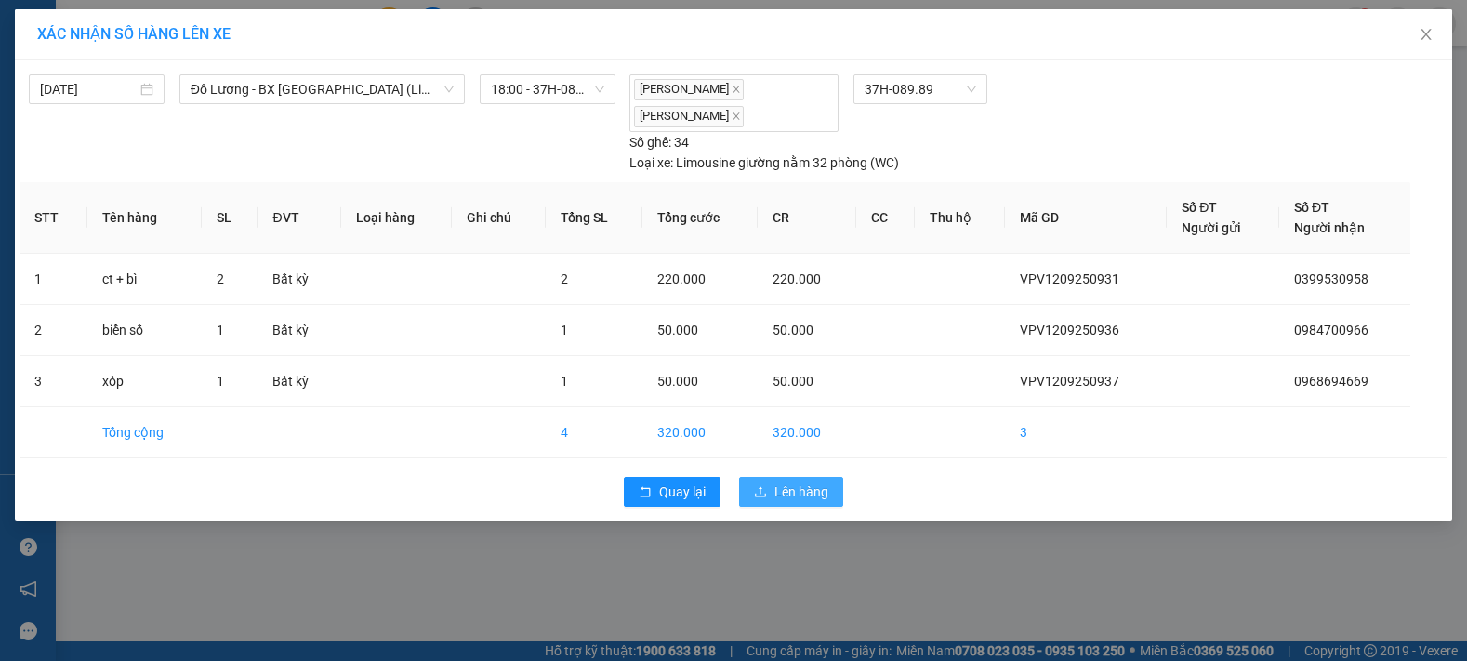
click at [792, 489] on span "Lên hàng" at bounding box center [802, 492] width 54 height 20
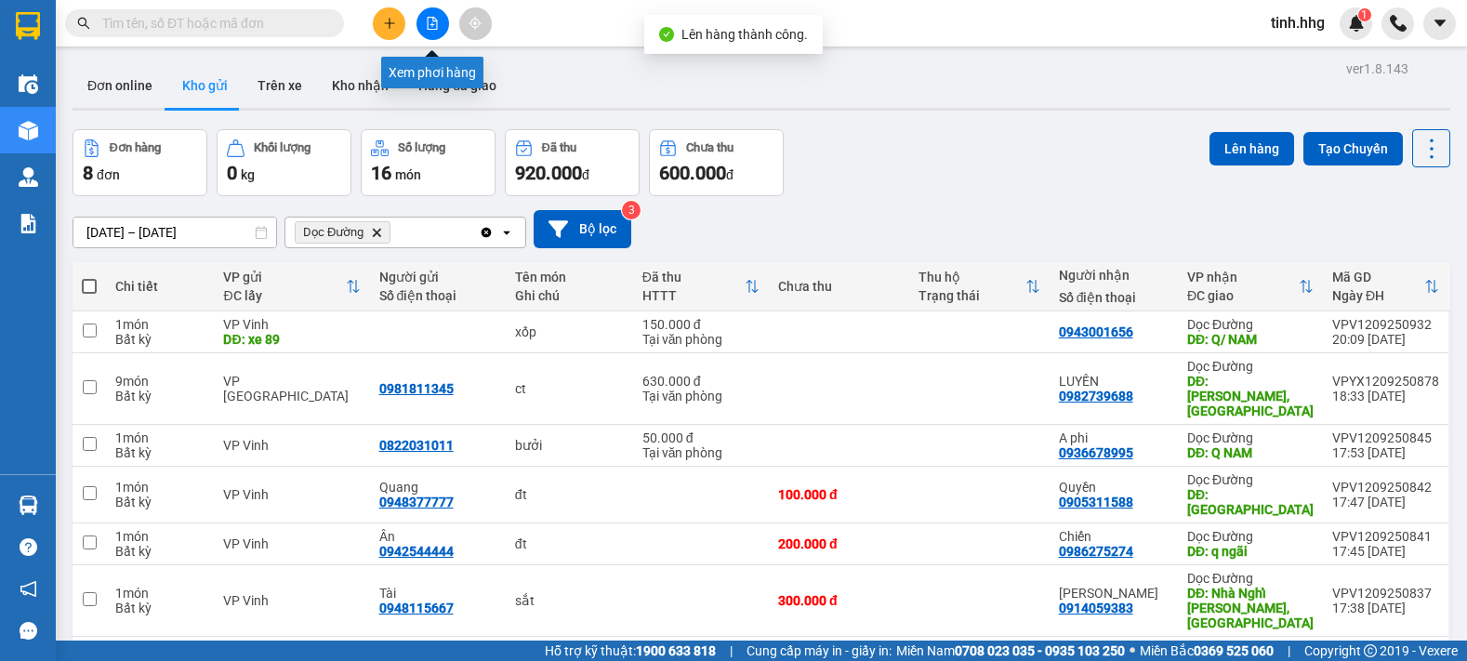
click at [428, 31] on button at bounding box center [433, 23] width 33 height 33
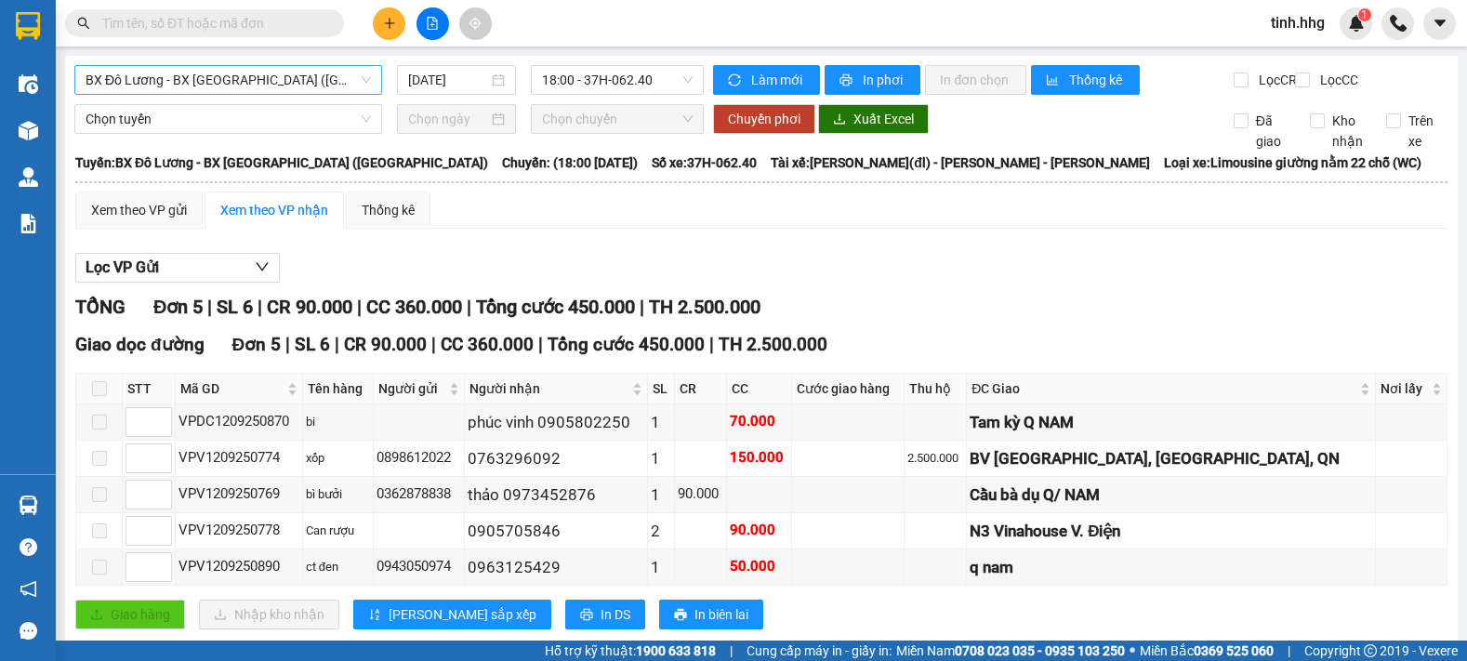
click at [318, 86] on span "BX Đô Lương - BX [GEOGRAPHIC_DATA] ([GEOGRAPHIC_DATA])" at bounding box center [228, 80] width 285 height 28
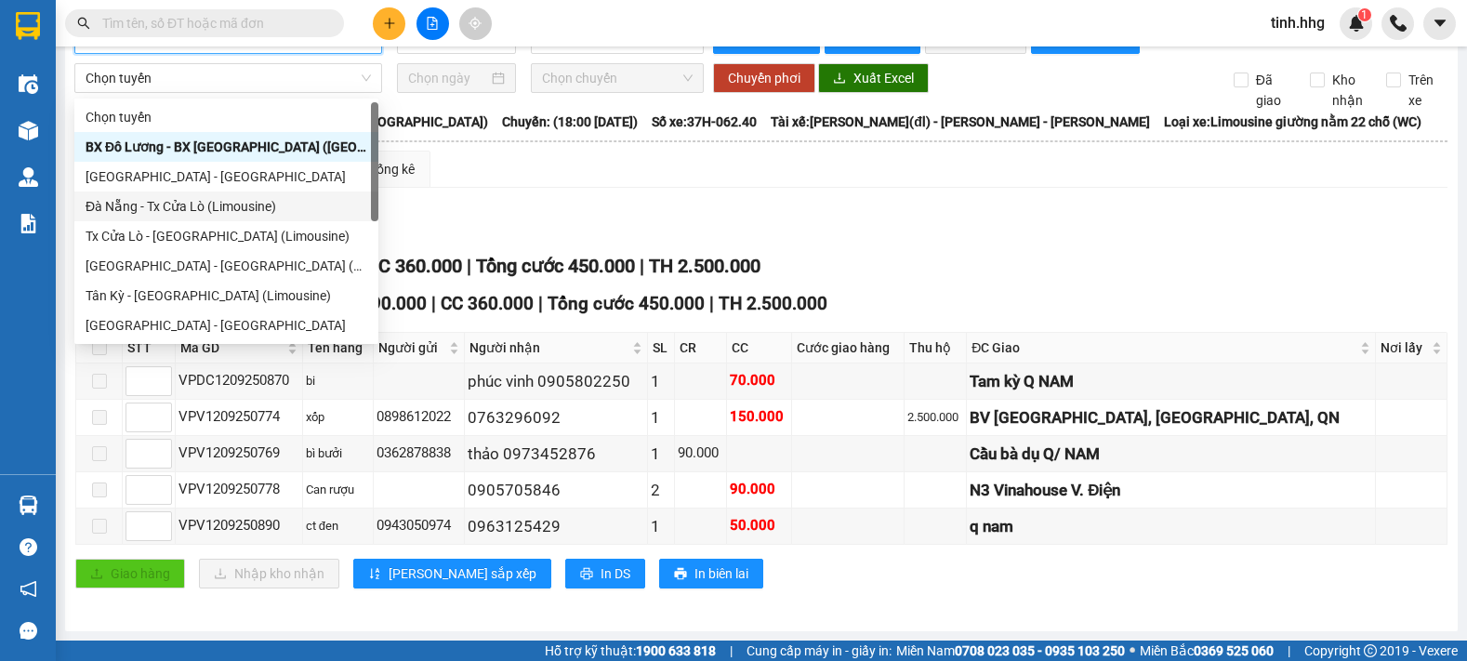
scroll to position [149, 0]
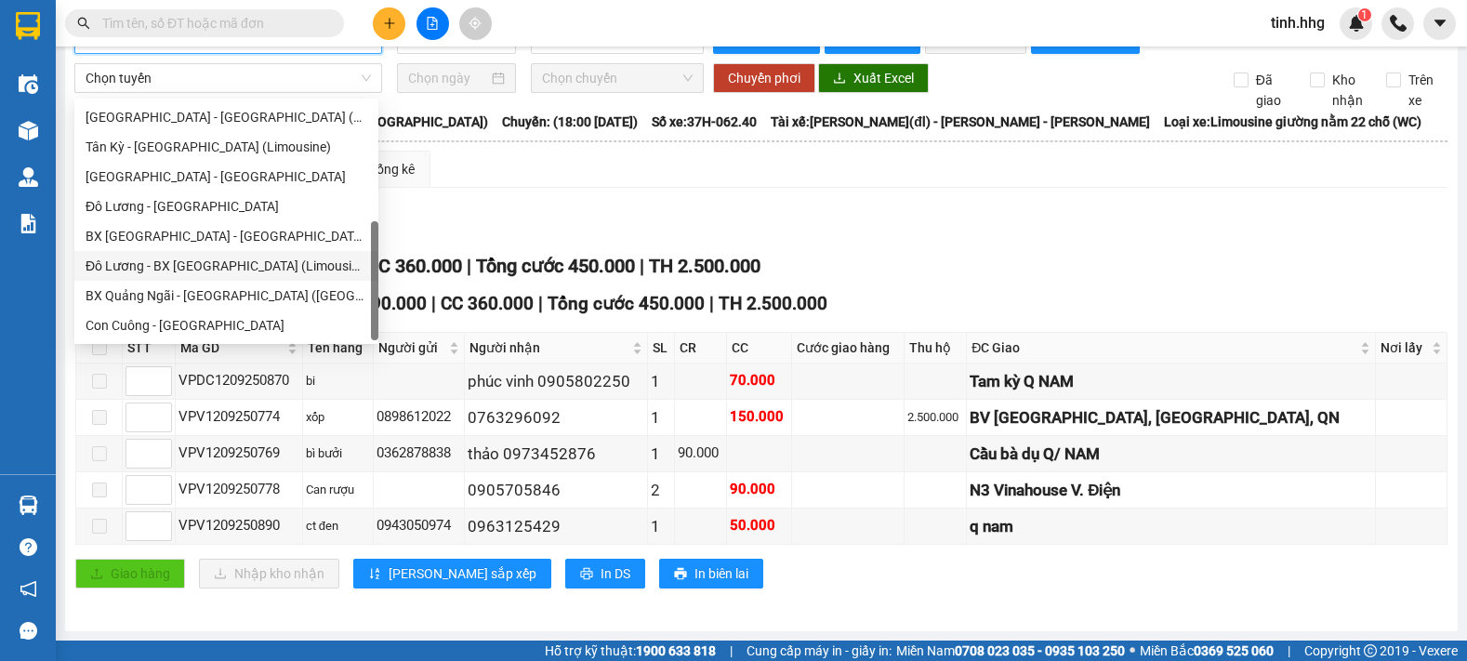
click at [227, 269] on div "Đô Lương - BX [GEOGRAPHIC_DATA] (Limousine 32 phòng)" at bounding box center [227, 266] width 282 height 20
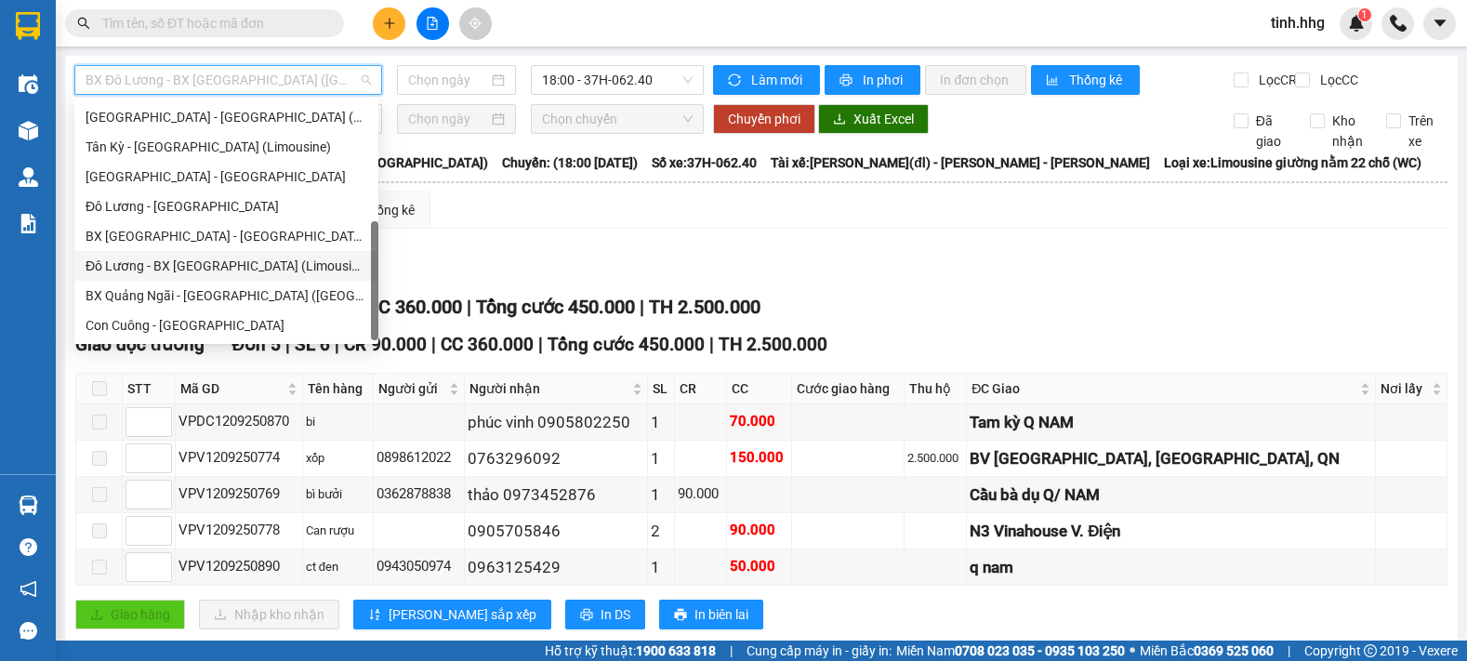
type input "[DATE]"
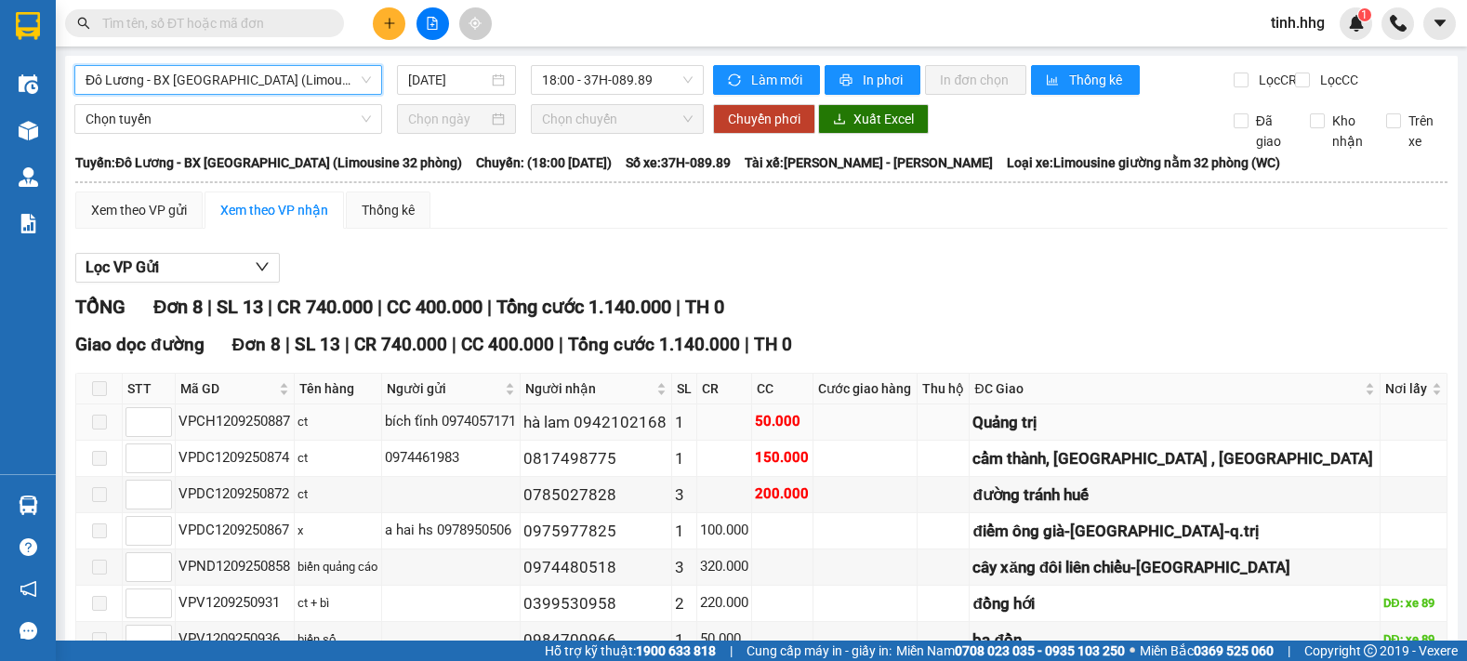
scroll to position [166, 0]
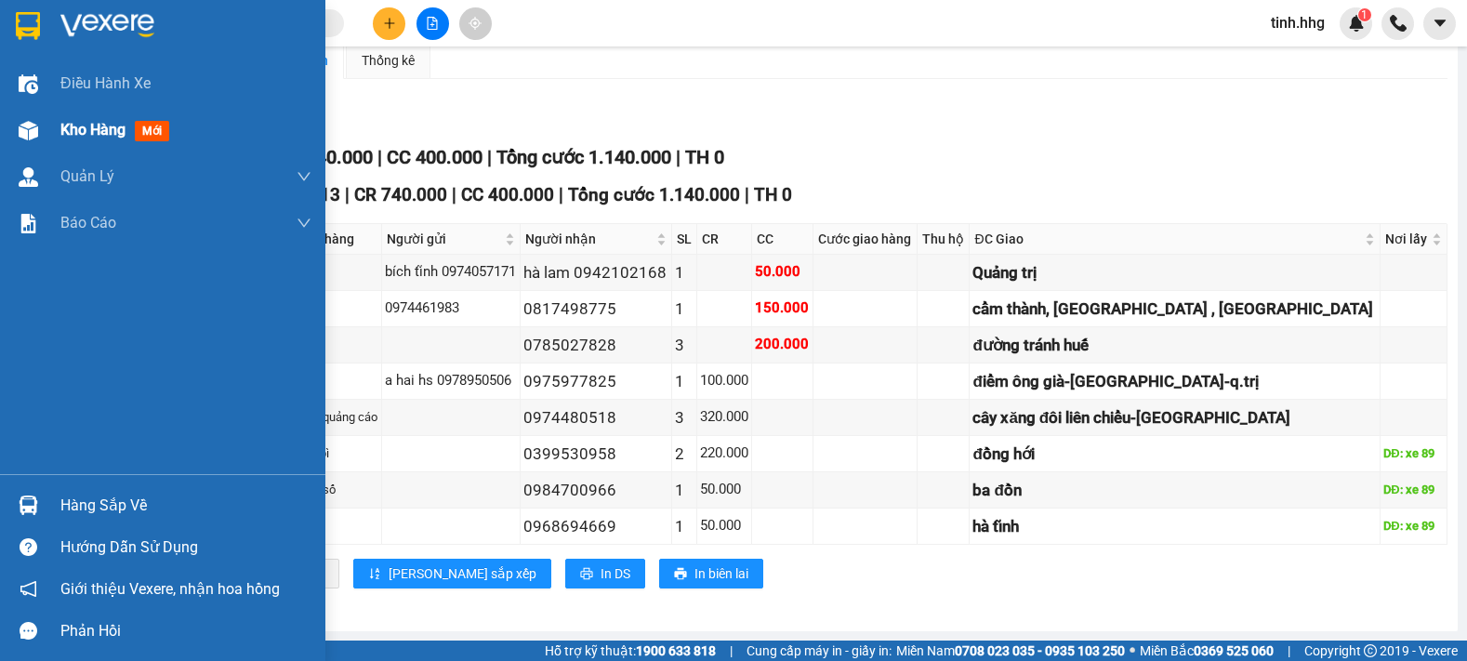
click at [108, 124] on span "Kho hàng" at bounding box center [92, 130] width 65 height 18
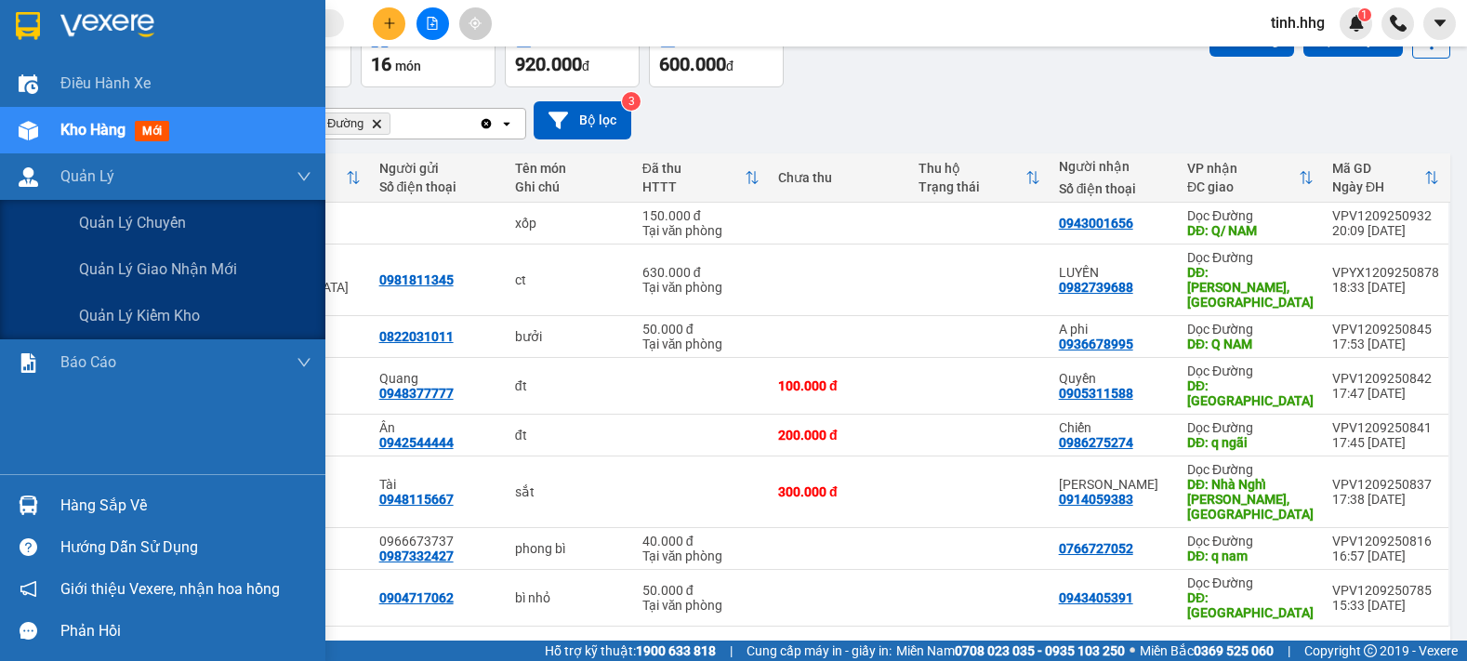
scroll to position [112, 0]
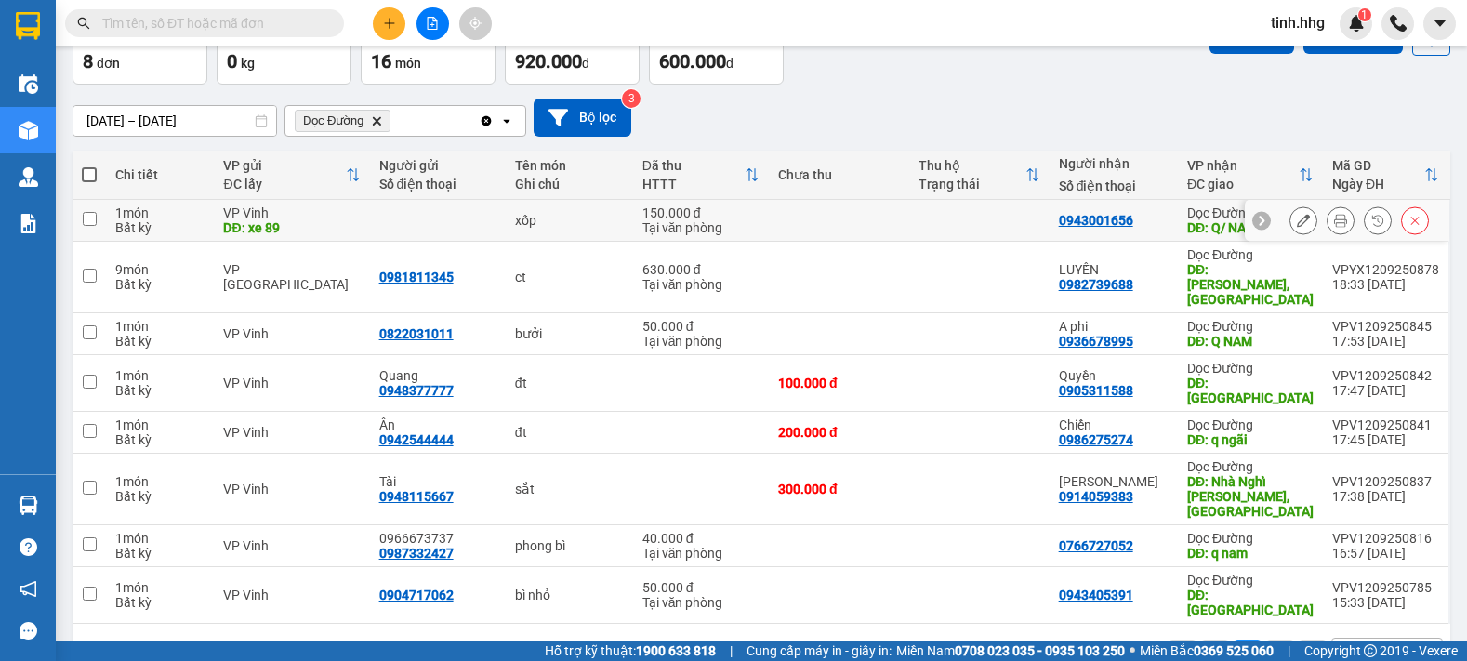
click at [91, 218] on input "checkbox" at bounding box center [90, 219] width 14 height 14
checkbox input "true"
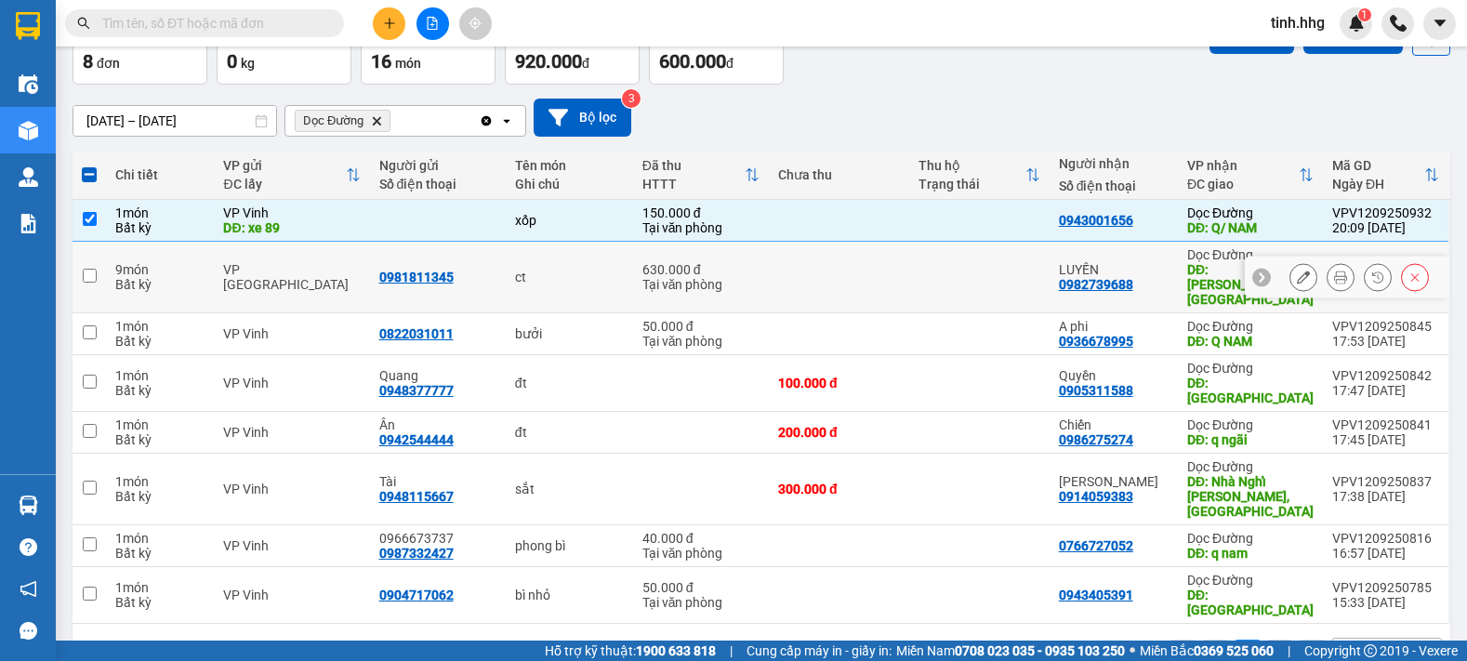
click at [90, 272] on input "checkbox" at bounding box center [90, 276] width 14 height 14
checkbox input "true"
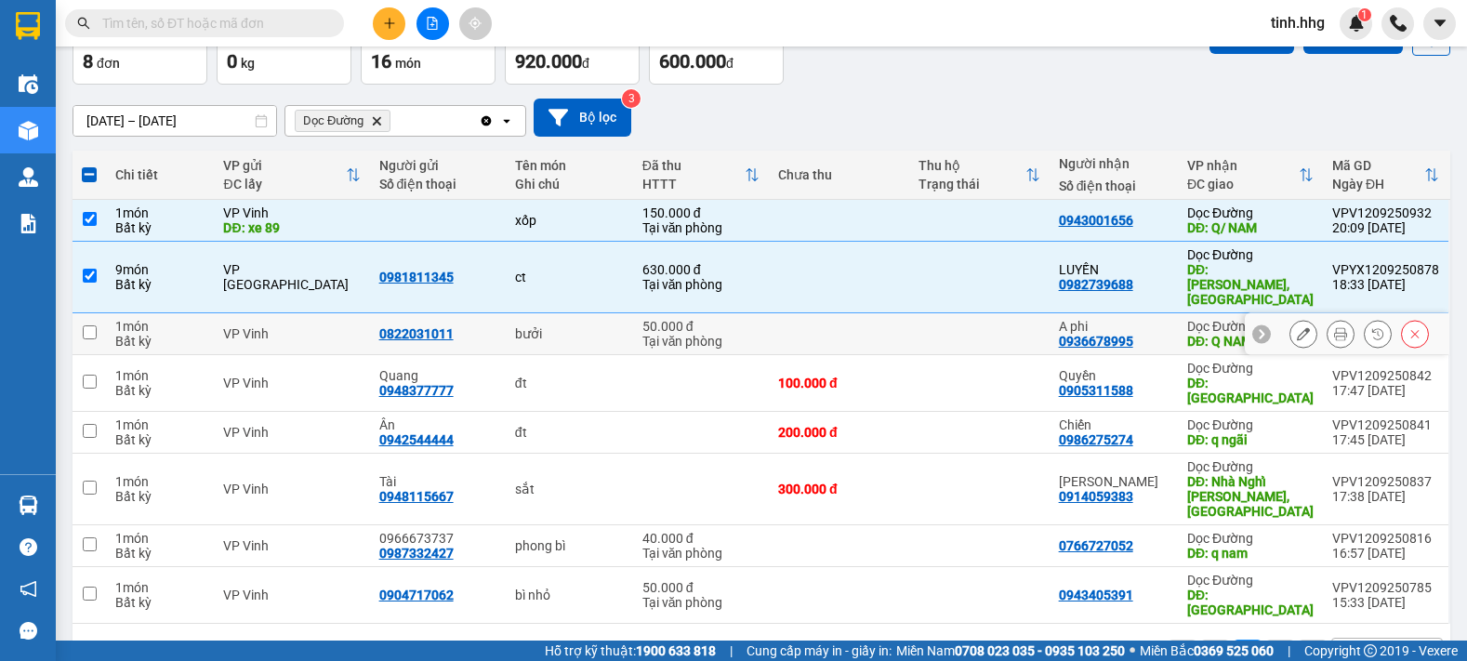
drag, startPoint x: 90, startPoint y: 317, endPoint x: 103, endPoint y: 318, distance: 13.1
click at [89, 325] on input "checkbox" at bounding box center [90, 332] width 14 height 14
checkbox input "true"
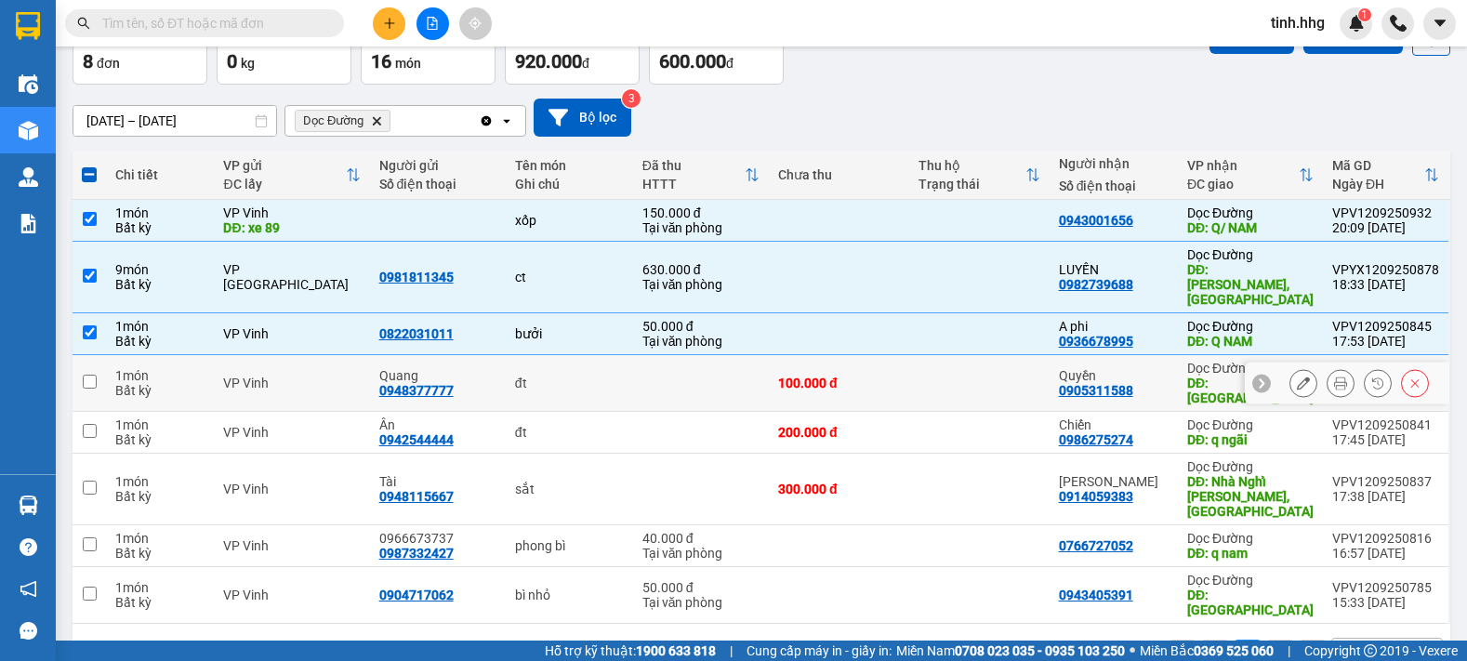
click at [89, 375] on input "checkbox" at bounding box center [90, 382] width 14 height 14
checkbox input "true"
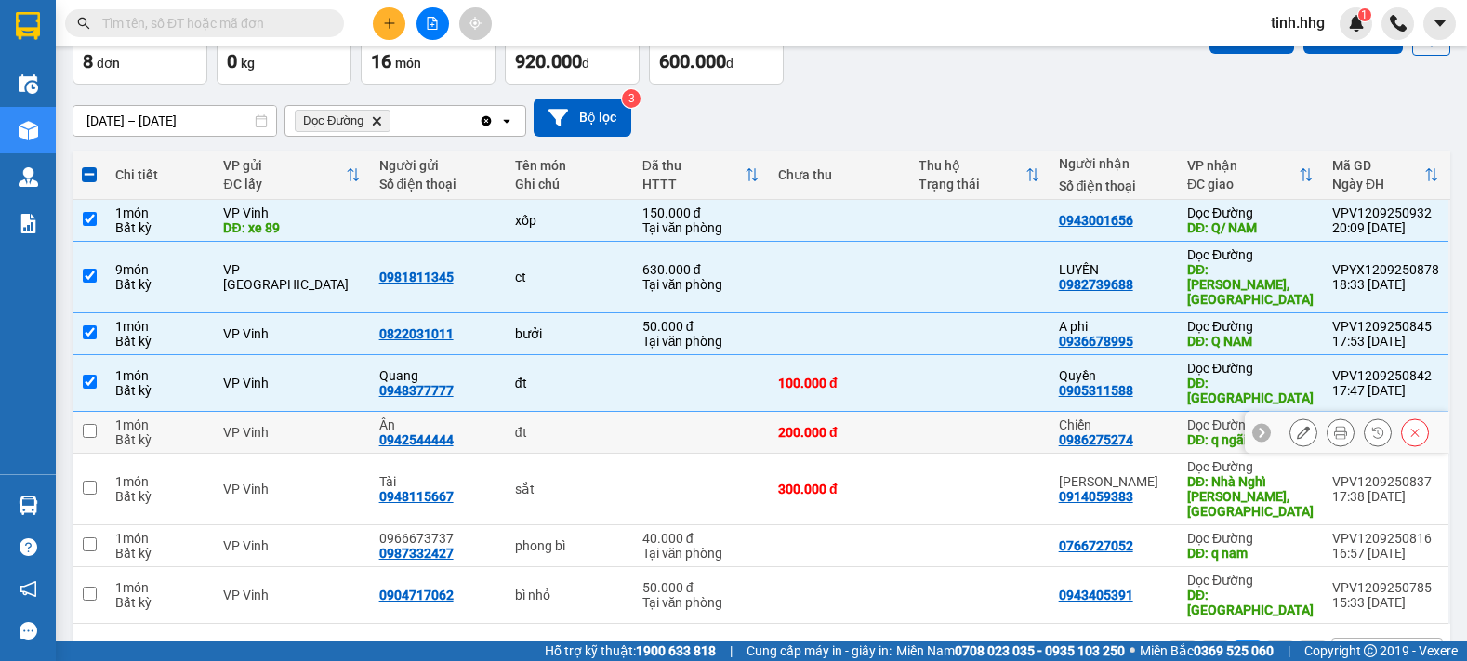
click at [91, 424] on input "checkbox" at bounding box center [90, 431] width 14 height 14
checkbox input "true"
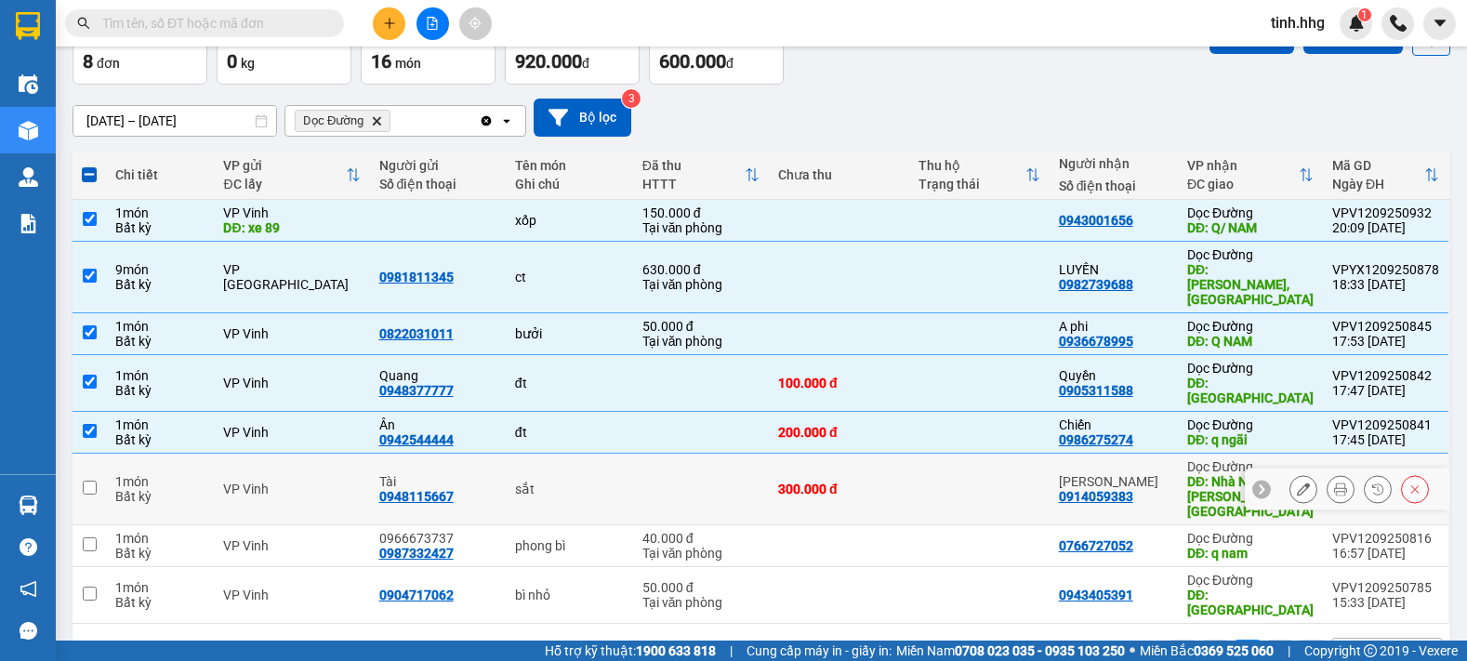
click at [89, 481] on input "checkbox" at bounding box center [90, 488] width 14 height 14
checkbox input "true"
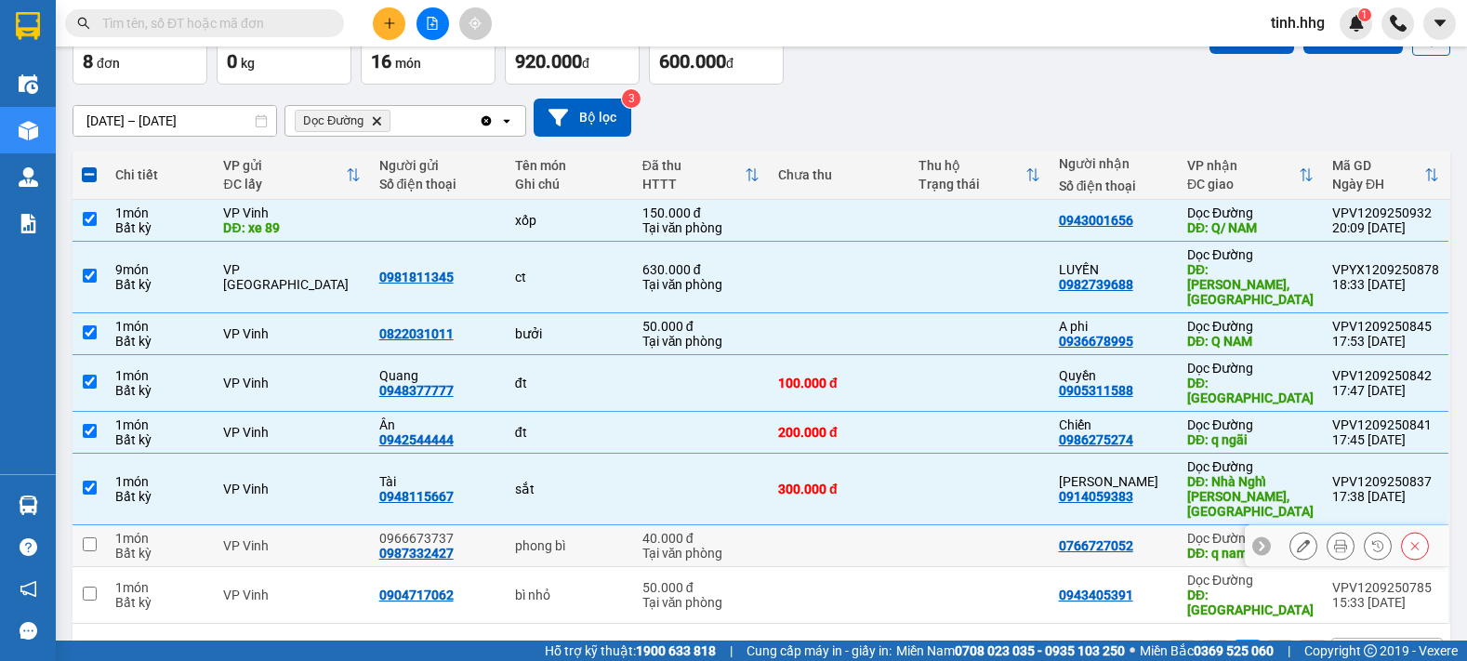
click at [96, 538] on input "checkbox" at bounding box center [90, 545] width 14 height 14
checkbox input "true"
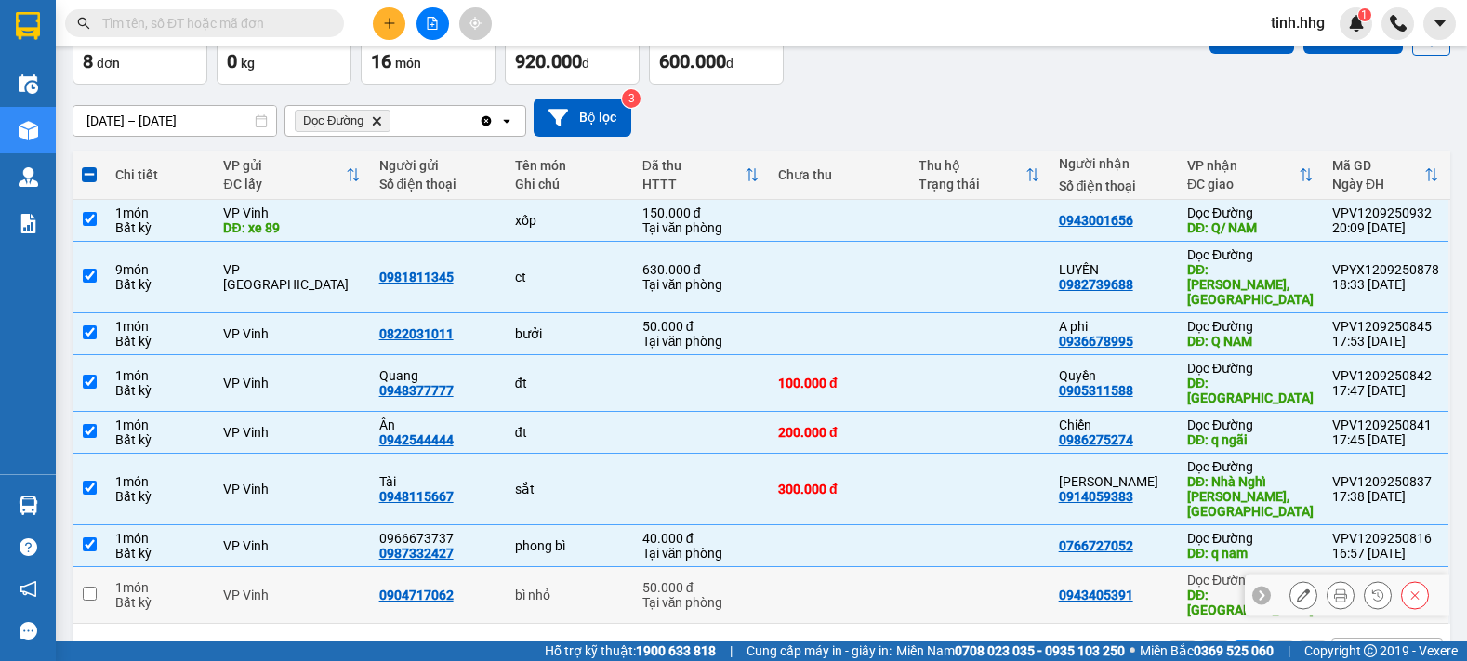
drag, startPoint x: 83, startPoint y: 541, endPoint x: 130, endPoint y: 543, distance: 47.5
click at [84, 587] on input "checkbox" at bounding box center [90, 594] width 14 height 14
checkbox input "true"
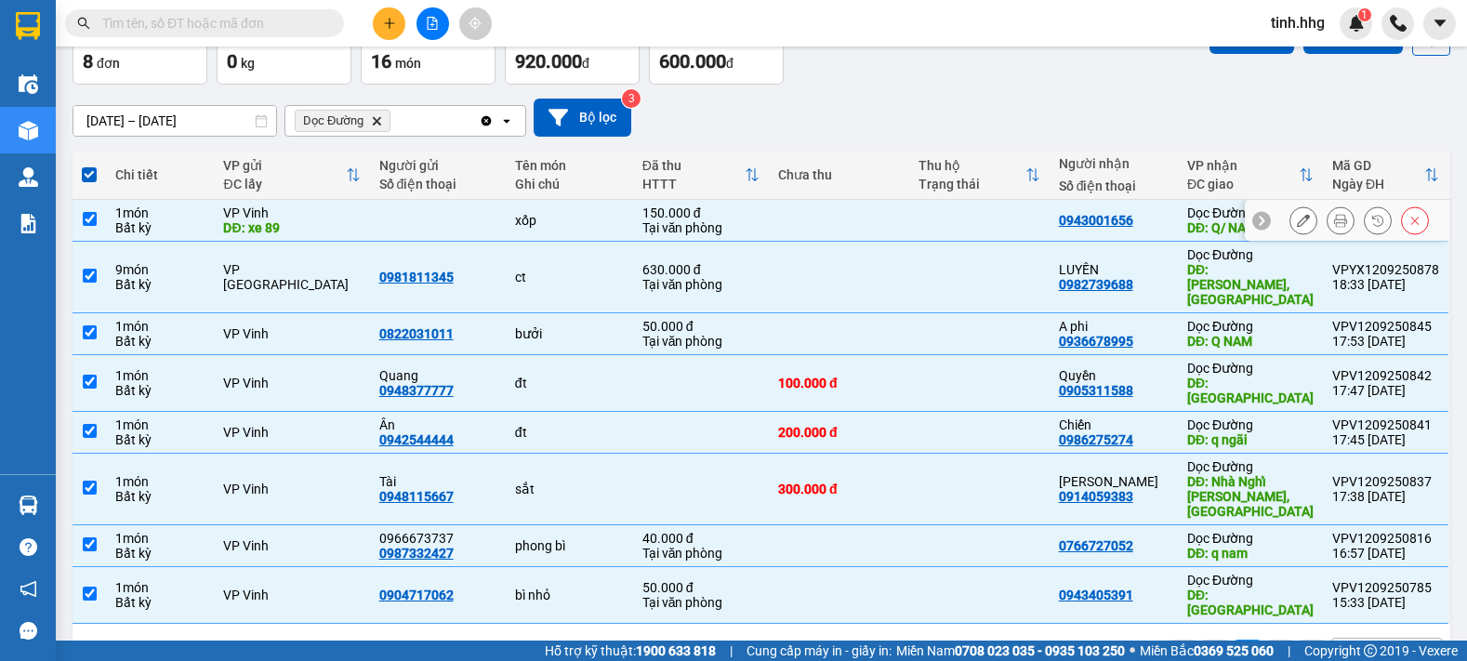
click at [91, 221] on input "checkbox" at bounding box center [90, 219] width 14 height 14
checkbox input "false"
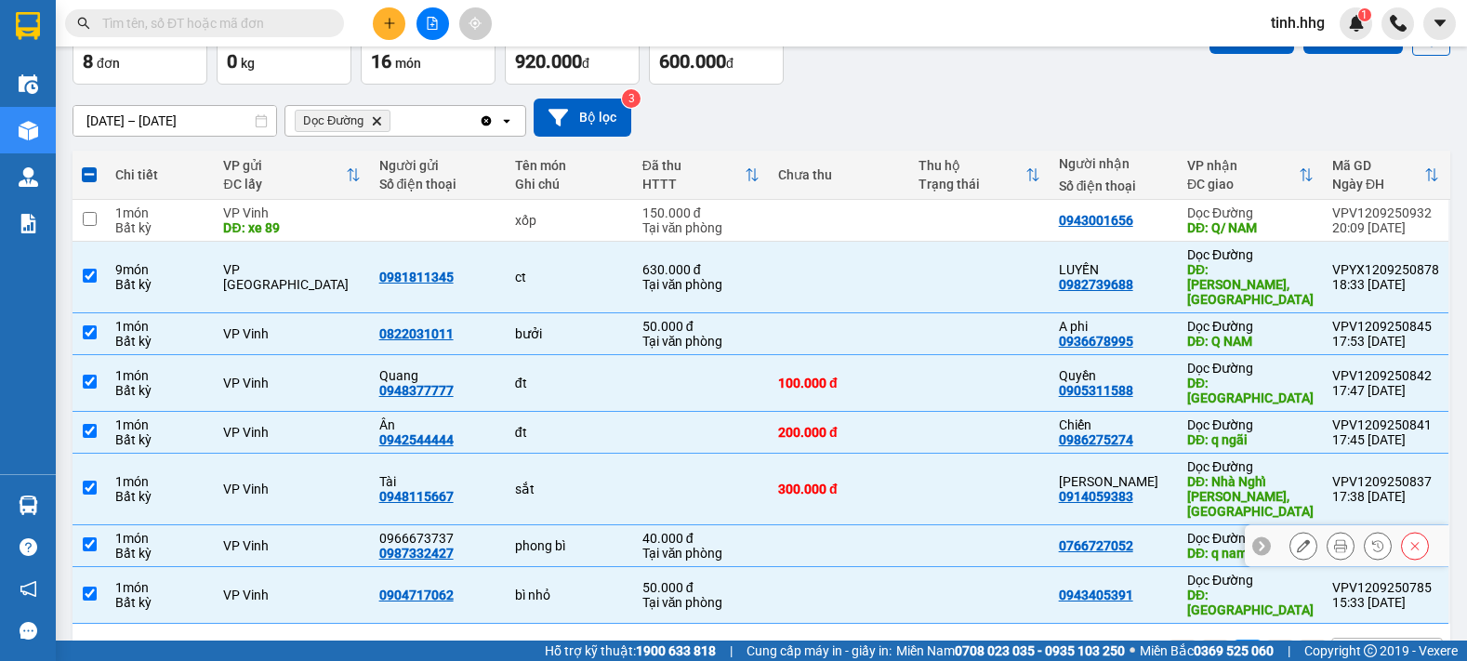
scroll to position [0, 0]
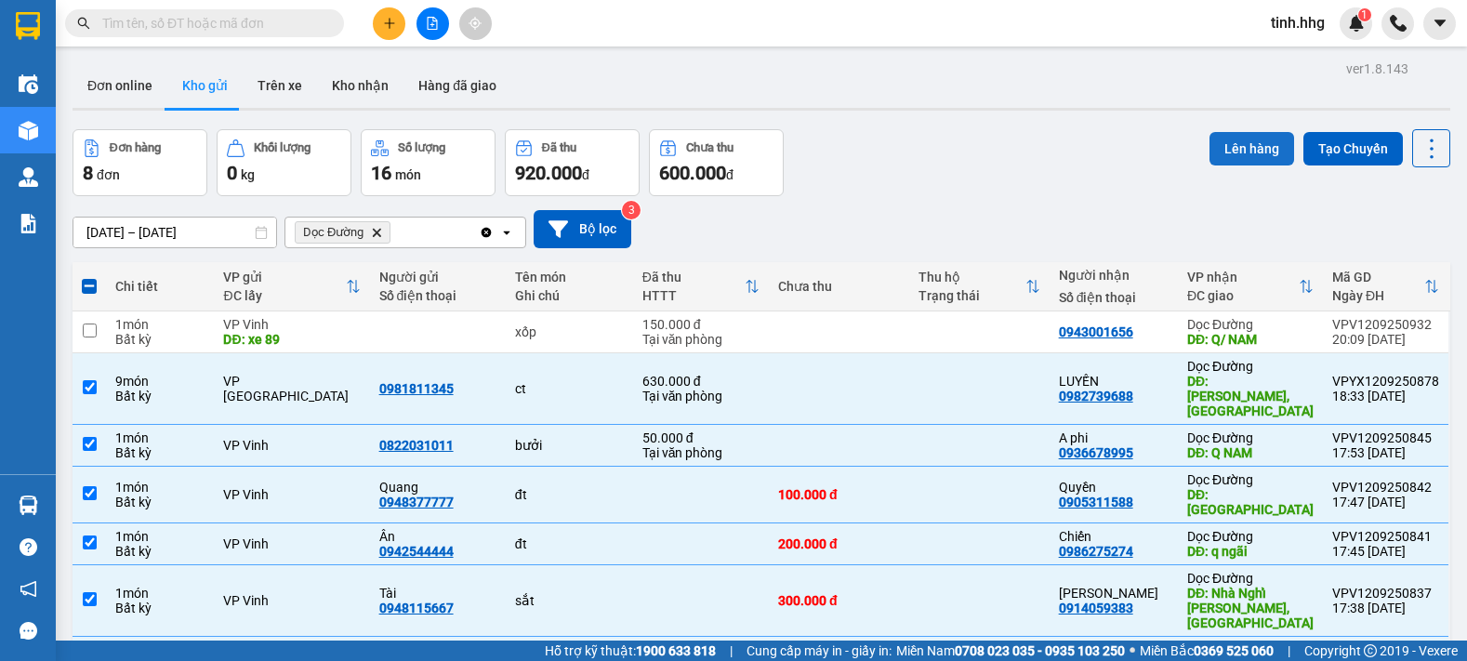
click at [1234, 149] on button "Lên hàng" at bounding box center [1252, 148] width 85 height 33
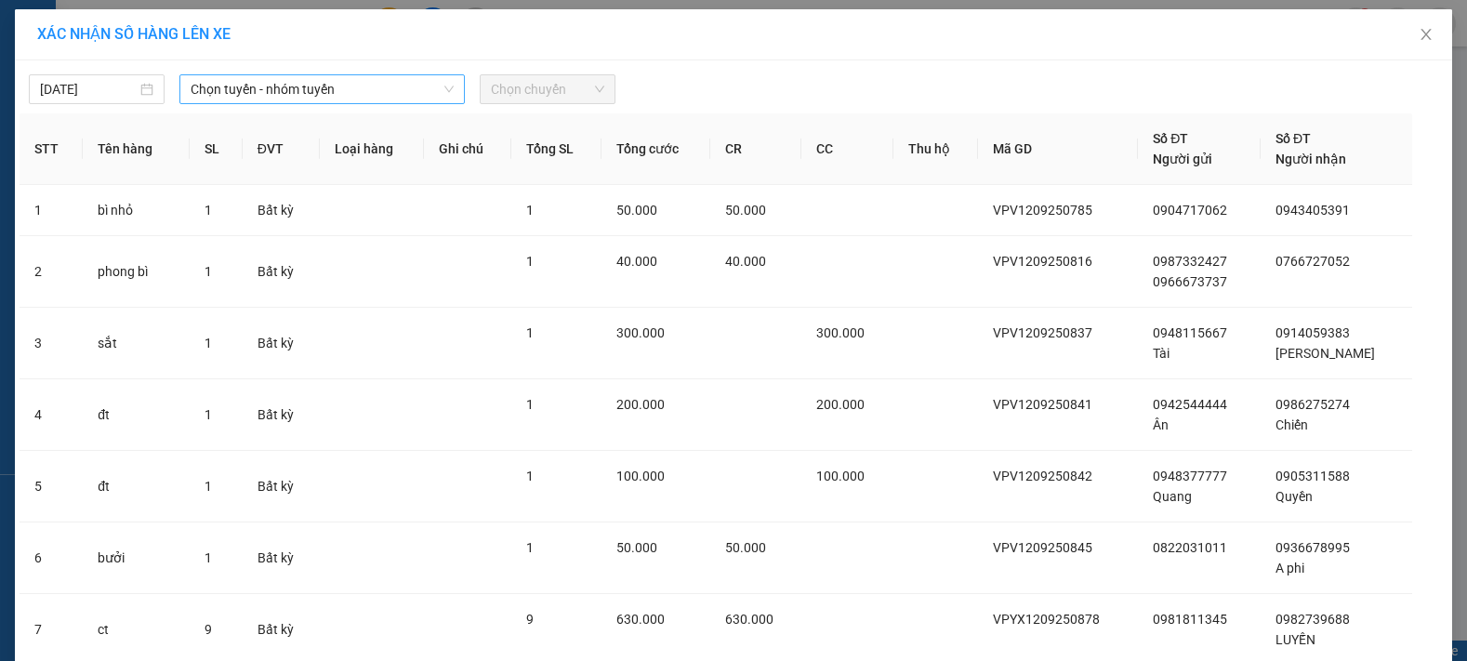
click at [291, 91] on span "Chọn tuyến - nhóm tuyến" at bounding box center [322, 89] width 263 height 28
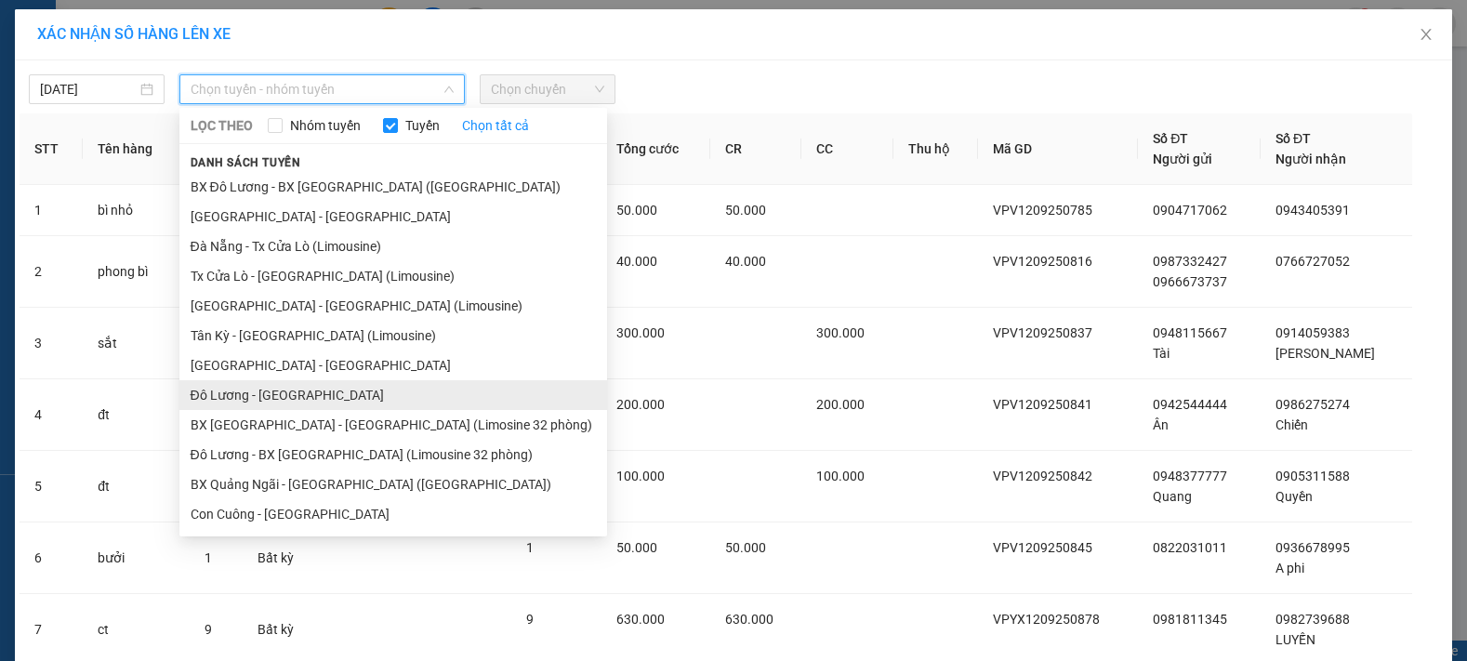
scroll to position [140, 0]
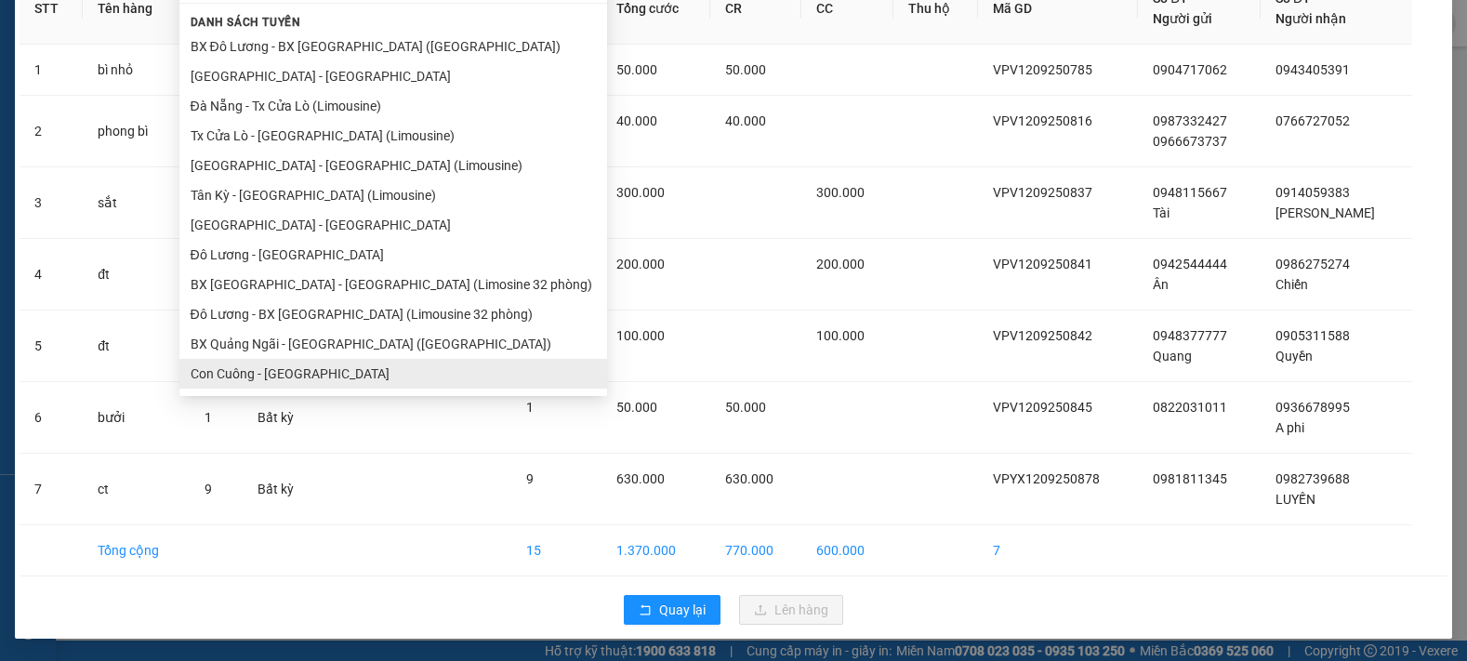
click at [313, 377] on ul "BX Đô Lương - BX [GEOGRAPHIC_DATA] ([GEOGRAPHIC_DATA]) [GEOGRAPHIC_DATA] - [GEO…" at bounding box center [393, 210] width 428 height 357
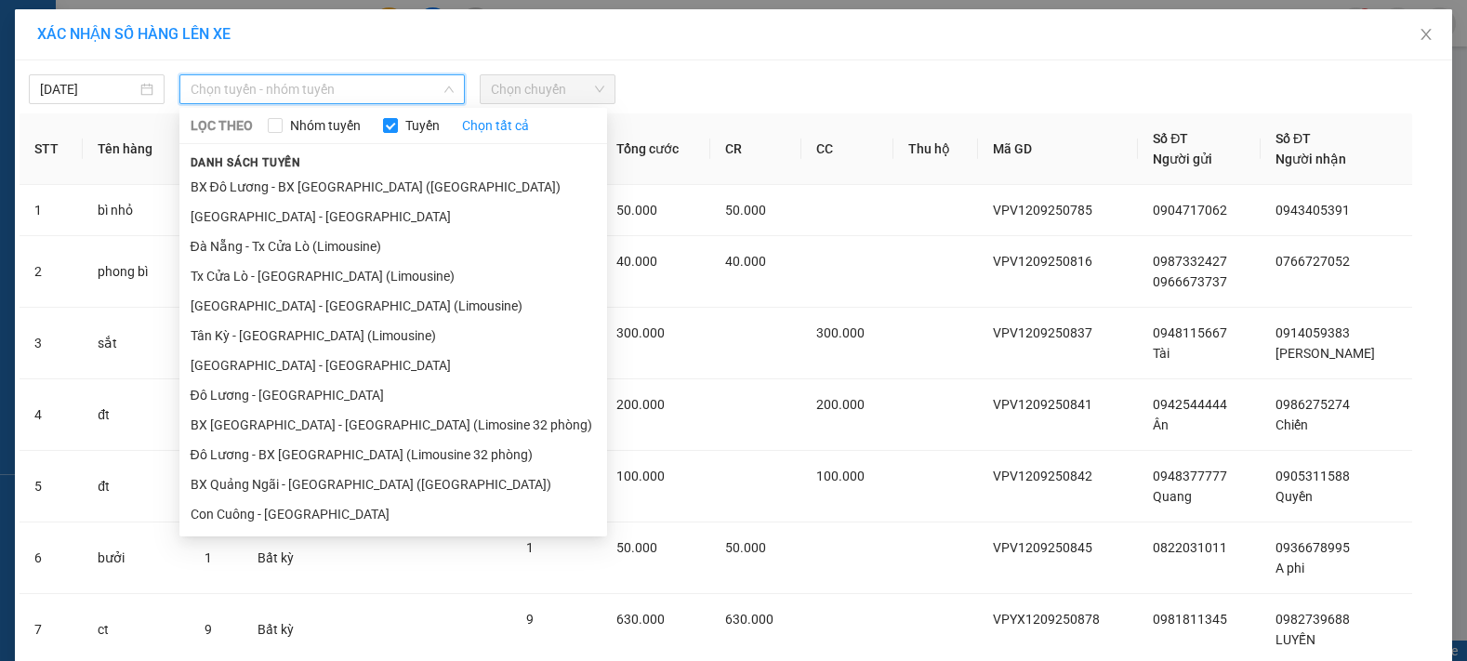
click at [360, 84] on span "Chọn tuyến - nhóm tuyến" at bounding box center [322, 89] width 263 height 28
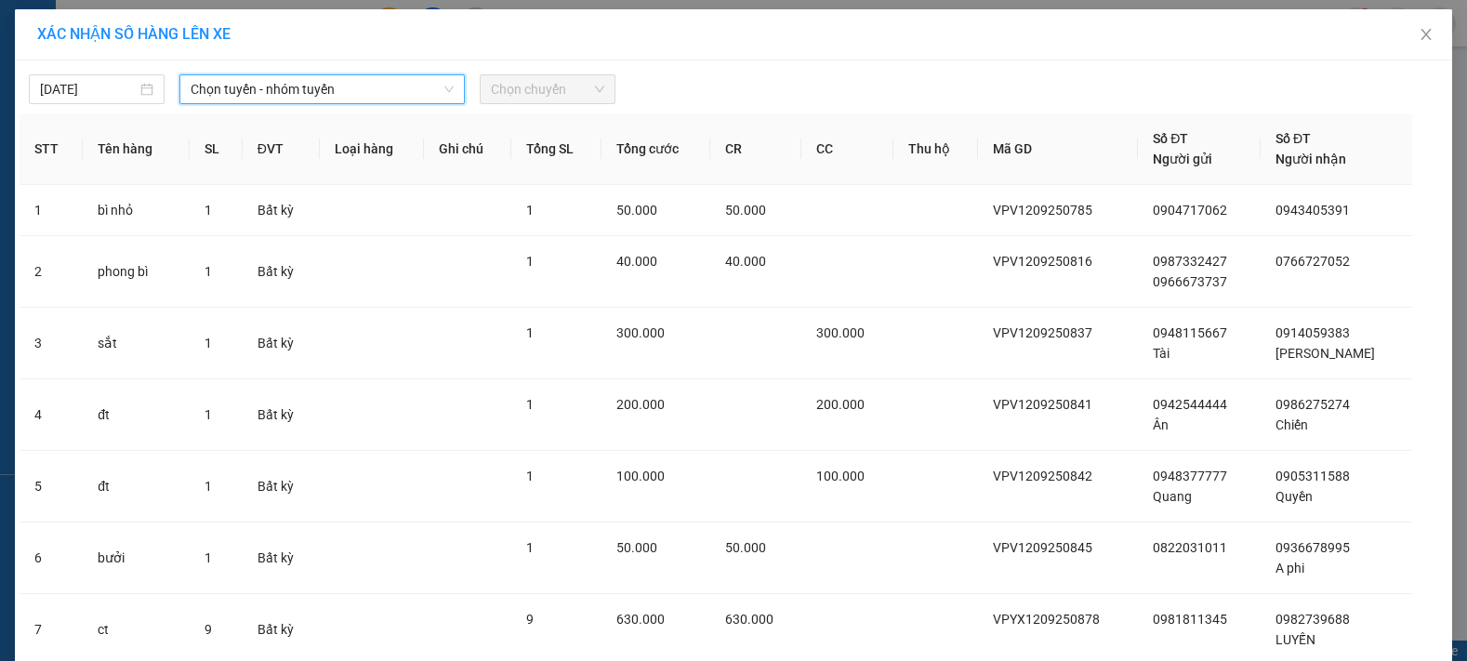
click at [378, 91] on span "Chọn tuyến - nhóm tuyến" at bounding box center [322, 89] width 263 height 28
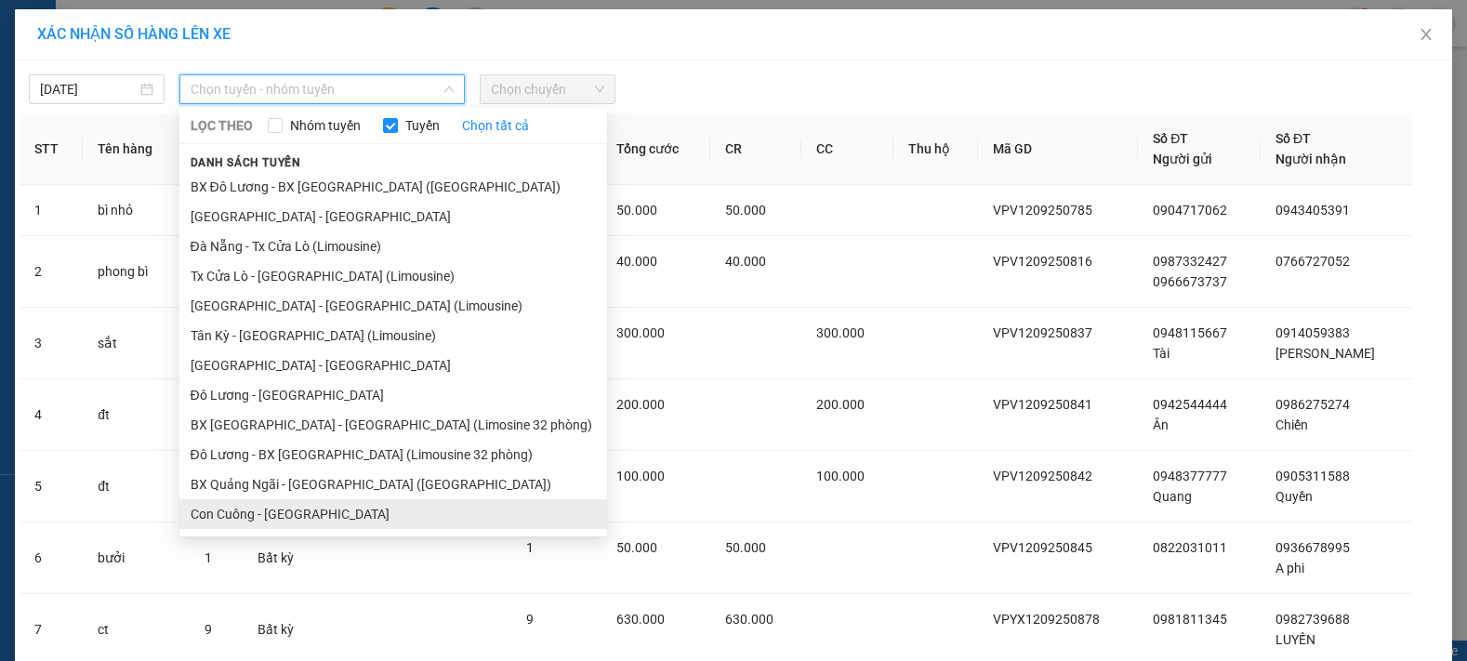
click at [252, 511] on li "Con Cuông - [GEOGRAPHIC_DATA]" at bounding box center [393, 514] width 428 height 30
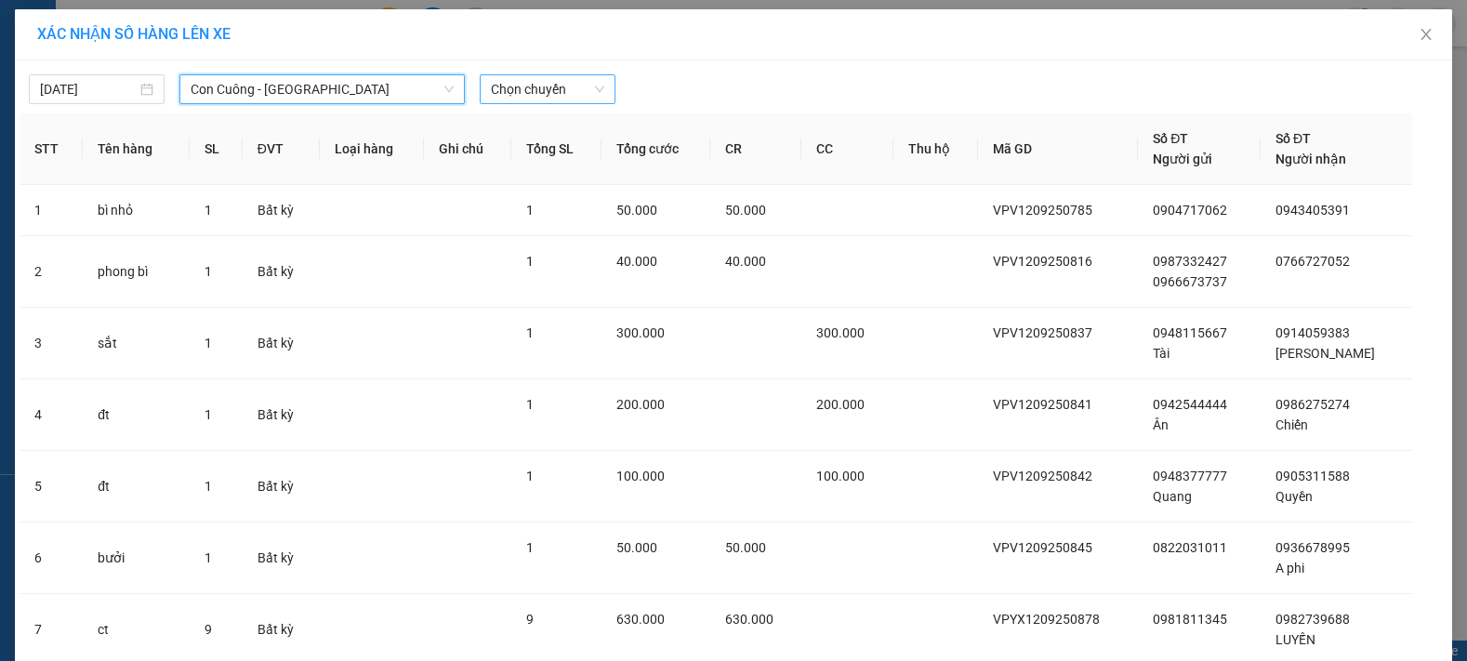
click at [561, 93] on span "Chọn chuyến" at bounding box center [547, 89] width 113 height 28
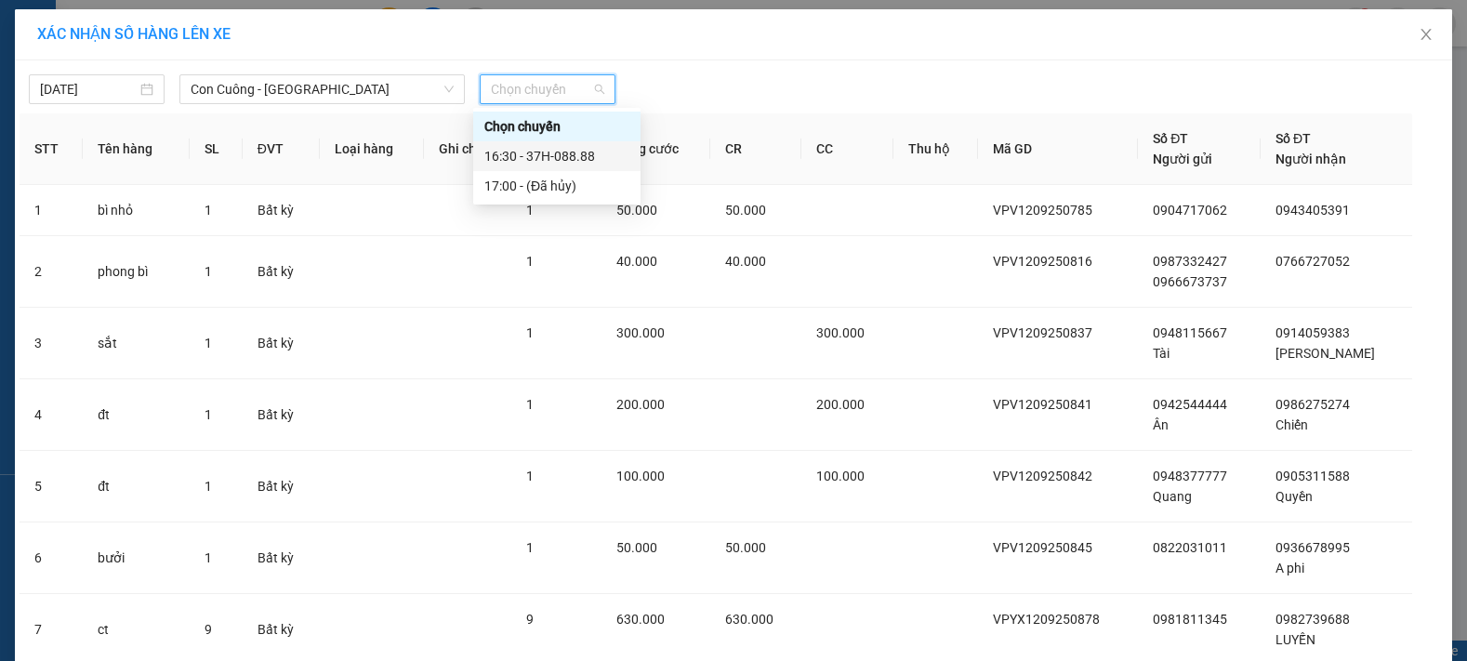
click at [581, 155] on div "16:30 - 37H-088.88" at bounding box center [557, 156] width 145 height 20
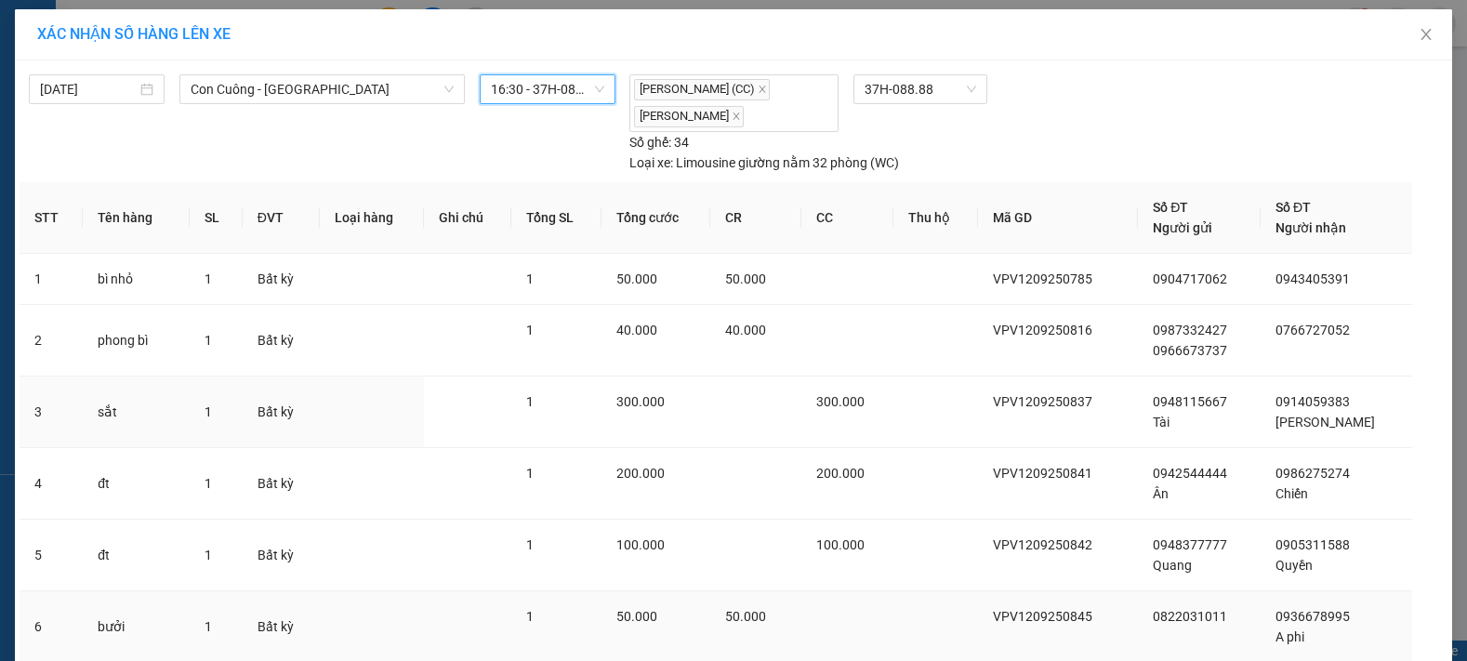
scroll to position [209, 0]
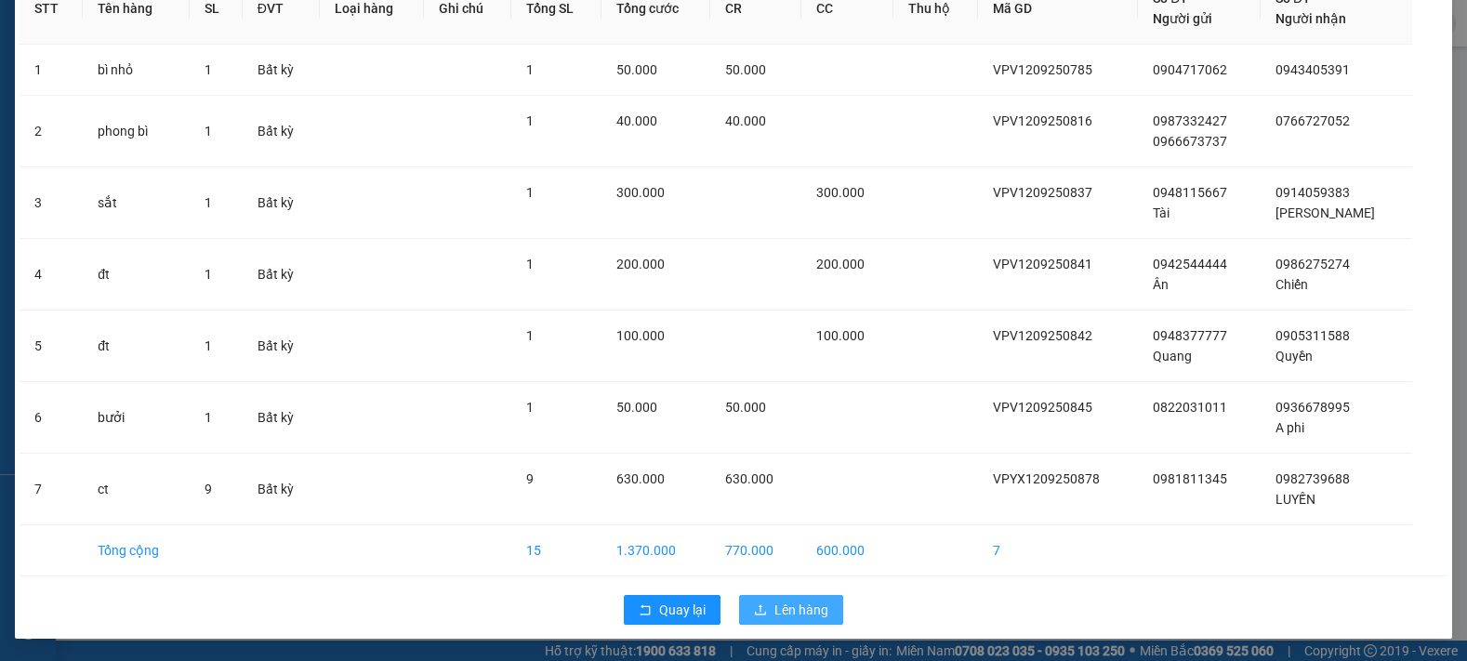
click at [784, 612] on span "Lên hàng" at bounding box center [802, 610] width 54 height 20
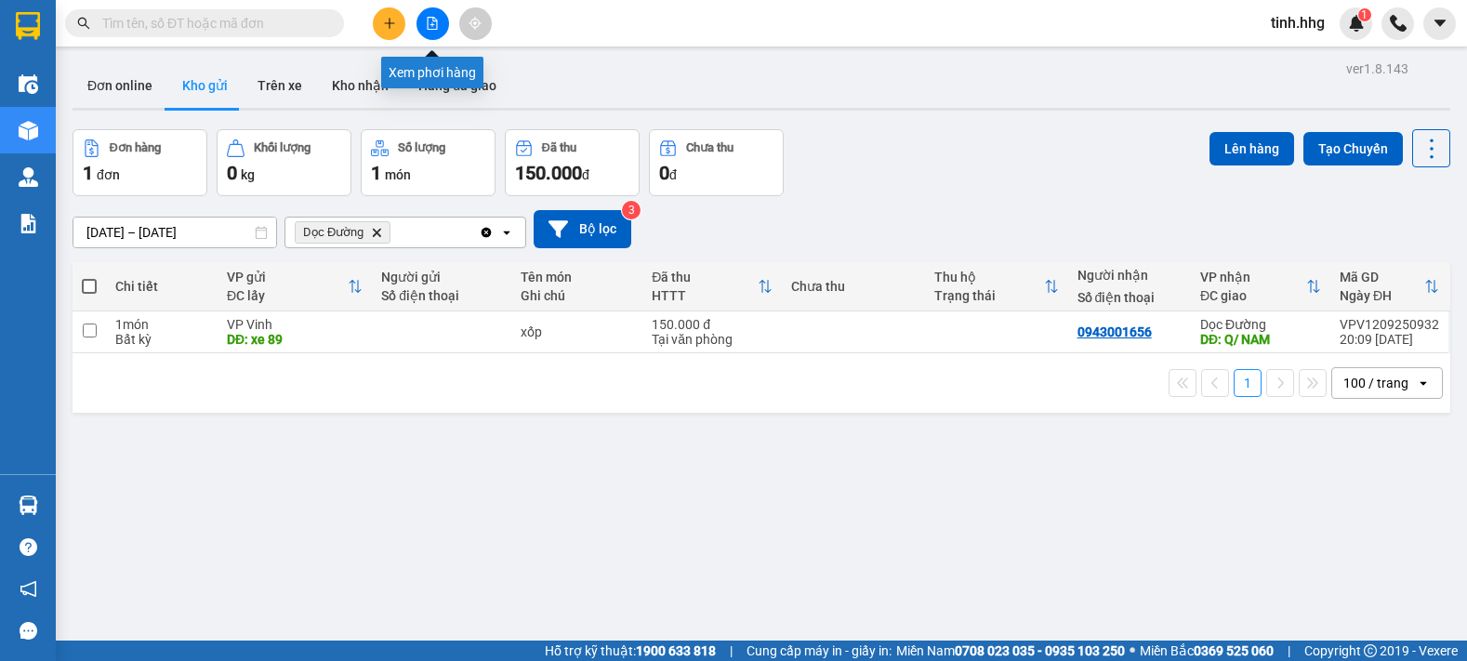
click at [432, 24] on icon "file-add" at bounding box center [433, 23] width 10 height 13
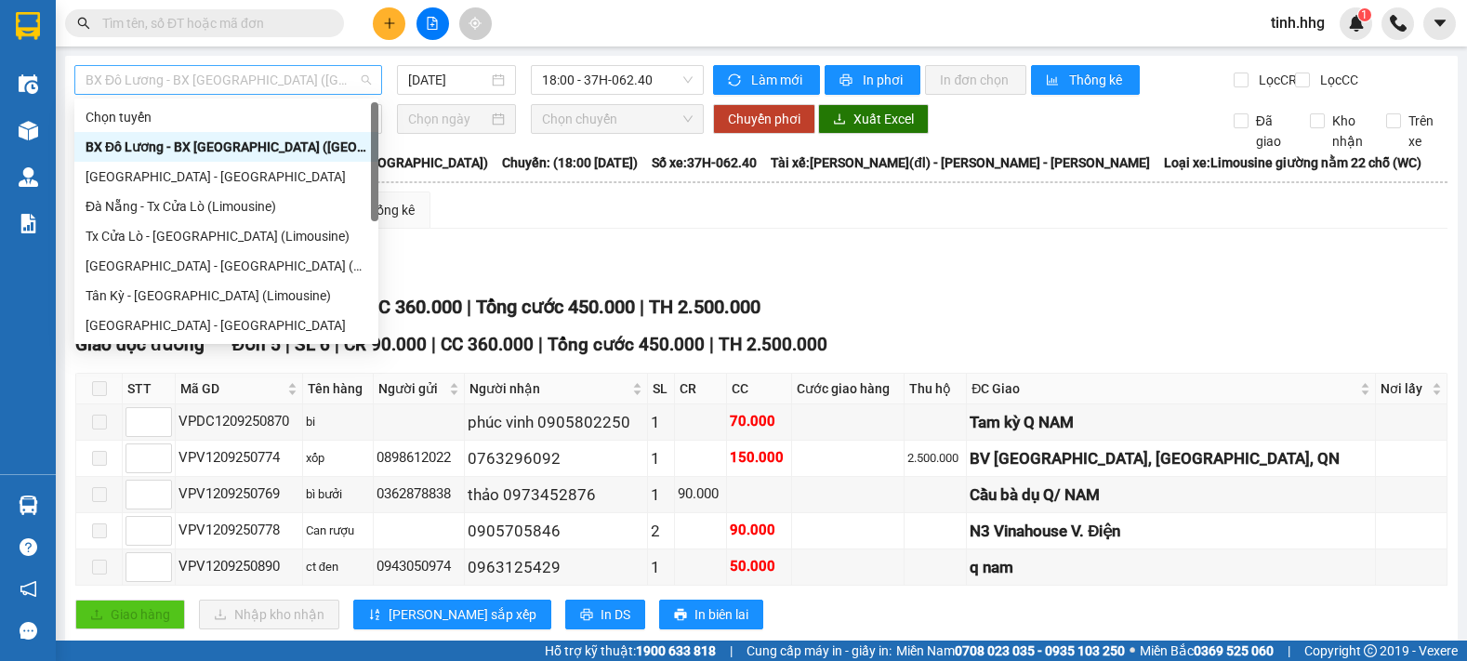
click at [350, 76] on span "BX Đô Lương - BX [GEOGRAPHIC_DATA] ([GEOGRAPHIC_DATA])" at bounding box center [228, 80] width 285 height 28
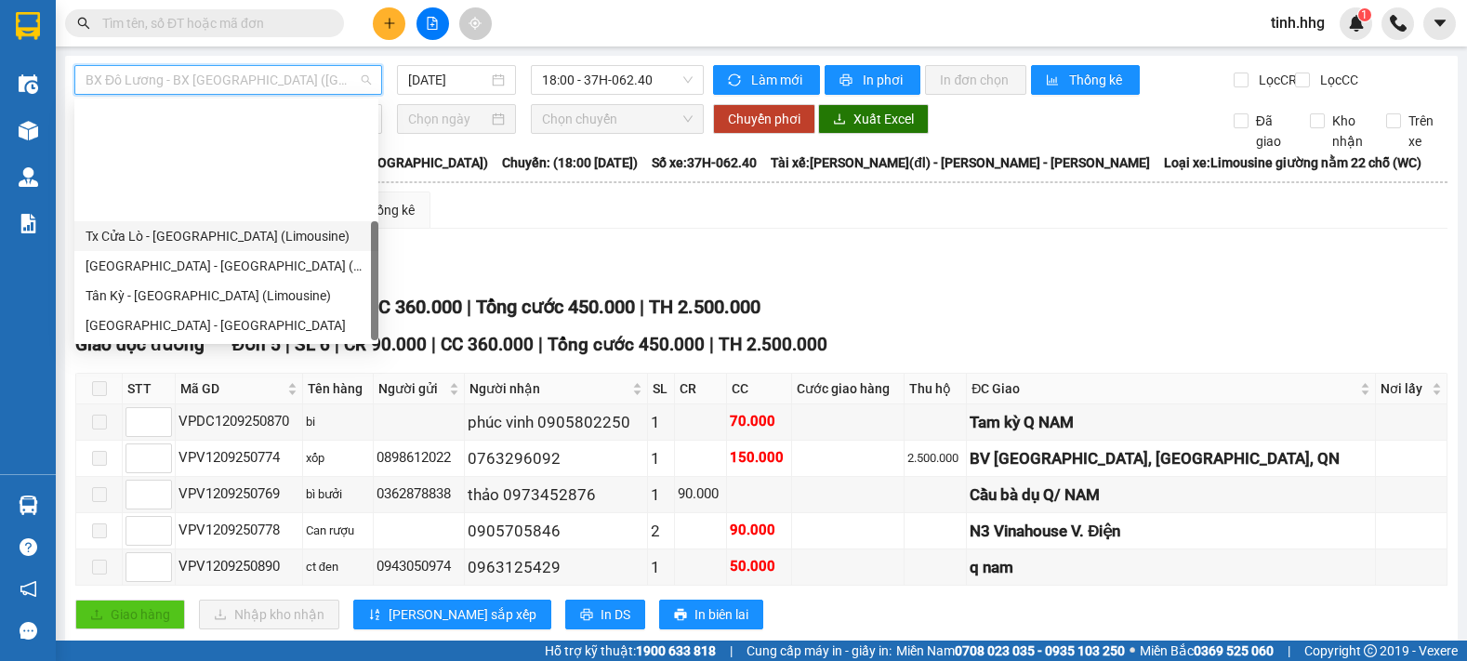
scroll to position [149, 0]
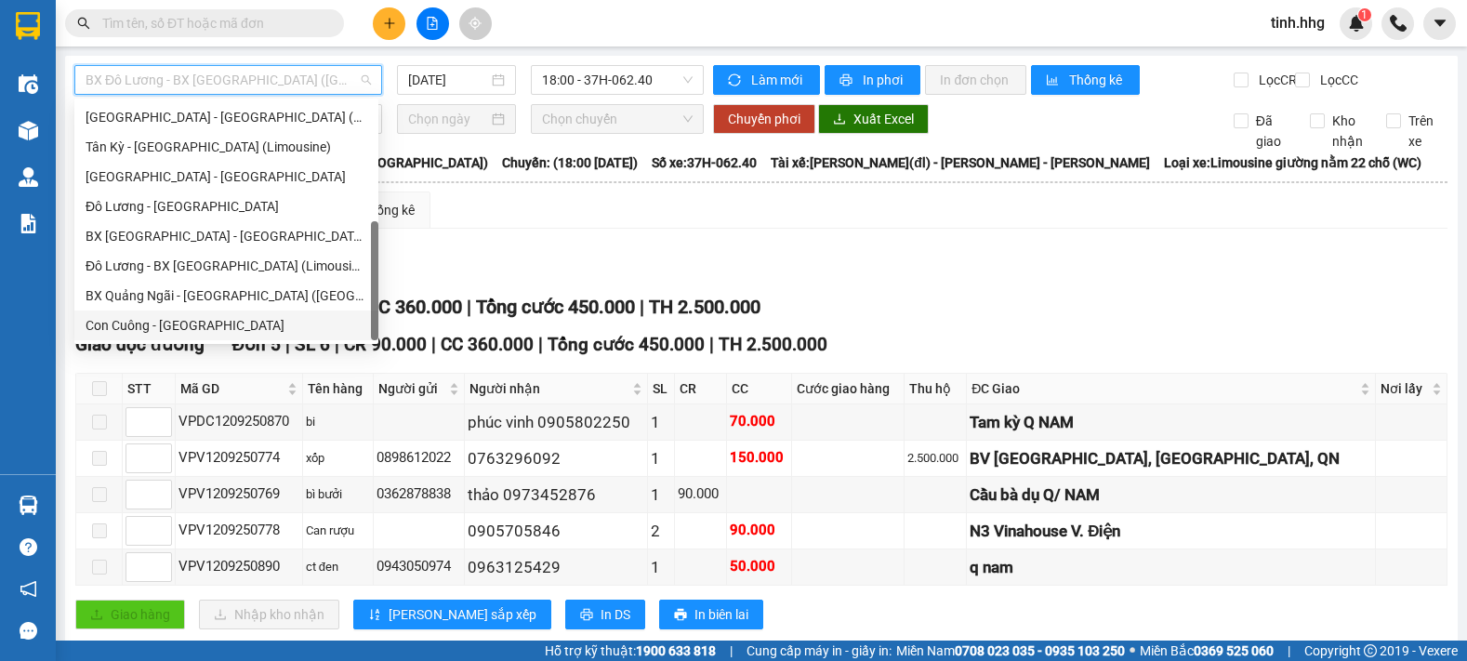
click at [204, 325] on div "Con Cuông - [GEOGRAPHIC_DATA]" at bounding box center [227, 325] width 282 height 20
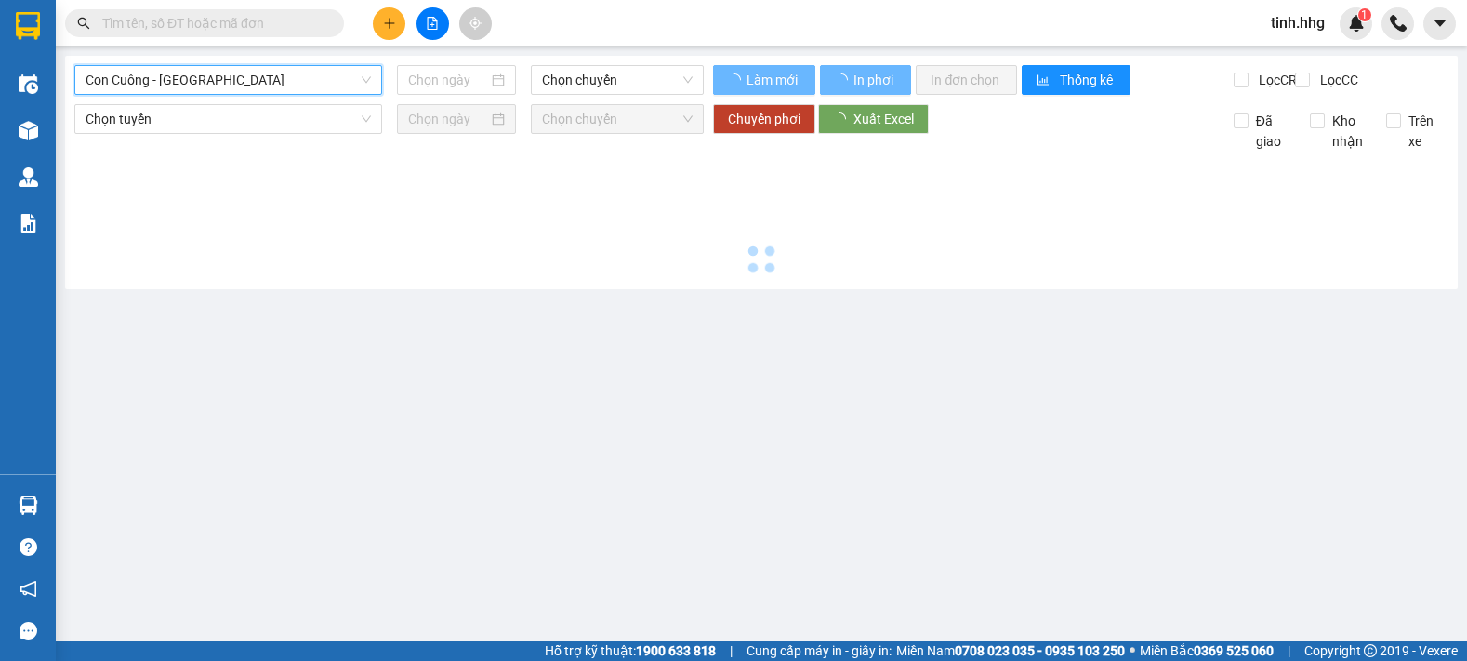
type input "[DATE]"
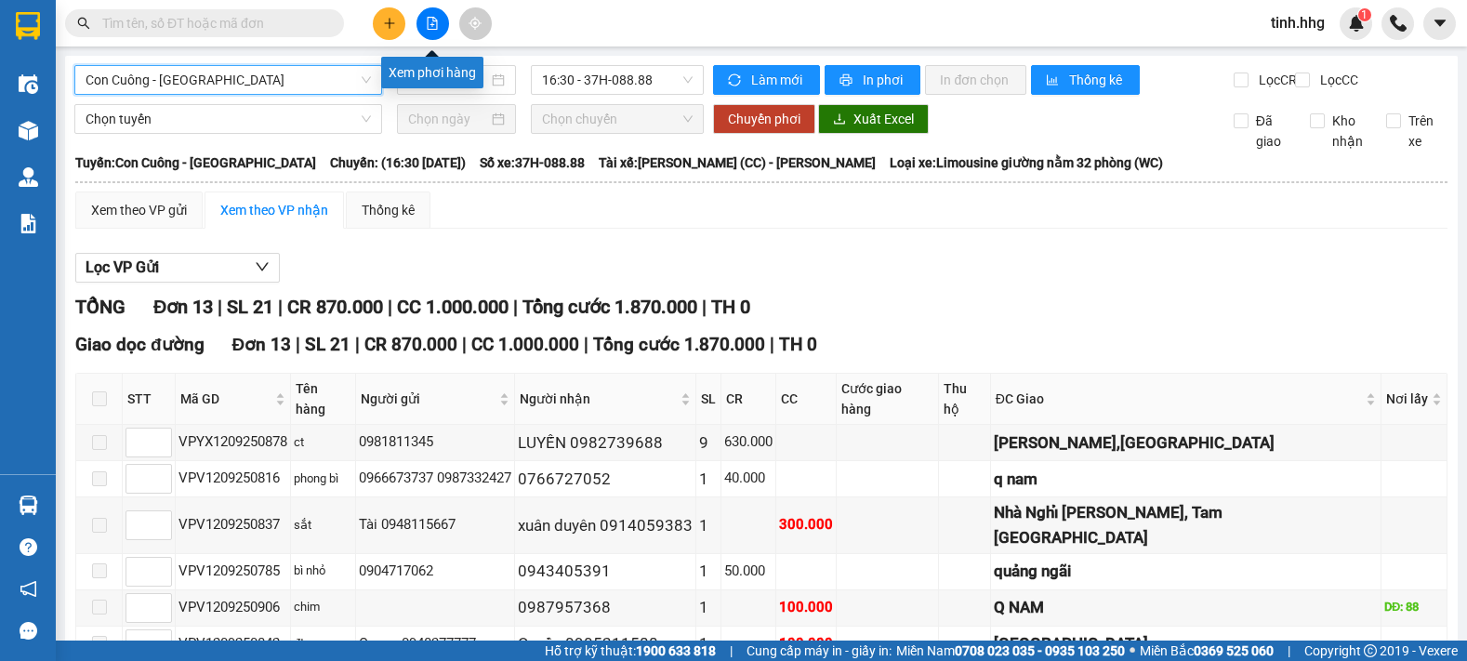
click at [433, 28] on icon "file-add" at bounding box center [432, 23] width 13 height 13
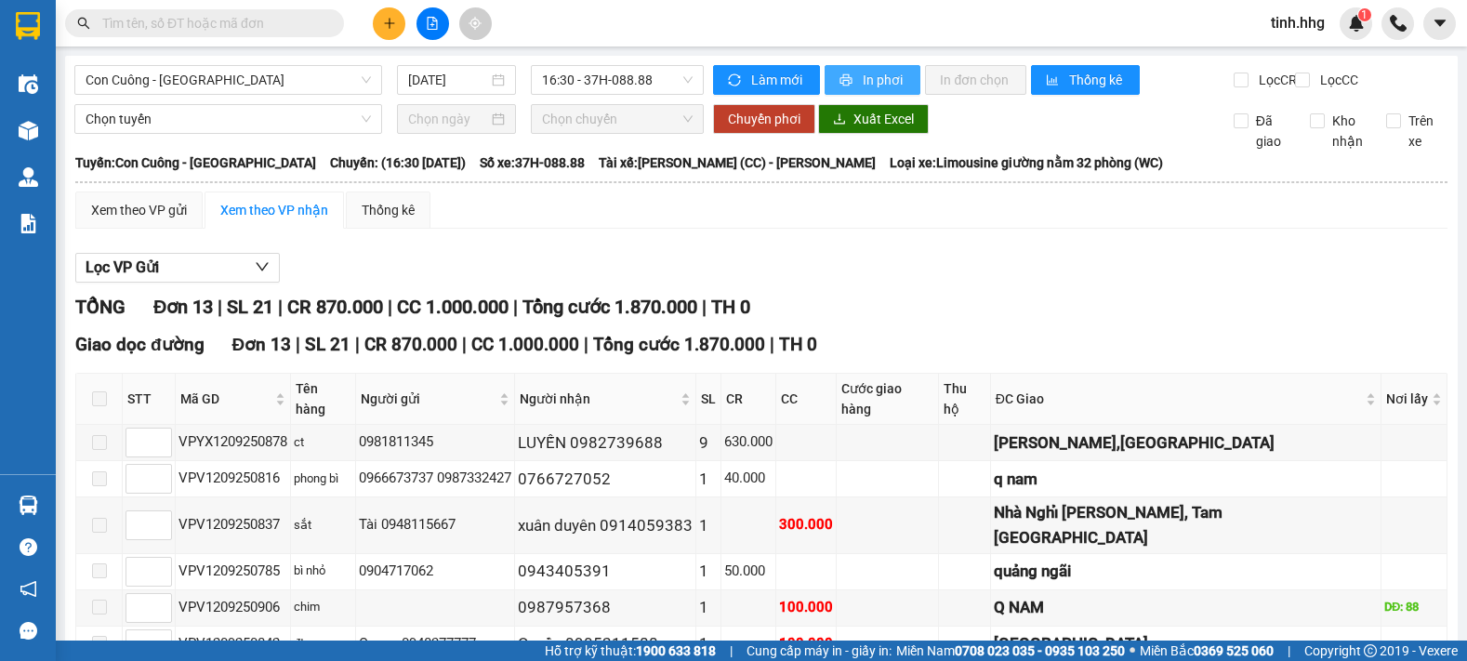
click at [840, 66] on button "In phơi" at bounding box center [873, 80] width 96 height 30
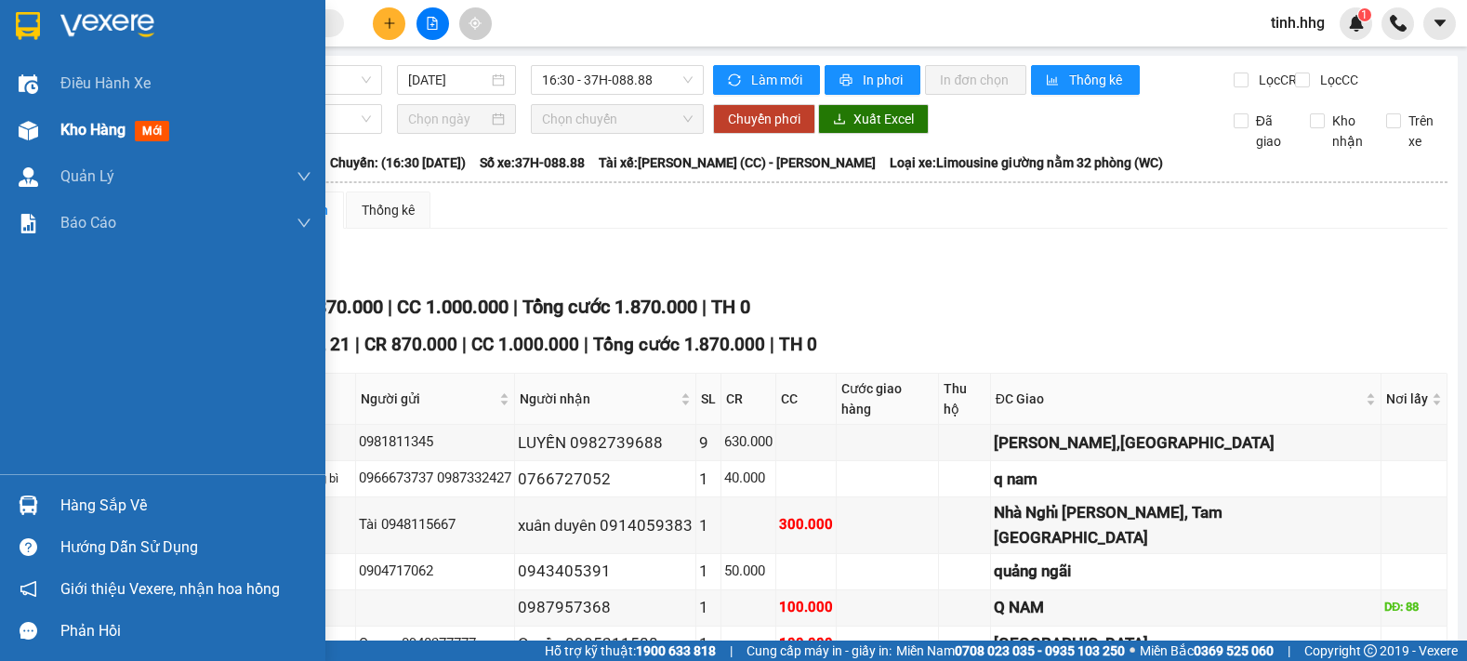
click at [60, 132] on div "Kho hàng mới" at bounding box center [162, 130] width 325 height 46
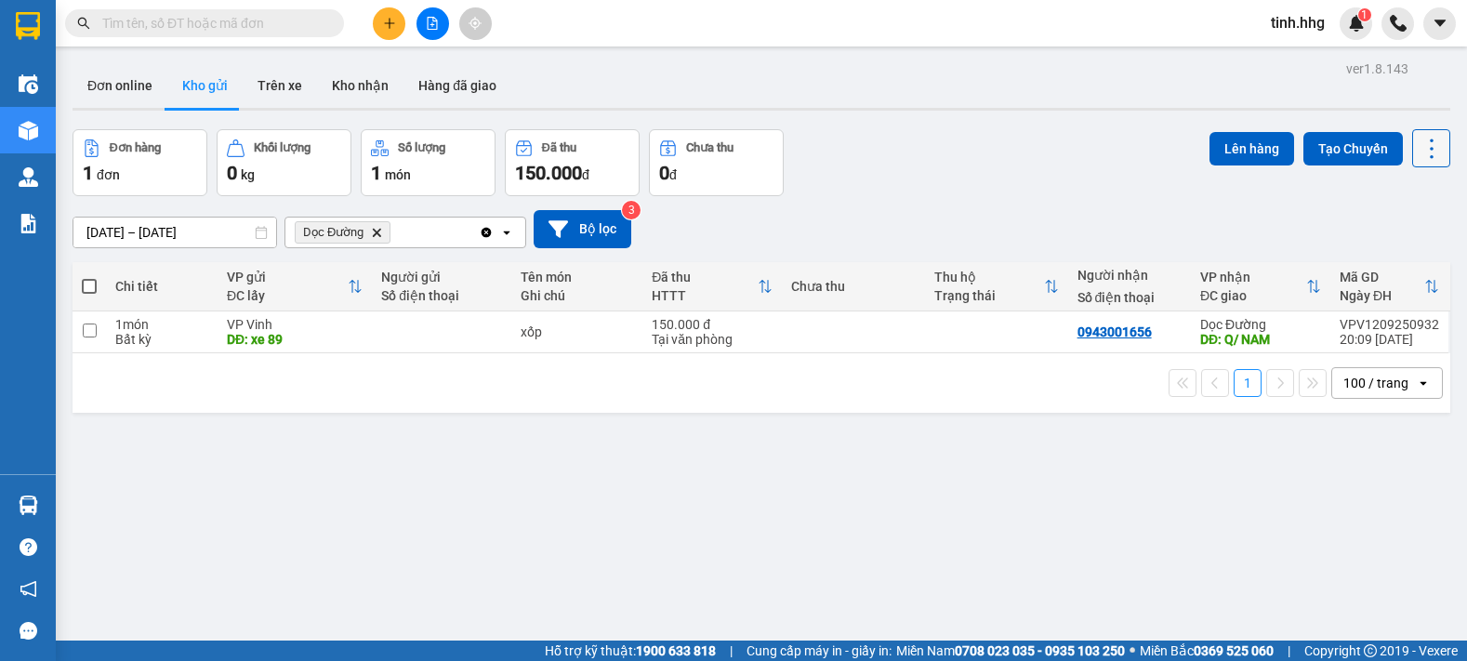
click at [1423, 143] on icon at bounding box center [1432, 149] width 26 height 26
click at [1407, 270] on span "Làm mới" at bounding box center [1391, 266] width 51 height 19
click at [88, 331] on input "checkbox" at bounding box center [90, 331] width 14 height 14
checkbox input "true"
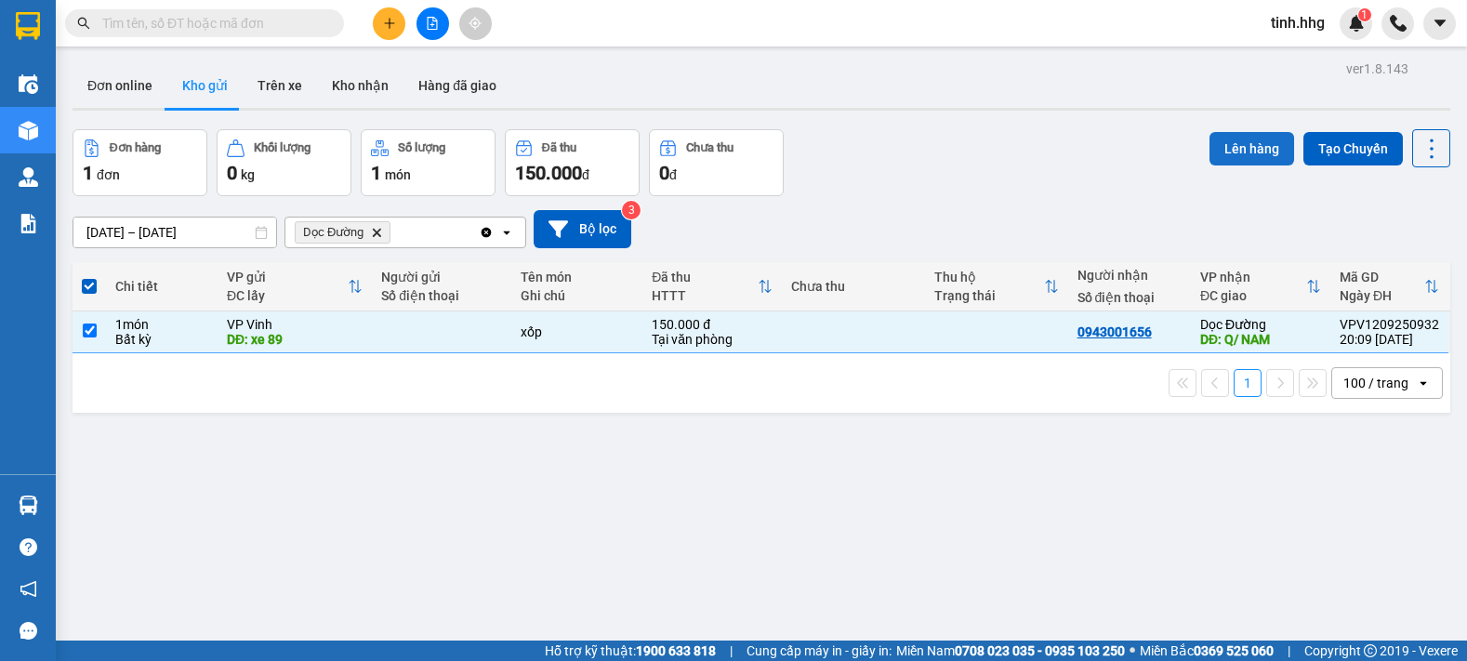
click at [1228, 155] on button "Lên hàng" at bounding box center [1252, 148] width 85 height 33
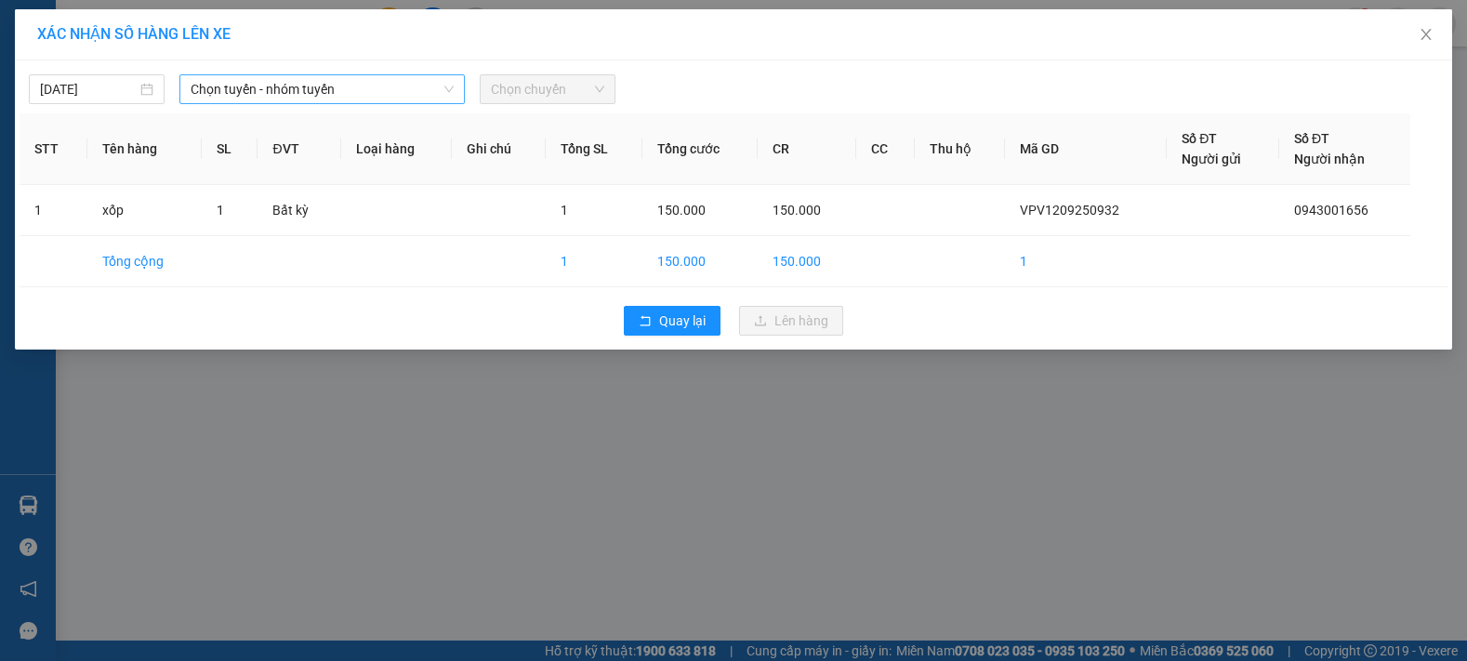
click at [385, 86] on span "Chọn tuyến - nhóm tuyến" at bounding box center [322, 89] width 263 height 28
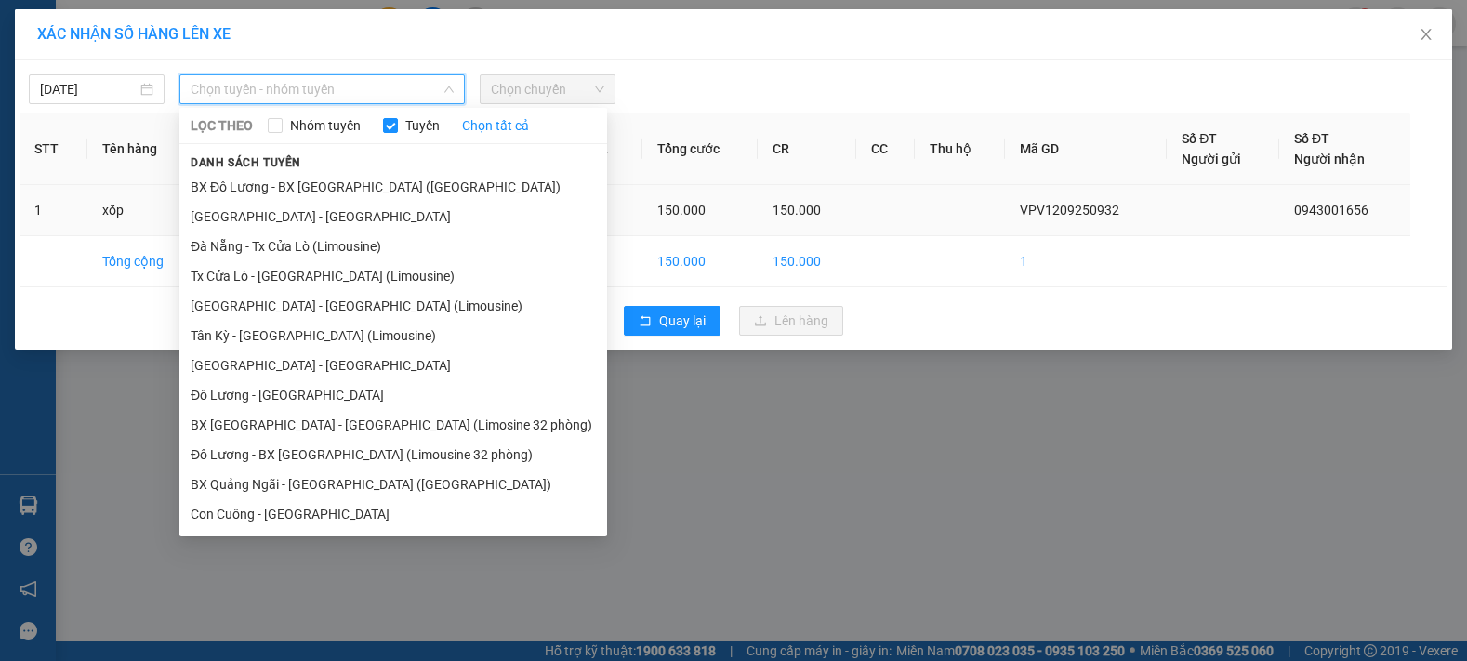
click at [324, 185] on li "BX Đô Lương - BX [GEOGRAPHIC_DATA] ([GEOGRAPHIC_DATA])" at bounding box center [393, 187] width 428 height 30
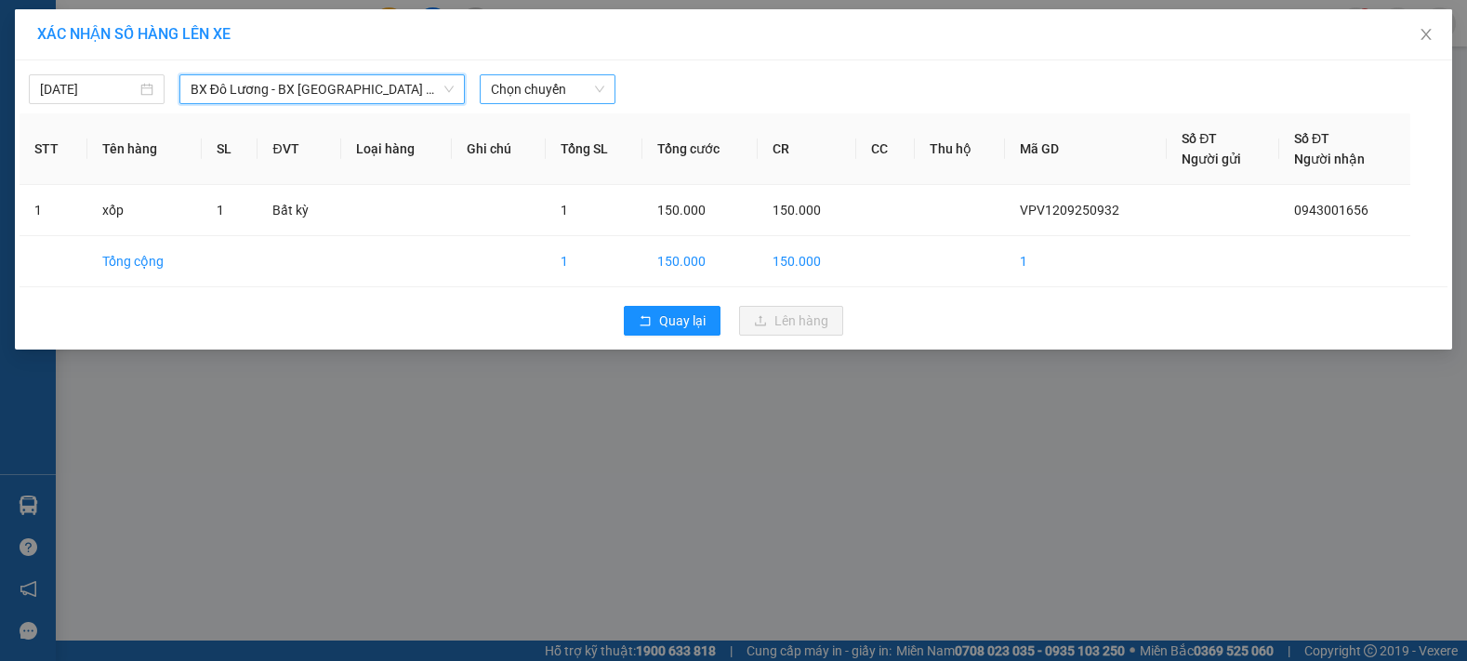
click at [533, 91] on span "Chọn chuyến" at bounding box center [547, 89] width 113 height 28
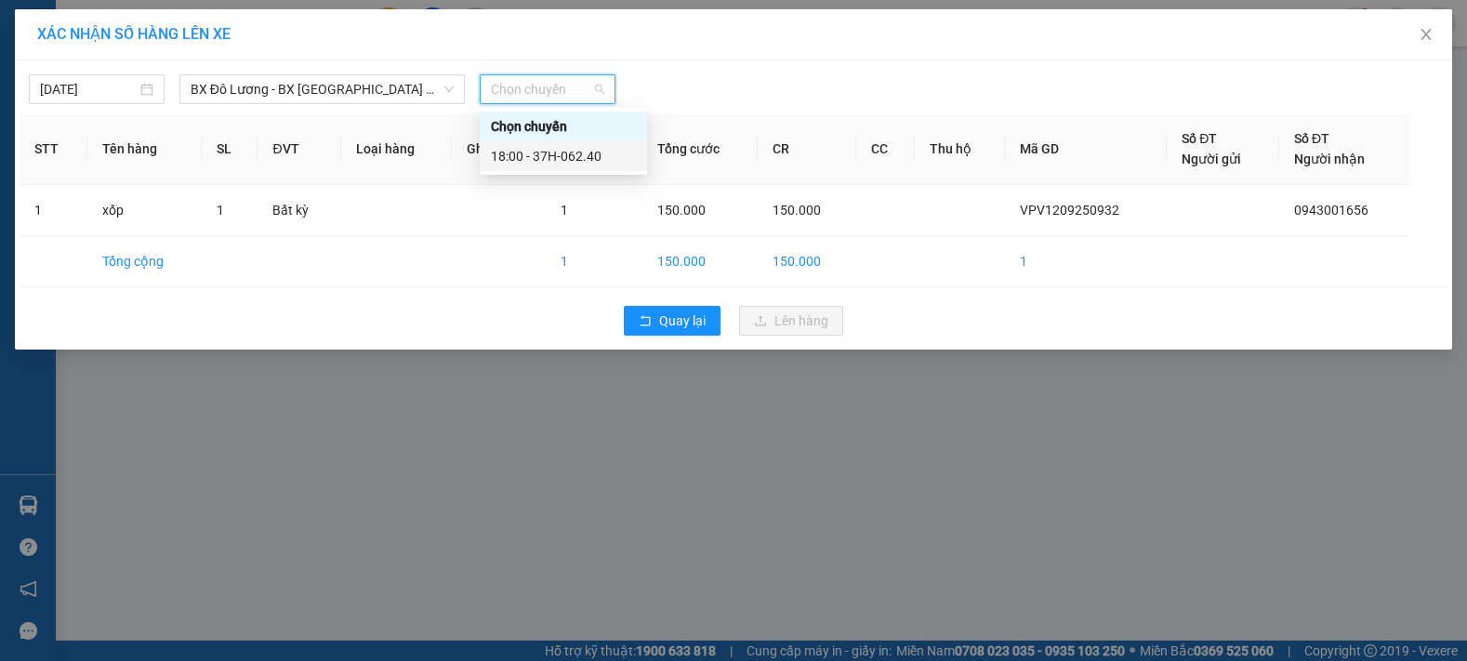
click at [569, 160] on div "18:00 - 37H-062.40" at bounding box center [563, 156] width 145 height 20
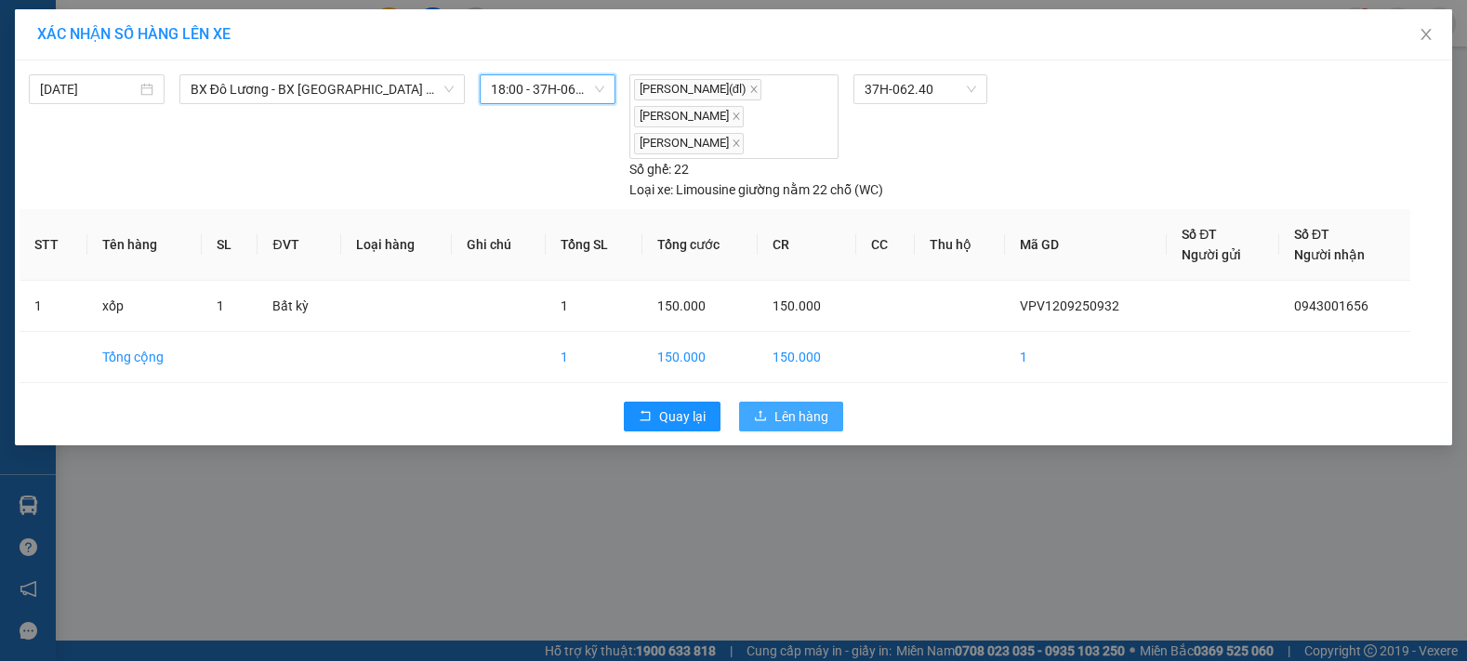
click at [777, 415] on span "Lên hàng" at bounding box center [802, 416] width 54 height 20
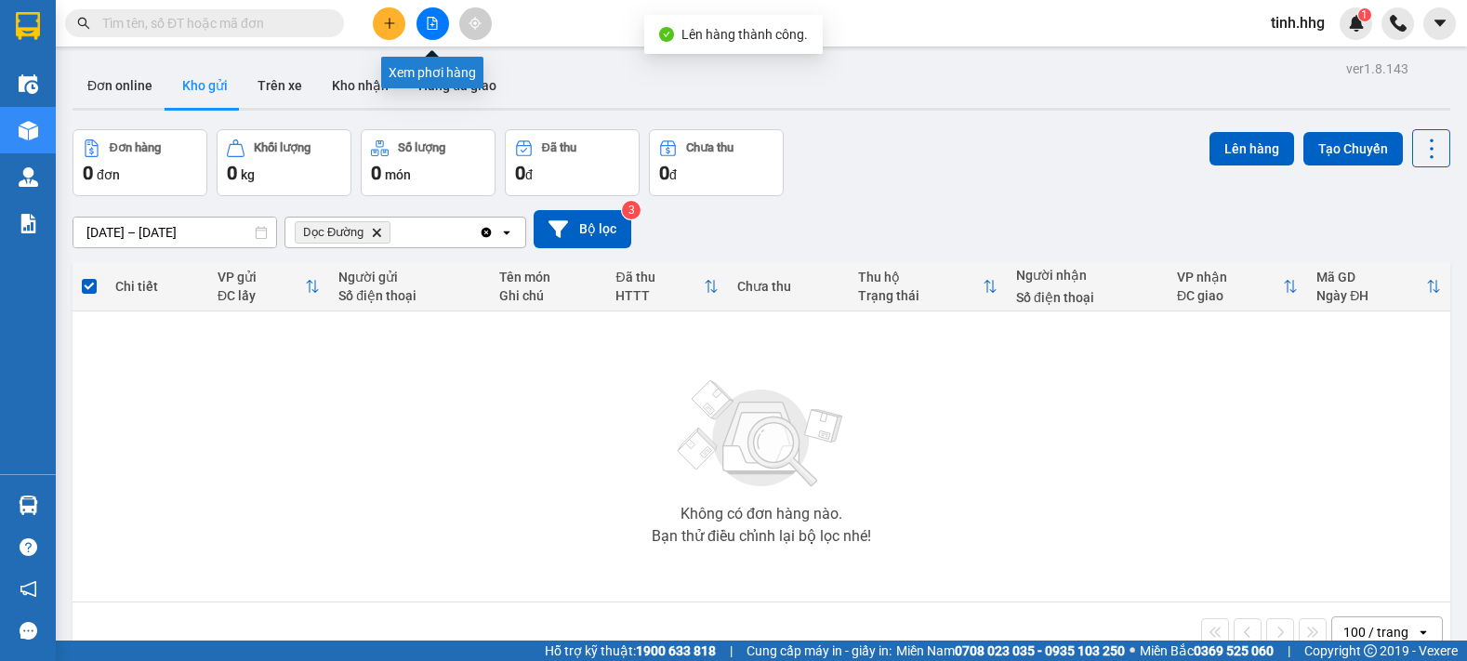
click at [443, 30] on button at bounding box center [433, 23] width 33 height 33
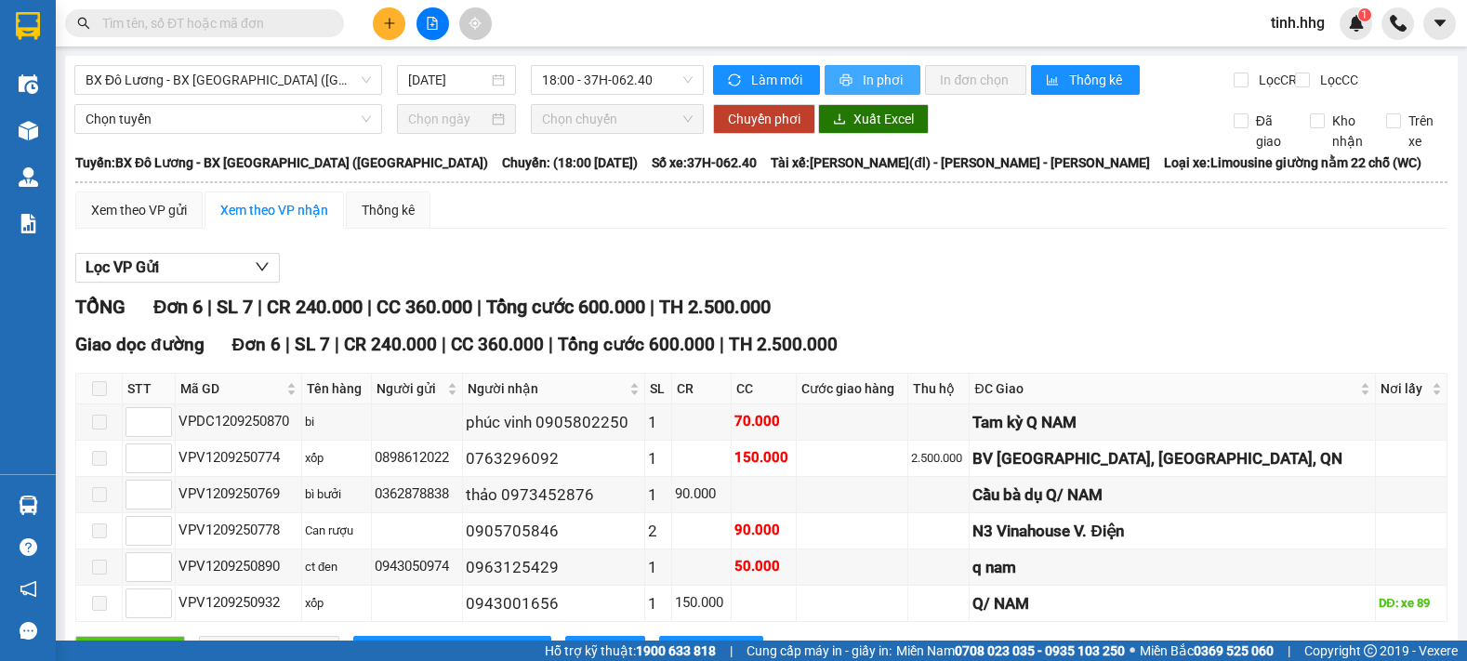
click at [883, 77] on span "In phơi" at bounding box center [884, 80] width 43 height 20
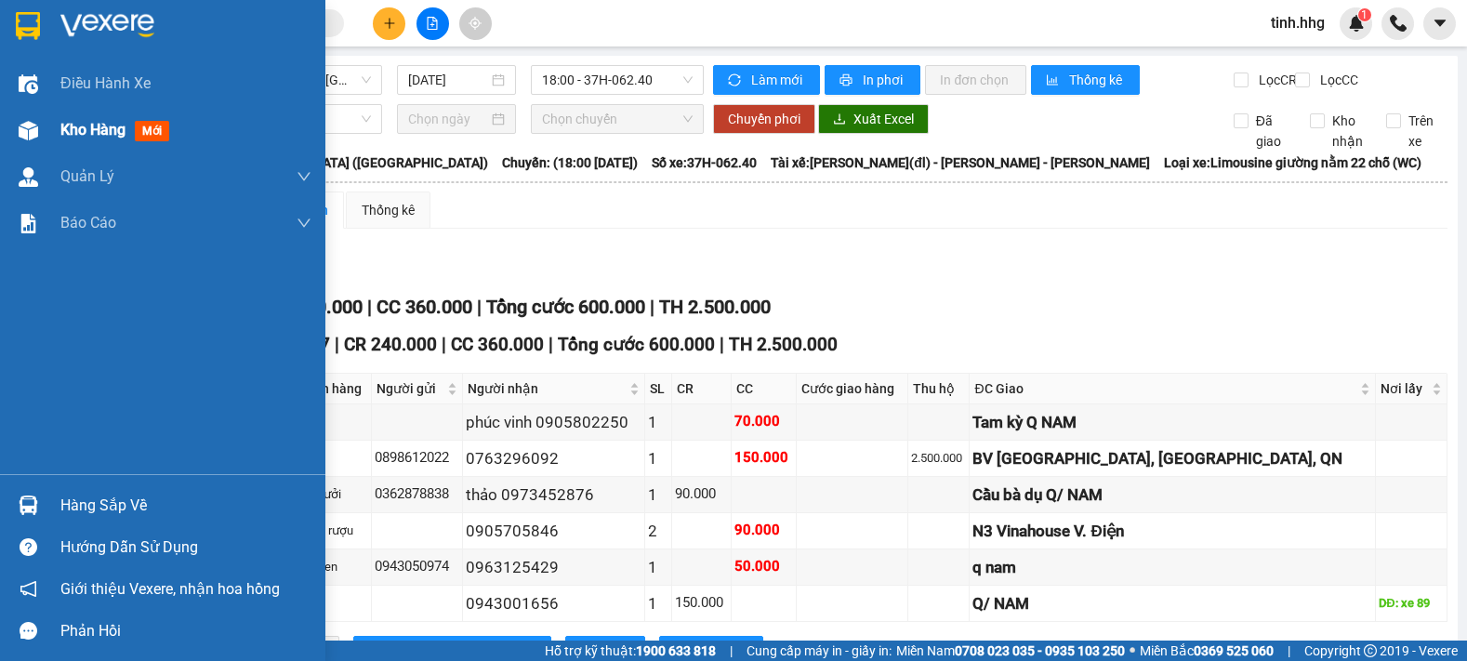
click at [92, 127] on span "Kho hàng" at bounding box center [92, 130] width 65 height 18
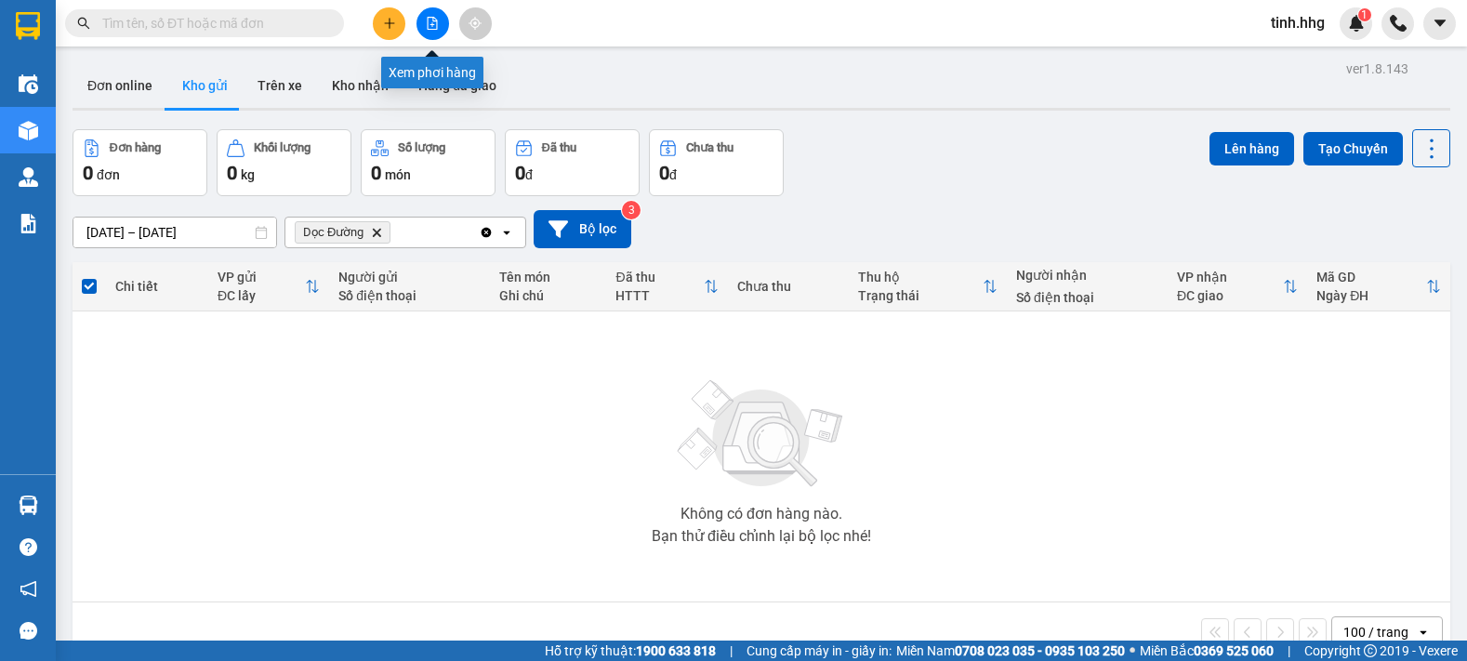
click at [434, 22] on icon "file-add" at bounding box center [432, 23] width 13 height 13
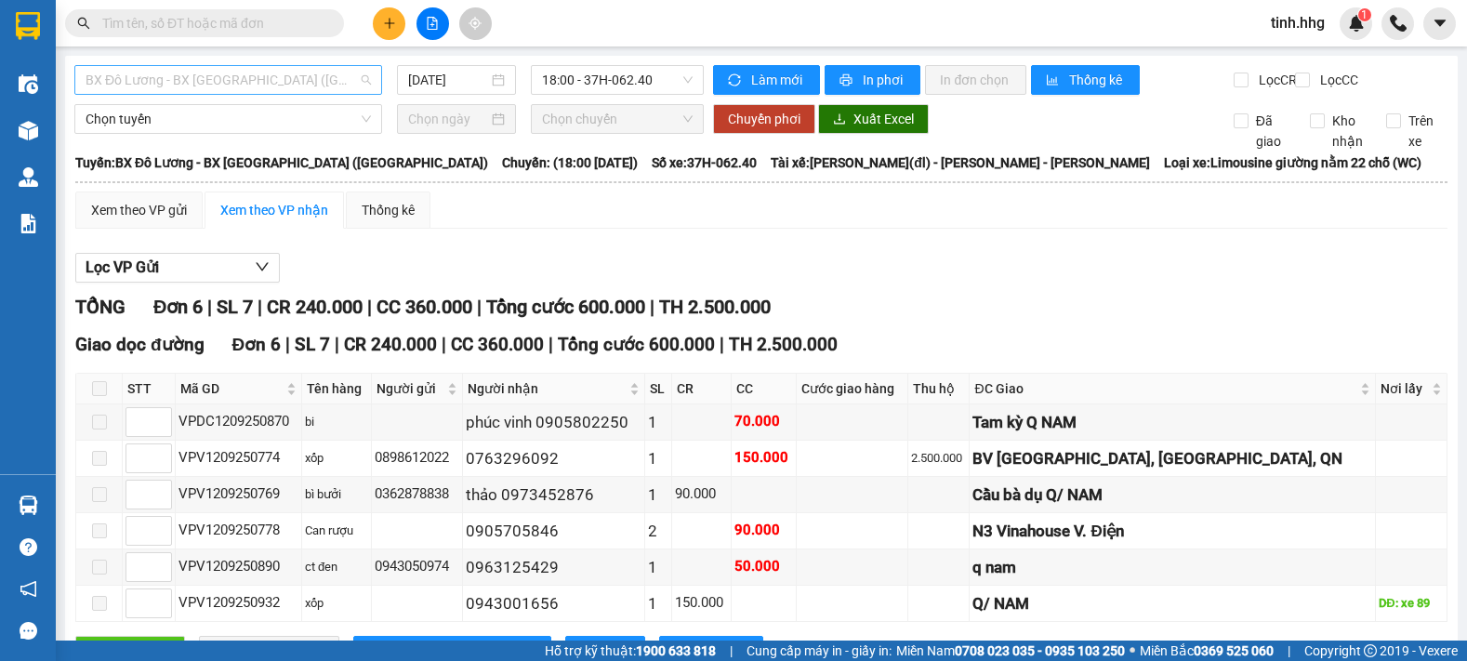
click at [271, 79] on span "BX Đô Lương - BX [GEOGRAPHIC_DATA] ([GEOGRAPHIC_DATA])" at bounding box center [228, 80] width 285 height 28
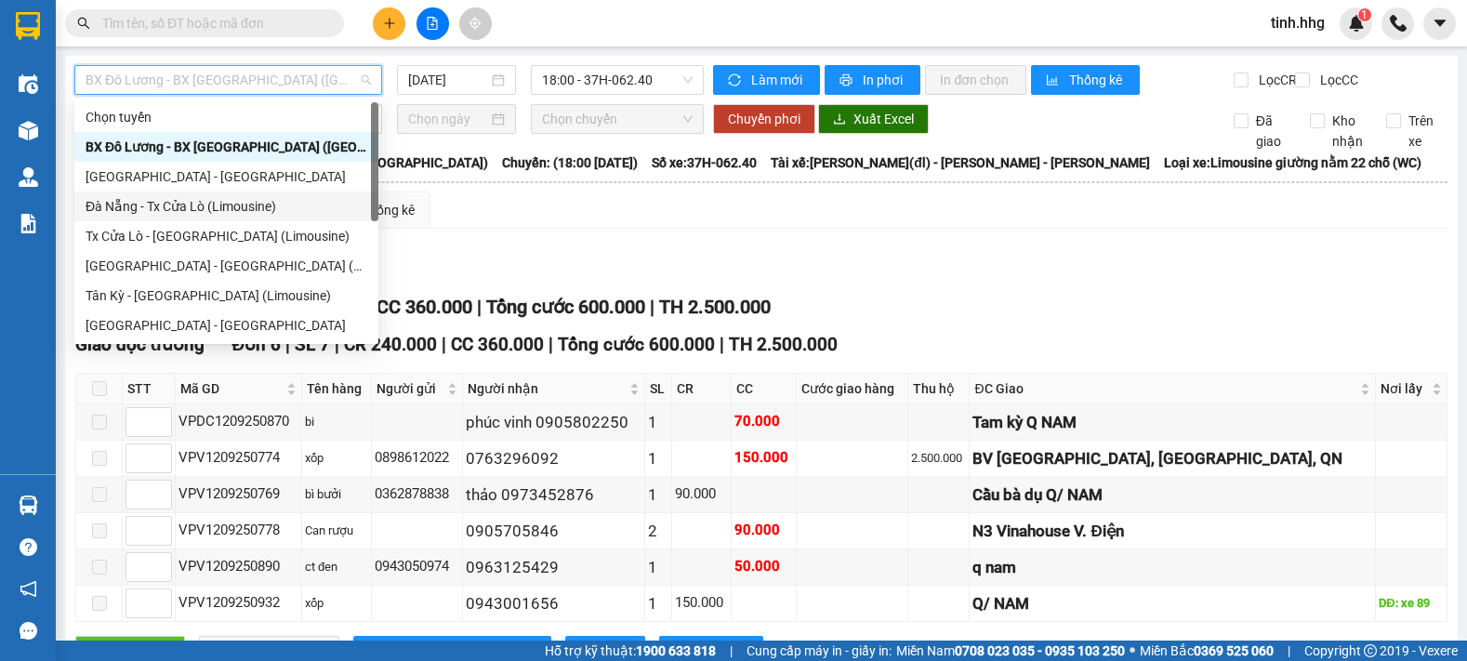
scroll to position [149, 0]
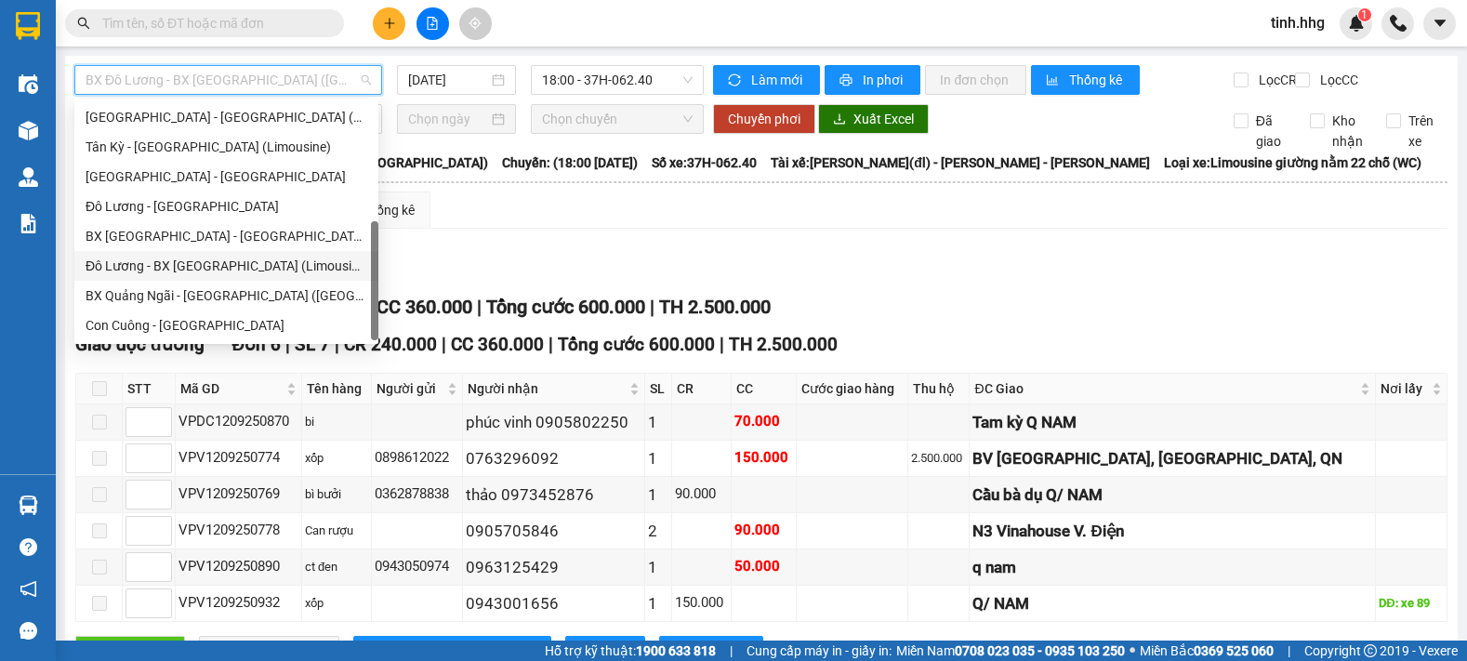
click at [288, 263] on div "Đô Lương - BX [GEOGRAPHIC_DATA] (Limousine 32 phòng)" at bounding box center [227, 266] width 282 height 20
type input "[DATE]"
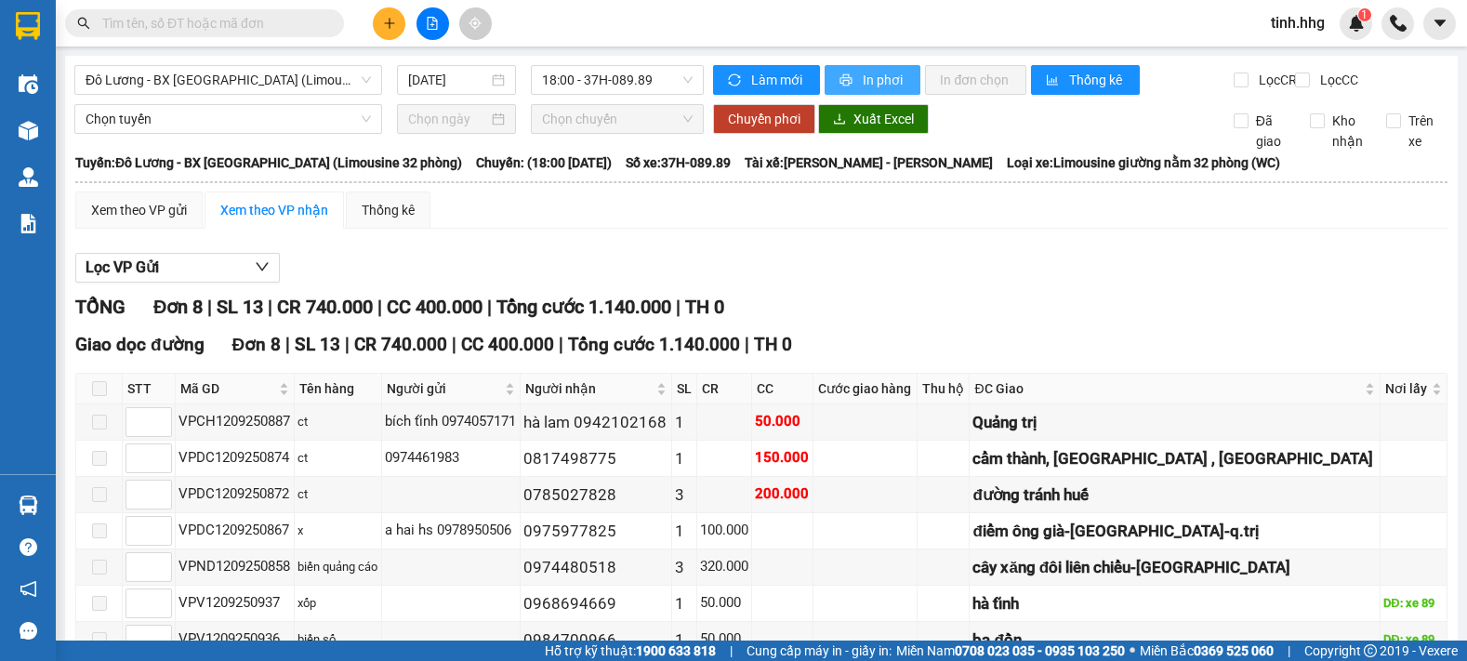
click at [869, 86] on span "In phơi" at bounding box center [884, 80] width 43 height 20
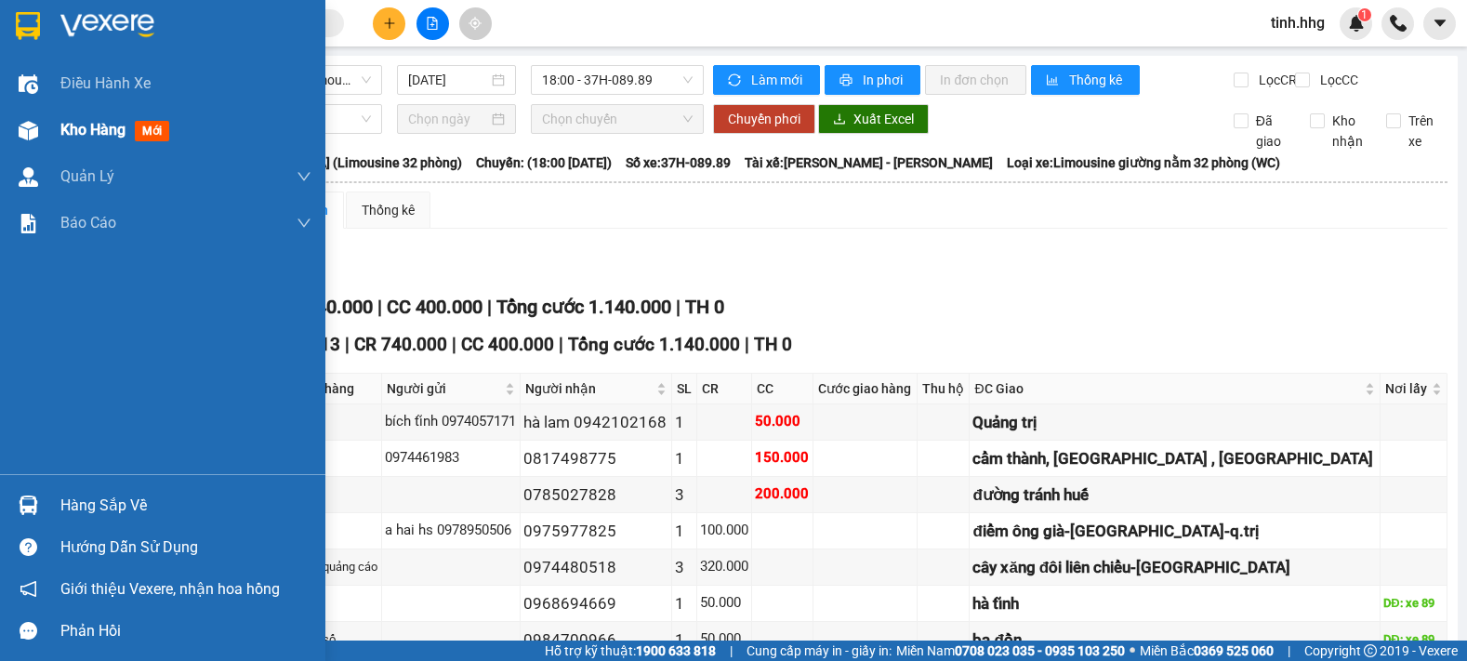
click at [100, 124] on span "Kho hàng" at bounding box center [92, 130] width 65 height 18
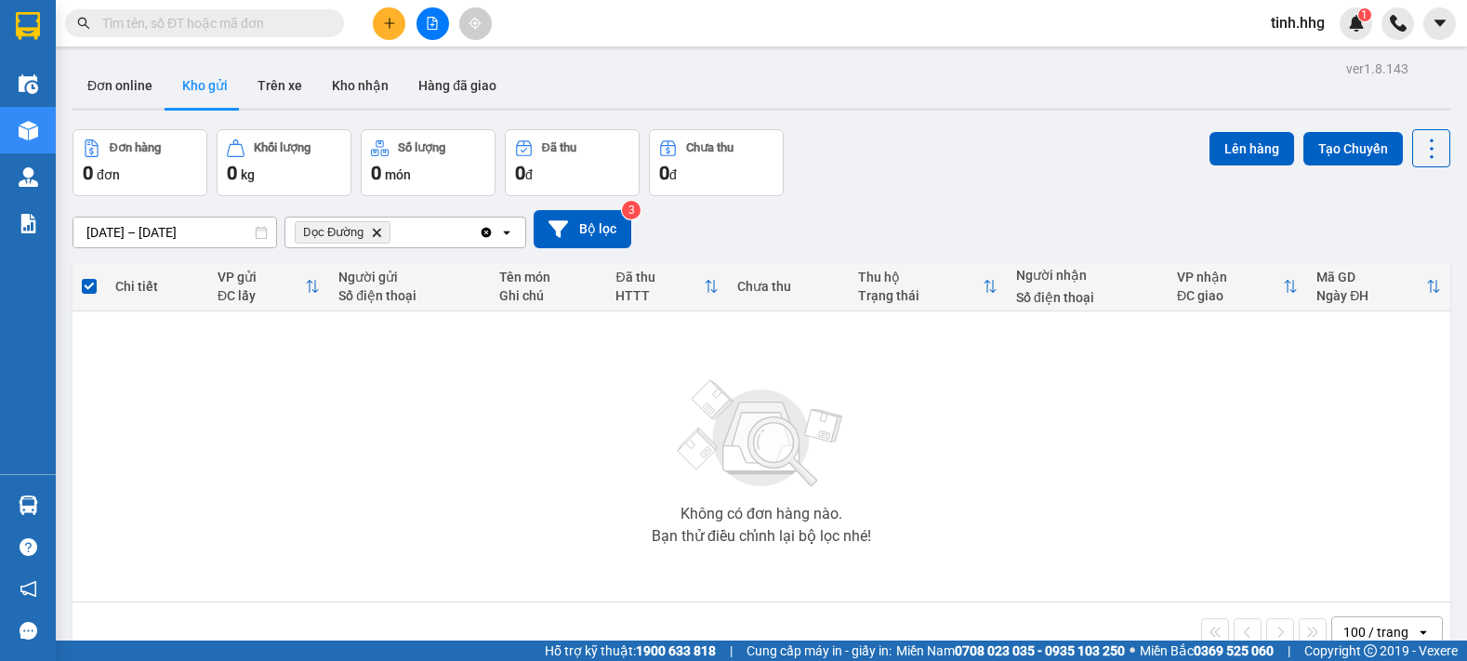
click at [372, 227] on icon "Delete" at bounding box center [376, 232] width 11 height 11
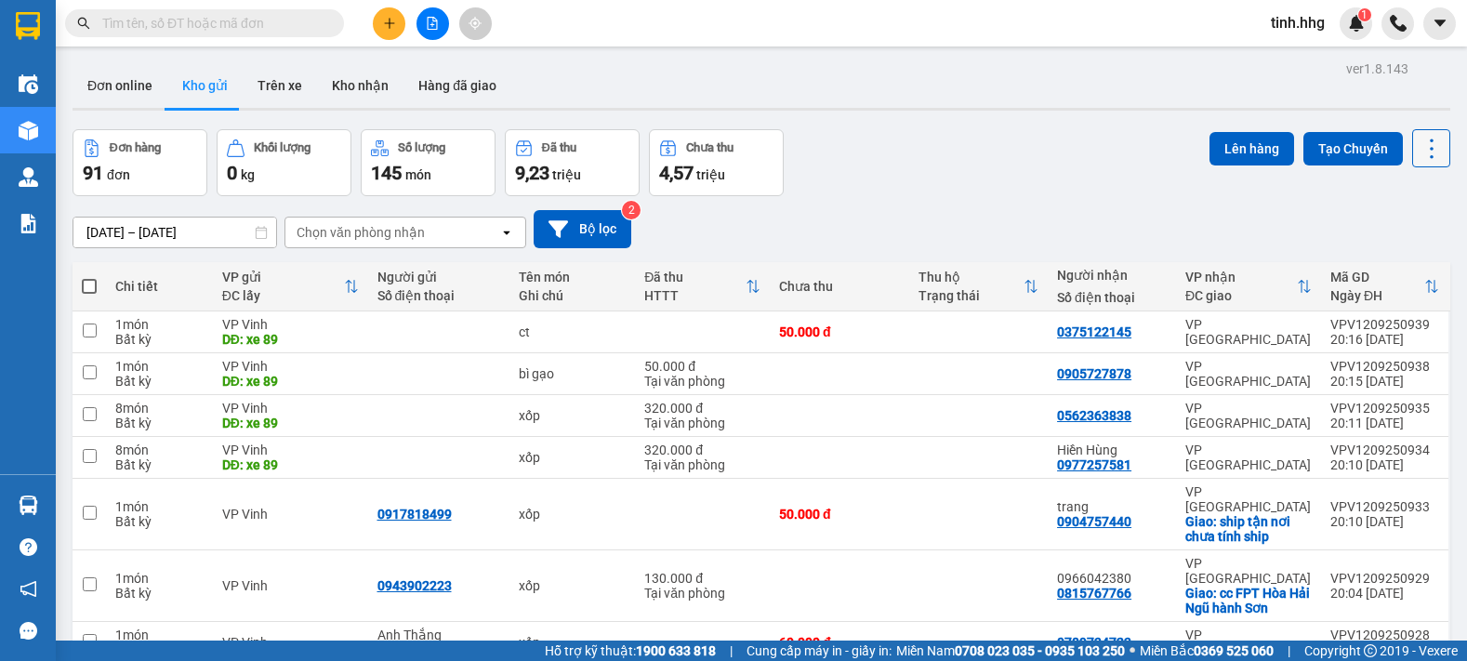
click at [1423, 146] on icon at bounding box center [1432, 149] width 26 height 26
click at [1384, 269] on span "Làm mới" at bounding box center [1391, 266] width 51 height 19
click at [1419, 143] on icon at bounding box center [1432, 149] width 26 height 26
click at [1399, 262] on span "Làm mới" at bounding box center [1391, 266] width 51 height 19
click at [1419, 155] on icon at bounding box center [1432, 149] width 26 height 26
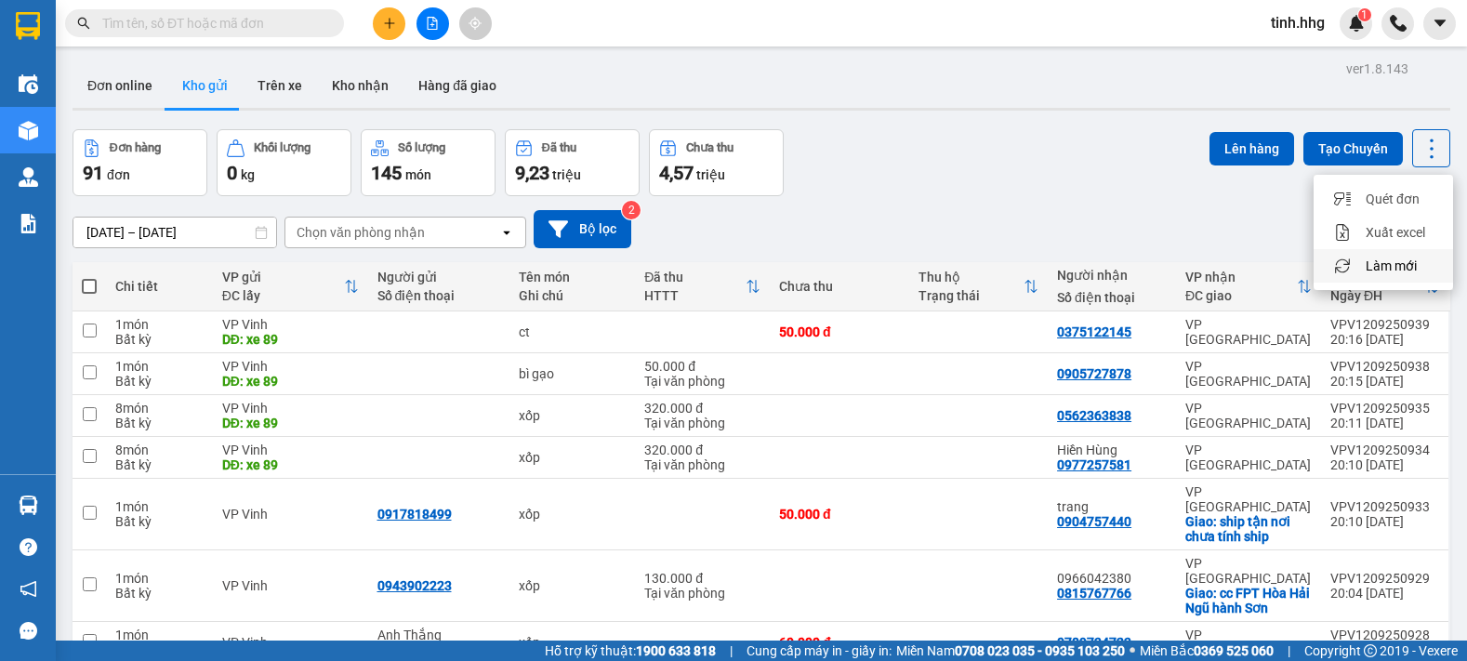
click at [1396, 263] on span "Làm mới" at bounding box center [1391, 266] width 51 height 19
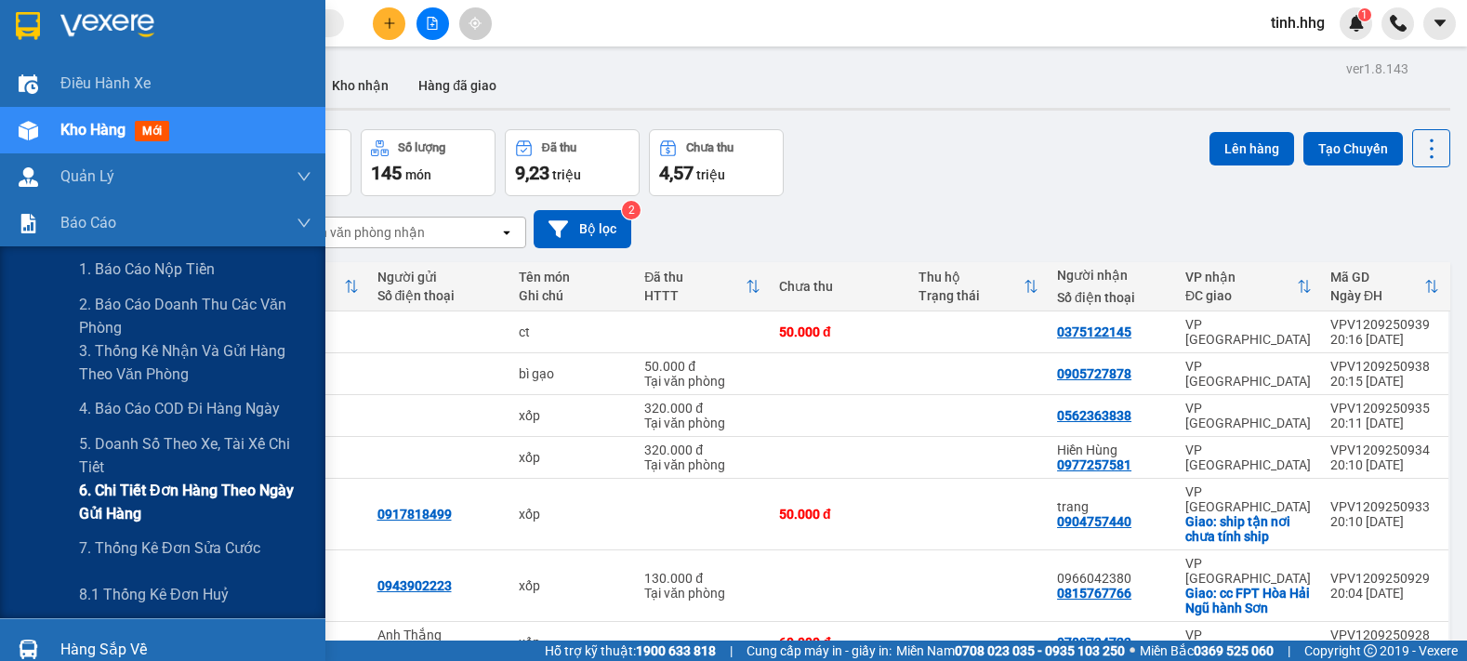
click at [155, 490] on span "6. Chi tiết đơn hàng theo ngày gửi hàng" at bounding box center [195, 502] width 232 height 46
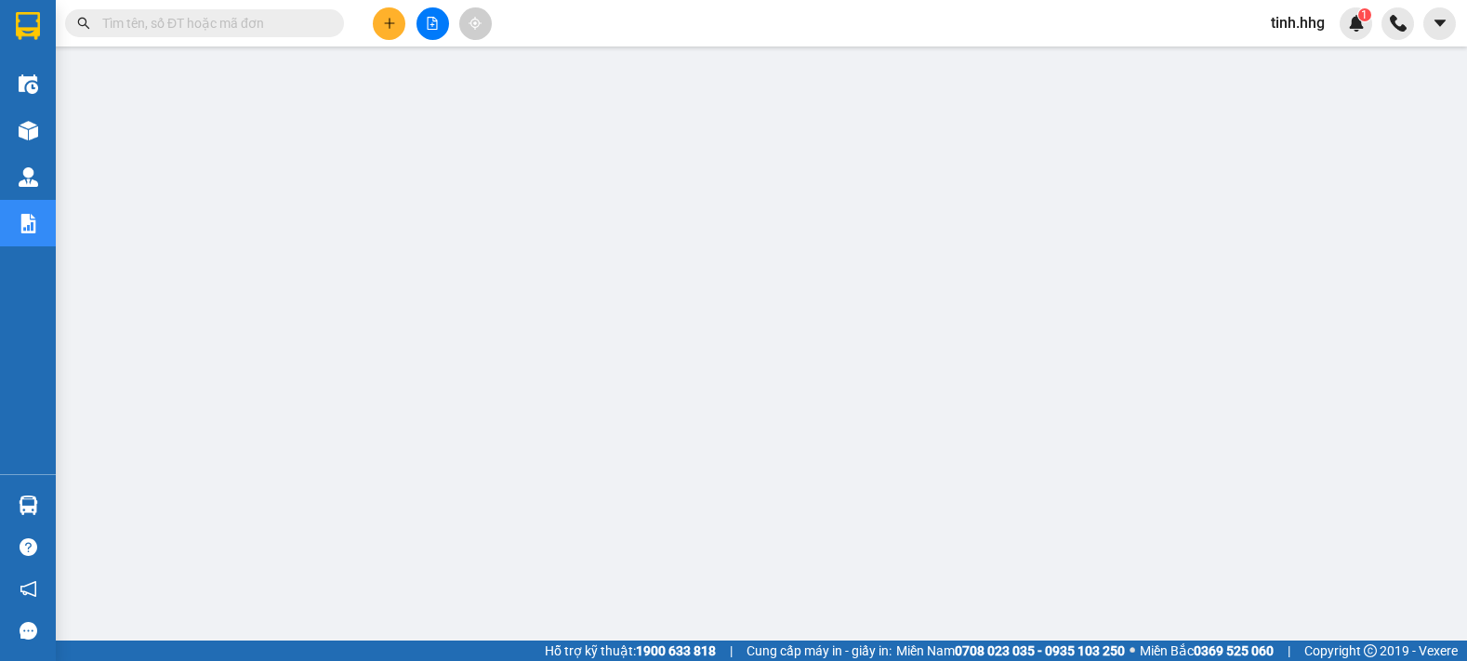
click at [1285, 26] on span "tinh.hhg" at bounding box center [1298, 22] width 84 height 23
click at [1312, 59] on span "Đăng xuất" at bounding box center [1322, 57] width 78 height 20
